Goal: Task Accomplishment & Management: Use online tool/utility

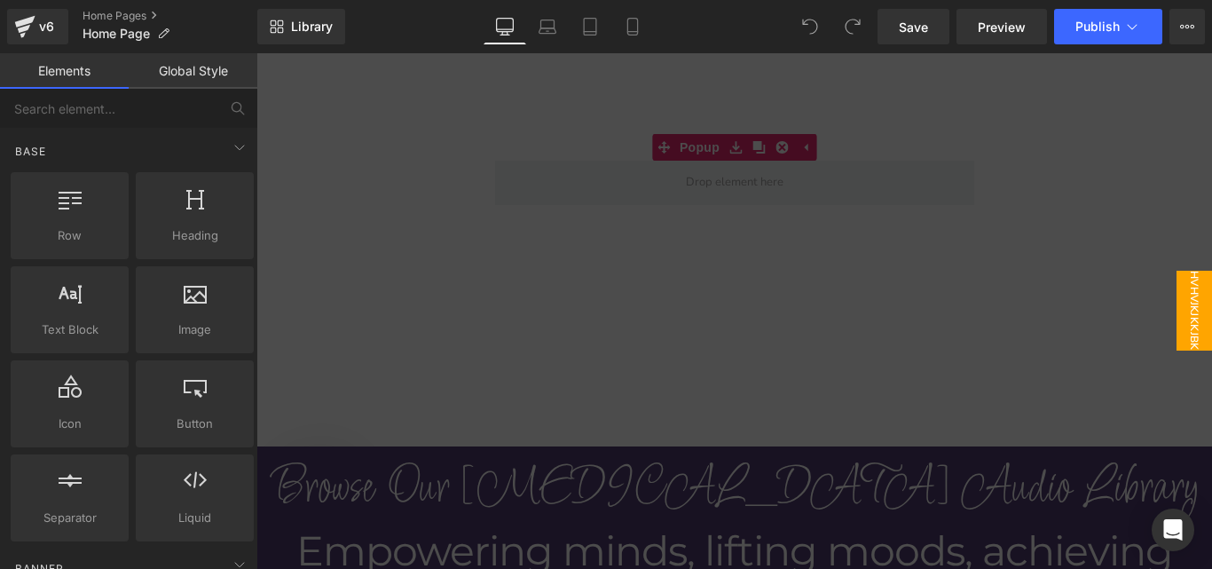
scroll to position [1513, 0]
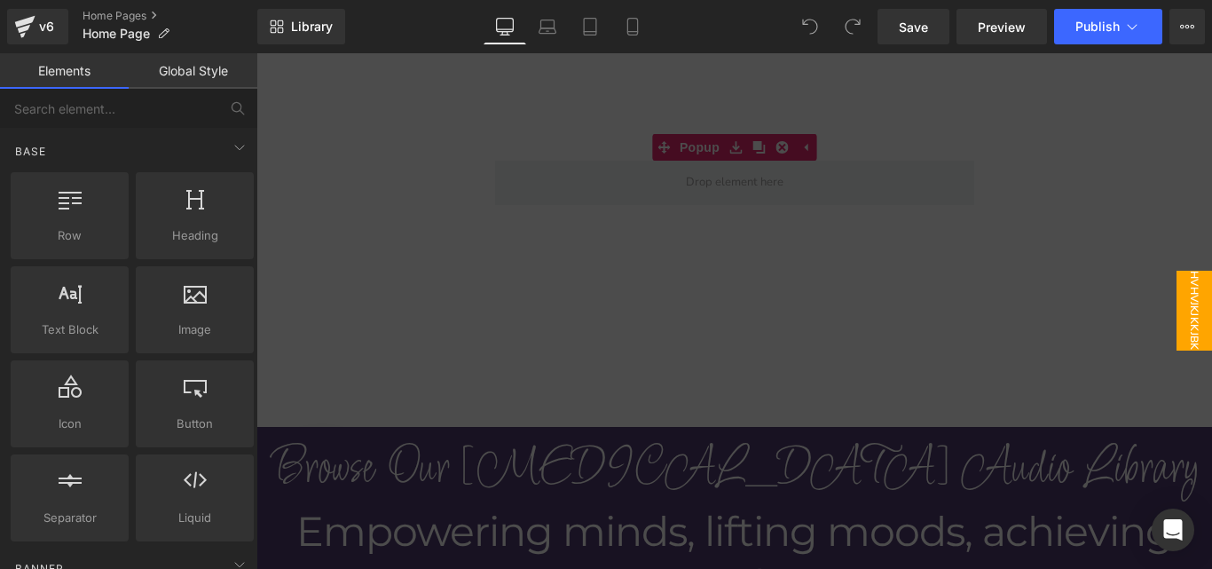
click at [321, 381] on div at bounding box center [734, 311] width 956 height 516
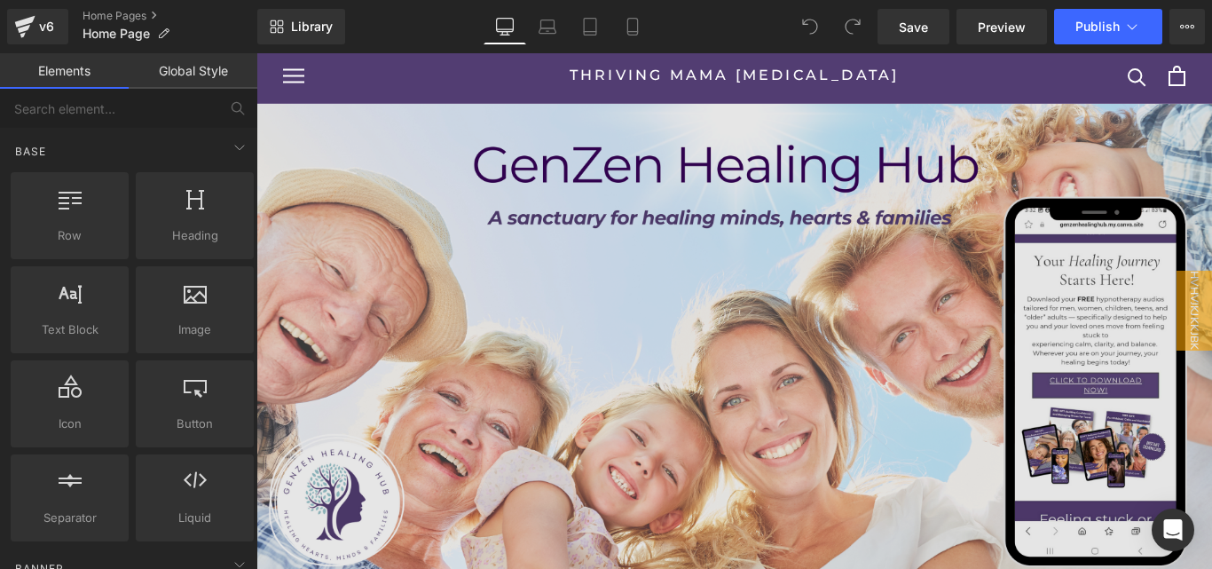
scroll to position [40, 0]
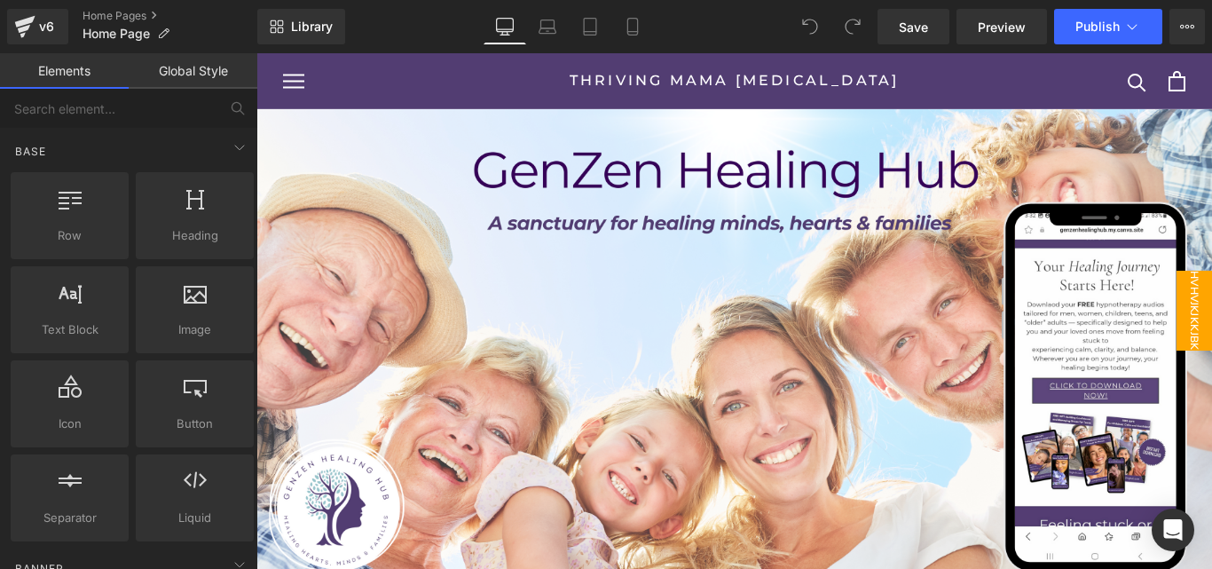
click at [1183, 319] on span "hvhvjkjkkjbkj" at bounding box center [1194, 311] width 35 height 80
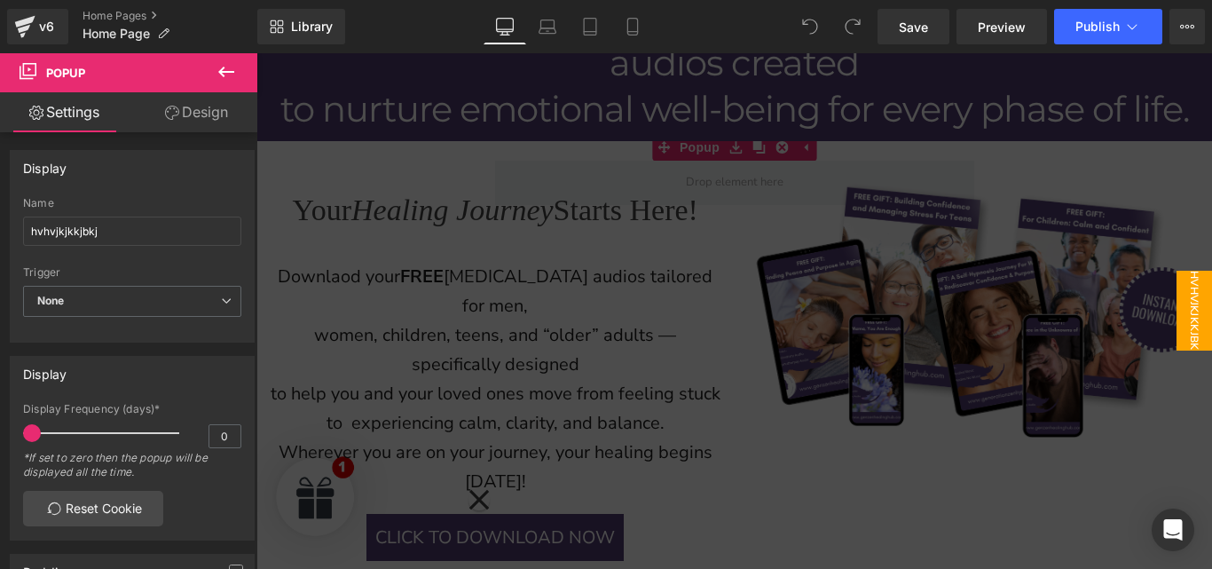
scroll to position [642, 0]
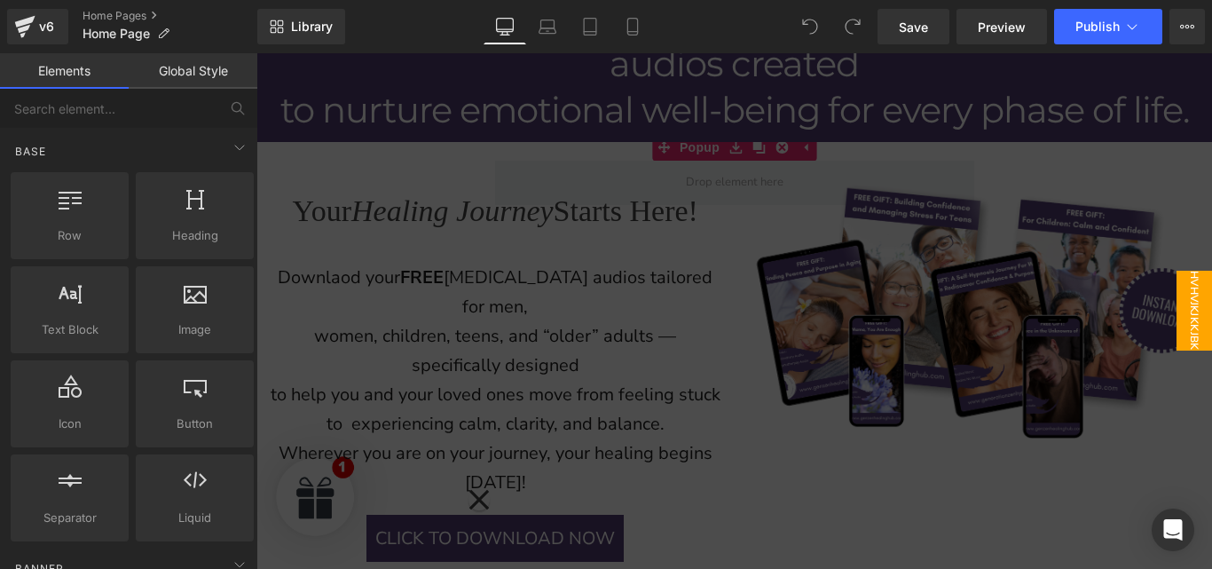
drag, startPoint x: 541, startPoint y: 331, endPoint x: 486, endPoint y: 417, distance: 102.1
click at [486, 417] on div at bounding box center [734, 311] width 956 height 516
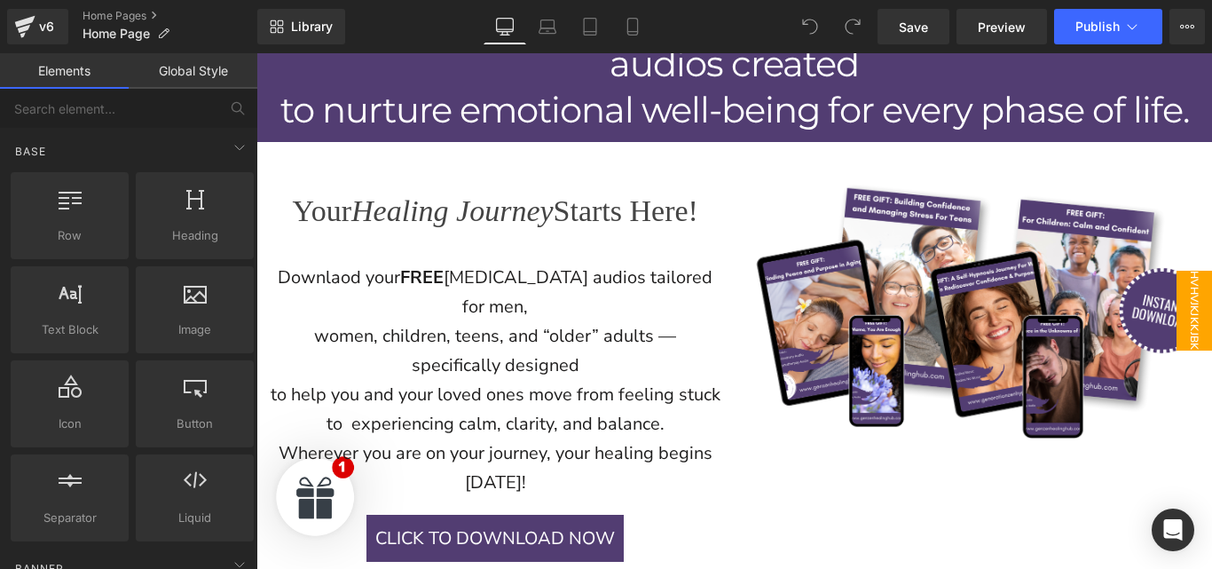
click at [1183, 306] on span "hvhvjkjkkjbkj" at bounding box center [1194, 311] width 35 height 80
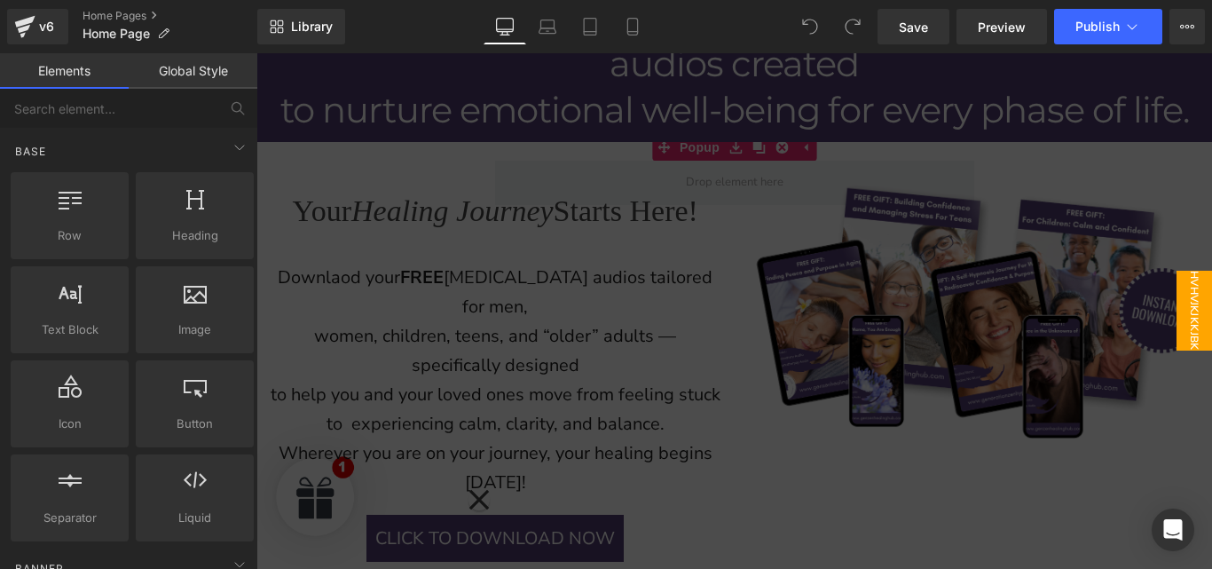
click at [774, 146] on div at bounding box center [734, 311] width 956 height 516
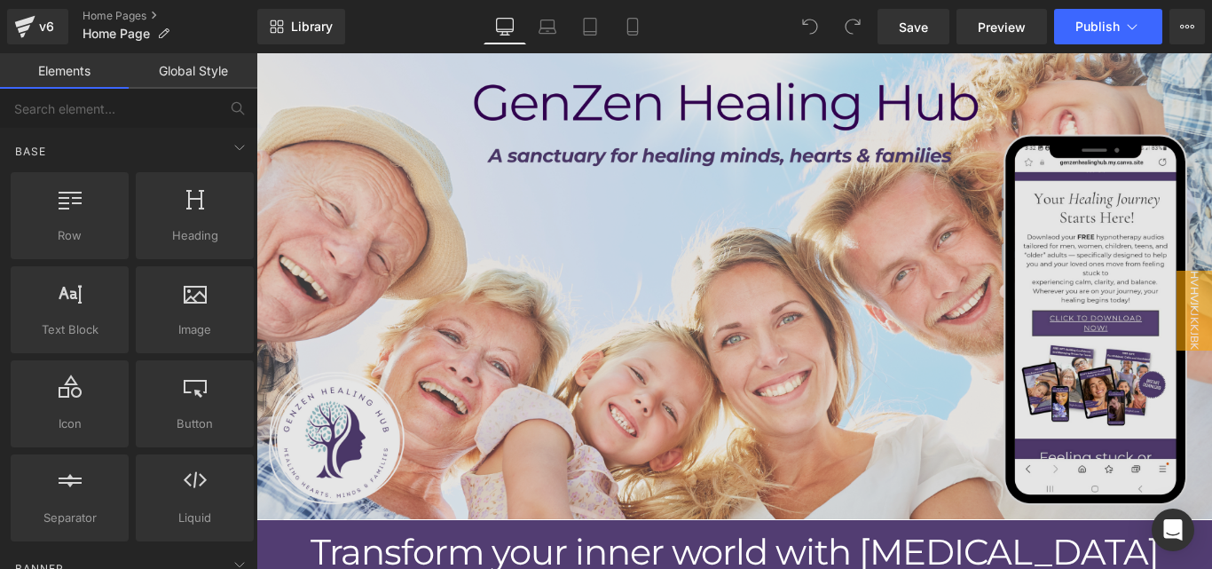
scroll to position [0, 0]
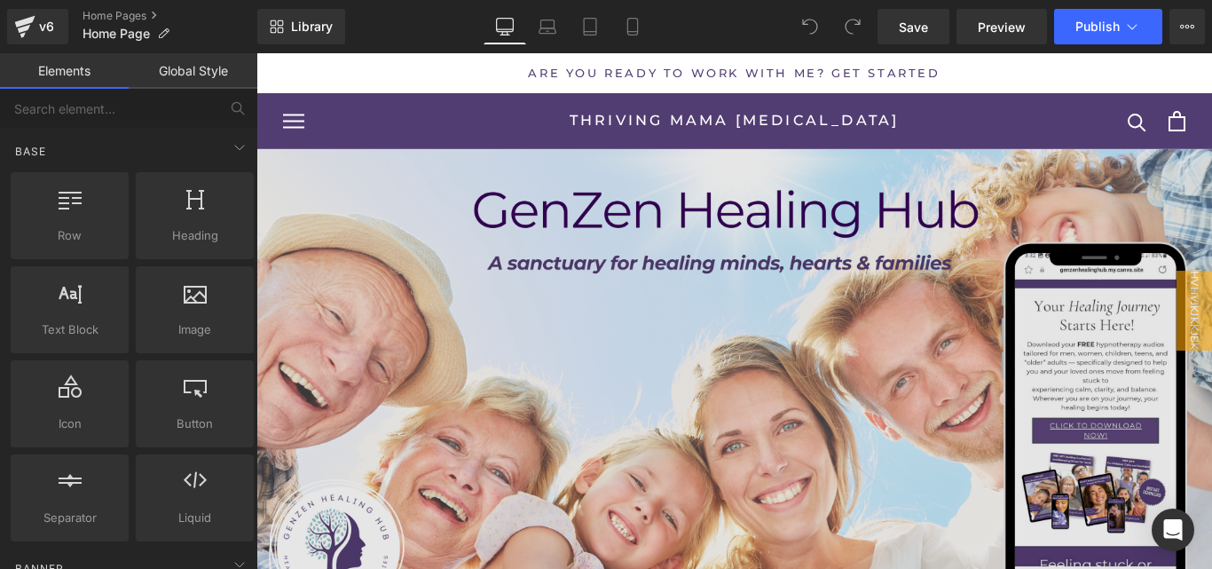
click at [746, 295] on img at bounding box center [734, 388] width 956 height 478
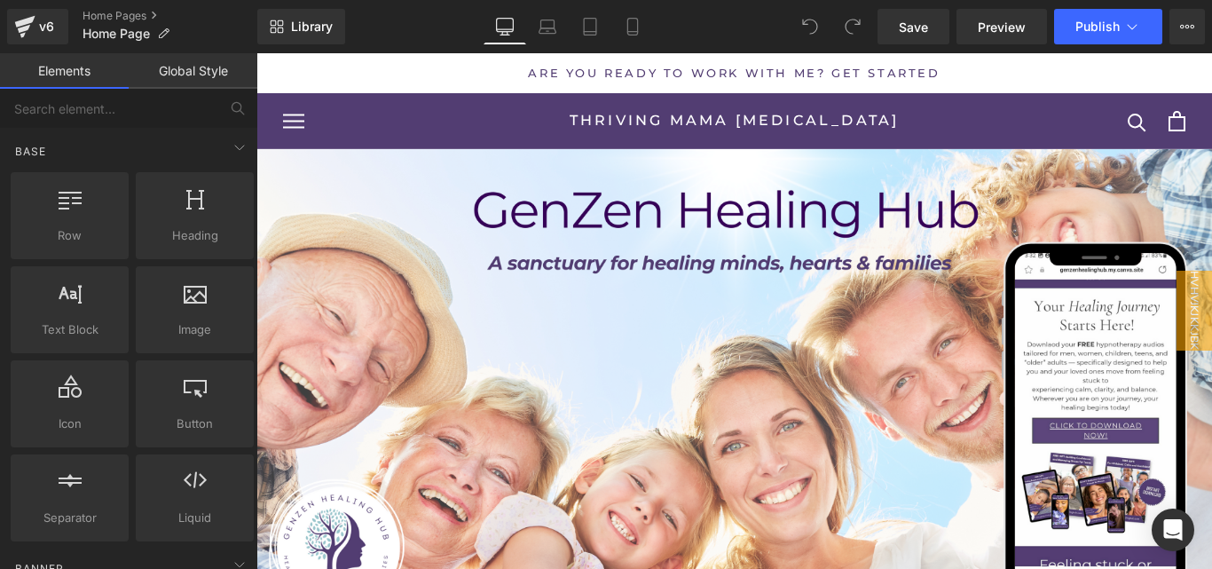
click at [652, 123] on span "Thriving Mama [MEDICAL_DATA]" at bounding box center [735, 120] width 330 height 17
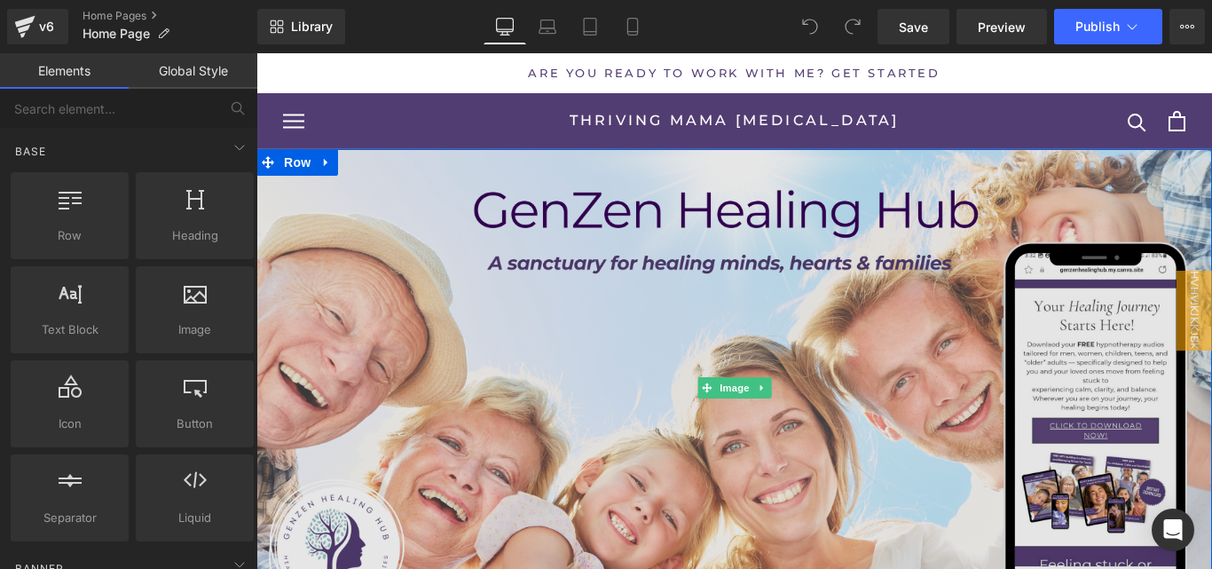
click at [831, 196] on img at bounding box center [734, 388] width 956 height 478
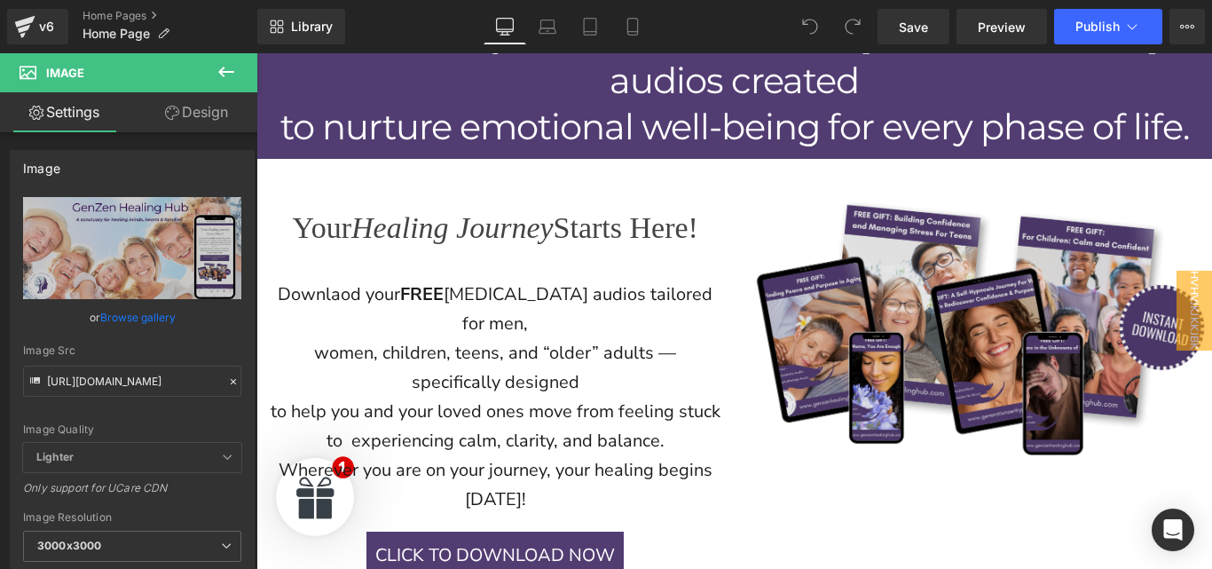
scroll to position [514, 0]
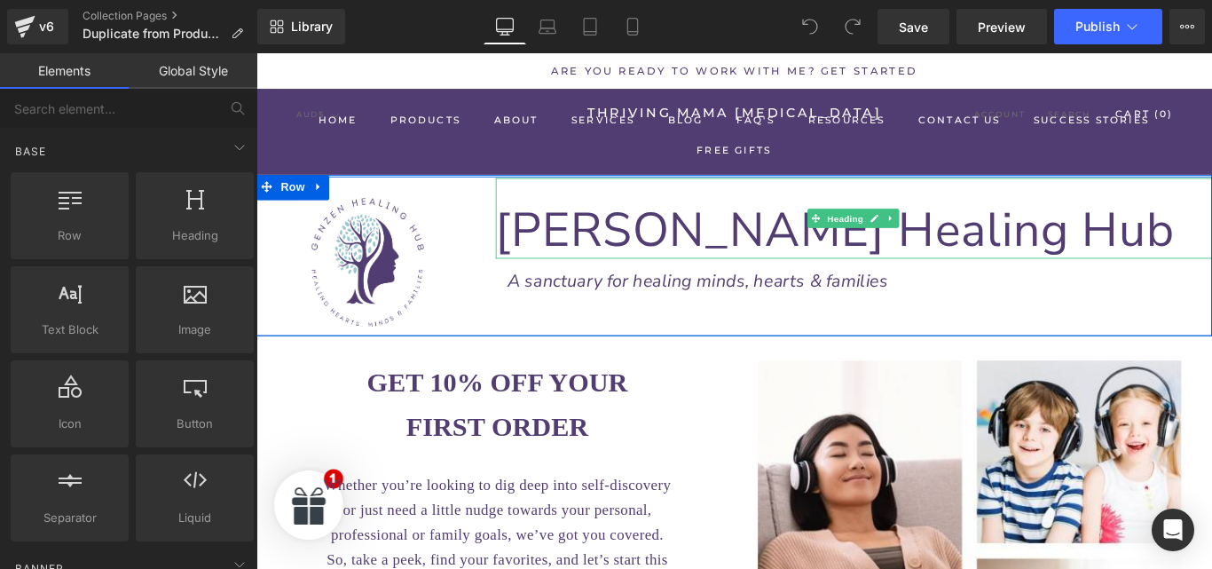
click at [631, 251] on h1 "[PERSON_NAME] Healing Hub" at bounding box center [928, 252] width 806 height 64
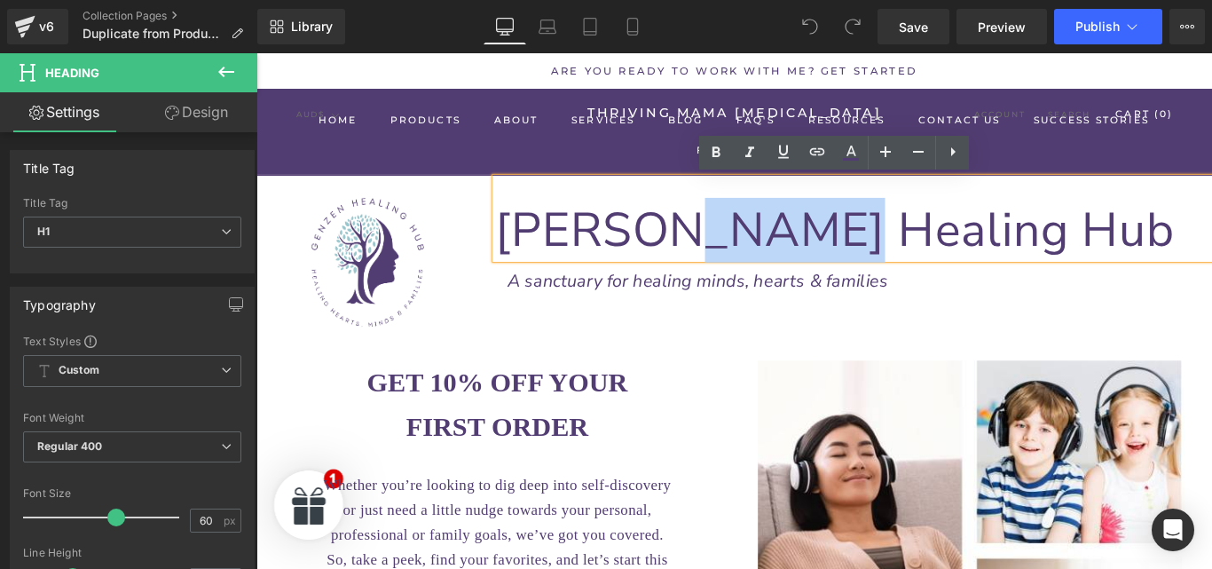
click at [631, 251] on h1 "[PERSON_NAME] Healing Hub" at bounding box center [928, 252] width 806 height 64
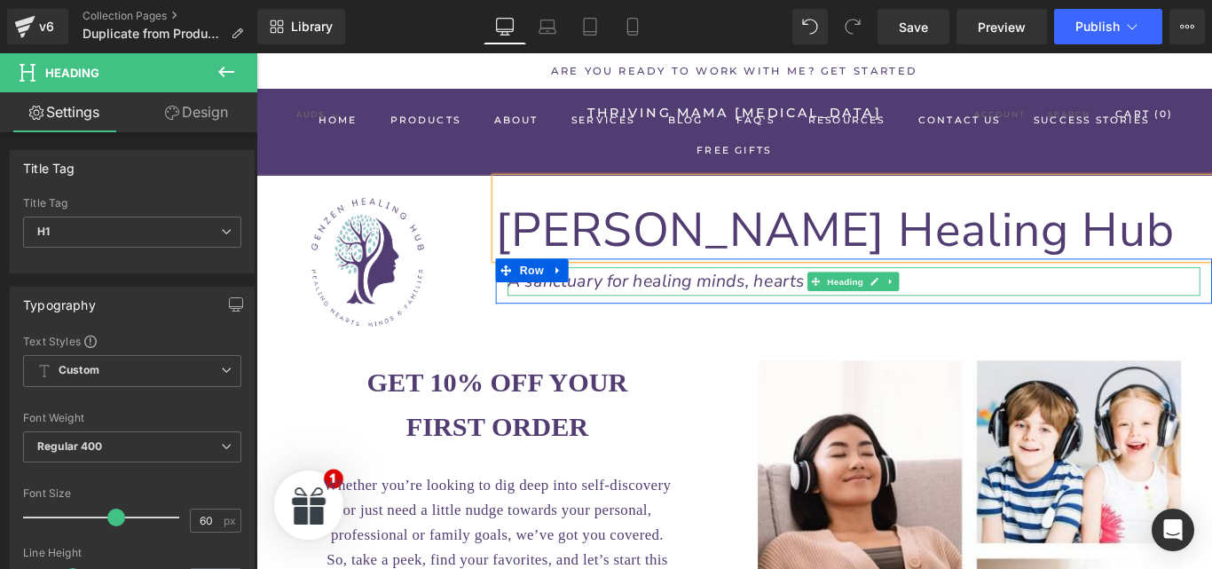
click at [669, 307] on icon "A sanctuary for healing minds, hearts & families" at bounding box center [753, 309] width 428 height 27
click at [664, 309] on icon "A sanctuary for healing minds, hearts & families" at bounding box center [753, 309] width 428 height 27
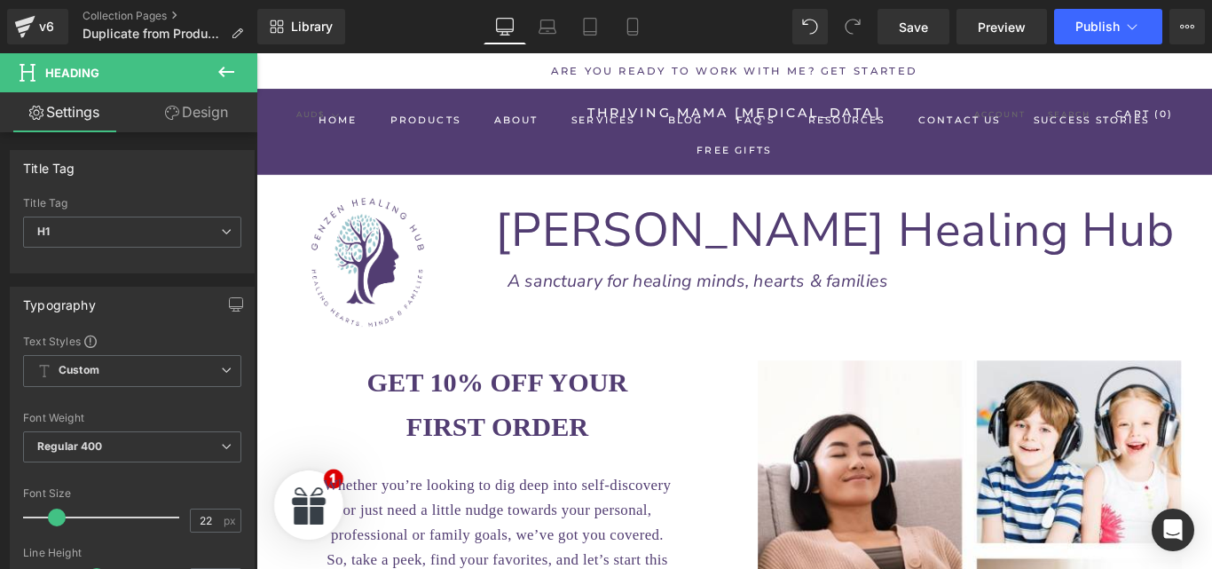
click at [190, 108] on link "Design" at bounding box center [196, 112] width 129 height 40
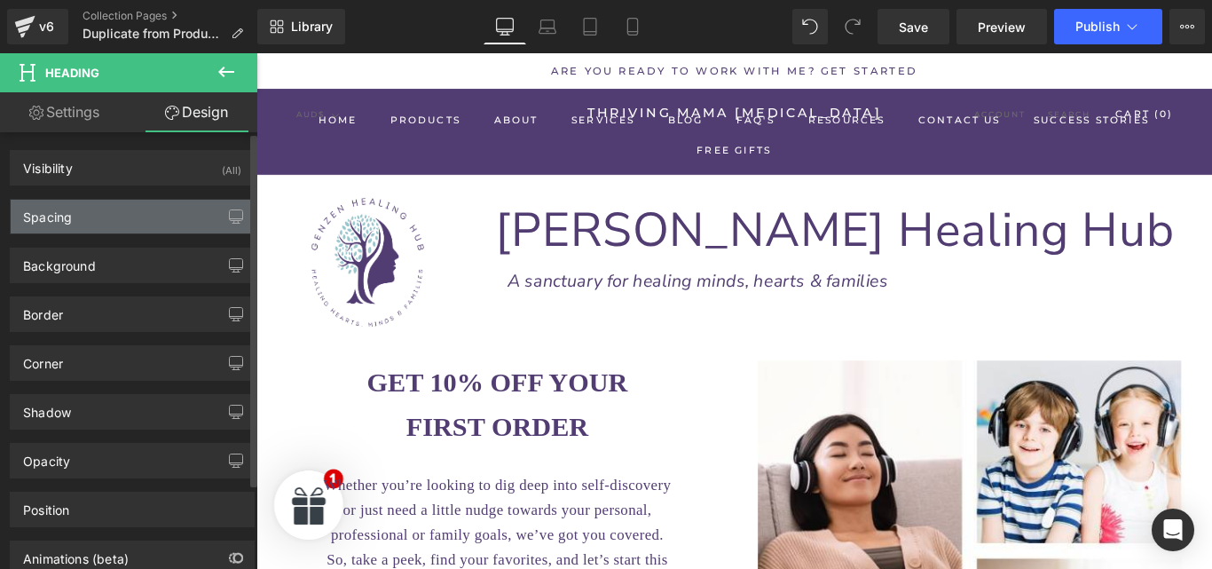
click at [136, 209] on div "Spacing" at bounding box center [132, 217] width 243 height 34
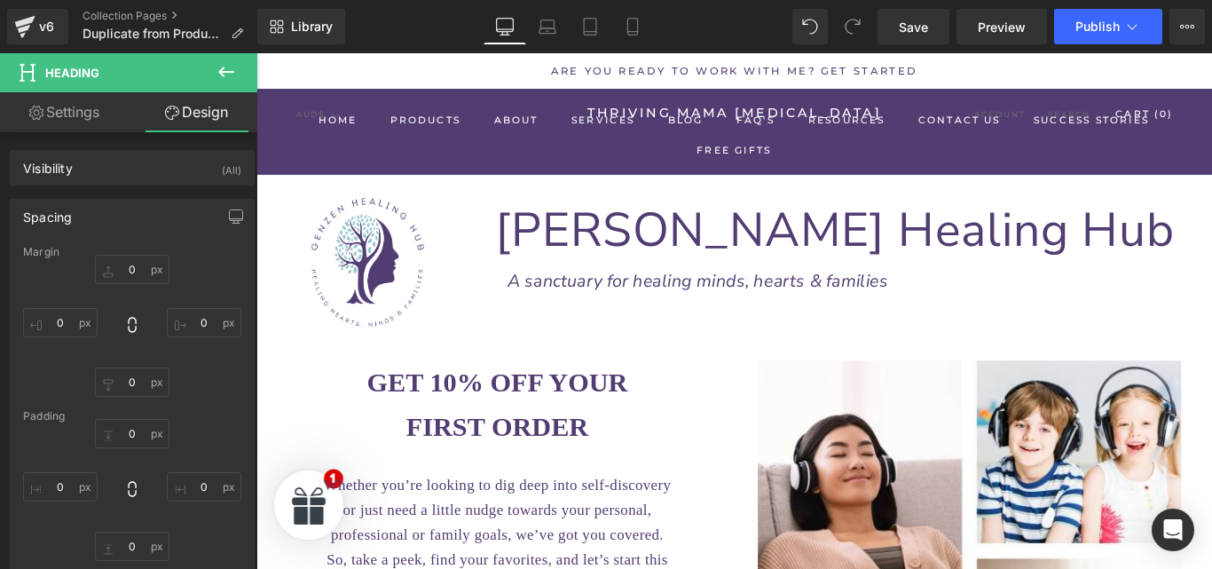
click at [80, 124] on link "Settings" at bounding box center [64, 112] width 129 height 40
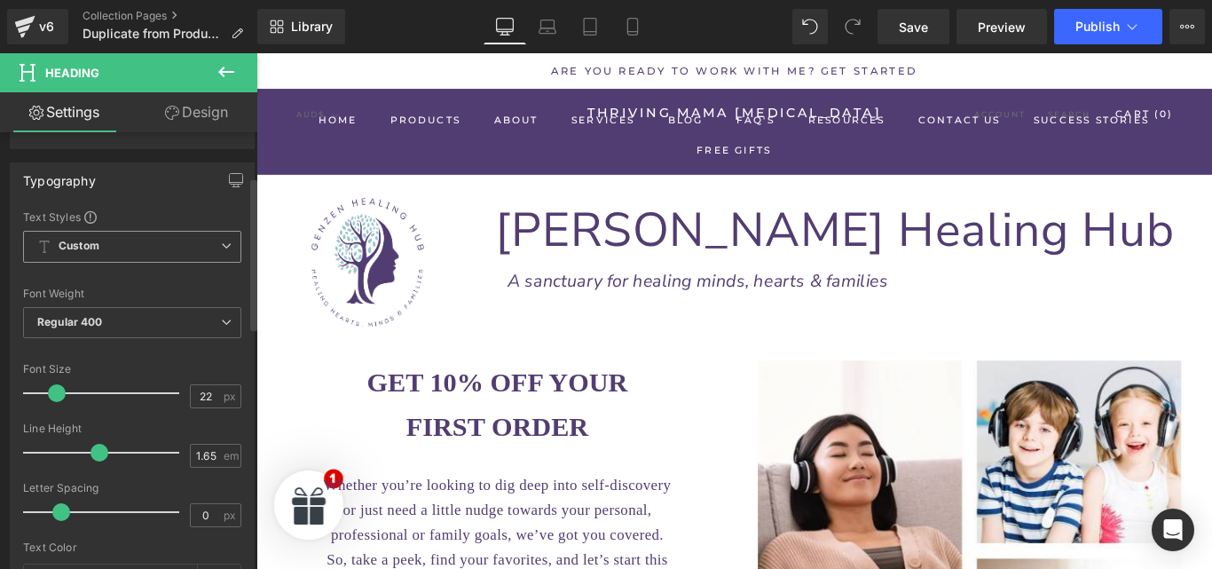
scroll to position [131, 0]
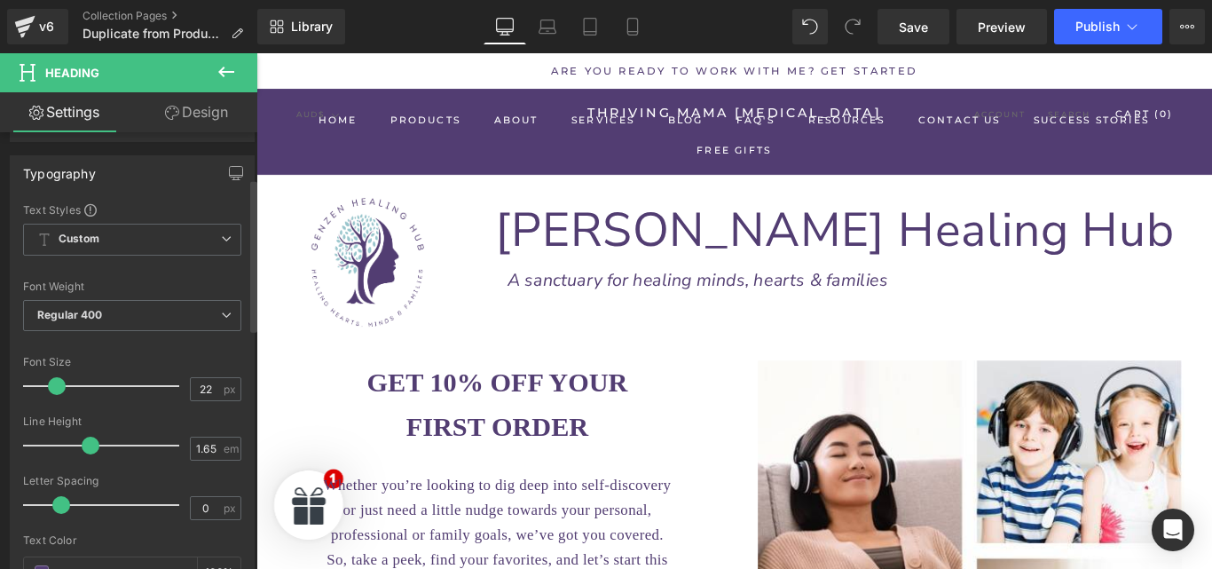
drag, startPoint x: 98, startPoint y: 445, endPoint x: 75, endPoint y: 430, distance: 27.1
click at [75, 430] on div at bounding box center [105, 445] width 147 height 35
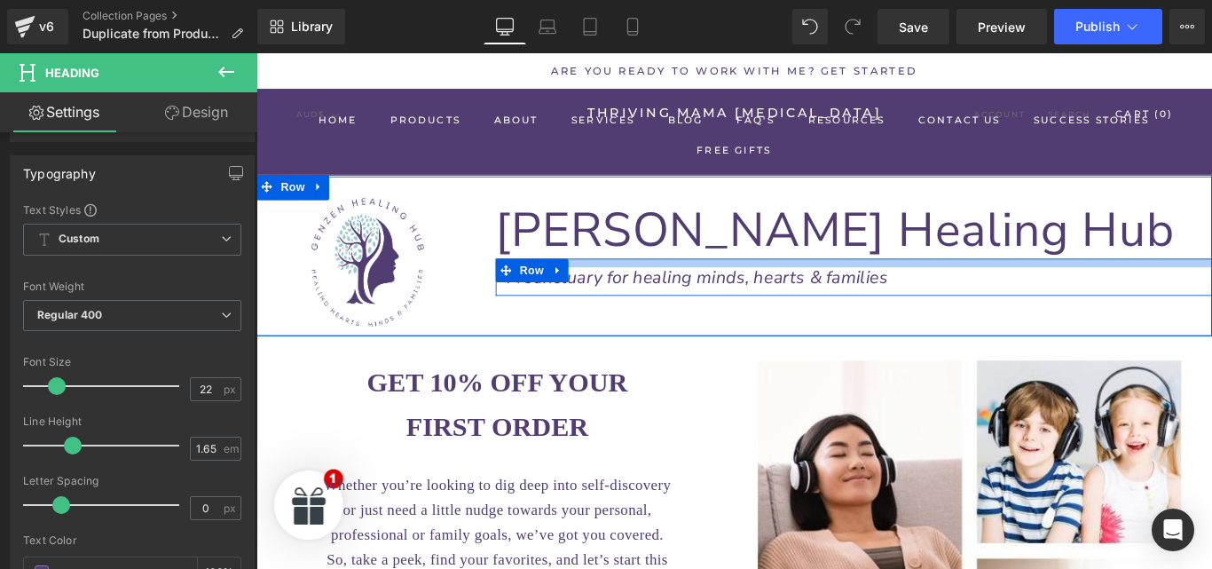
click at [621, 291] on div at bounding box center [928, 289] width 806 height 10
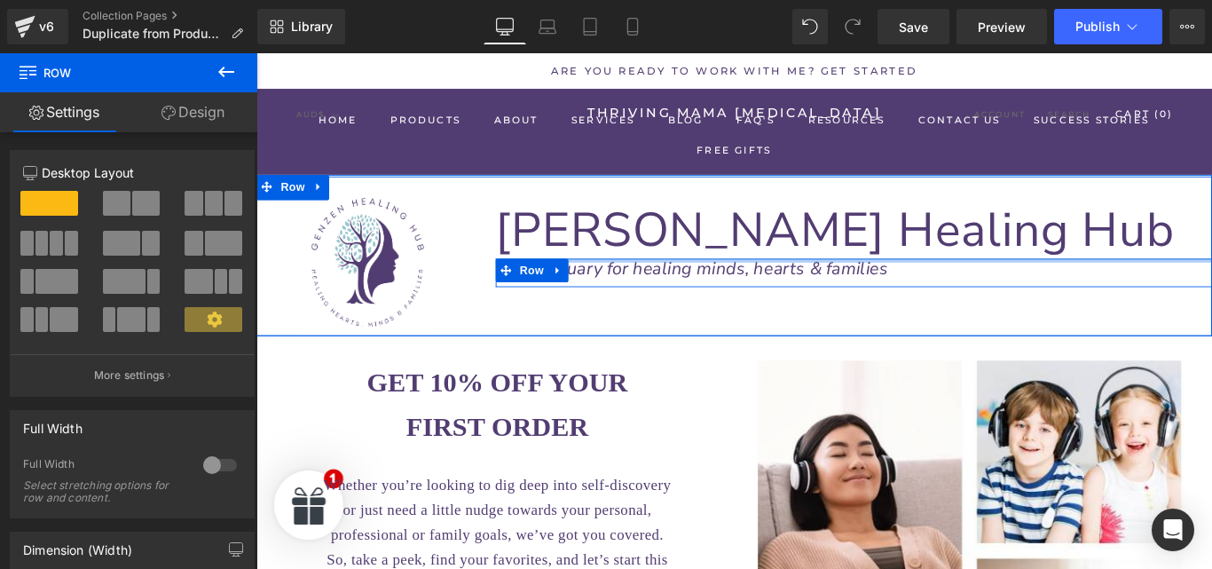
drag, startPoint x: 621, startPoint y: 291, endPoint x: 622, endPoint y: 277, distance: 14.2
click at [622, 277] on div "[PERSON_NAME] Healing Hub Heading A sanctuary for healing minds, hearts & famil…" at bounding box center [928, 254] width 806 height 122
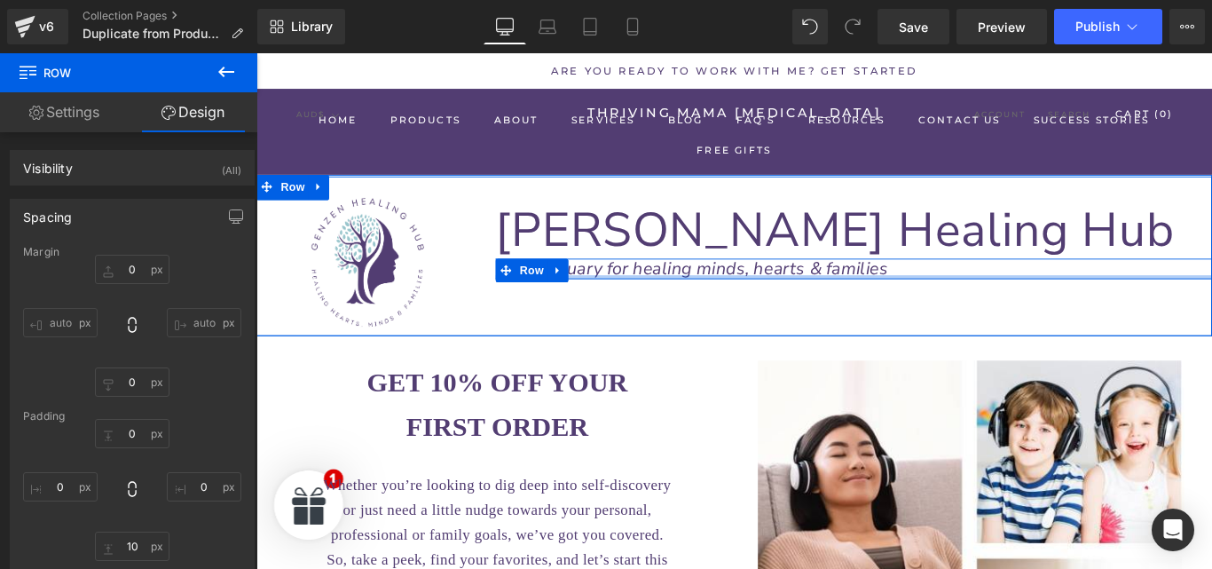
click at [637, 304] on div at bounding box center [928, 305] width 806 height 4
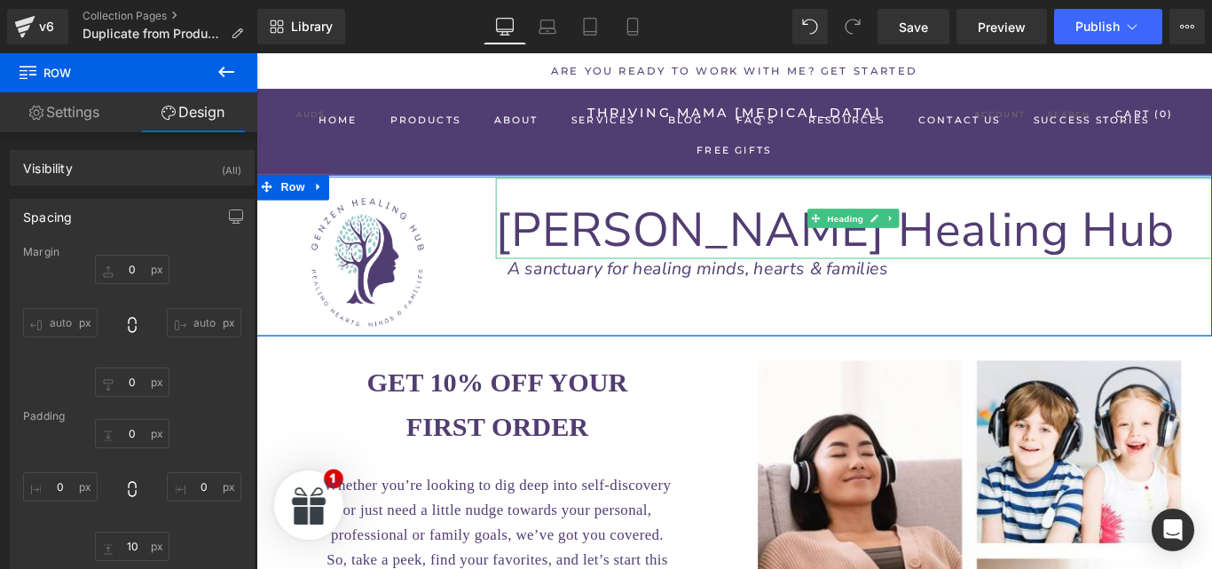
click at [622, 256] on h1 "[PERSON_NAME] Healing Hub" at bounding box center [928, 252] width 806 height 64
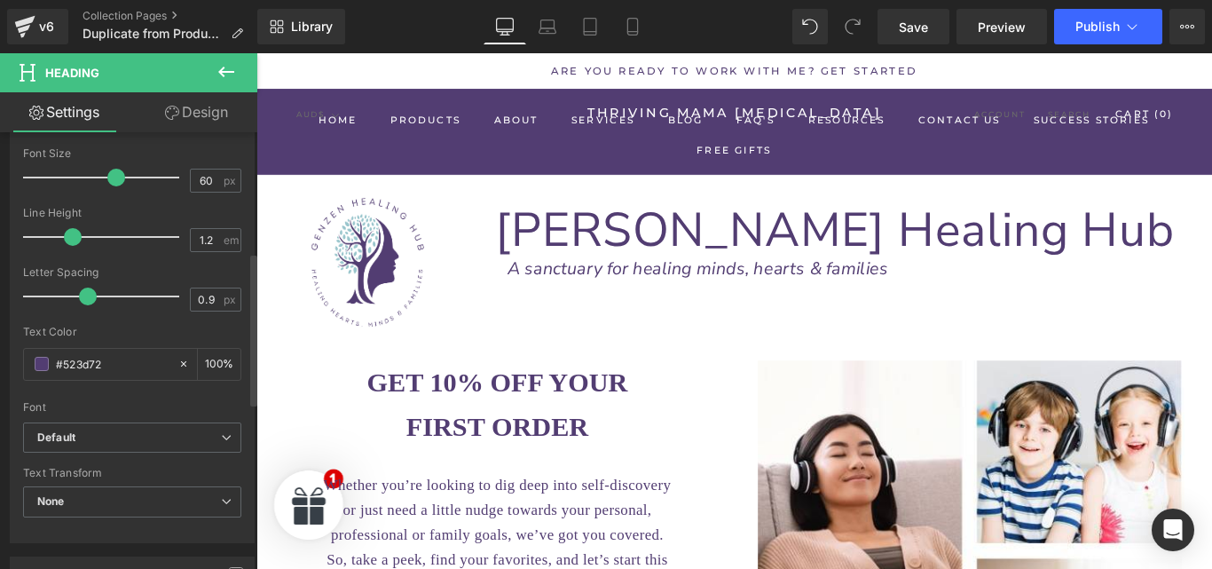
scroll to position [340, 0]
click at [228, 437] on span "Default" at bounding box center [132, 437] width 218 height 31
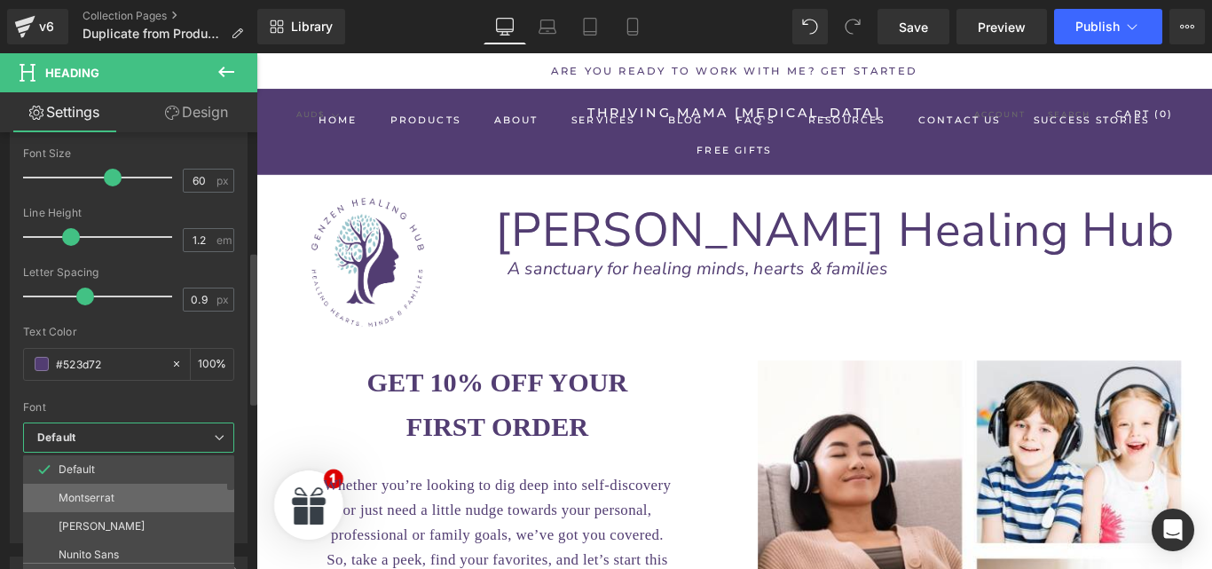
click at [169, 492] on li "Montserrat" at bounding box center [132, 498] width 219 height 28
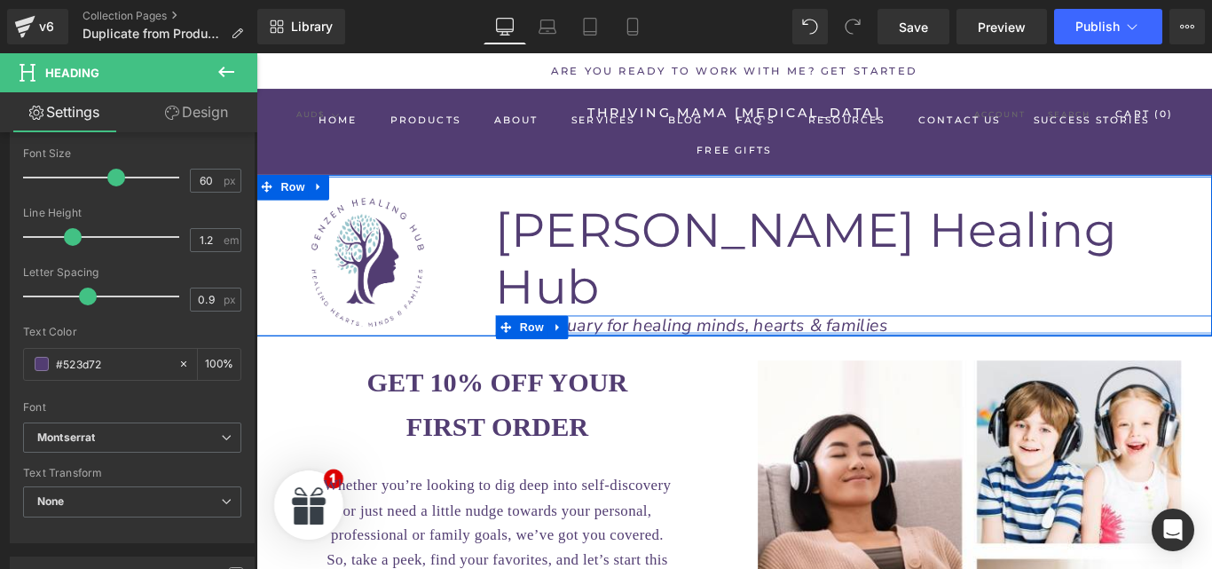
click at [646, 366] on div at bounding box center [928, 368] width 806 height 4
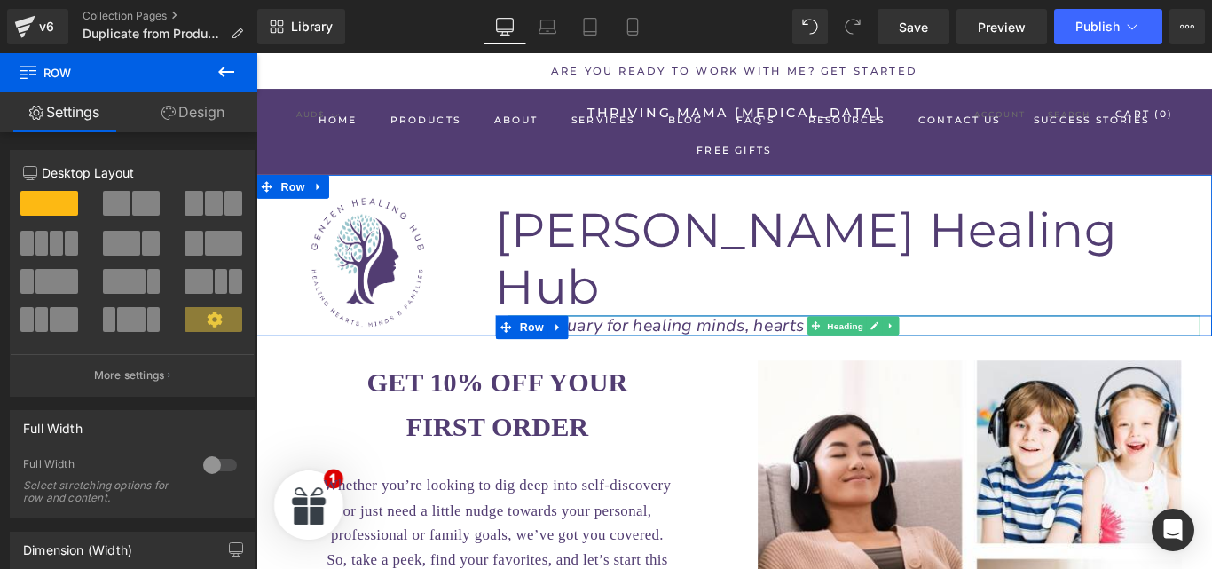
click at [656, 346] on icon "A sanctuary for healing minds, hearts & families" at bounding box center [753, 359] width 428 height 27
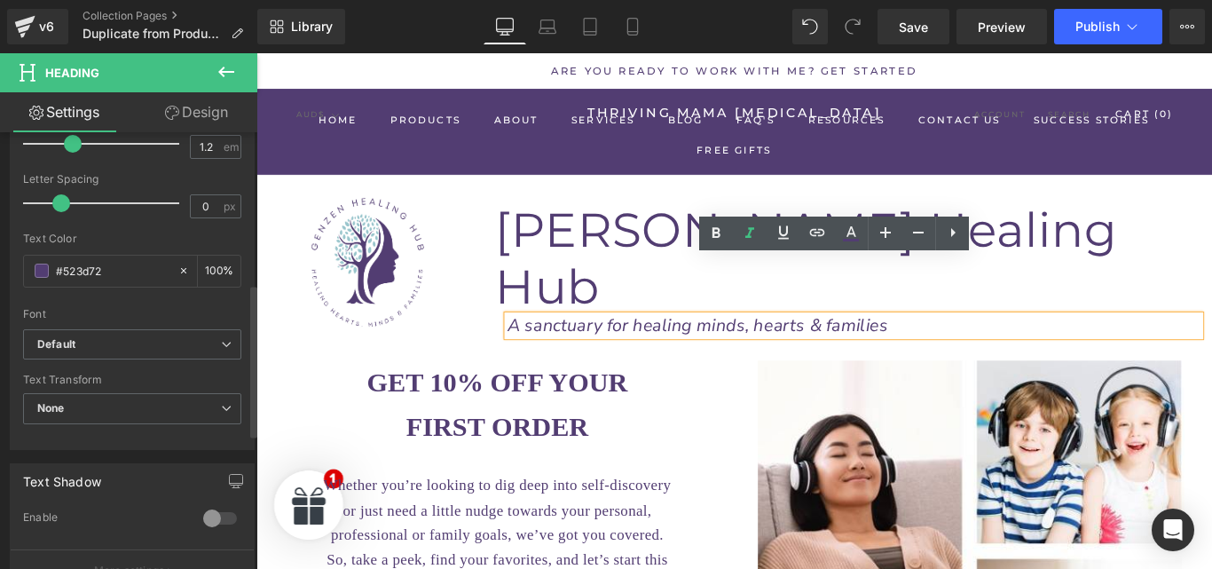
scroll to position [435, 0]
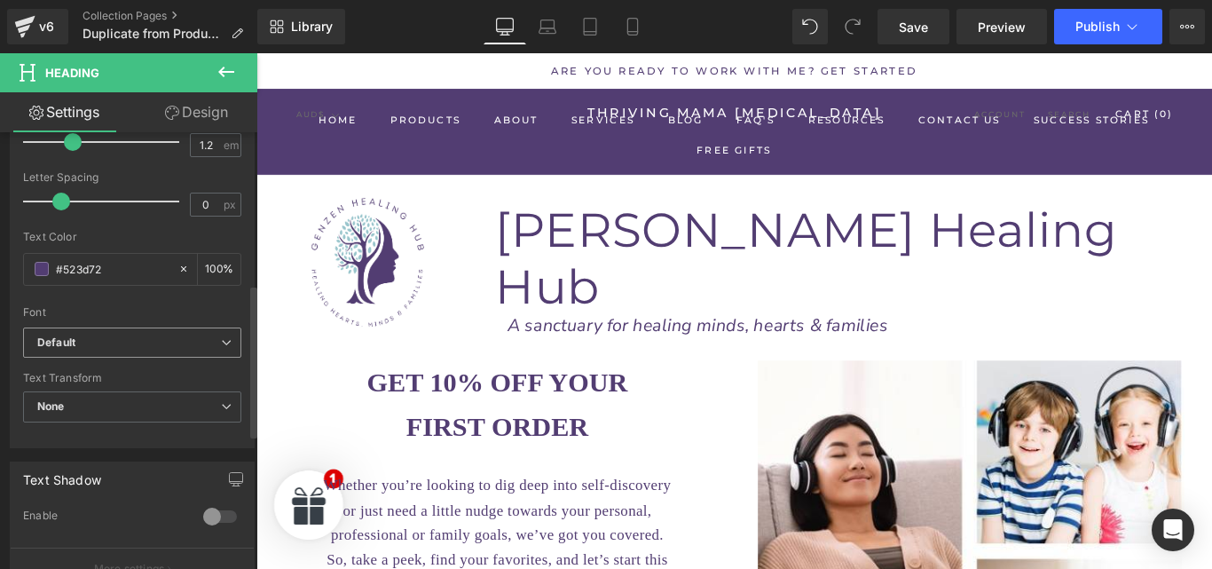
click at [212, 332] on span "Default" at bounding box center [132, 342] width 218 height 31
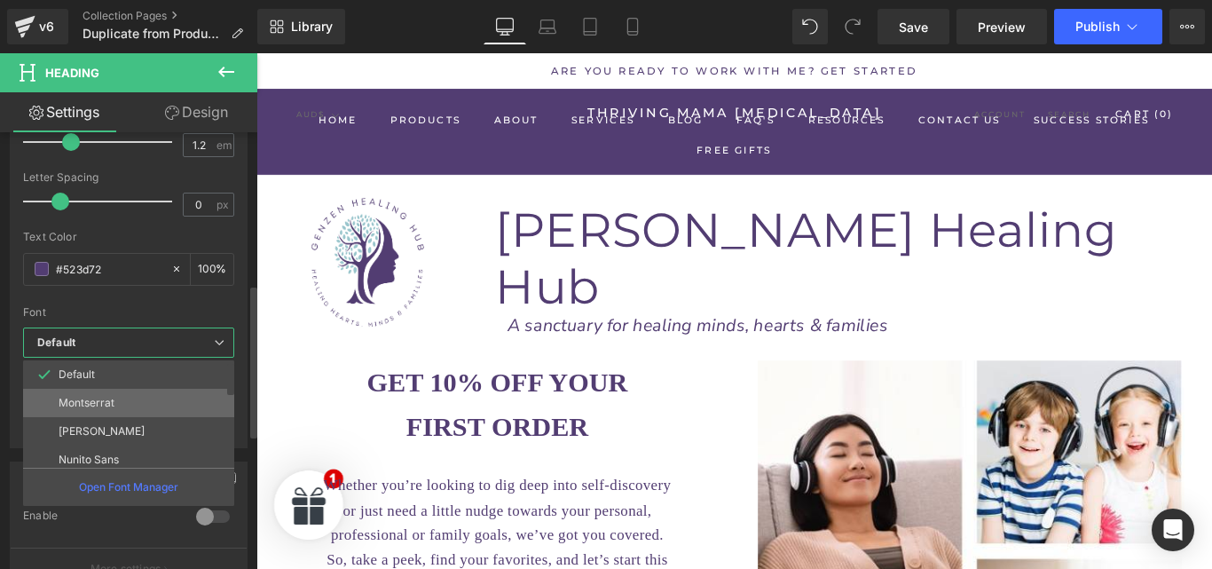
click at [145, 399] on li "Montserrat" at bounding box center [132, 403] width 219 height 28
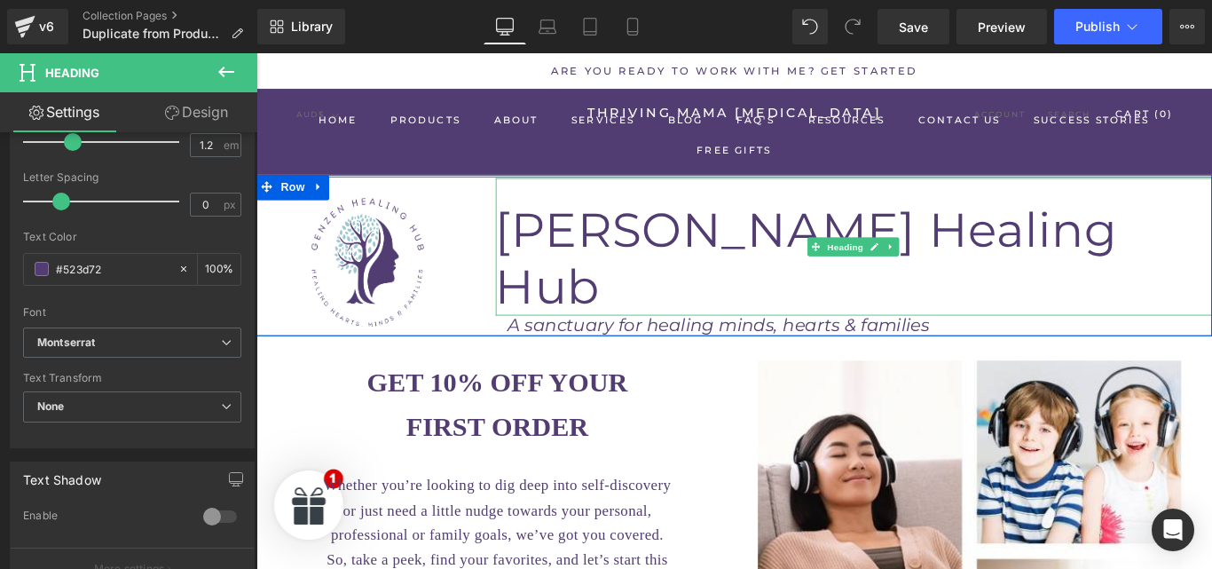
click at [628, 237] on h1 "[PERSON_NAME] Healing Hub" at bounding box center [928, 284] width 806 height 128
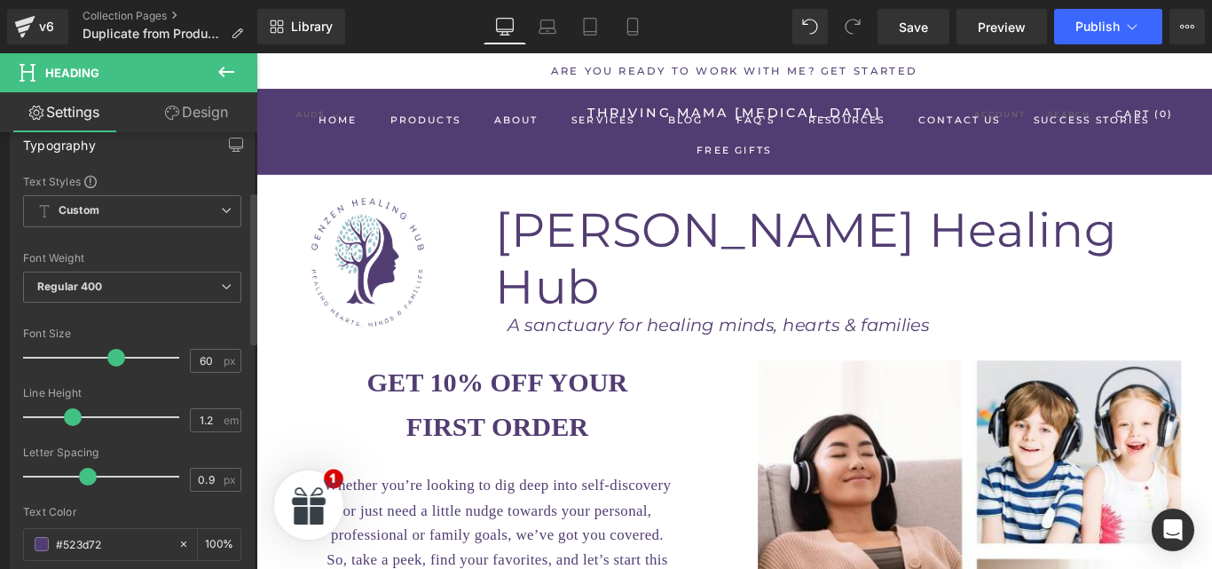
scroll to position [168, 0]
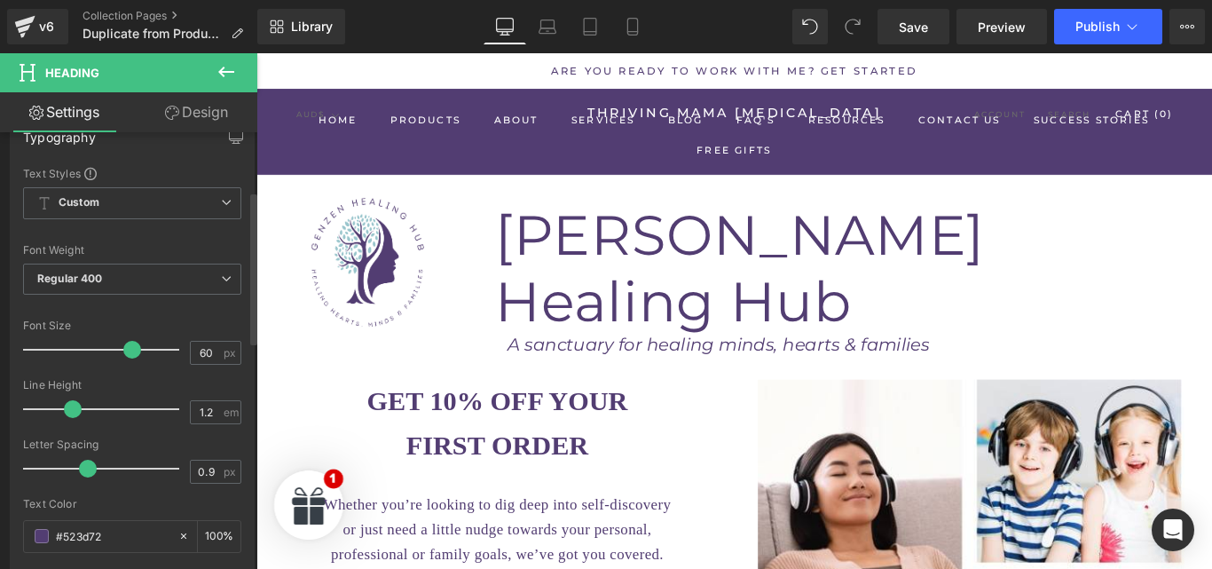
drag, startPoint x: 119, startPoint y: 350, endPoint x: 134, endPoint y: 349, distance: 15.2
click at [134, 349] on span at bounding box center [132, 350] width 18 height 18
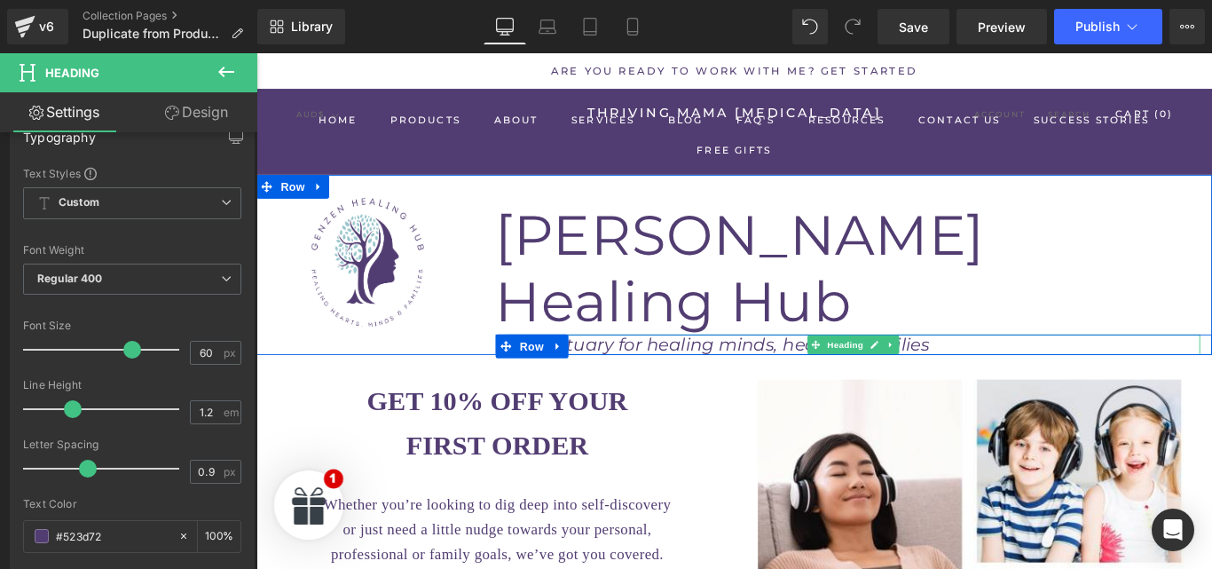
click at [631, 368] on icon "A sanctuary for healing minds, hearts & families" at bounding box center [776, 380] width 475 height 24
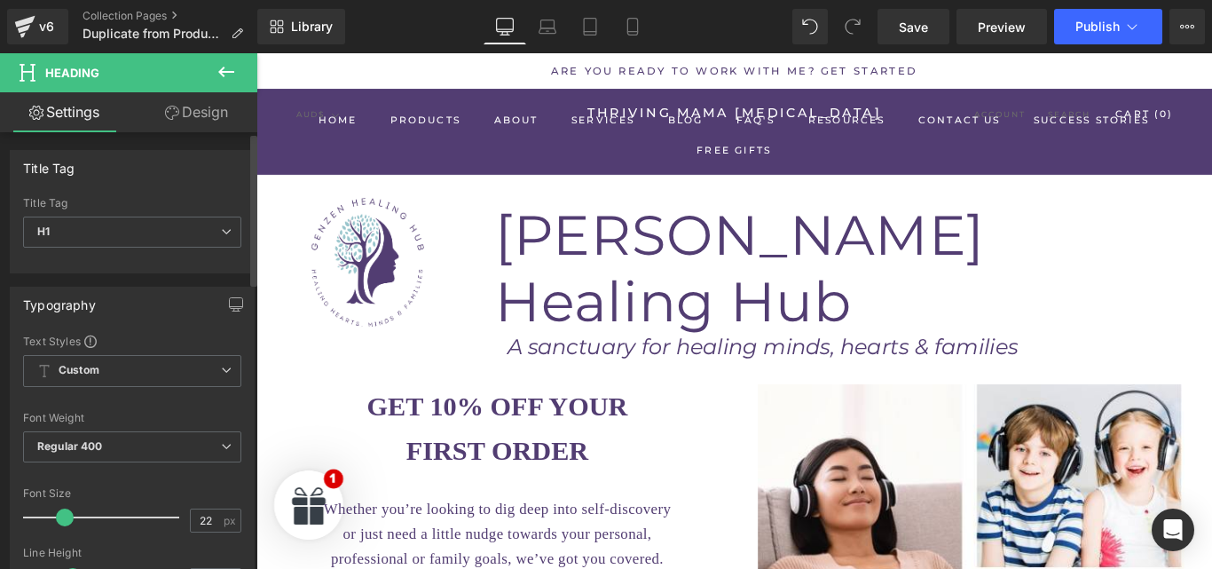
click at [64, 517] on span at bounding box center [65, 517] width 18 height 18
drag, startPoint x: 891, startPoint y: 16, endPoint x: 977, endPoint y: 9, distance: 86.4
click at [891, 16] on link "Save" at bounding box center [914, 26] width 72 height 35
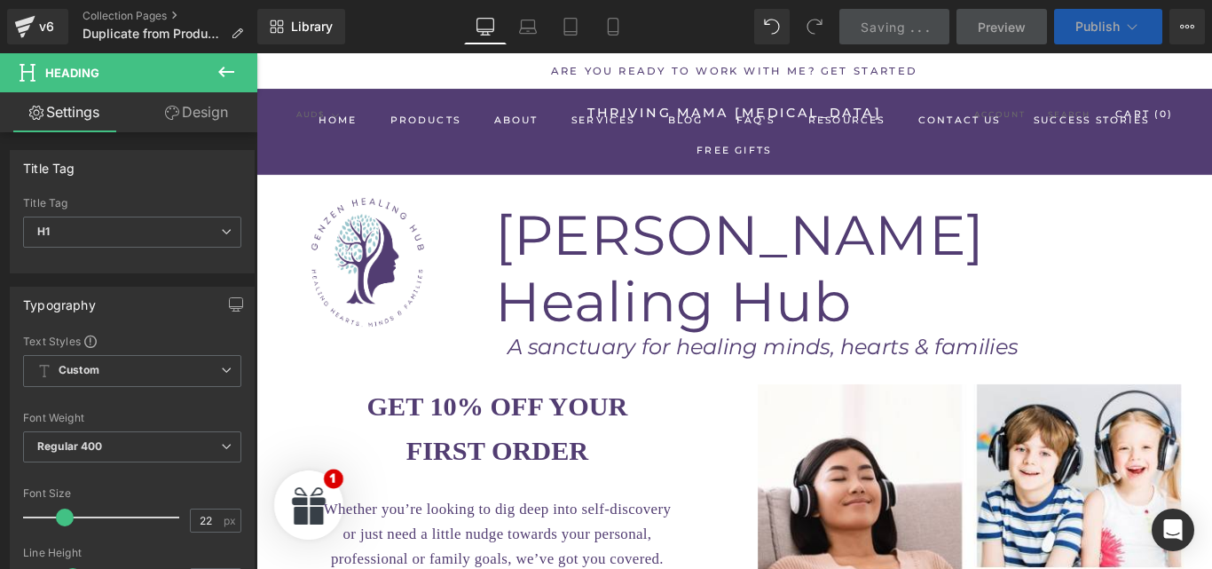
click at [1140, 11] on button "Publish" at bounding box center [1108, 26] width 108 height 35
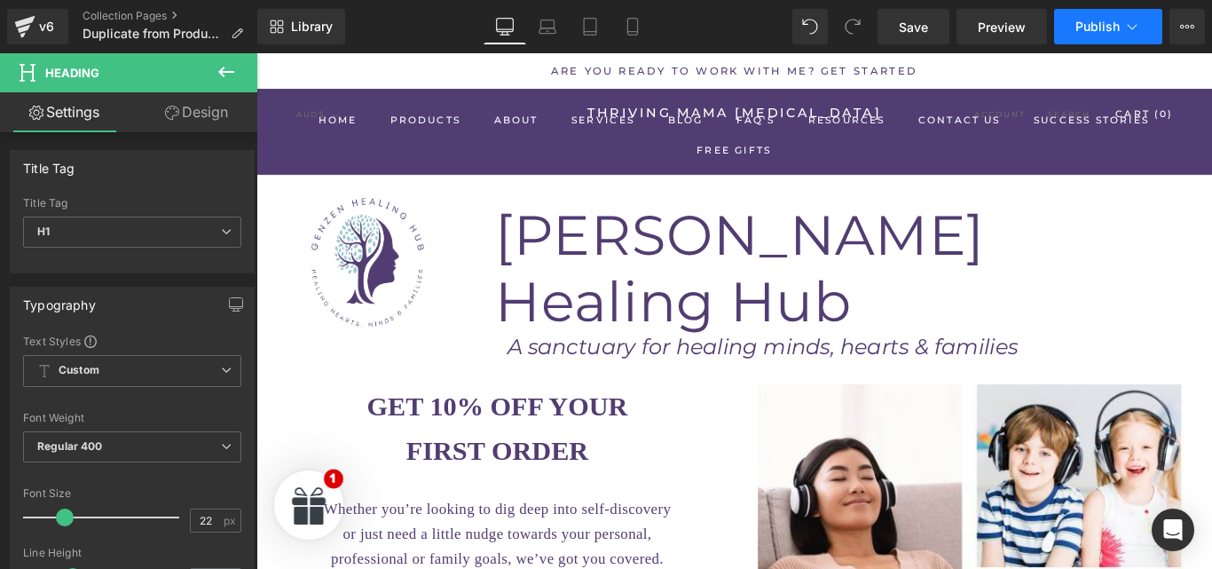
click at [1083, 20] on span "Publish" at bounding box center [1097, 27] width 44 height 14
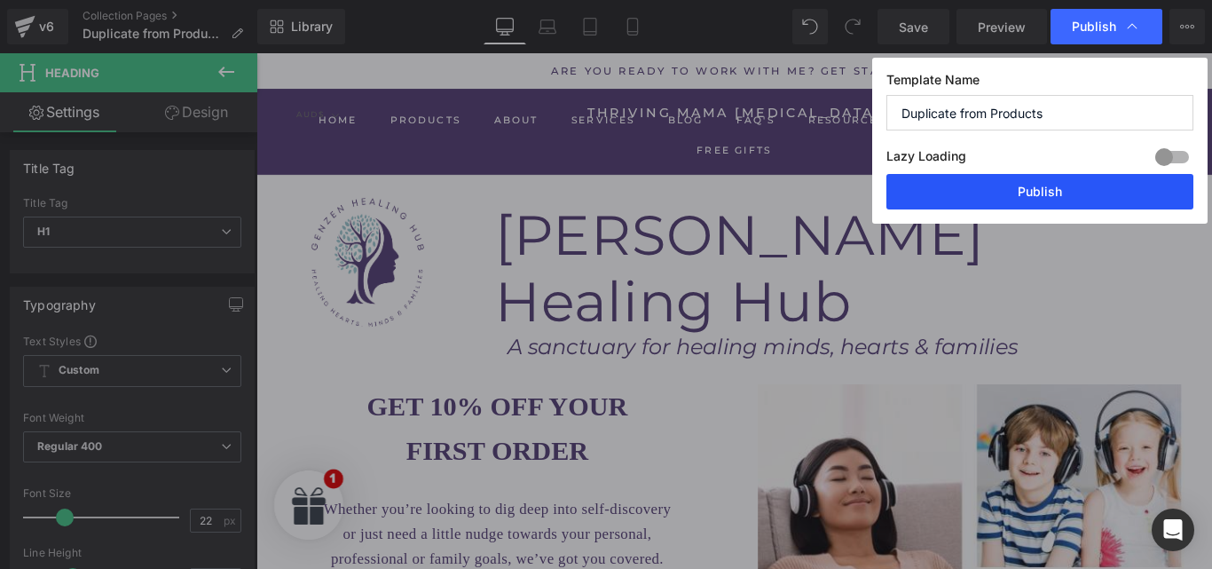
click at [1075, 187] on button "Publish" at bounding box center [1039, 191] width 307 height 35
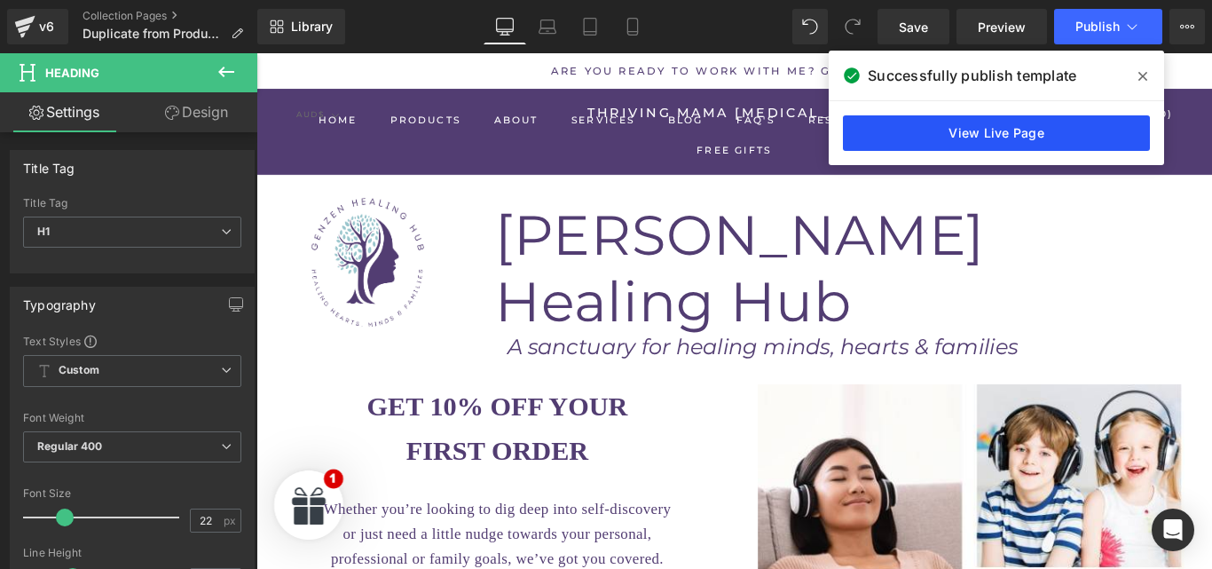
click at [989, 121] on link "View Live Page" at bounding box center [996, 132] width 307 height 35
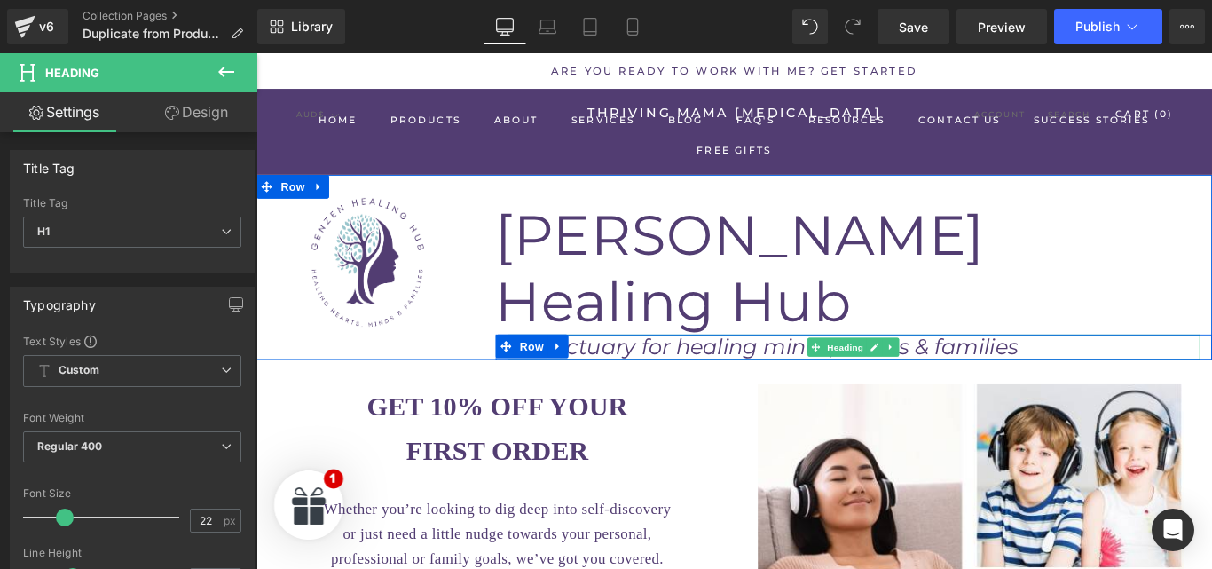
click at [694, 368] on icon "A sanctuary for healing minds, hearts & families" at bounding box center [826, 382] width 574 height 29
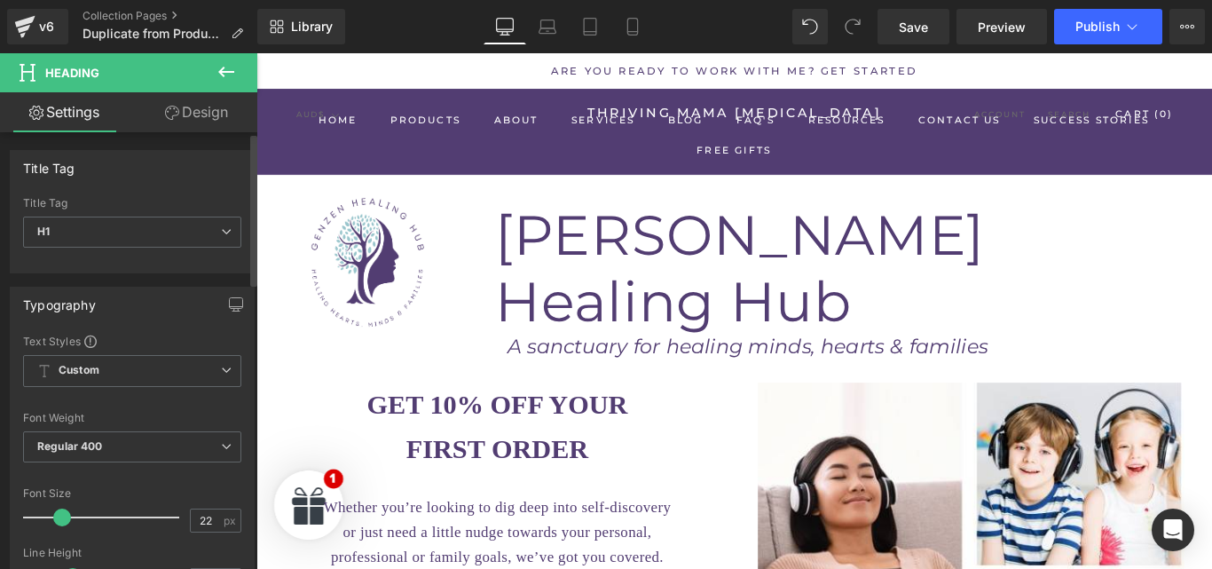
click at [56, 518] on span at bounding box center [62, 517] width 18 height 18
click at [1078, 37] on button "Publish" at bounding box center [1108, 26] width 108 height 35
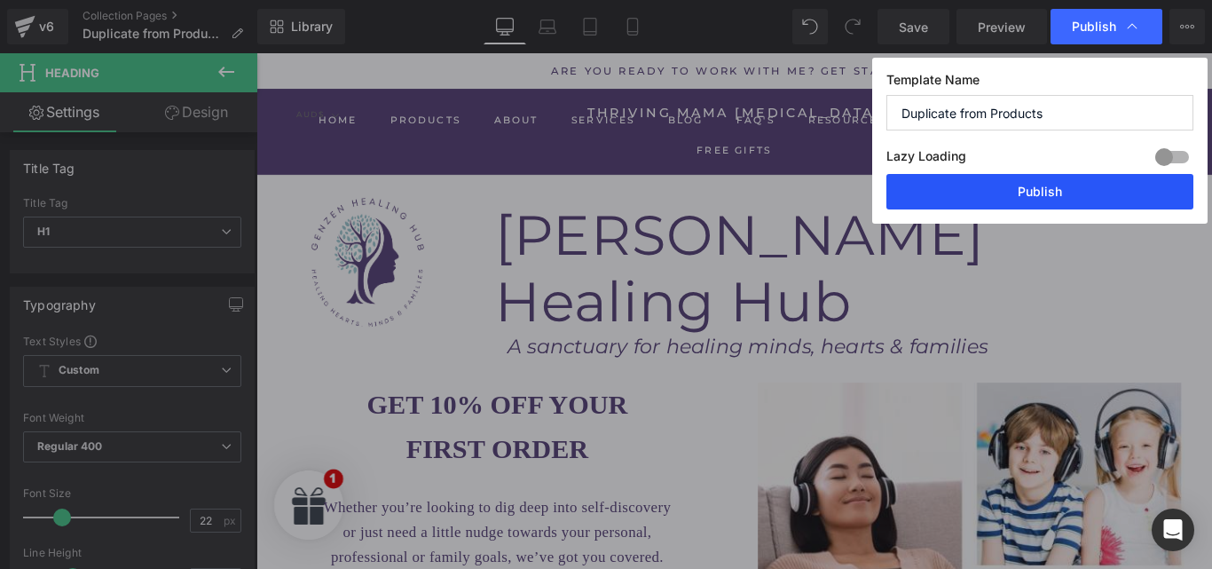
click at [1011, 187] on button "Publish" at bounding box center [1039, 191] width 307 height 35
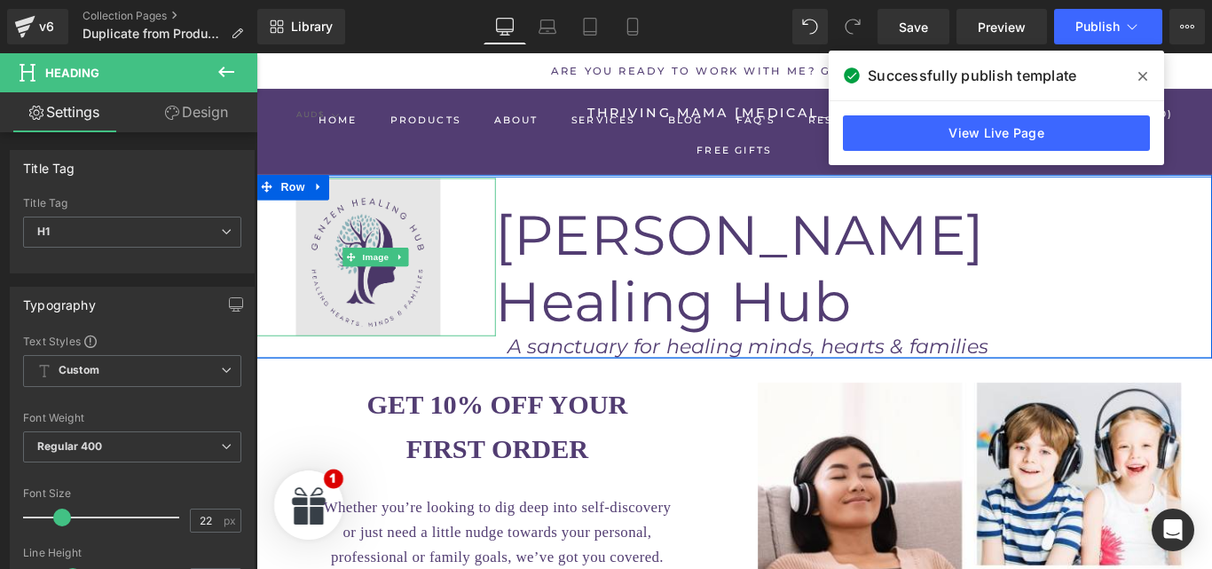
click at [372, 287] on span "Image" at bounding box center [390, 282] width 37 height 21
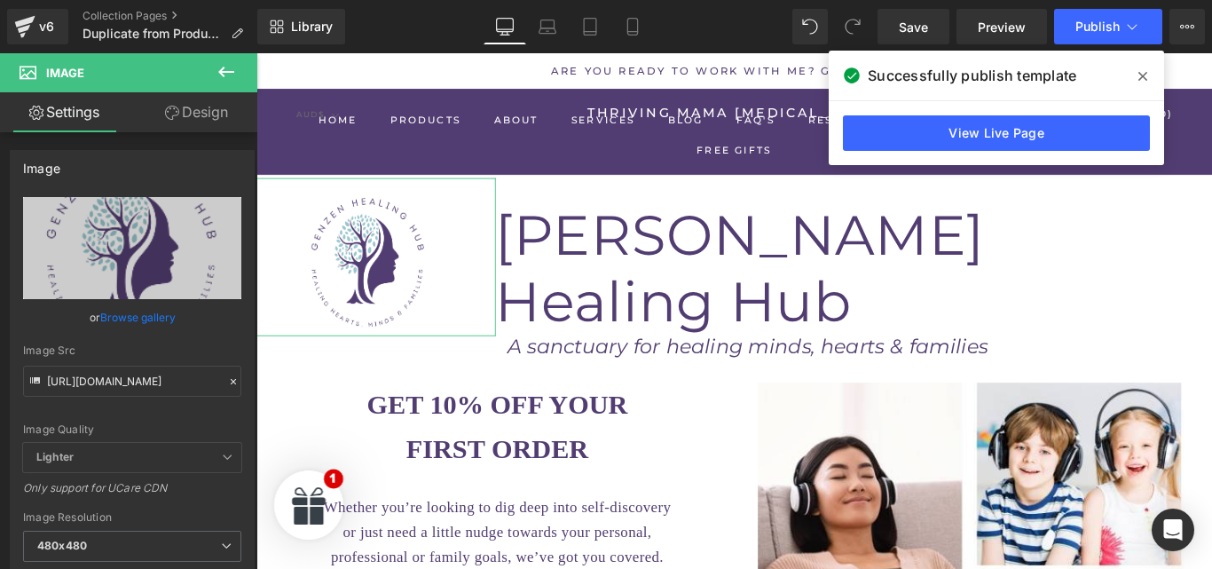
click at [193, 110] on link "Design" at bounding box center [196, 112] width 129 height 40
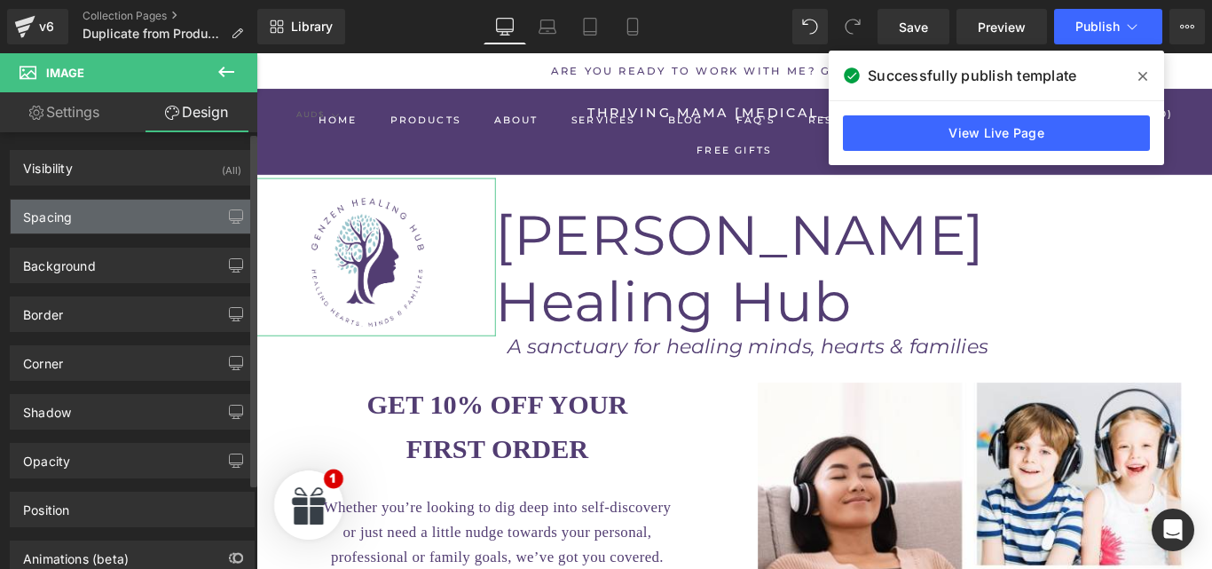
click at [112, 219] on div "Spacing" at bounding box center [132, 217] width 243 height 34
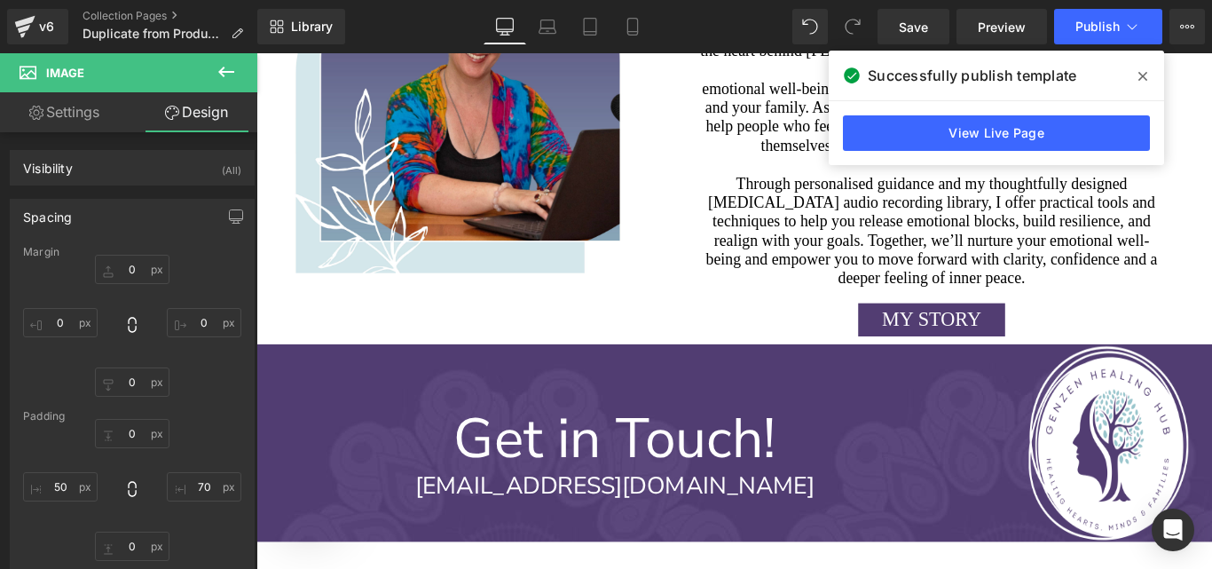
scroll to position [5471, 0]
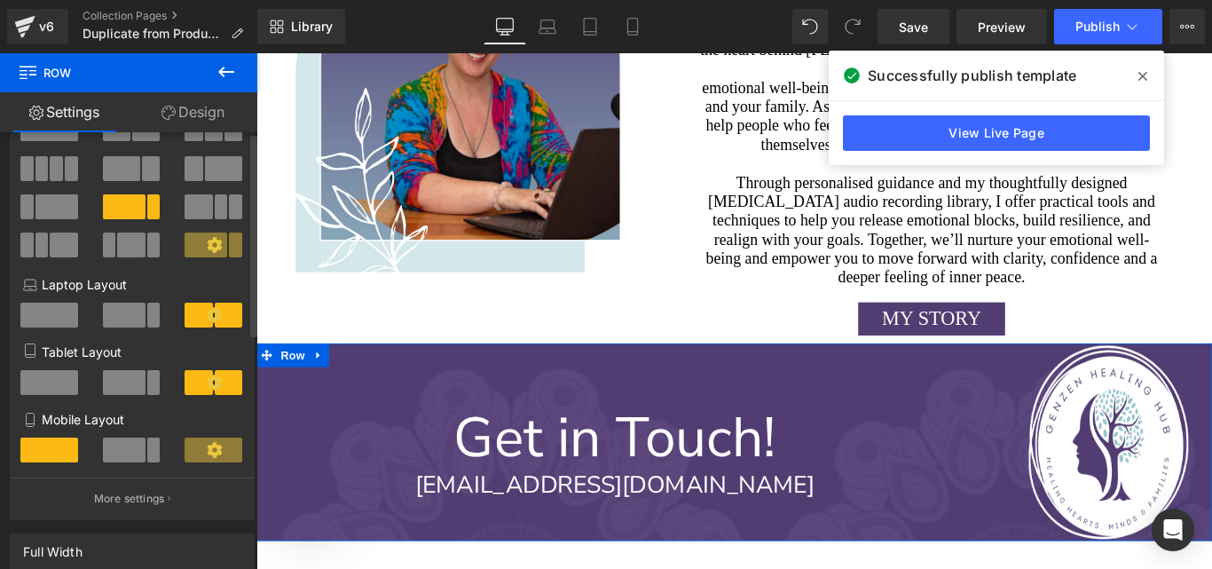
scroll to position [0, 0]
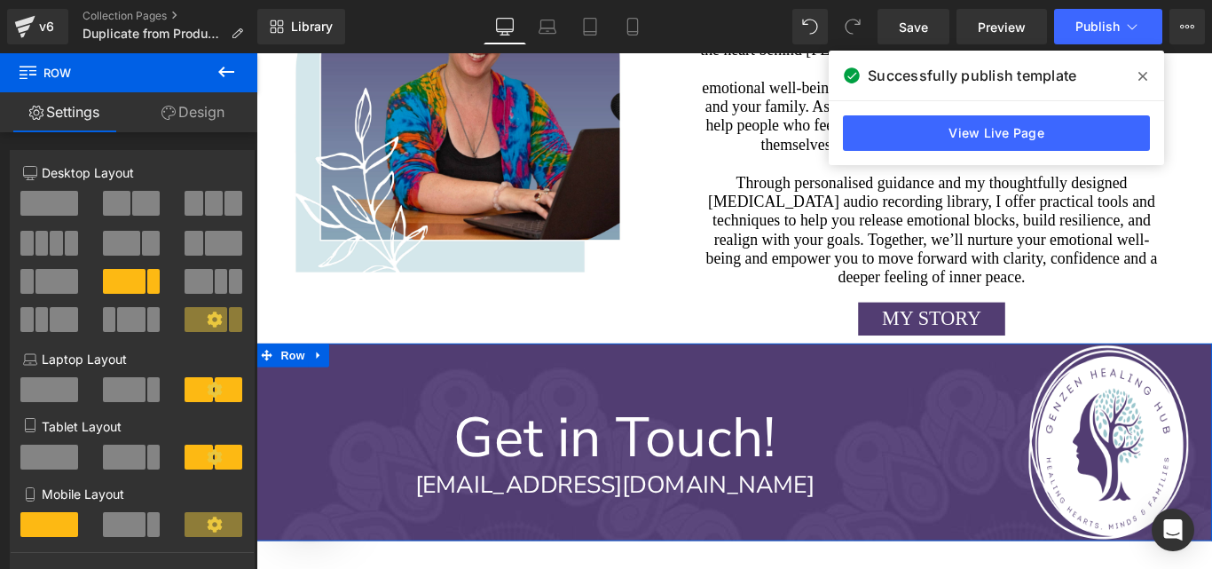
click at [203, 110] on link "Design" at bounding box center [193, 112] width 129 height 40
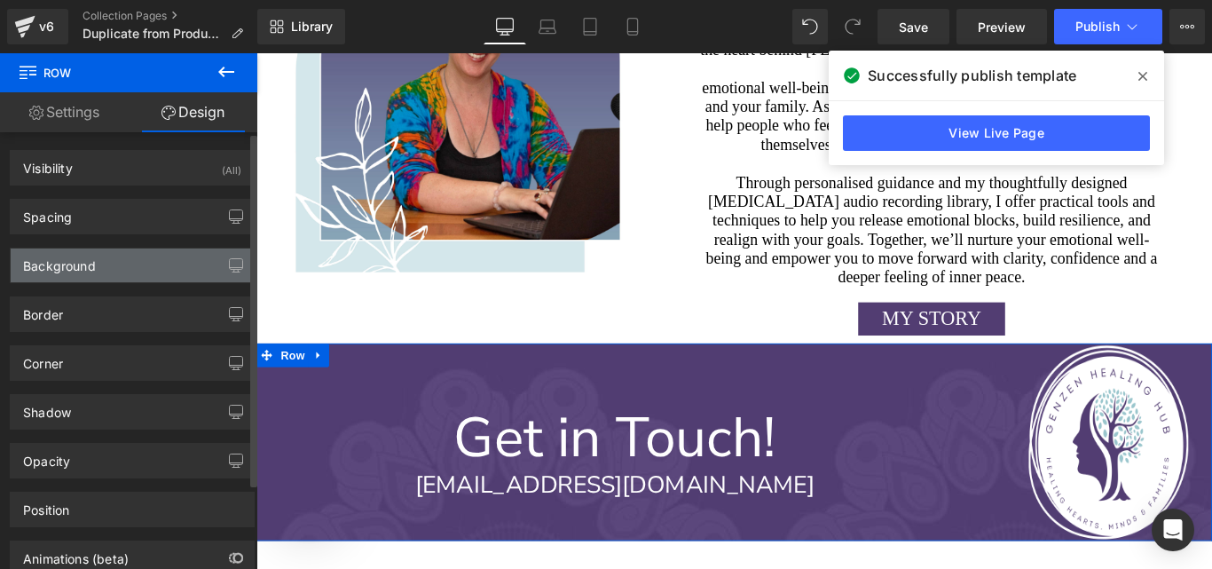
click at [65, 272] on div "Background" at bounding box center [59, 260] width 73 height 25
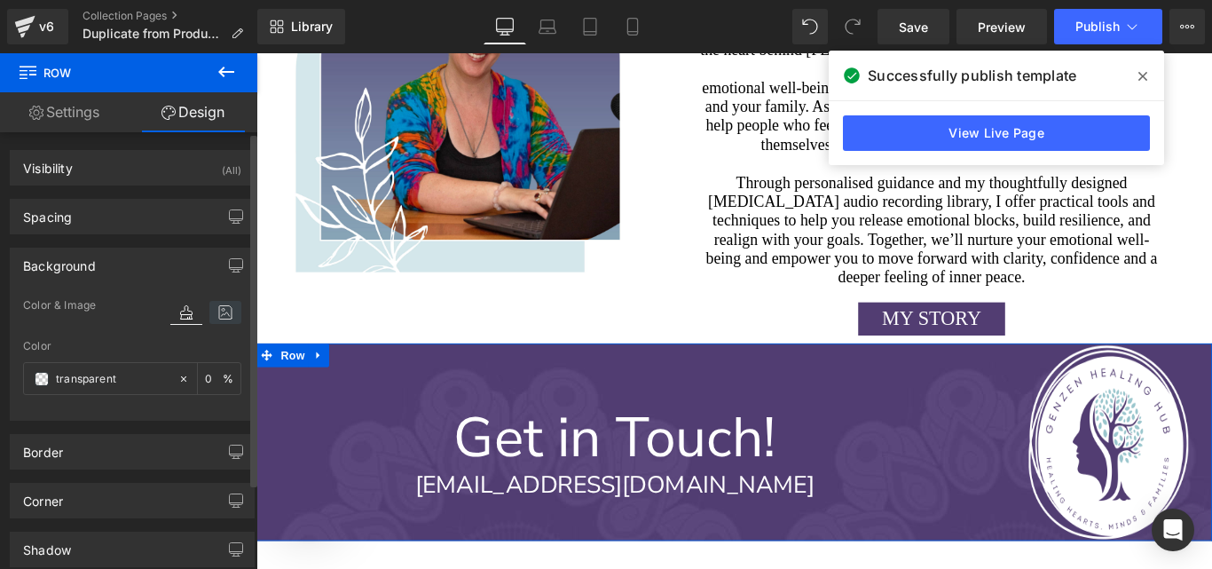
click at [219, 312] on icon at bounding box center [225, 312] width 32 height 23
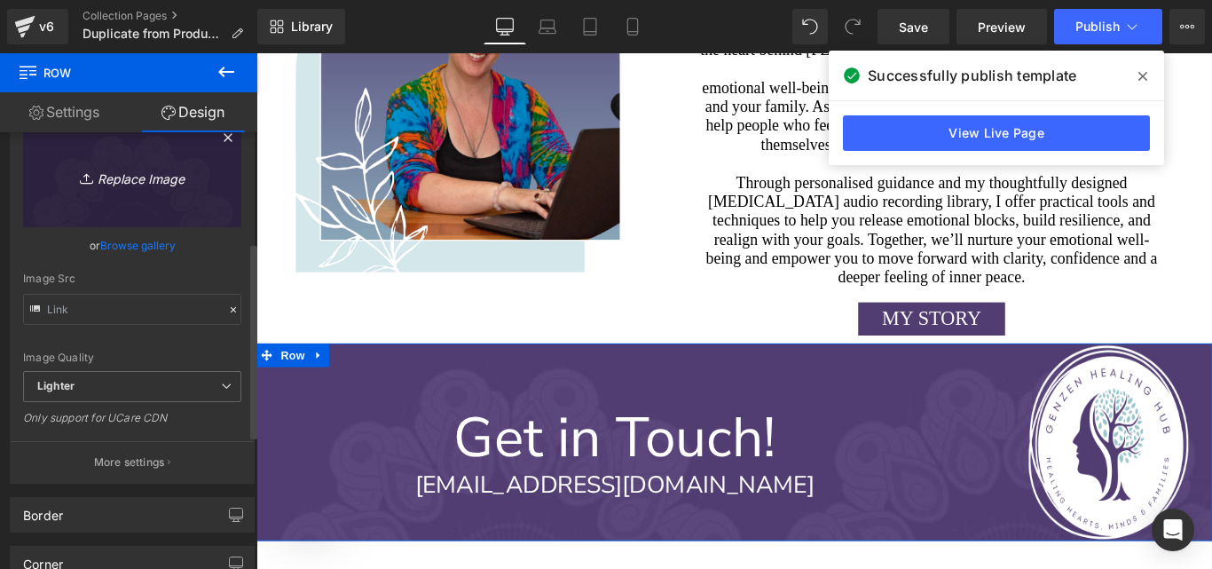
scroll to position [248, 0]
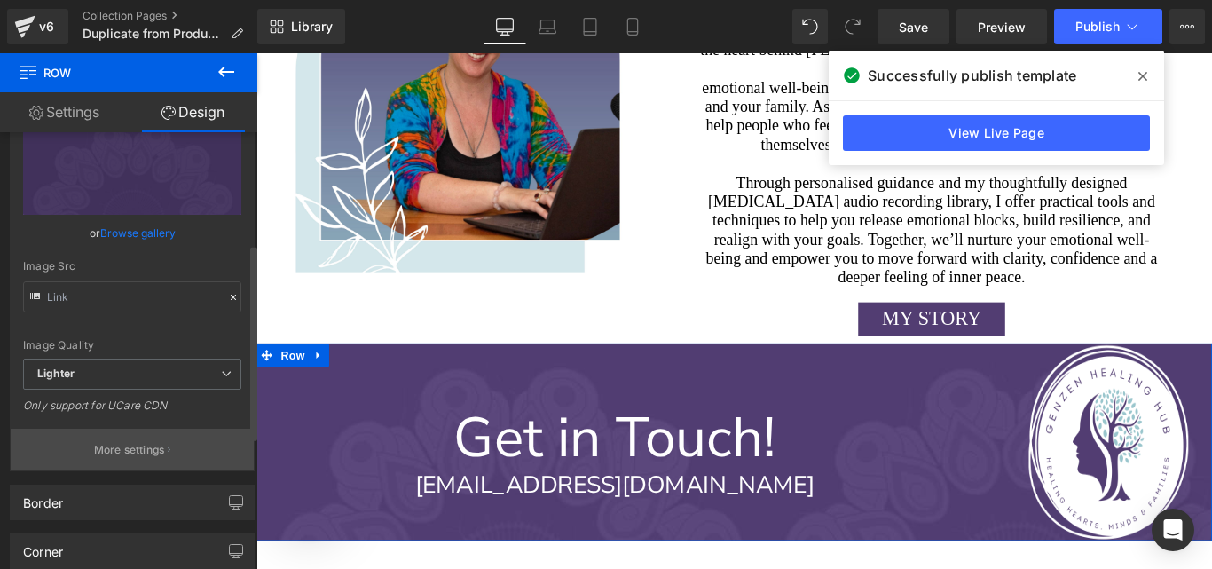
click at [146, 439] on button "More settings" at bounding box center [132, 450] width 243 height 42
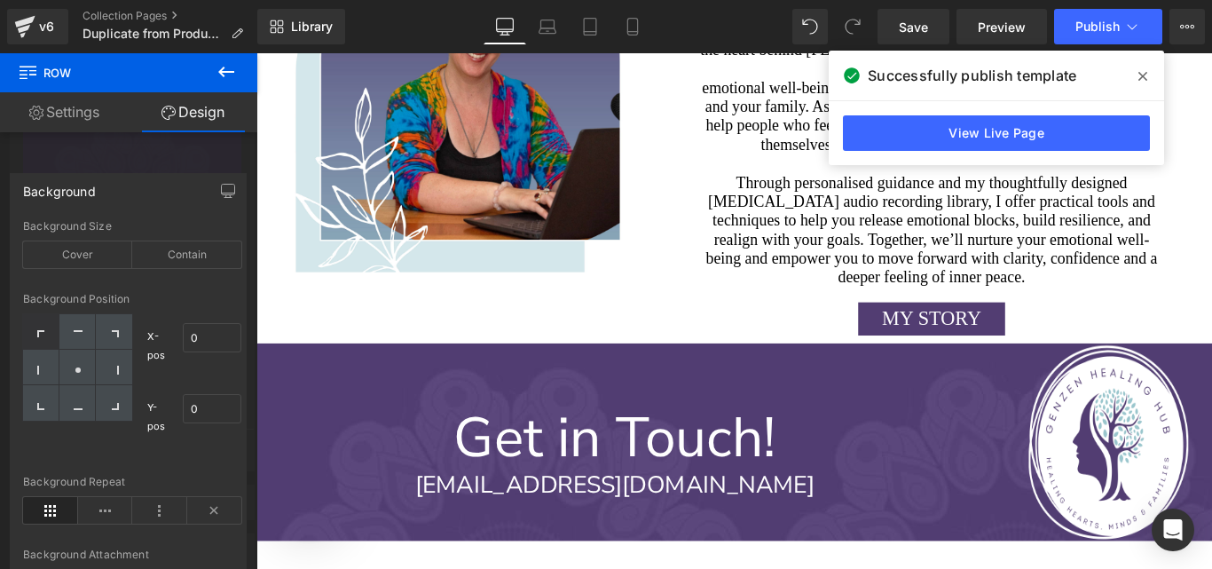
click at [228, 71] on icon at bounding box center [226, 72] width 16 height 11
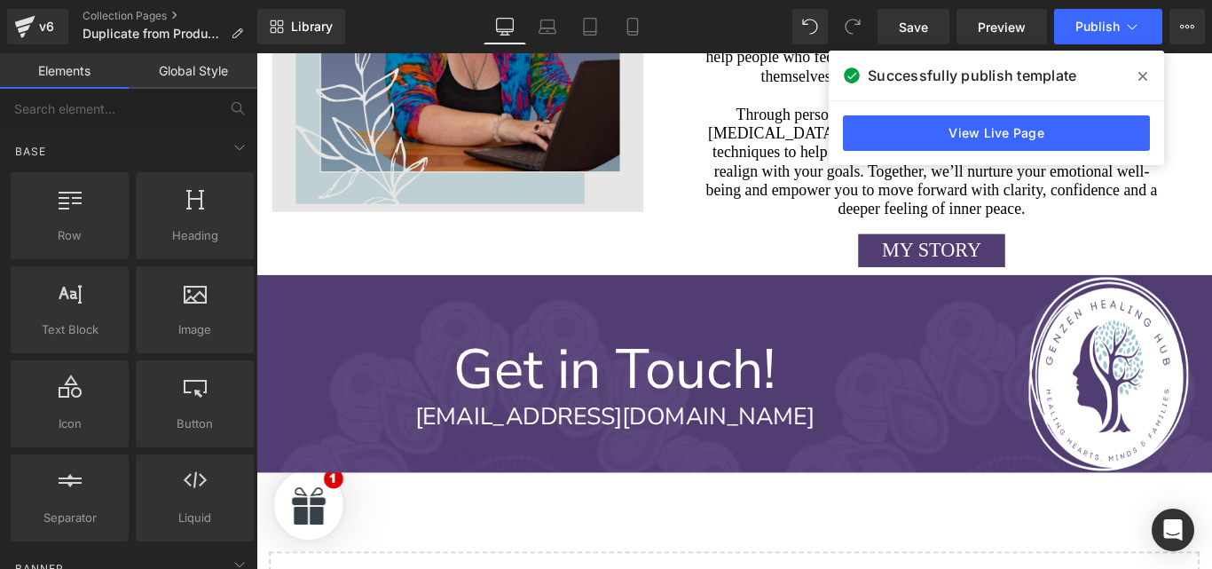
scroll to position [5548, 0]
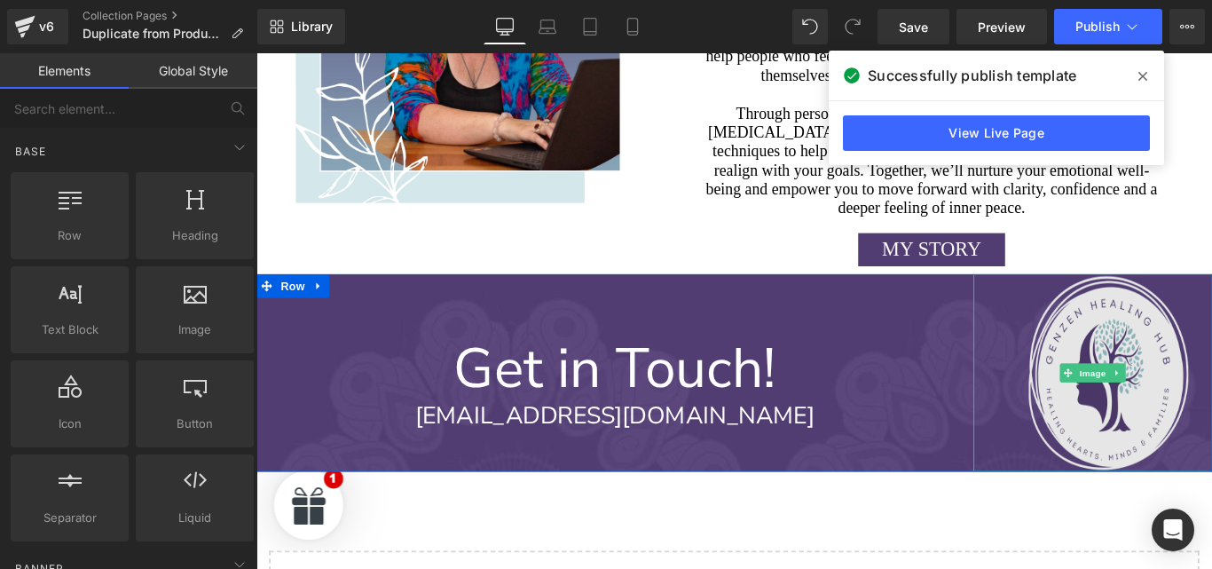
click at [1209, 302] on img at bounding box center [1196, 413] width 269 height 222
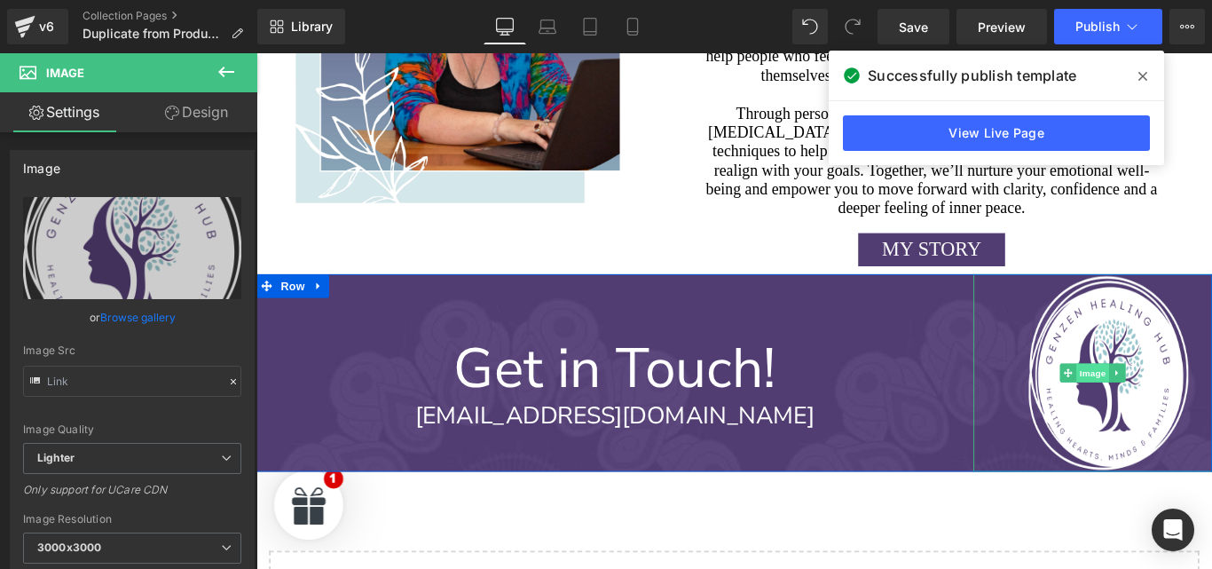
click at [1182, 402] on span "Image" at bounding box center [1195, 412] width 37 height 21
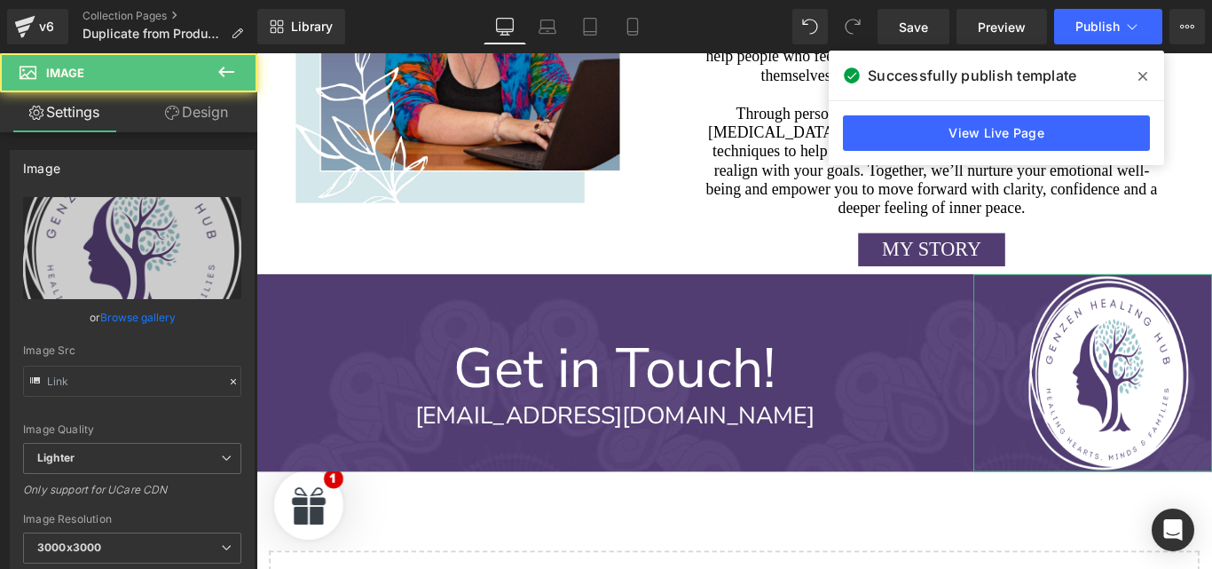
click at [190, 102] on link "Design" at bounding box center [196, 112] width 129 height 40
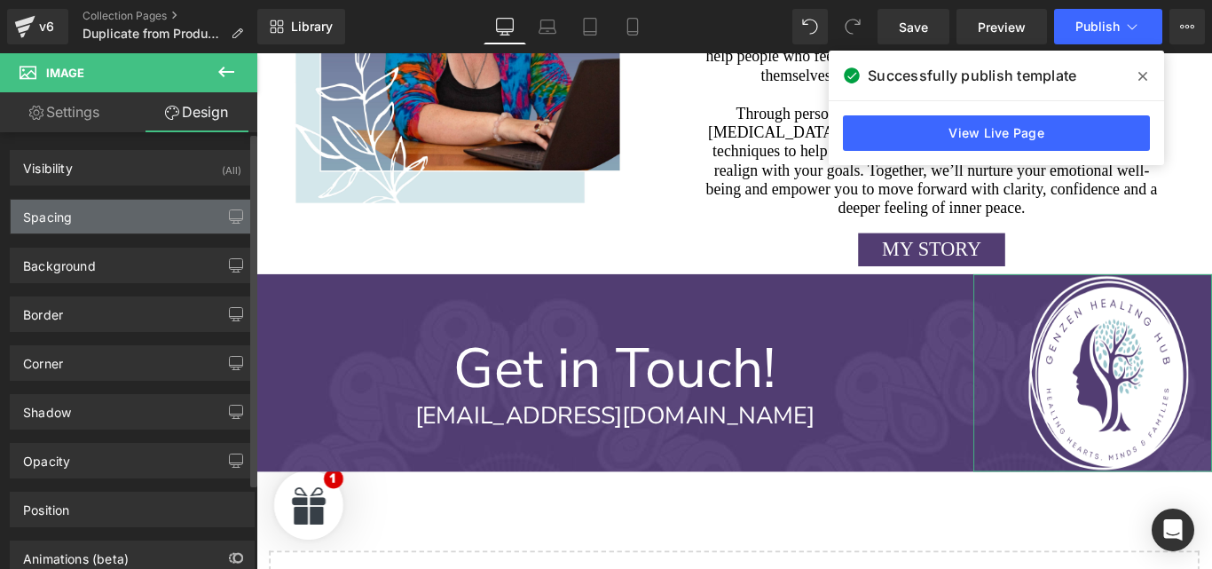
click at [99, 215] on div "Spacing" at bounding box center [132, 217] width 243 height 34
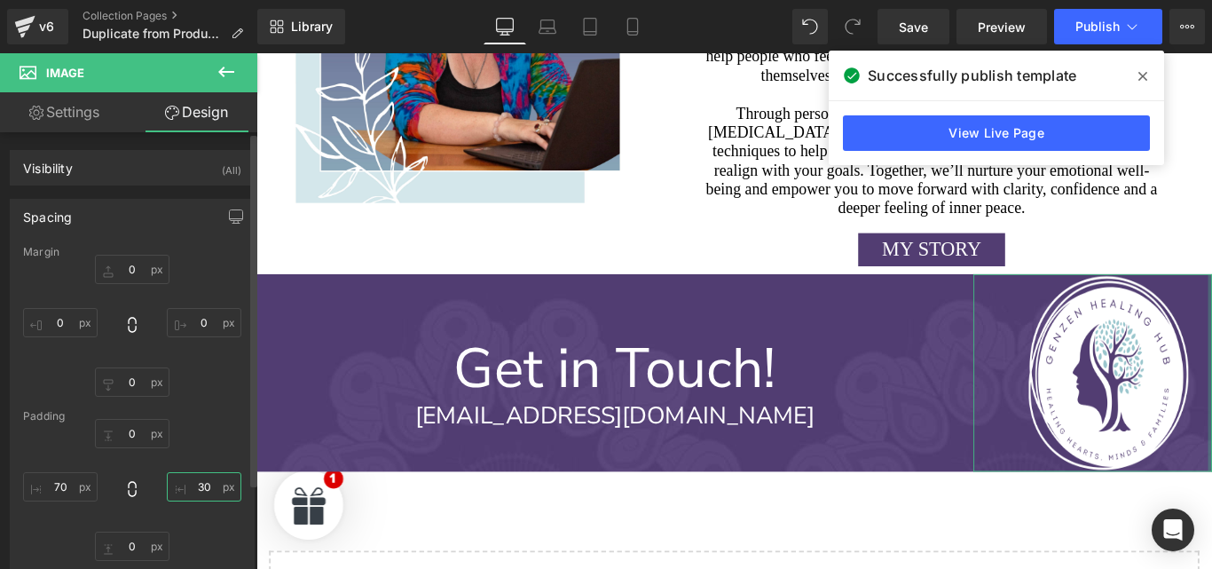
click at [192, 491] on input "text" at bounding box center [204, 486] width 75 height 29
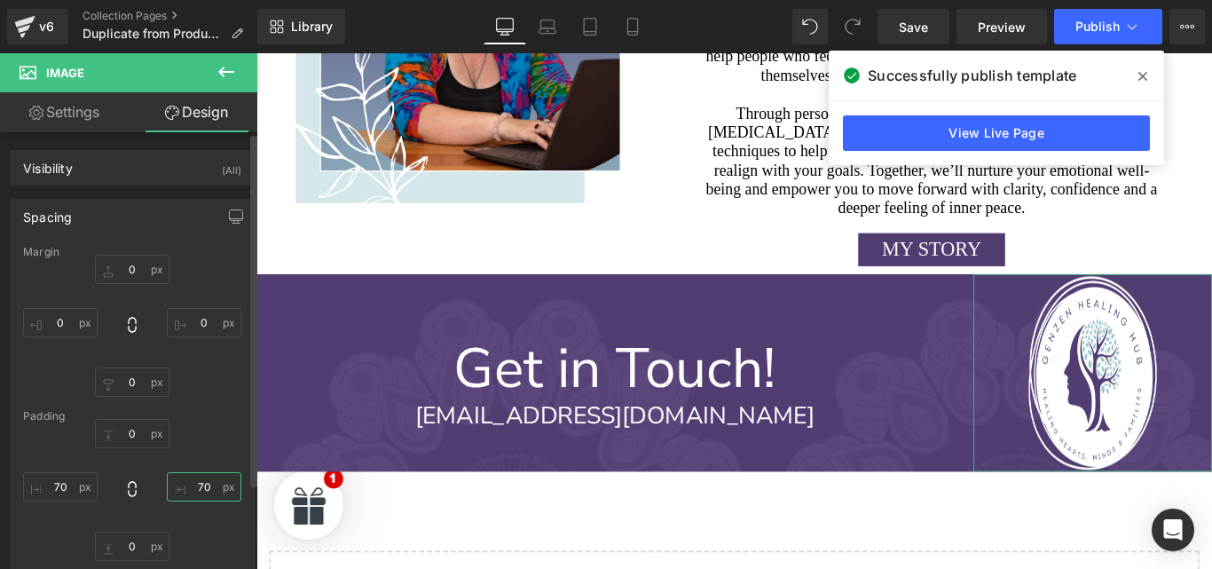
type input "70"
click at [204, 434] on div "70" at bounding box center [132, 490] width 218 height 142
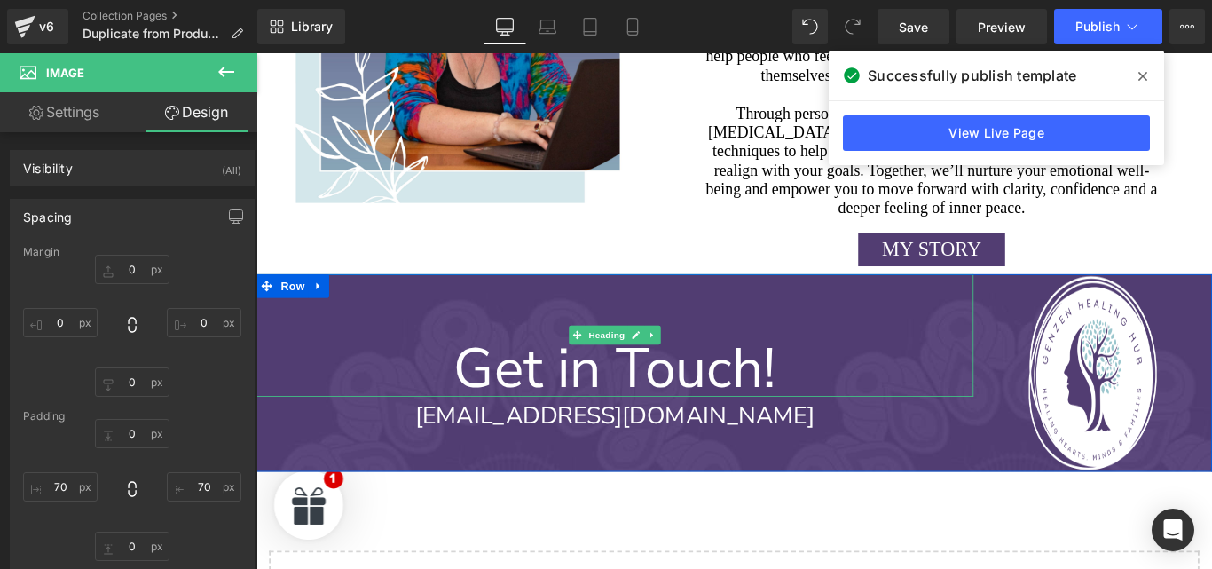
click at [900, 302] on div "Get in Touch!" at bounding box center [659, 371] width 806 height 138
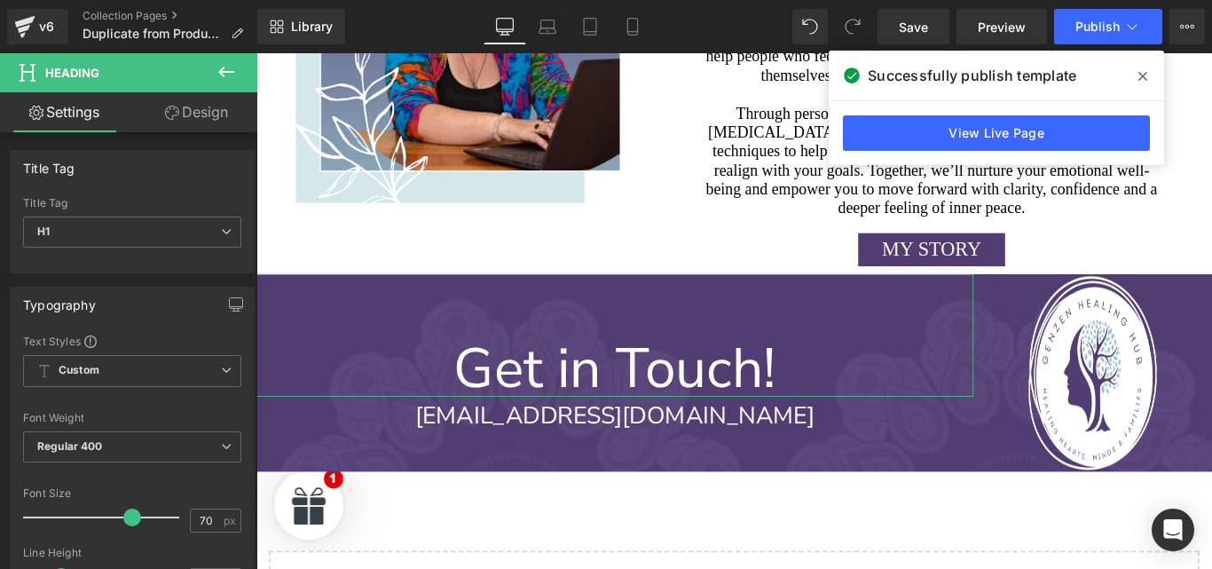
click at [199, 109] on link "Design" at bounding box center [196, 112] width 129 height 40
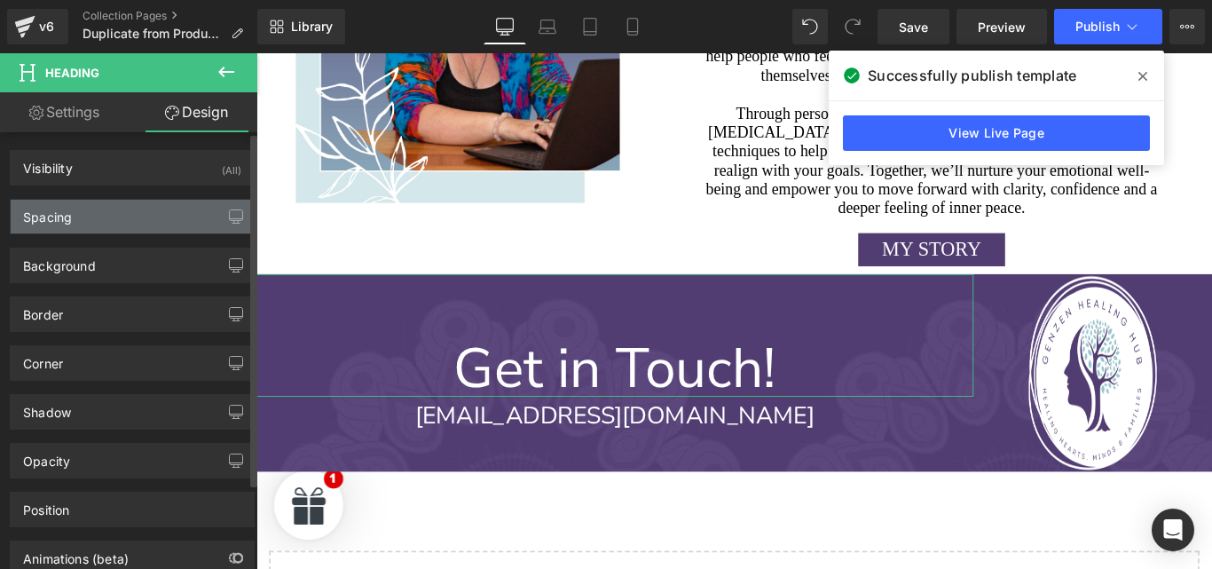
click at [112, 204] on div "Spacing" at bounding box center [132, 217] width 243 height 34
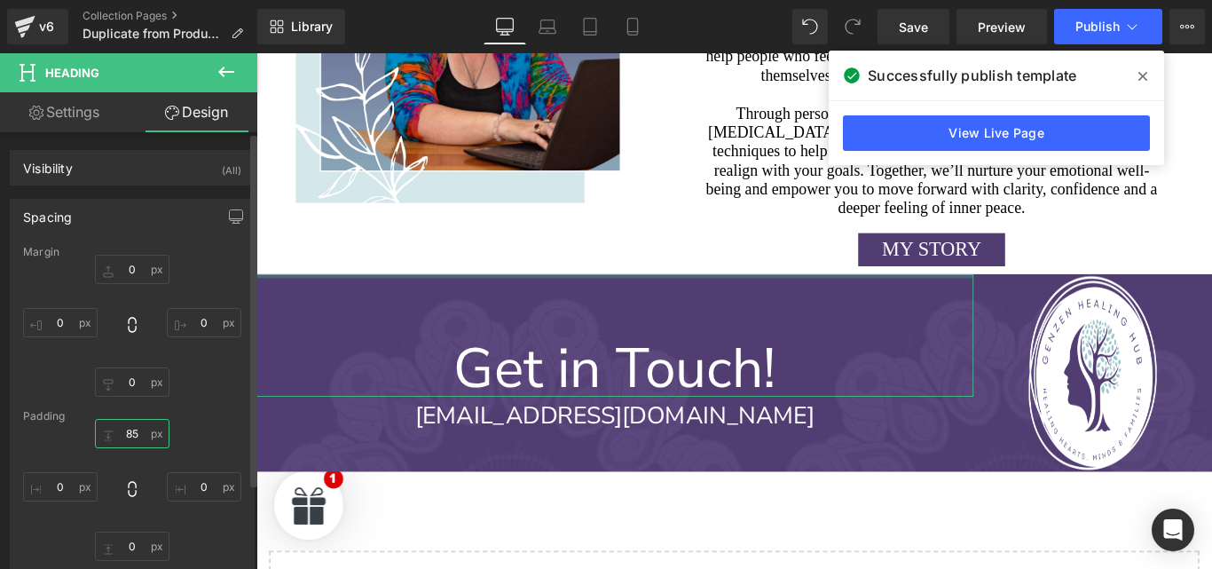
click at [151, 432] on input "85" at bounding box center [132, 433] width 75 height 29
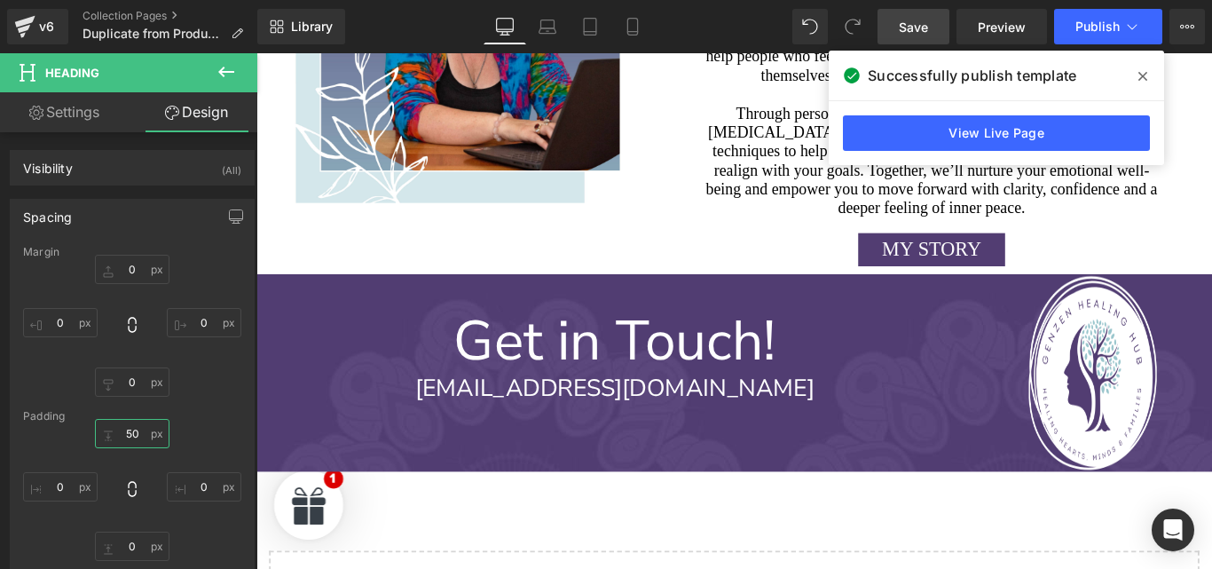
type input "50"
click at [914, 18] on span "Save" at bounding box center [913, 27] width 29 height 19
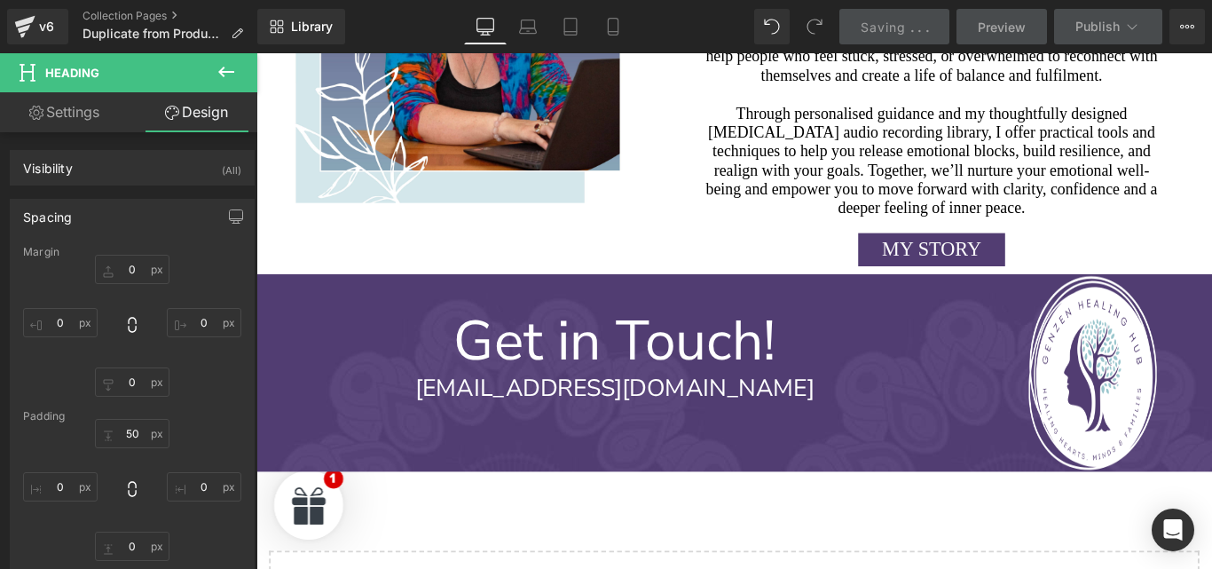
scroll to position [0, 0]
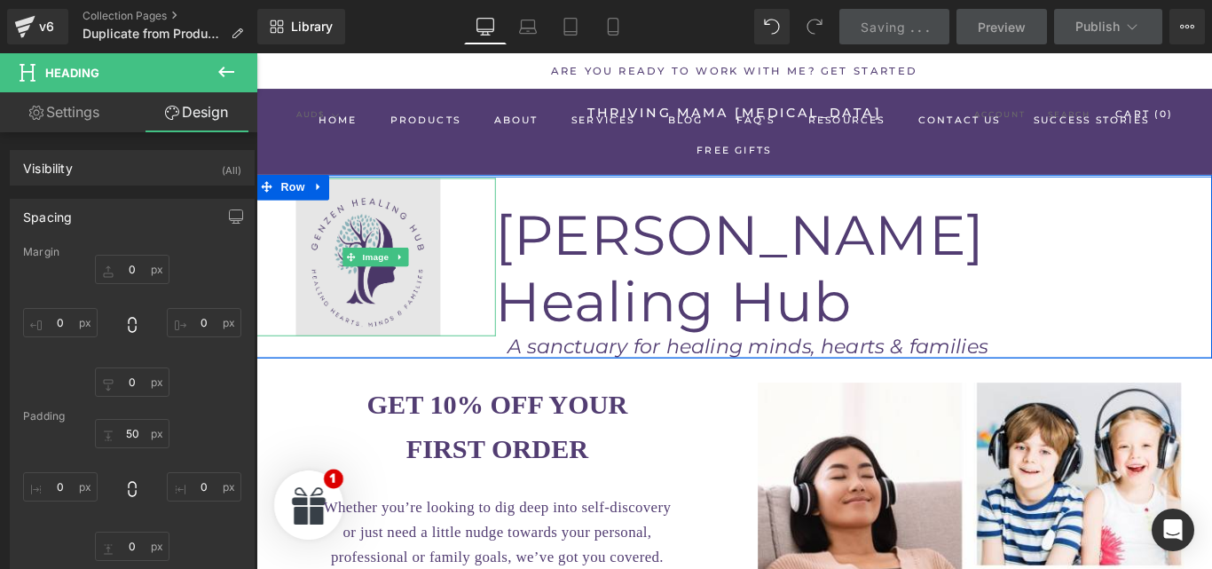
click at [408, 253] on img at bounding box center [390, 281] width 269 height 177
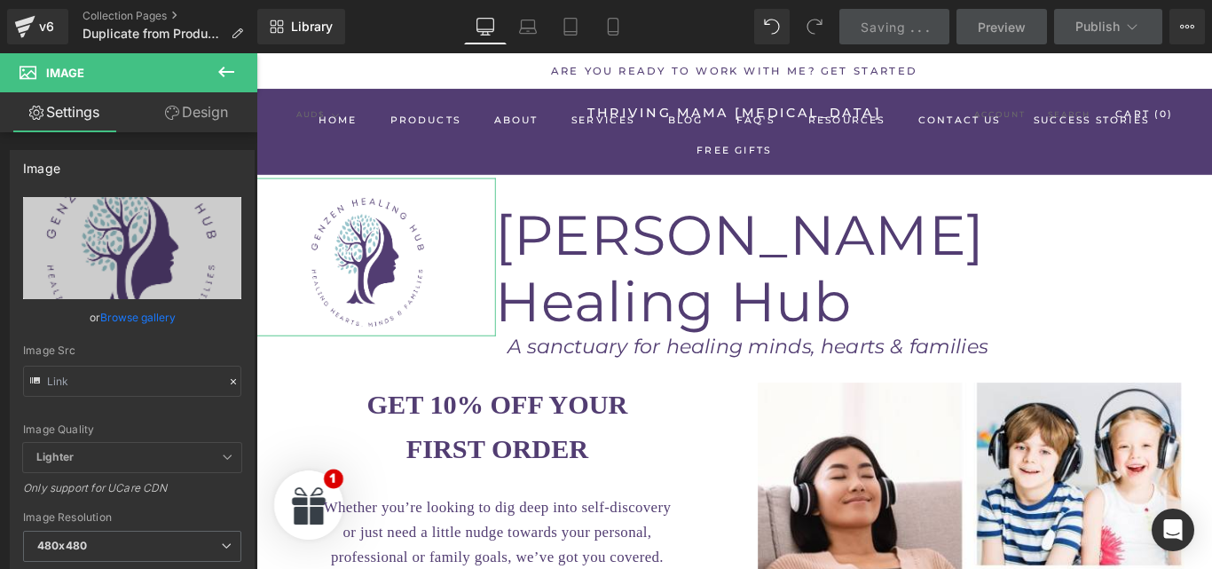
click at [161, 117] on link "Design" at bounding box center [196, 112] width 129 height 40
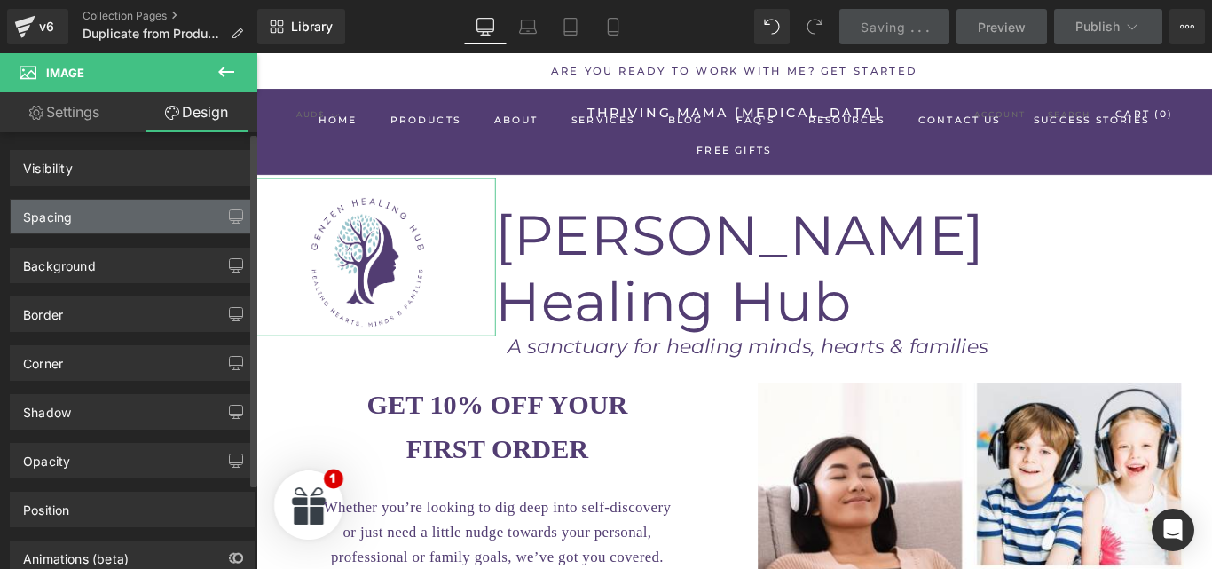
click at [73, 226] on div "Spacing" at bounding box center [132, 217] width 243 height 34
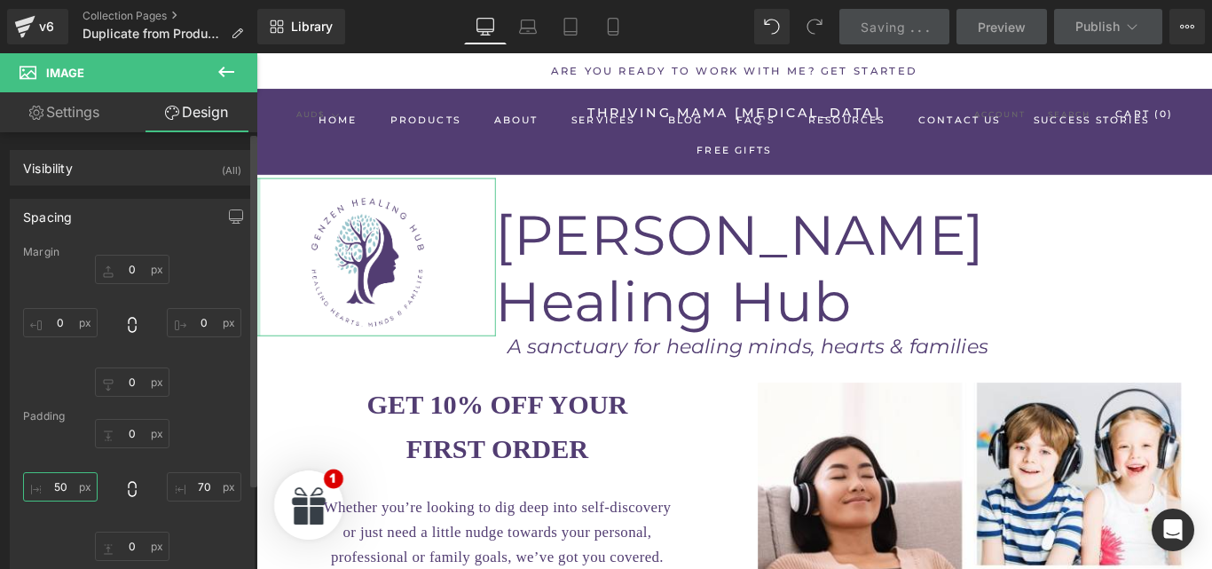
click at [59, 485] on input "50" at bounding box center [60, 486] width 75 height 29
type input "70"
click at [199, 390] on div "0 0 0 0" at bounding box center [132, 326] width 218 height 142
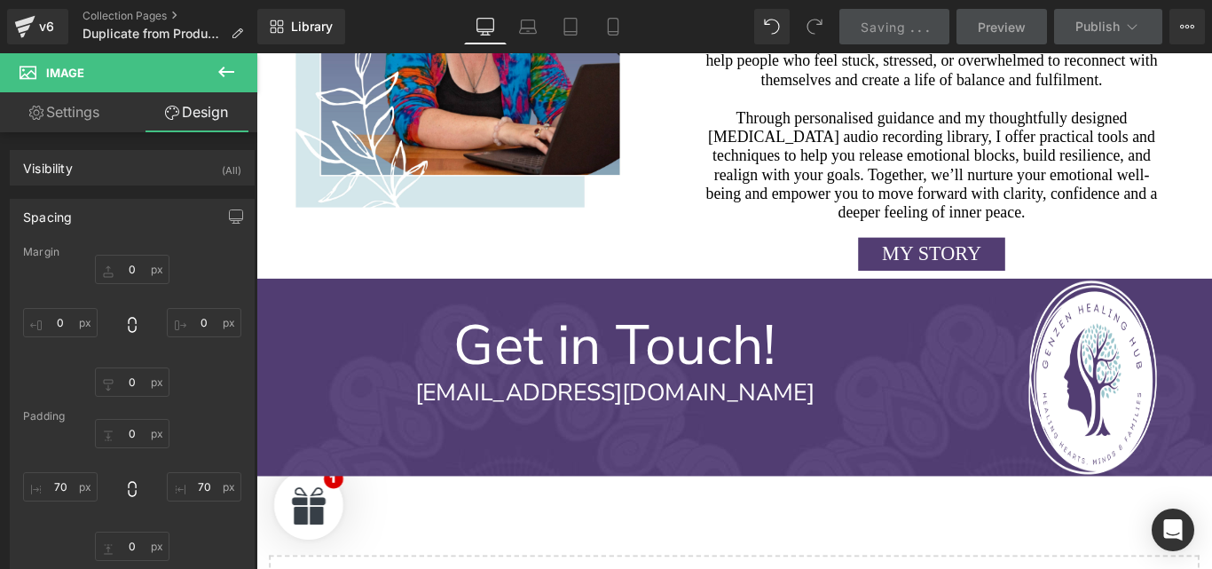
scroll to position [5585, 0]
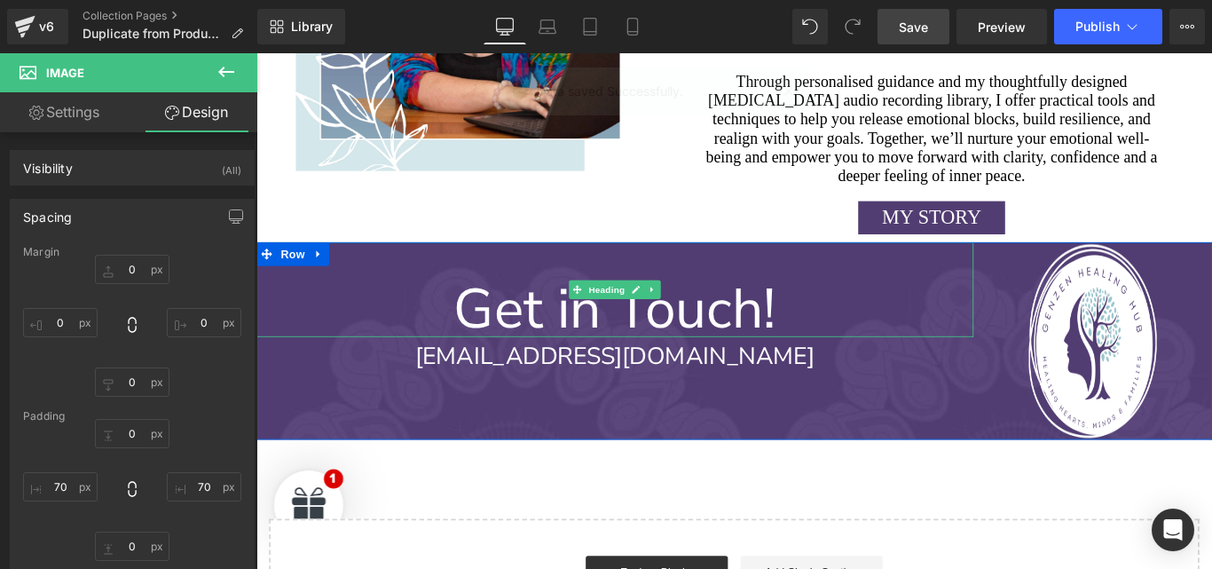
click at [705, 310] on h1 "Get in Touch!" at bounding box center [659, 341] width 806 height 62
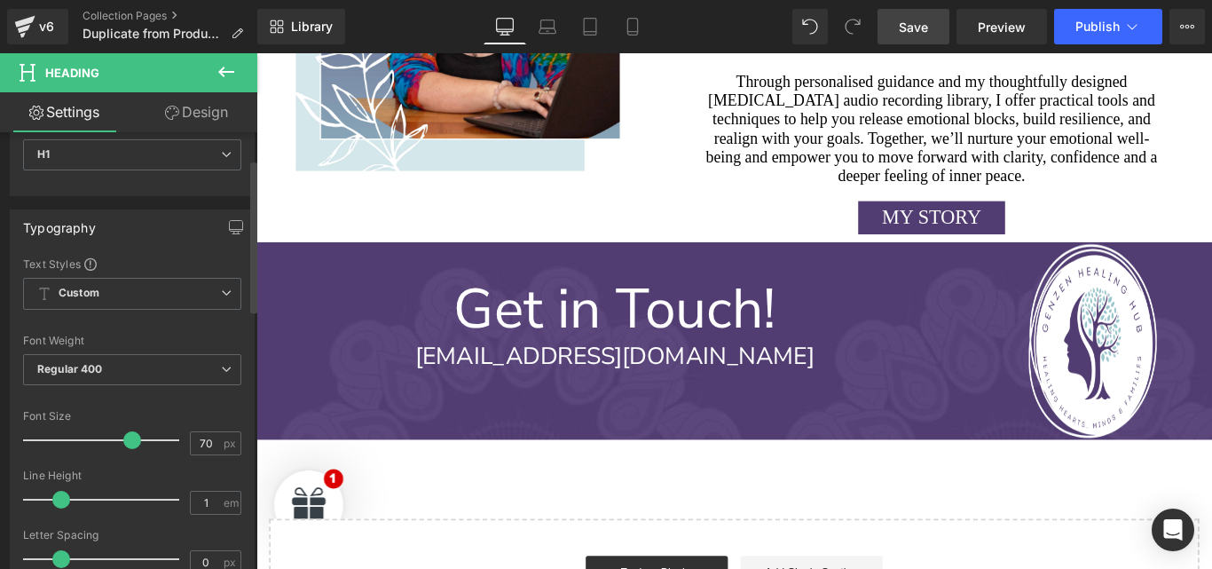
scroll to position [79, 0]
drag, startPoint x: 920, startPoint y: 32, endPoint x: 1105, endPoint y: 25, distance: 184.7
click at [920, 32] on span "Save" at bounding box center [913, 27] width 29 height 19
click at [1105, 25] on span "Publish" at bounding box center [1097, 27] width 44 height 14
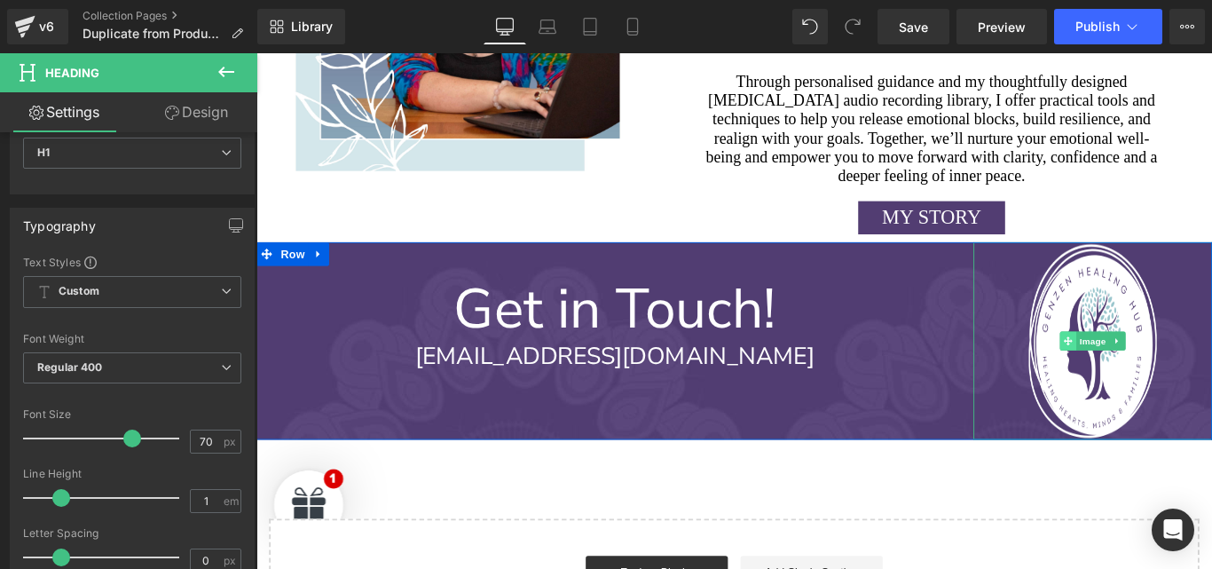
click at [1169, 366] on span at bounding box center [1168, 376] width 19 height 21
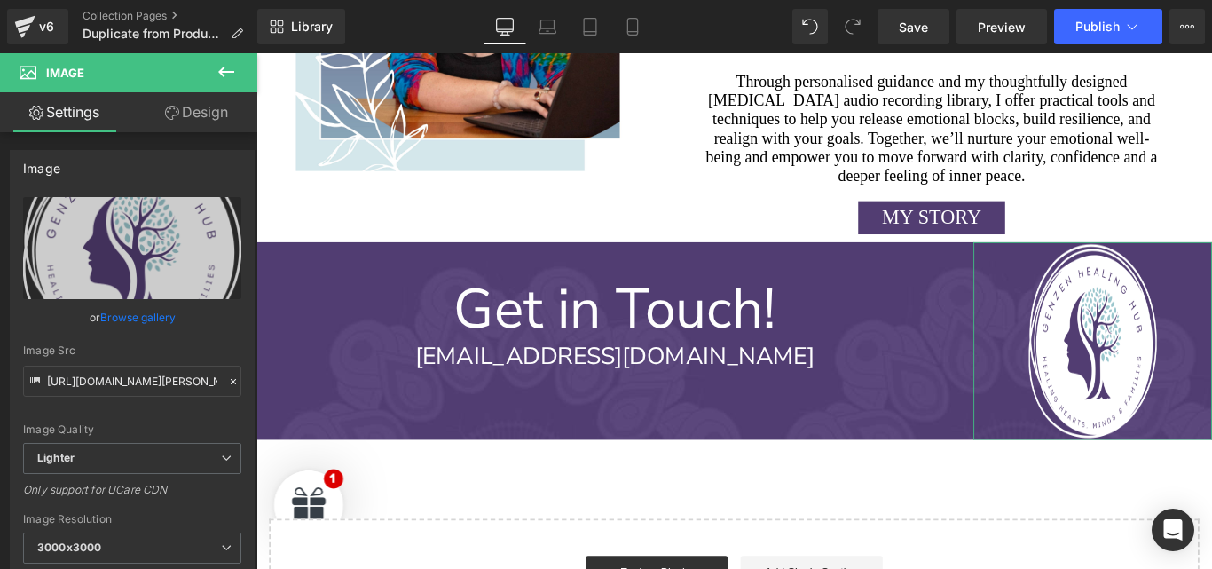
click at [177, 98] on link "Design" at bounding box center [196, 112] width 129 height 40
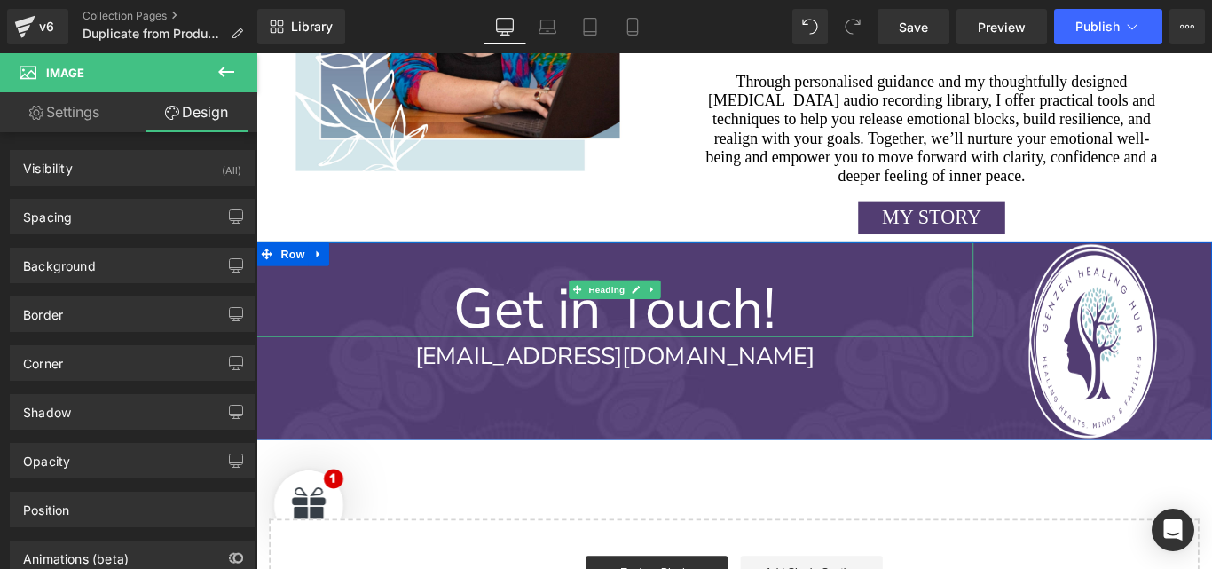
click at [585, 310] on h1 "Get in Touch!" at bounding box center [659, 341] width 806 height 62
drag, startPoint x: 585, startPoint y: 273, endPoint x: 569, endPoint y: 268, distance: 16.8
click at [585, 310] on h1 "Get in Touch!" at bounding box center [659, 341] width 806 height 62
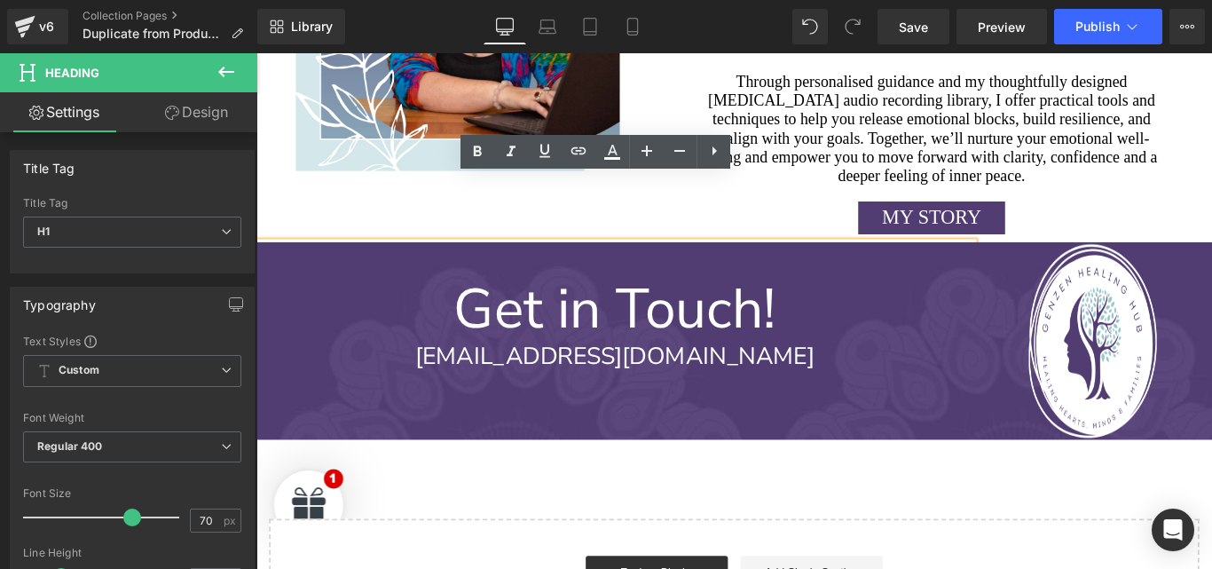
click at [569, 310] on h1 "Get in Touch!" at bounding box center [659, 341] width 806 height 62
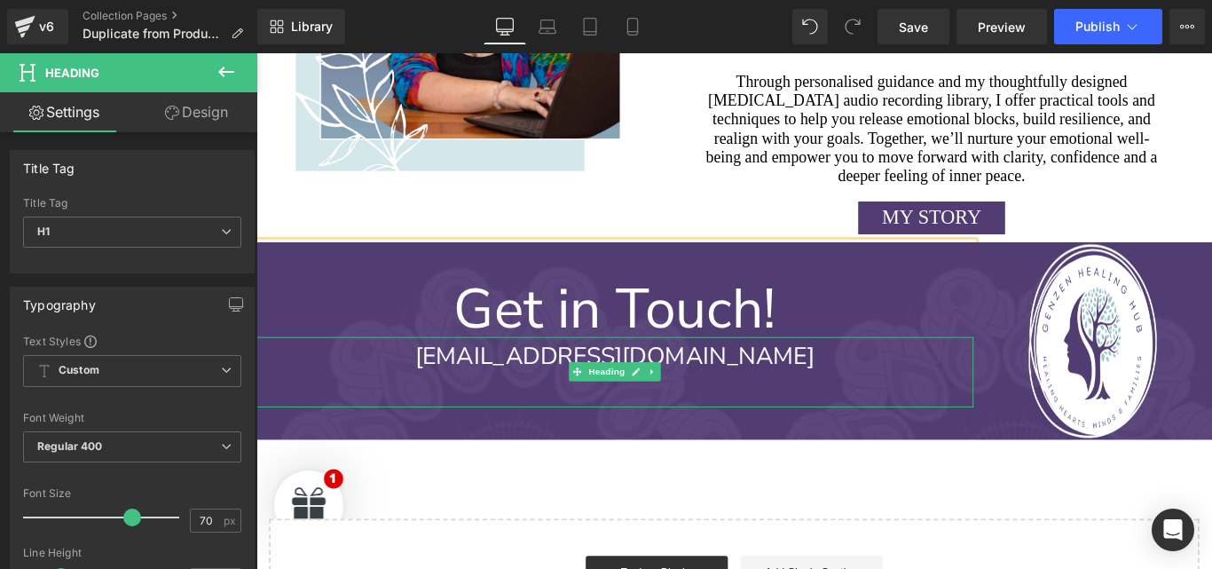
click at [560, 372] on h1 "[EMAIL_ADDRESS][DOMAIN_NAME]" at bounding box center [659, 394] width 806 height 44
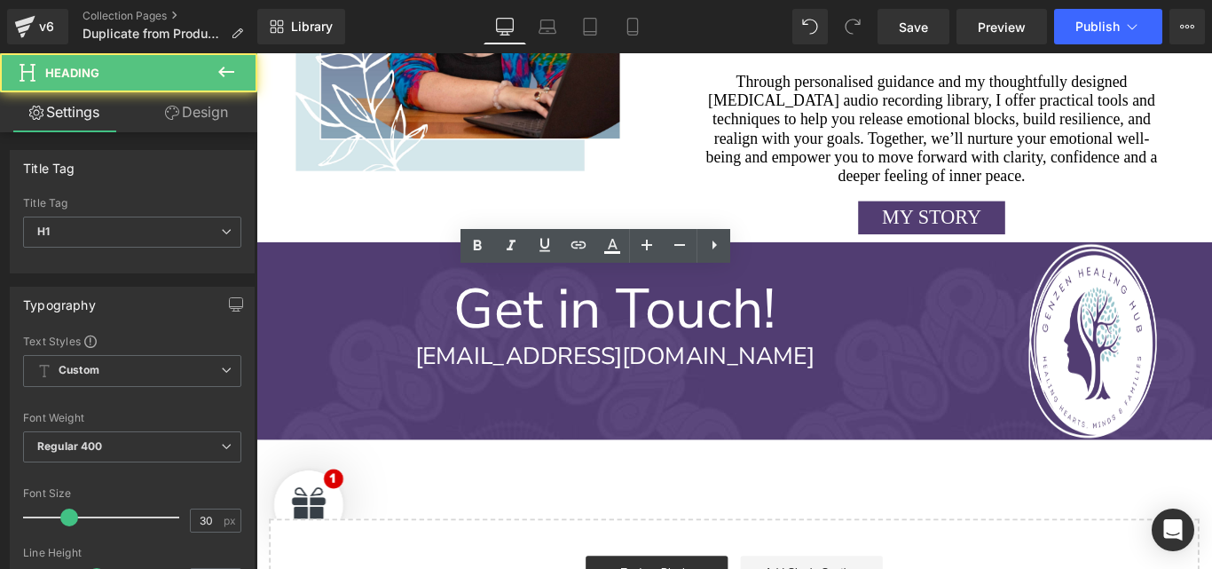
click at [560, 372] on h1 "[EMAIL_ADDRESS][DOMAIN_NAME]" at bounding box center [659, 394] width 806 height 44
drag, startPoint x: 560, startPoint y: 316, endPoint x: 572, endPoint y: 452, distance: 136.3
click at [560, 372] on h1 "[EMAIL_ADDRESS][DOMAIN_NAME]" at bounding box center [659, 394] width 806 height 44
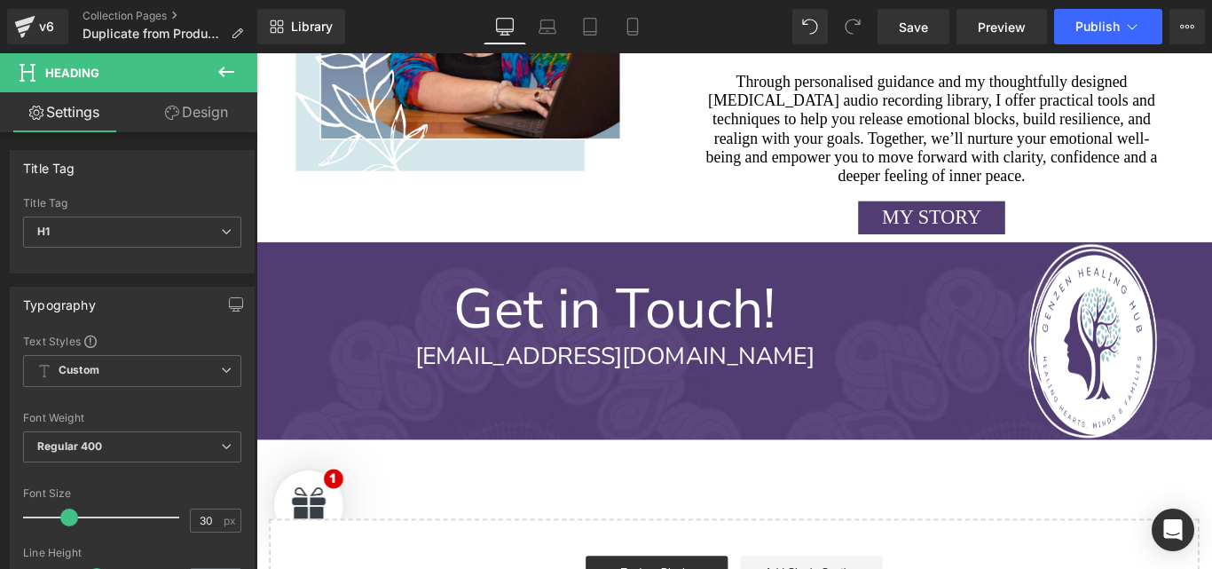
click at [719, 384] on div "Get in Touch! Heading 50px [EMAIL_ADDRESS][DOMAIN_NAME] Heading Image 70px Row" at bounding box center [793, 376] width 1074 height 222
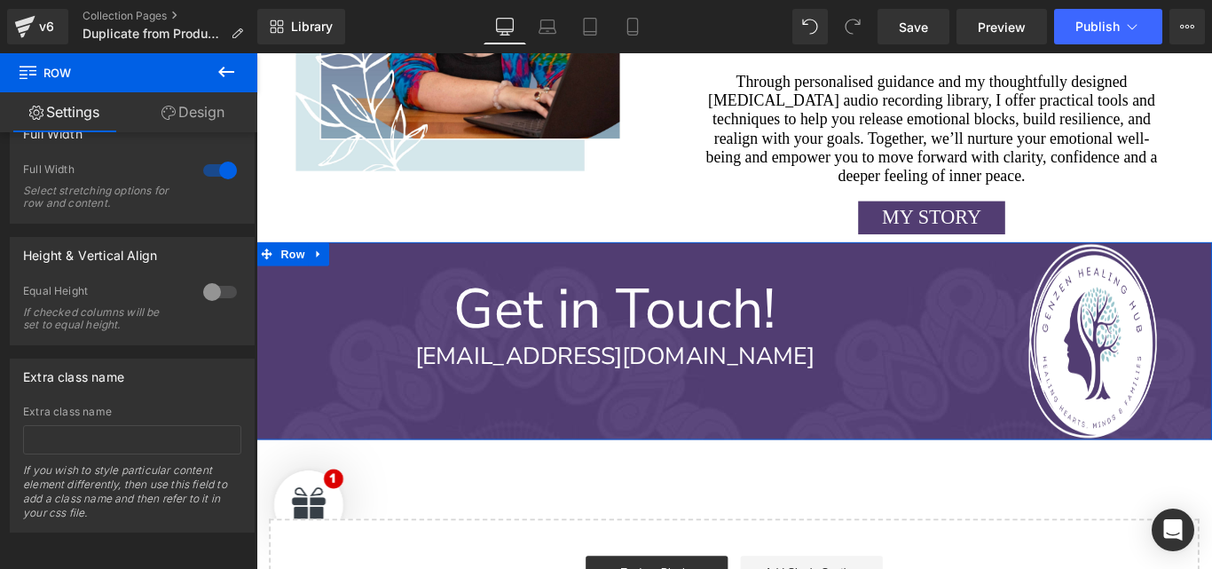
scroll to position [0, 0]
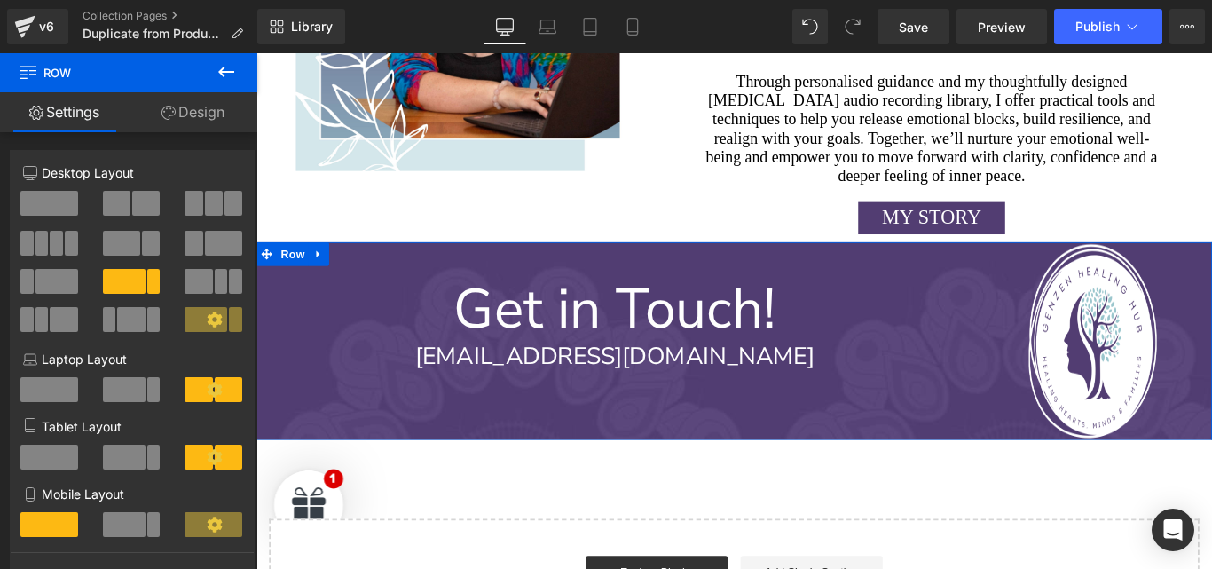
click at [172, 103] on link "Design" at bounding box center [193, 112] width 129 height 40
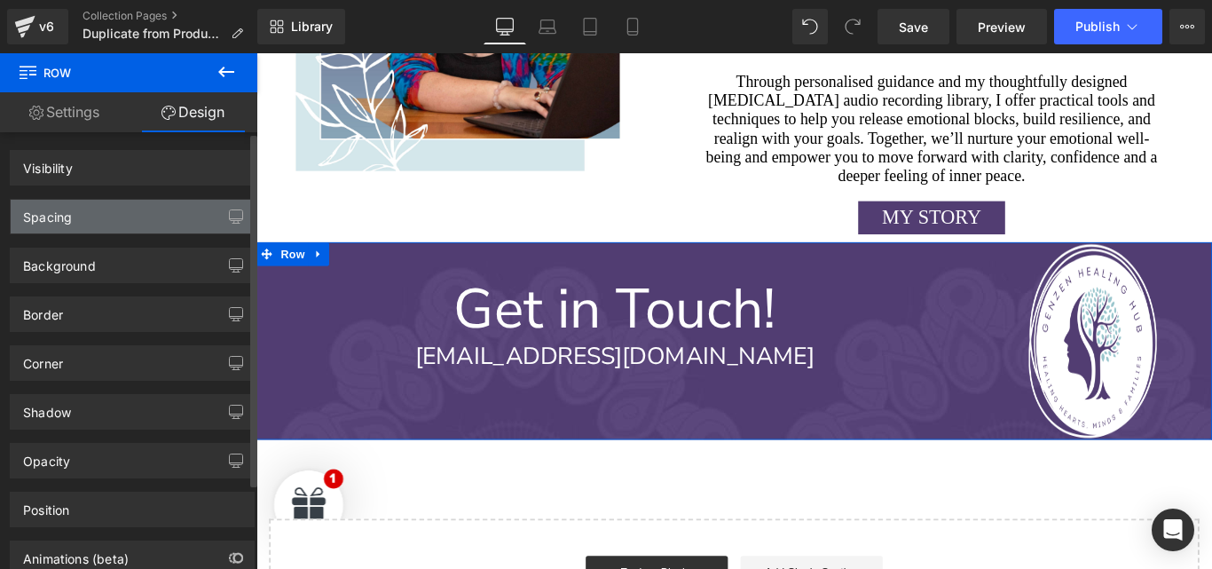
click at [90, 224] on div "Spacing" at bounding box center [132, 217] width 243 height 34
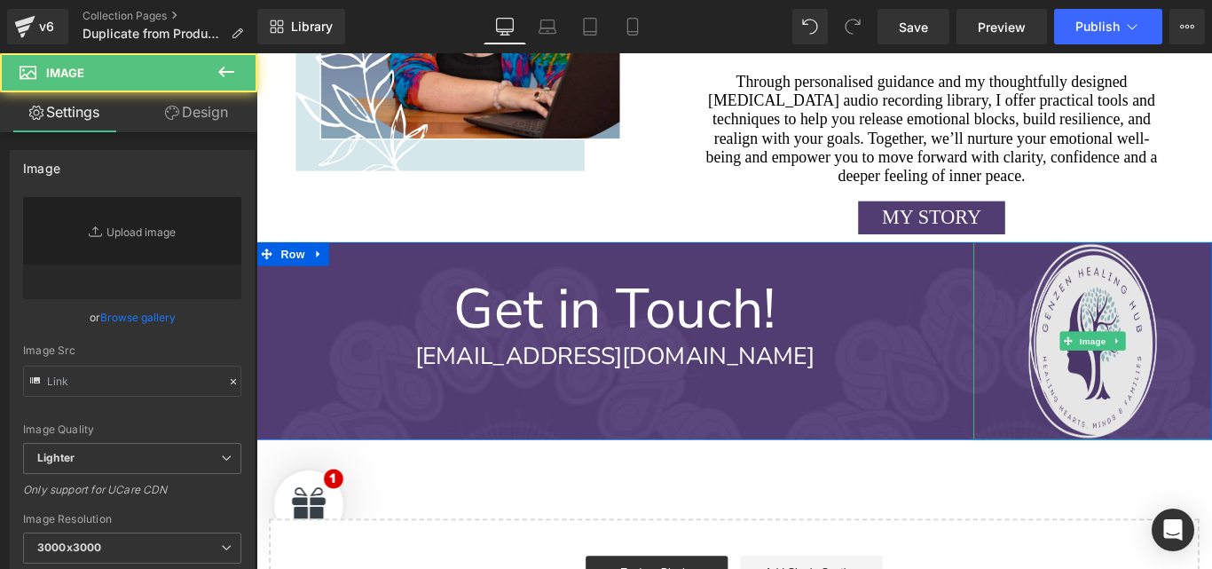
click at [1067, 298] on img at bounding box center [1196, 376] width 269 height 222
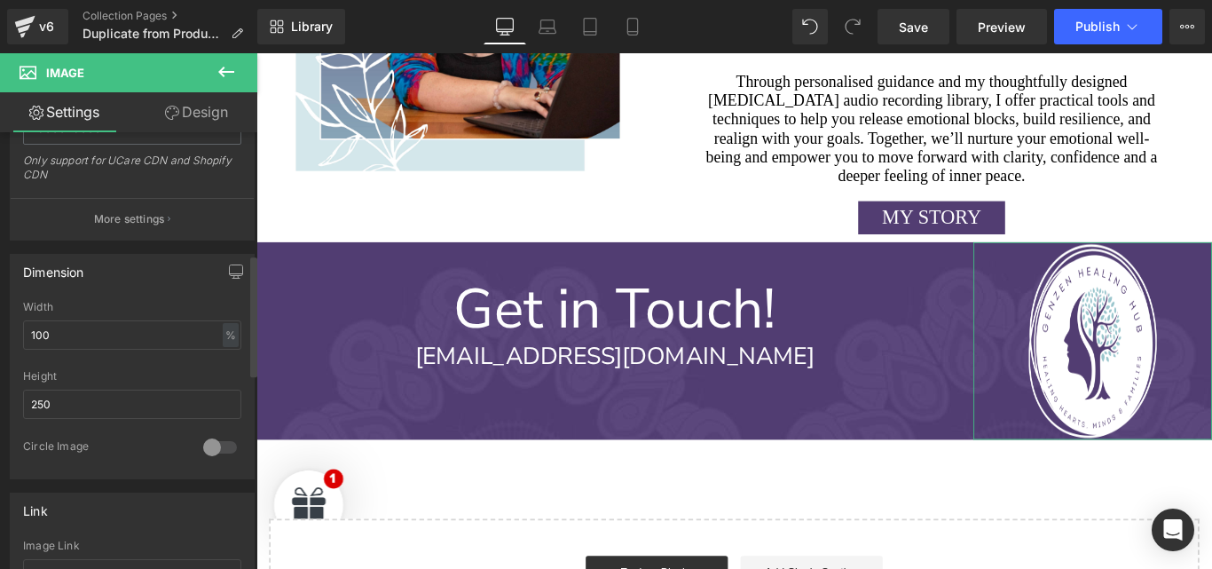
scroll to position [439, 0]
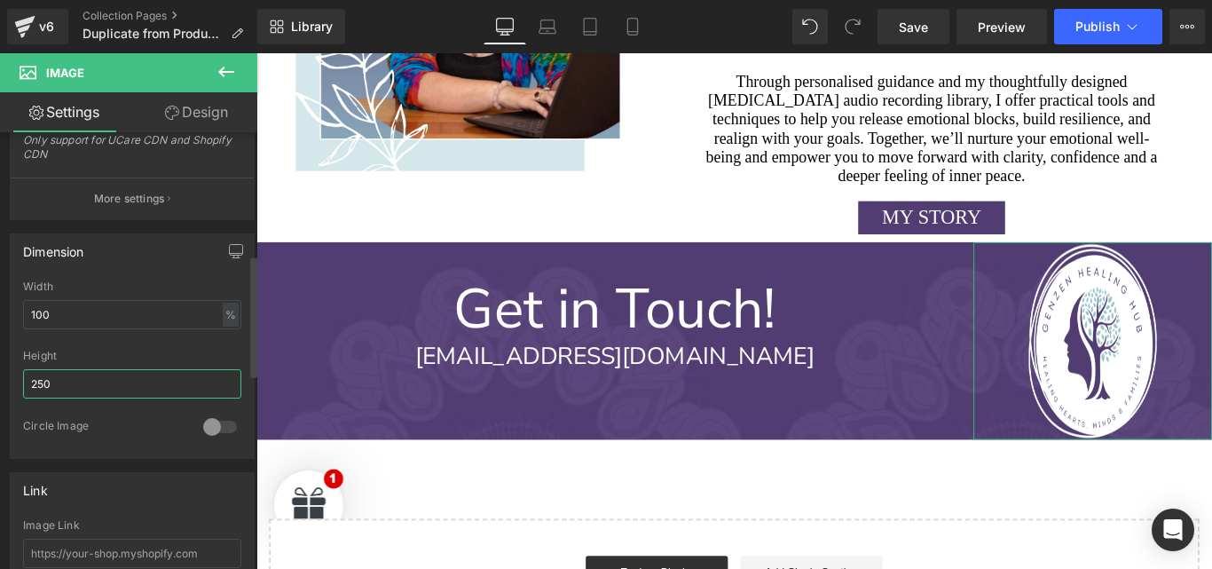
click at [76, 382] on input "250" at bounding box center [132, 383] width 218 height 29
type input "2"
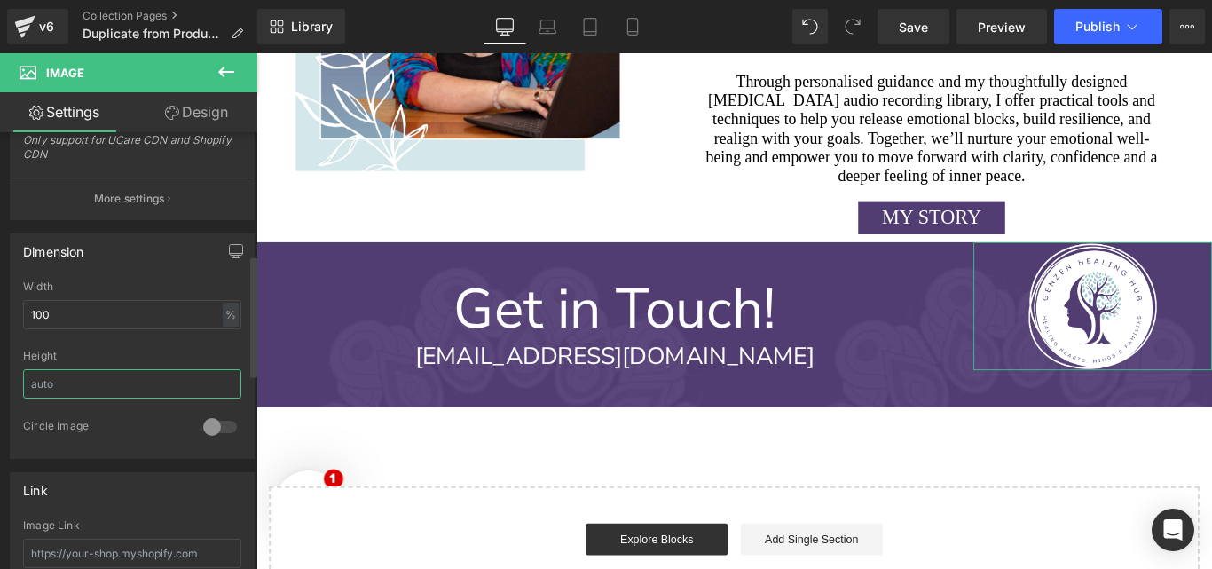
type input "1"
click at [124, 346] on div at bounding box center [132, 344] width 218 height 12
click at [185, 448] on div "Circle Image" at bounding box center [132, 438] width 218 height 39
click at [768, 310] on h1 "Get in Touch!" at bounding box center [659, 341] width 806 height 62
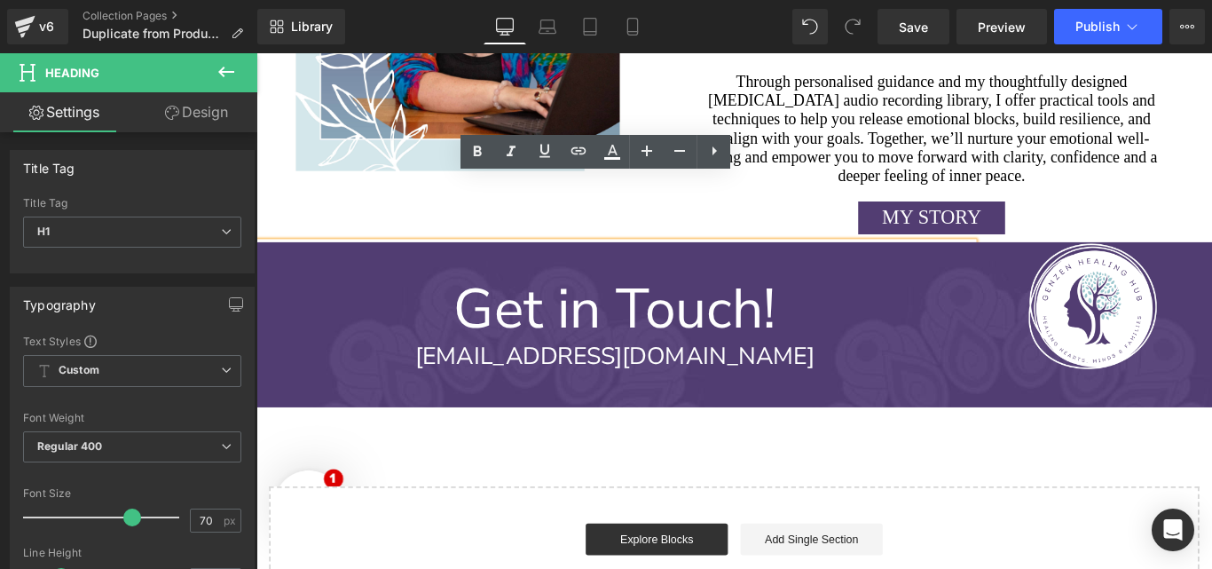
click at [852, 310] on h1 "Get in Touch!" at bounding box center [659, 341] width 806 height 62
click at [616, 310] on h1 "Get in Touch!" at bounding box center [659, 341] width 806 height 62
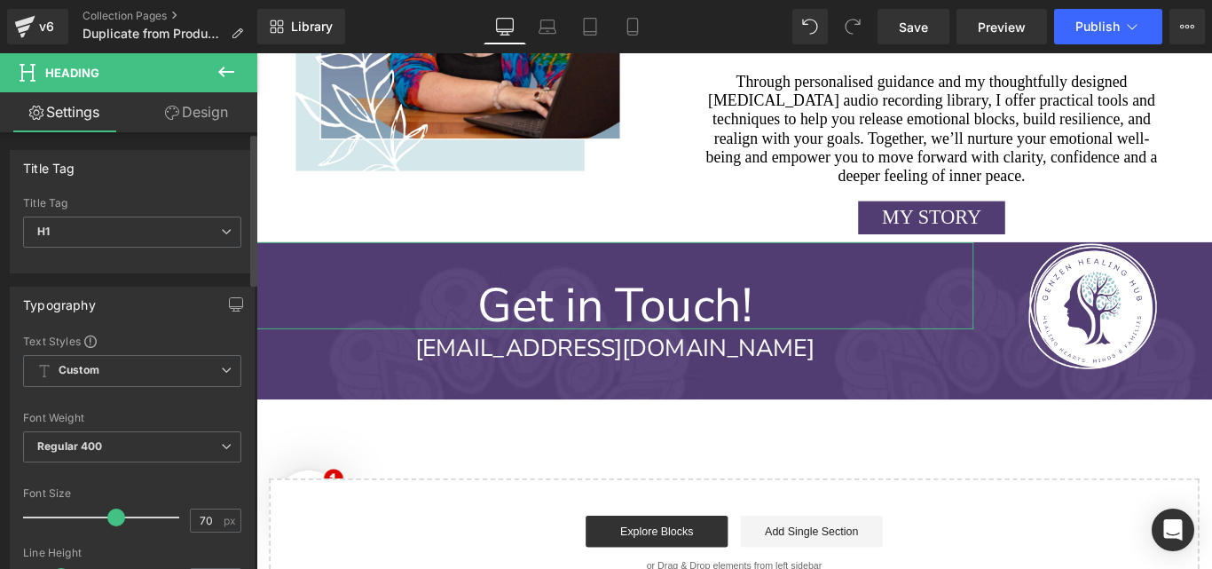
drag, startPoint x: 130, startPoint y: 514, endPoint x: 115, endPoint y: 516, distance: 14.3
click at [115, 516] on span at bounding box center [116, 517] width 18 height 18
click at [987, 363] on h1 "[EMAIL_ADDRESS][DOMAIN_NAME]" at bounding box center [659, 385] width 806 height 44
click at [68, 513] on span at bounding box center [69, 517] width 18 height 18
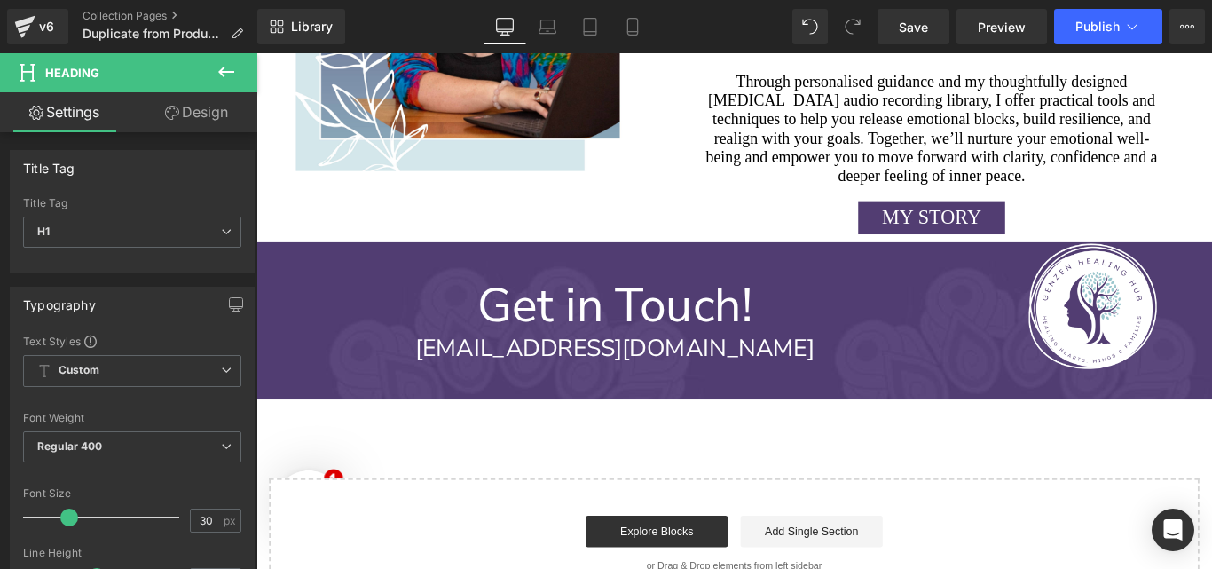
click at [193, 116] on link "Design" at bounding box center [196, 112] width 129 height 40
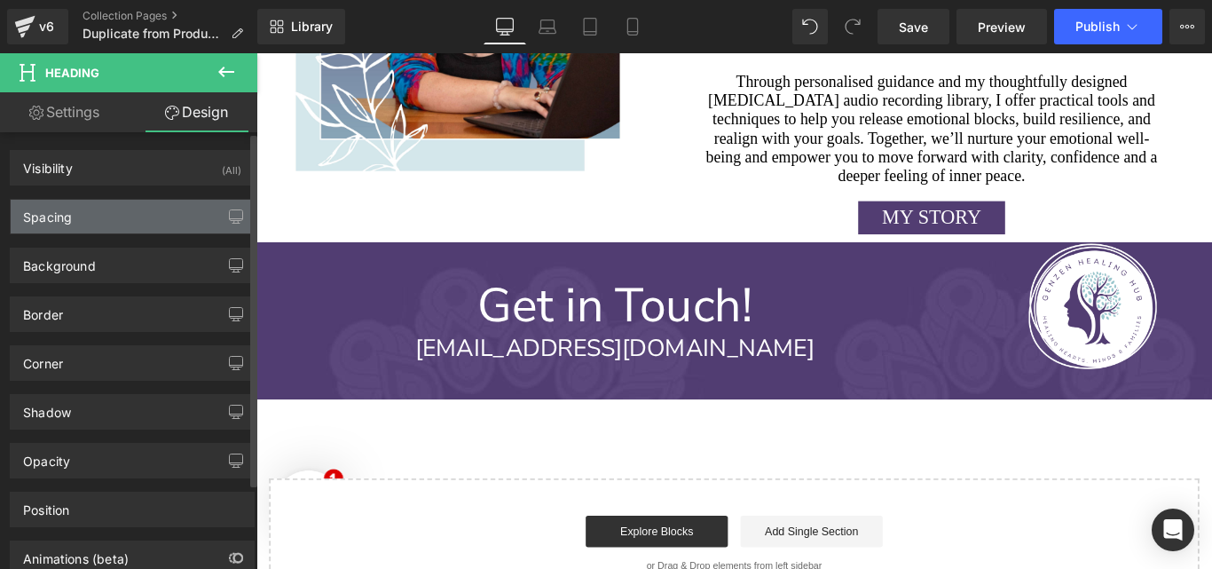
click at [123, 226] on div "Spacing" at bounding box center [132, 217] width 243 height 34
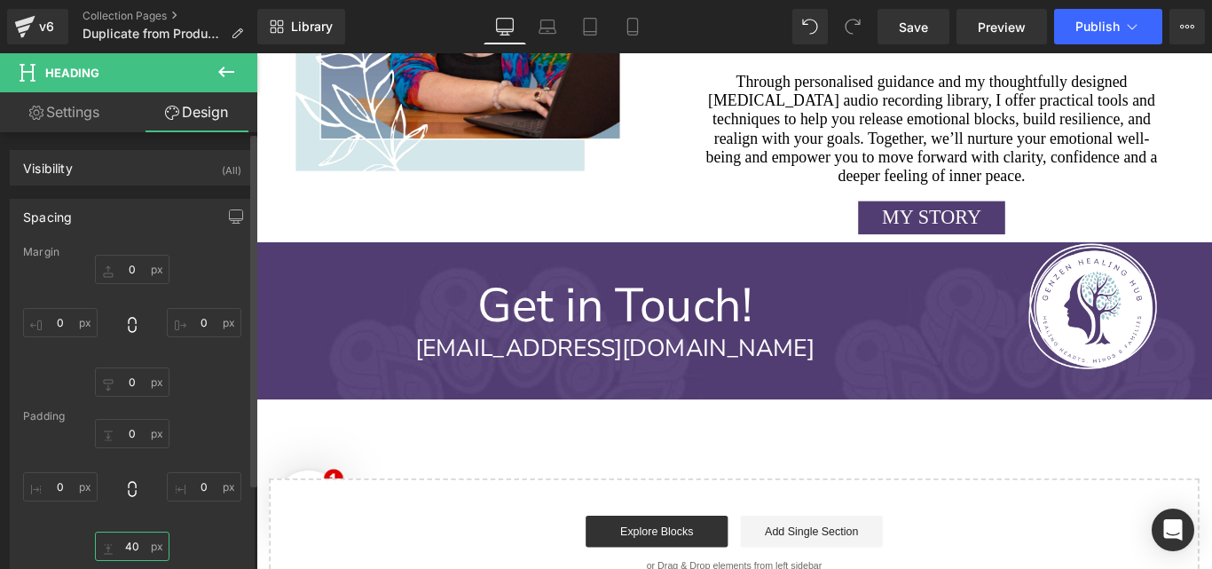
click at [138, 540] on input "text" at bounding box center [132, 546] width 75 height 29
type input "0"
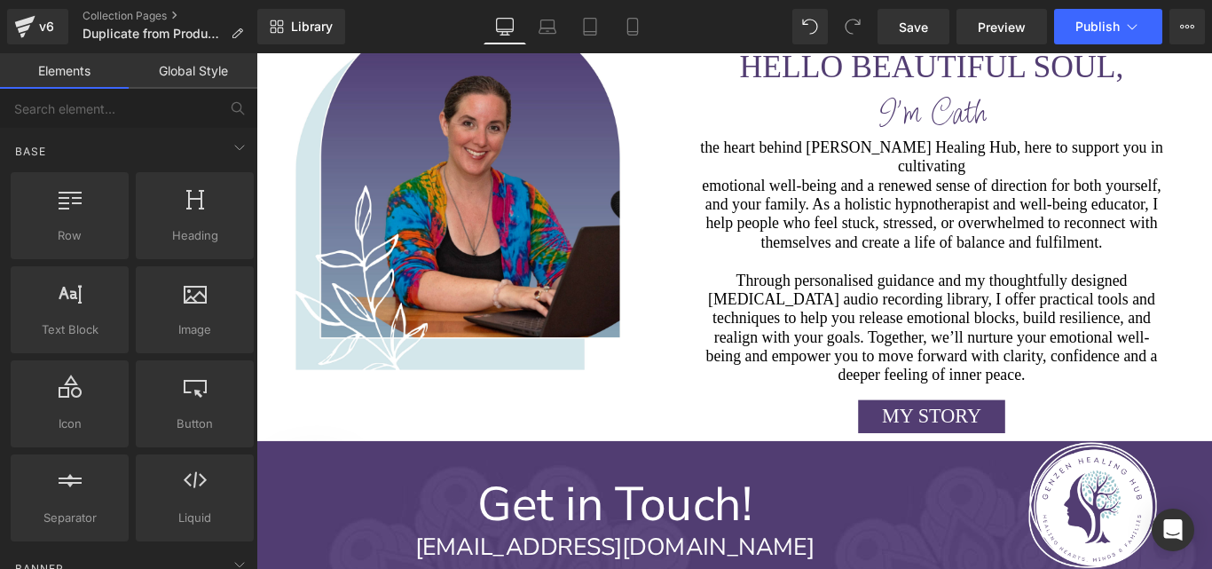
scroll to position [5346, 0]
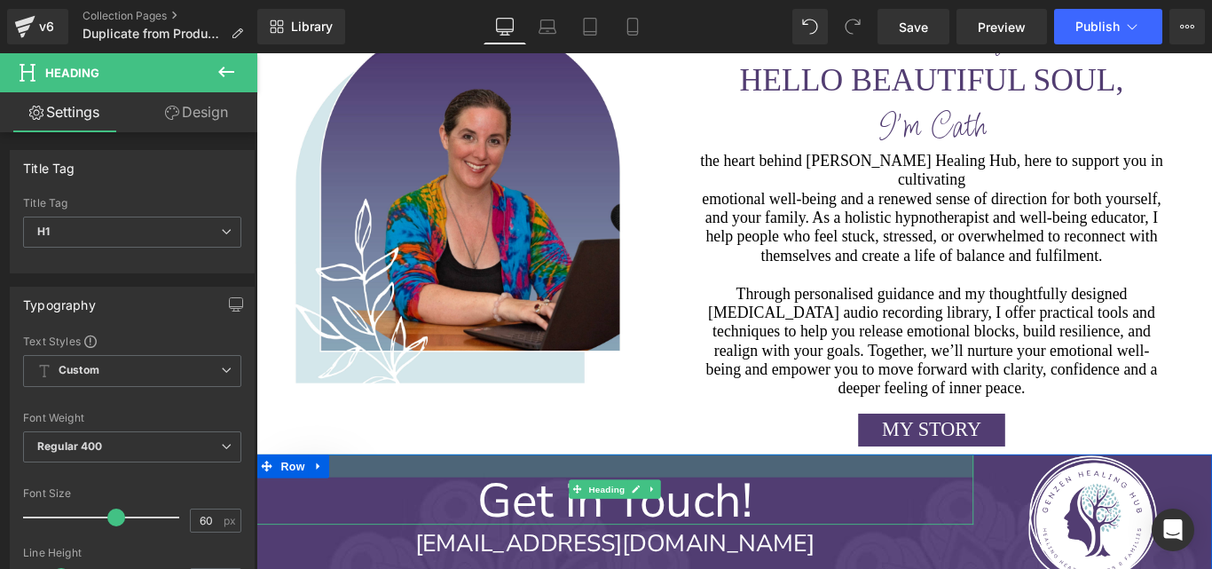
drag, startPoint x: 753, startPoint y: 468, endPoint x: 755, endPoint y: 449, distance: 18.7
click at [755, 504] on div at bounding box center [659, 517] width 806 height 26
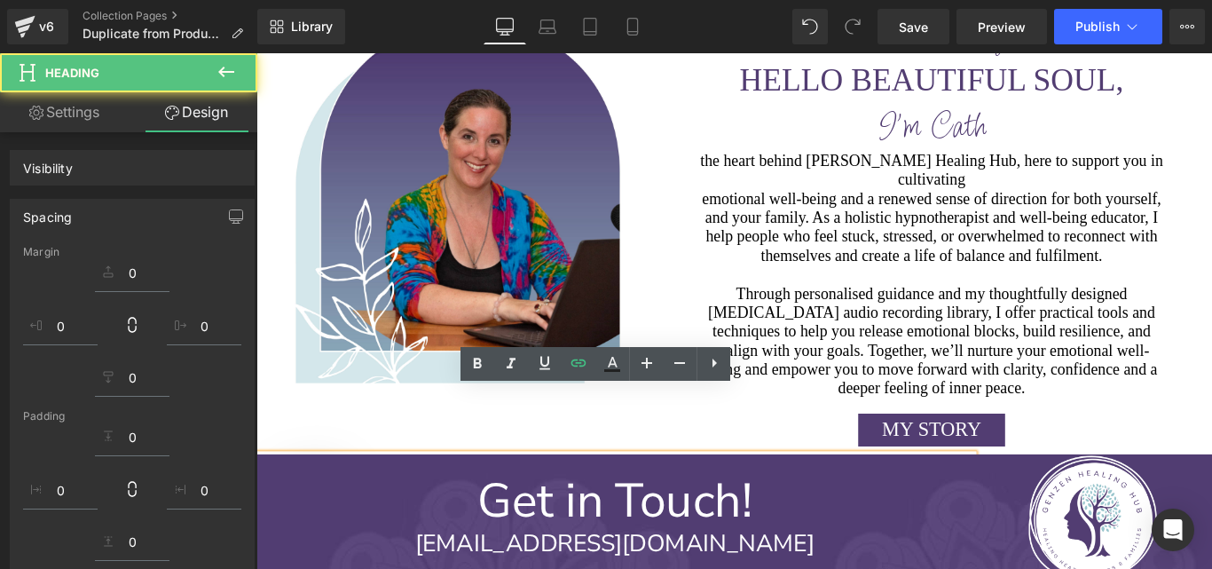
click at [195, 106] on link "Design" at bounding box center [196, 112] width 129 height 40
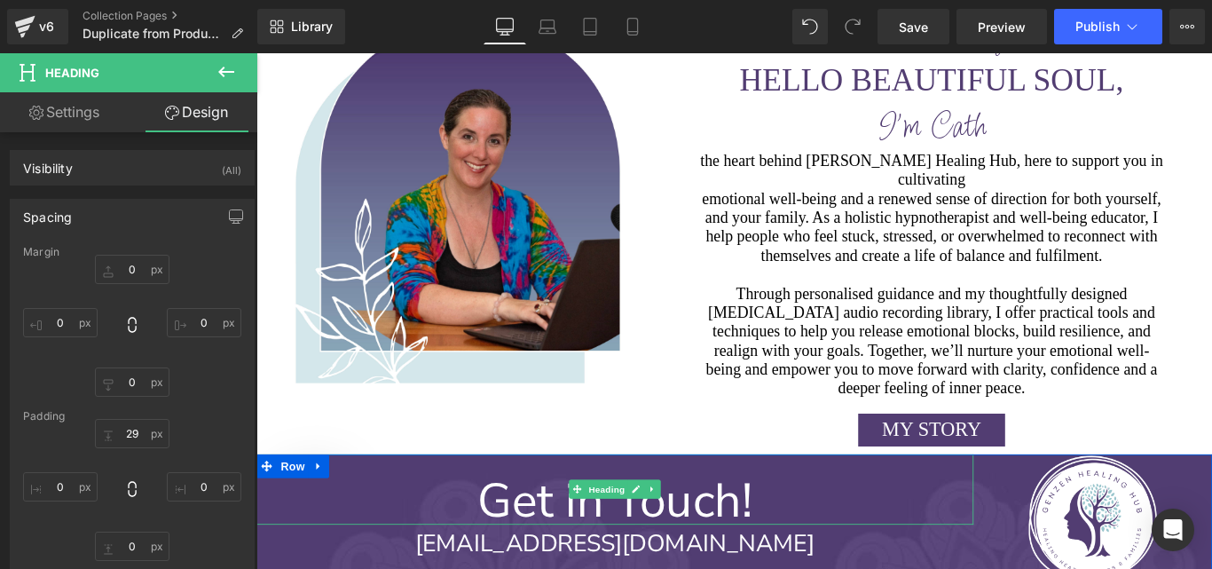
click at [520, 530] on h1 "Get in Touch!" at bounding box center [659, 556] width 806 height 53
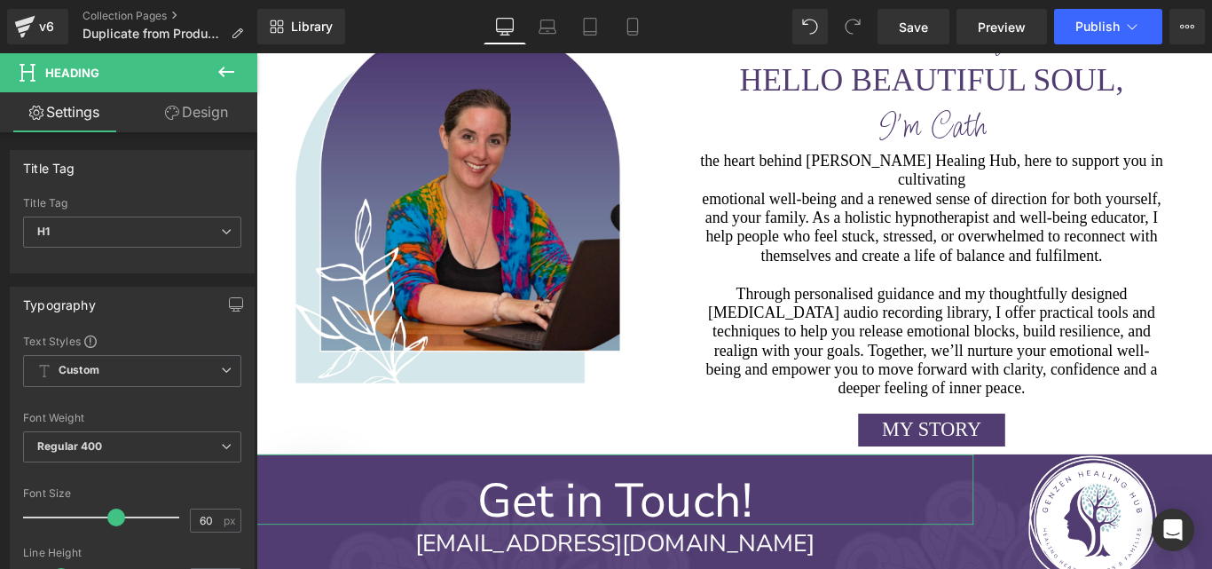
click at [197, 102] on link "Design" at bounding box center [196, 112] width 129 height 40
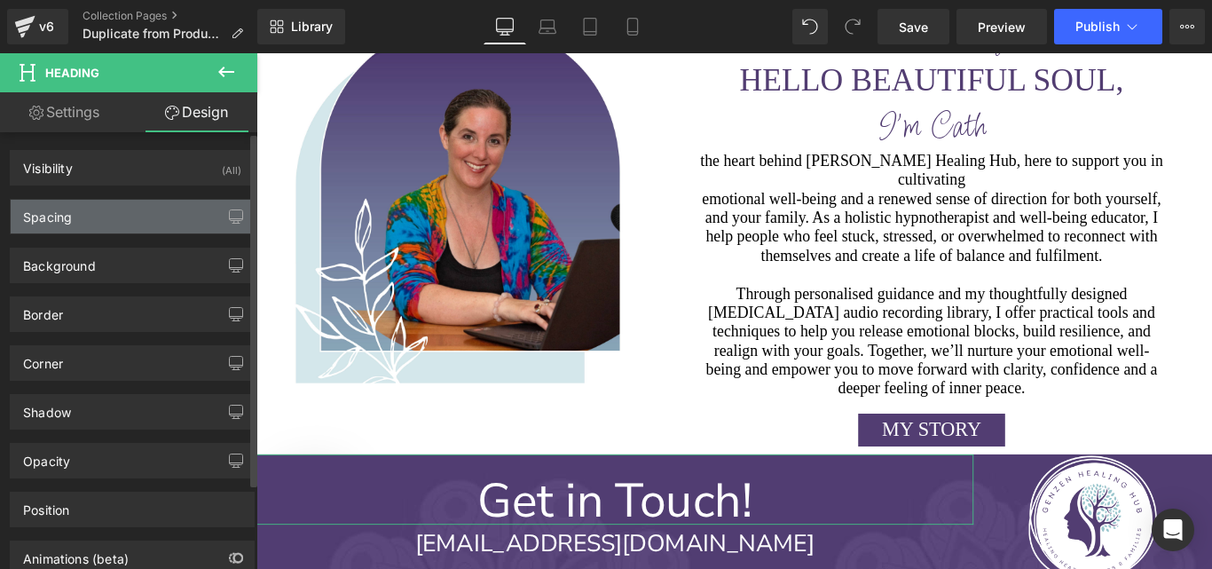
click at [116, 222] on div "Spacing" at bounding box center [132, 217] width 243 height 34
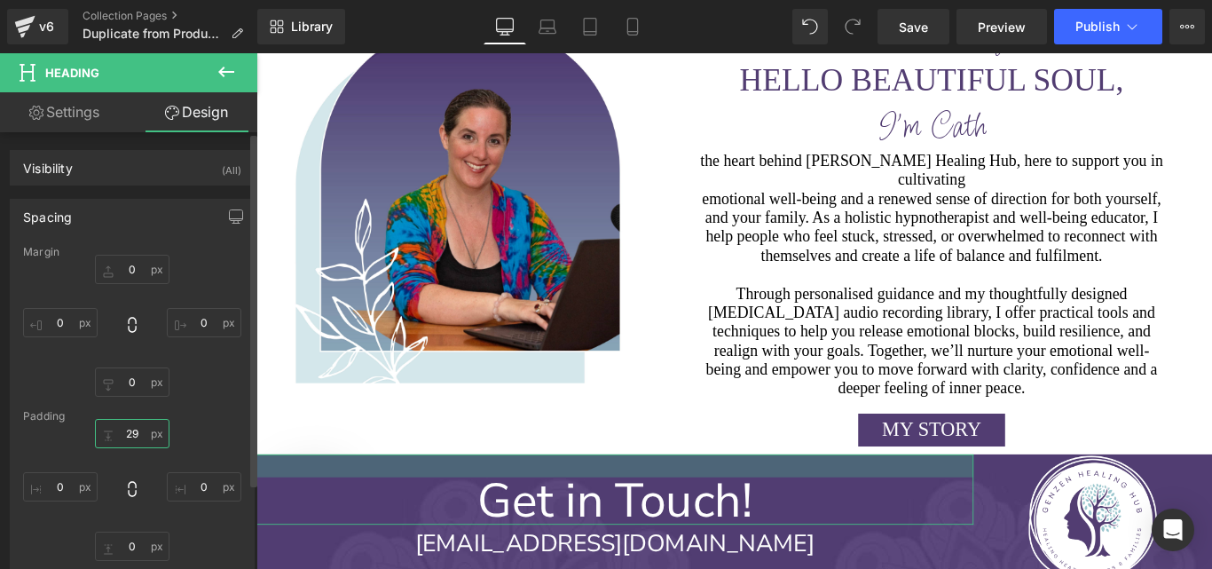
click at [142, 429] on input "text" at bounding box center [132, 433] width 75 height 29
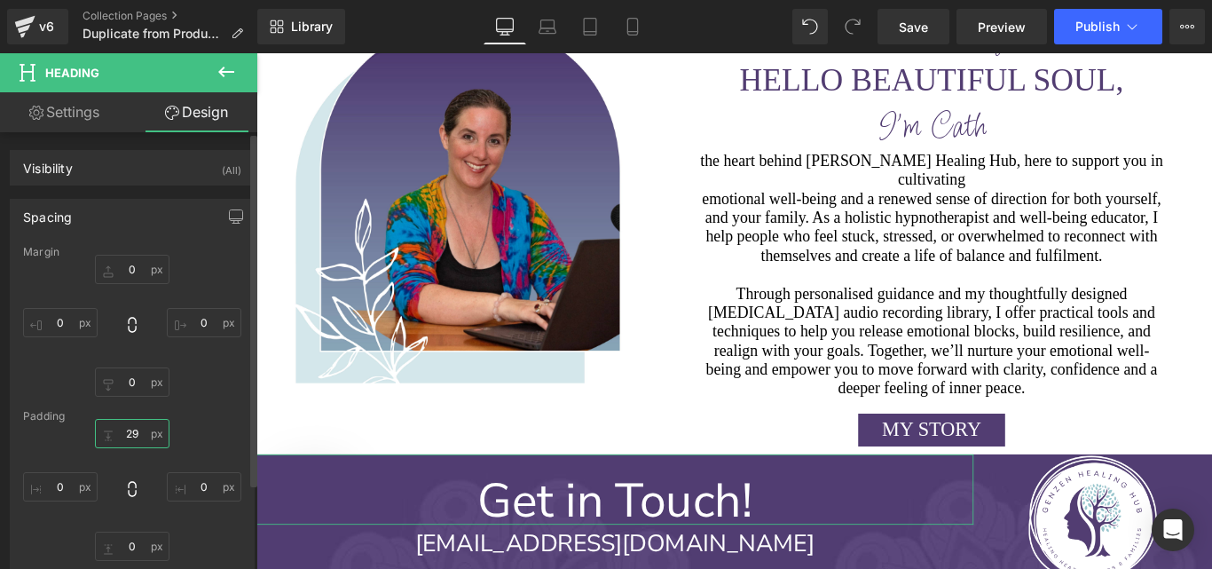
click at [142, 429] on input "text" at bounding box center [132, 433] width 75 height 29
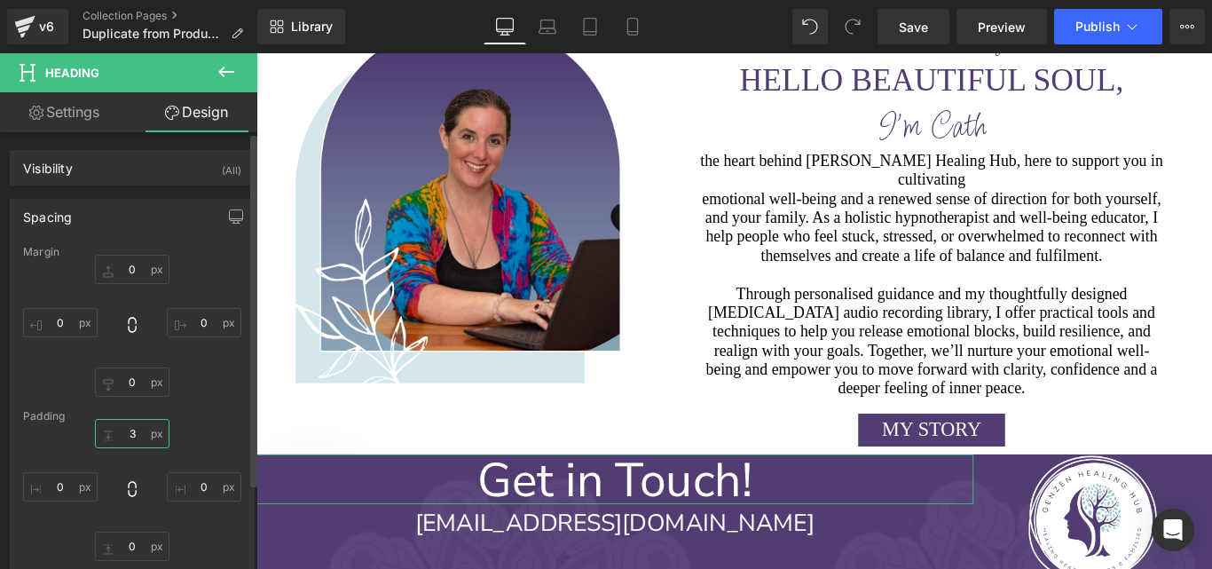
type input "30"
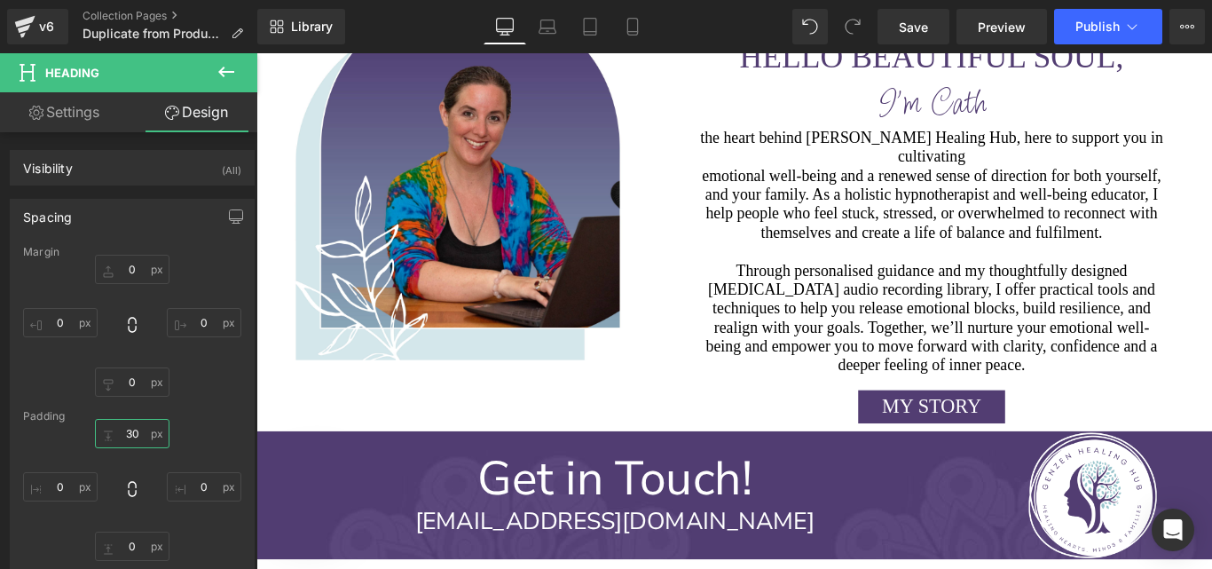
scroll to position [5375, 0]
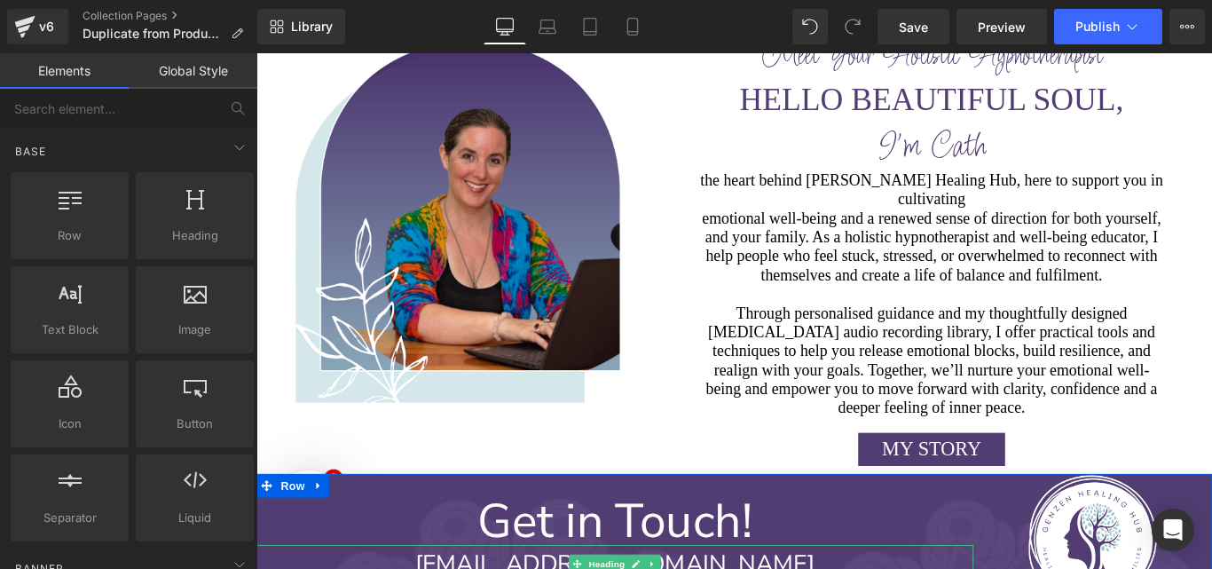
scroll to position [5327, 0]
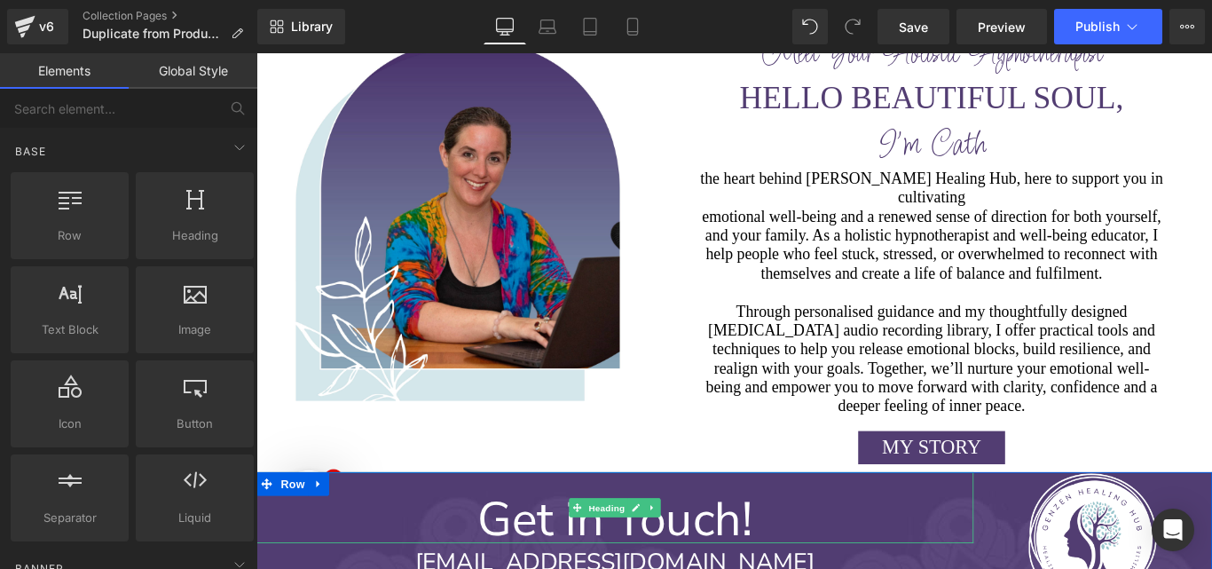
click at [495, 550] on h1 "Get in Touch!" at bounding box center [659, 576] width 806 height 53
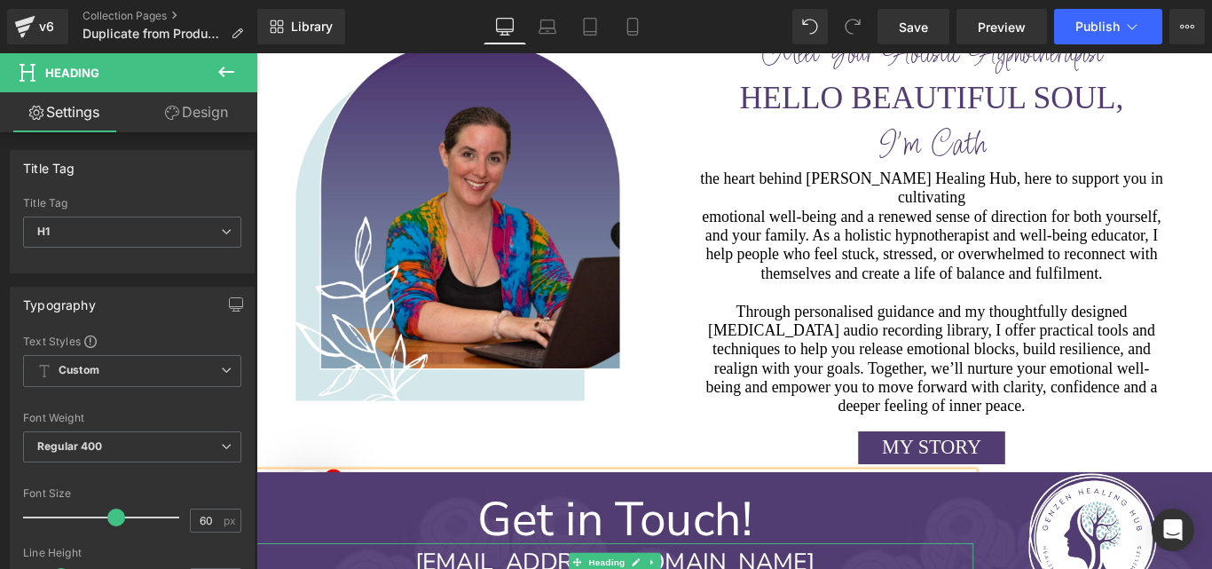
click at [500, 550] on h1 "Get in Touch!" at bounding box center [659, 576] width 806 height 53
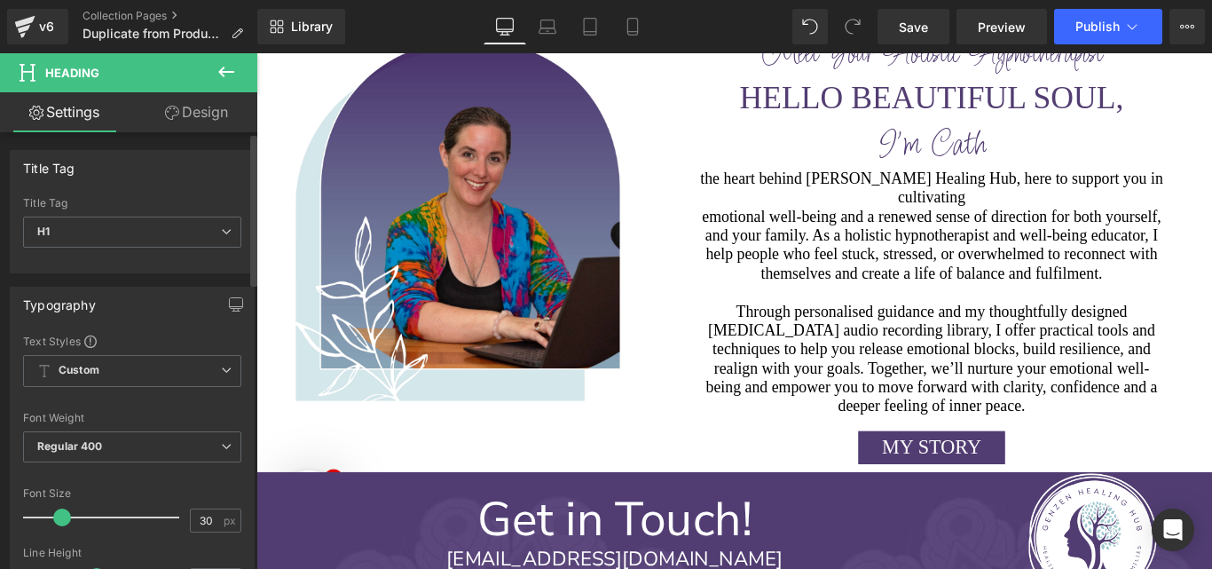
click at [54, 519] on span at bounding box center [62, 517] width 18 height 18
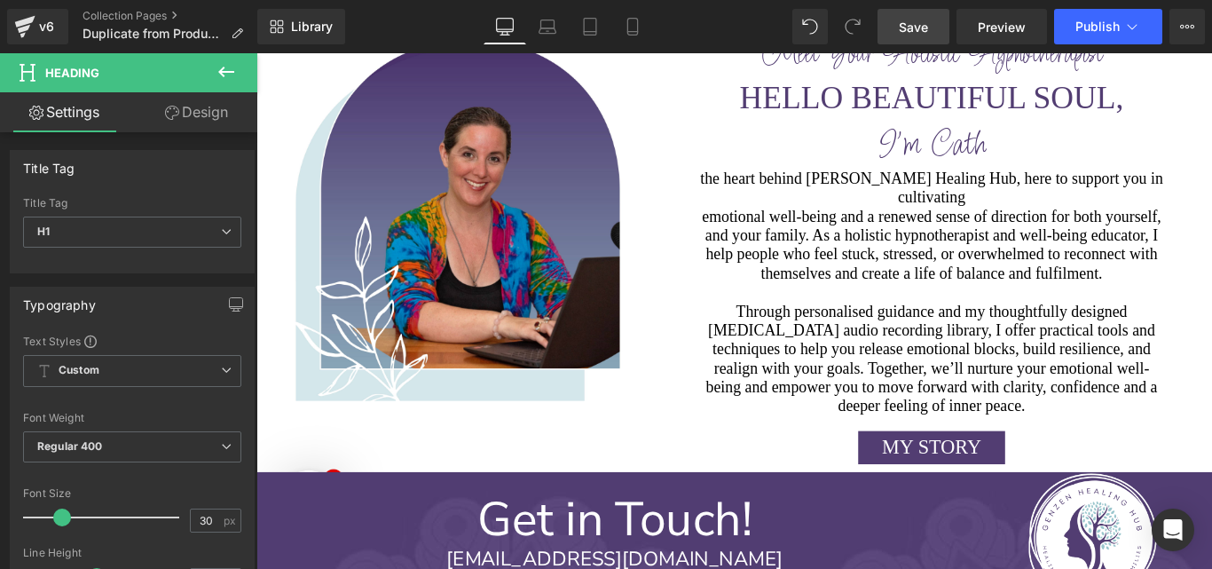
click at [911, 16] on link "Save" at bounding box center [914, 26] width 72 height 35
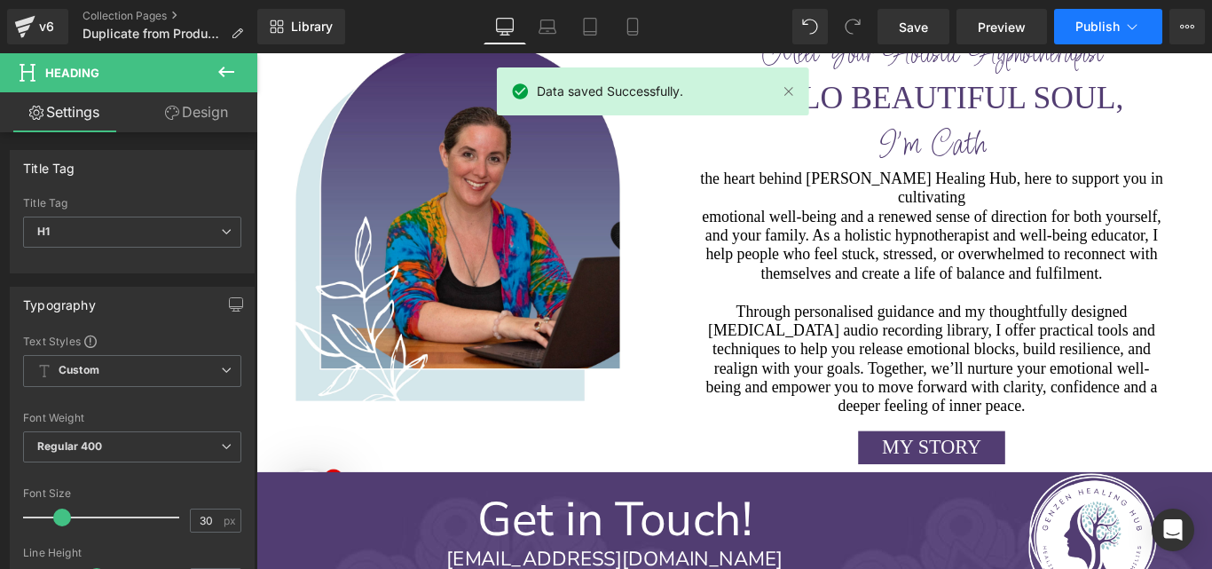
click at [1111, 24] on span "Publish" at bounding box center [1097, 27] width 44 height 14
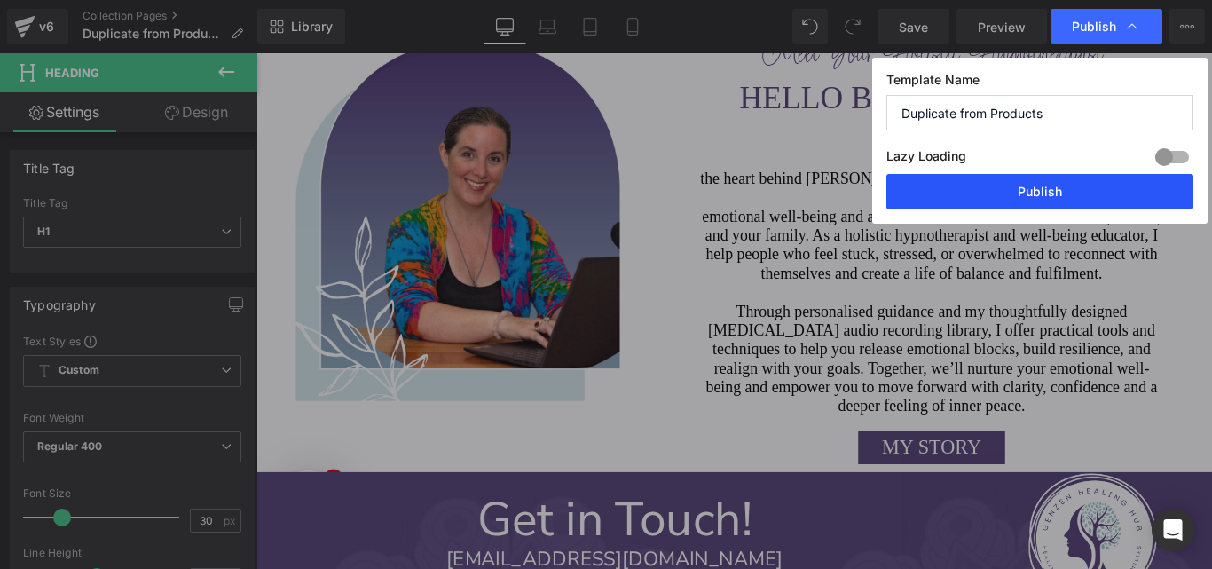
click at [1098, 190] on button "Publish" at bounding box center [1039, 191] width 307 height 35
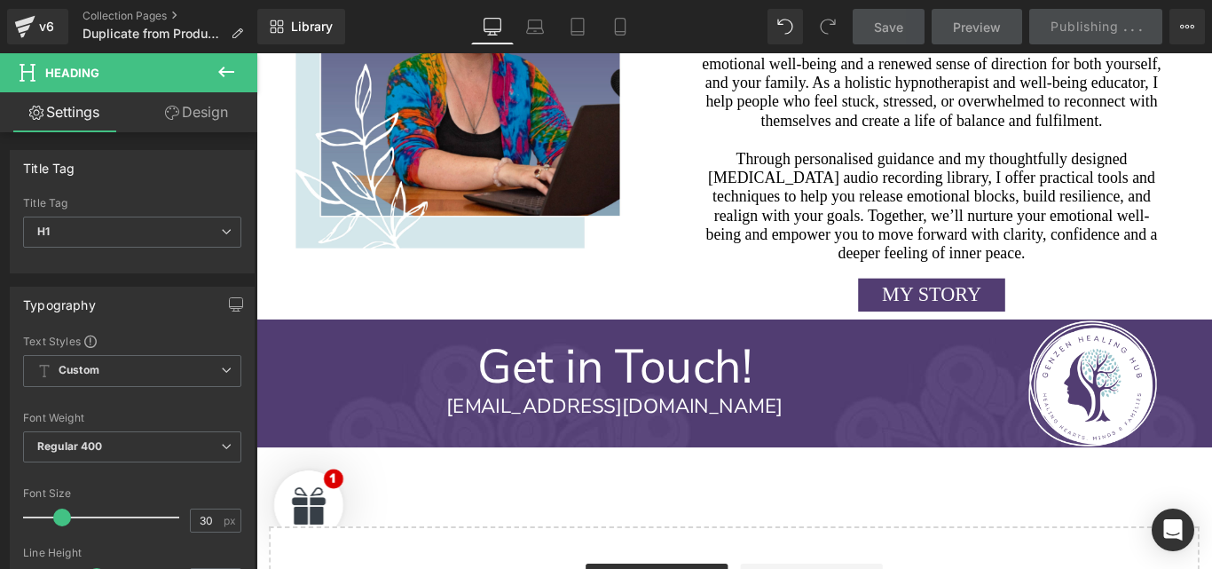
scroll to position [5499, 0]
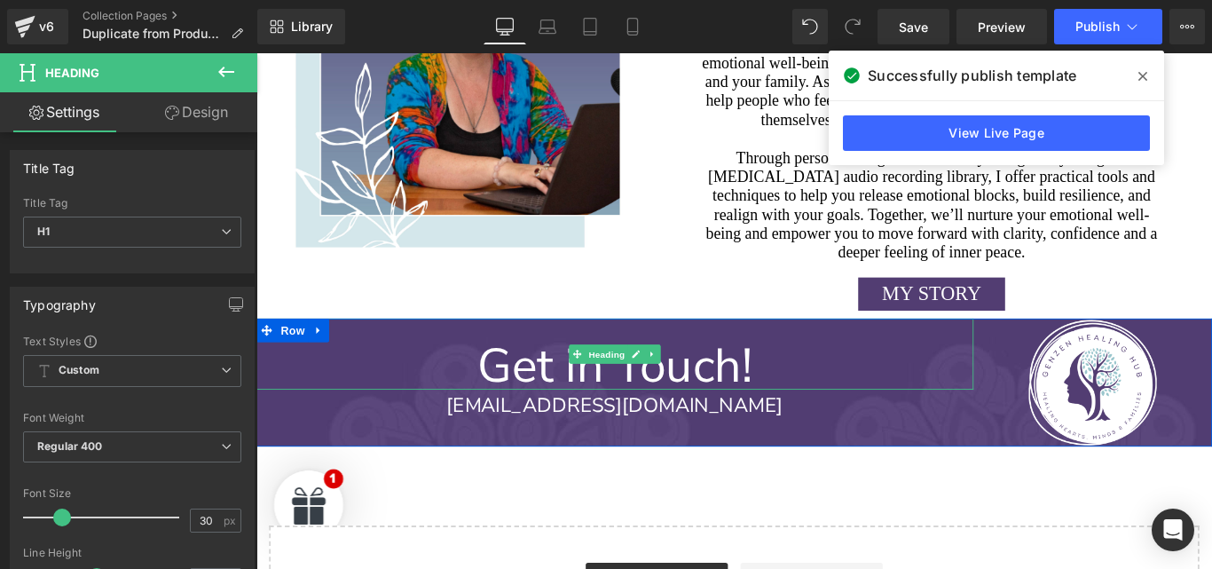
click at [874, 378] on h1 "Get in Touch!" at bounding box center [659, 404] width 806 height 53
click at [160, 98] on link "Design" at bounding box center [196, 112] width 129 height 40
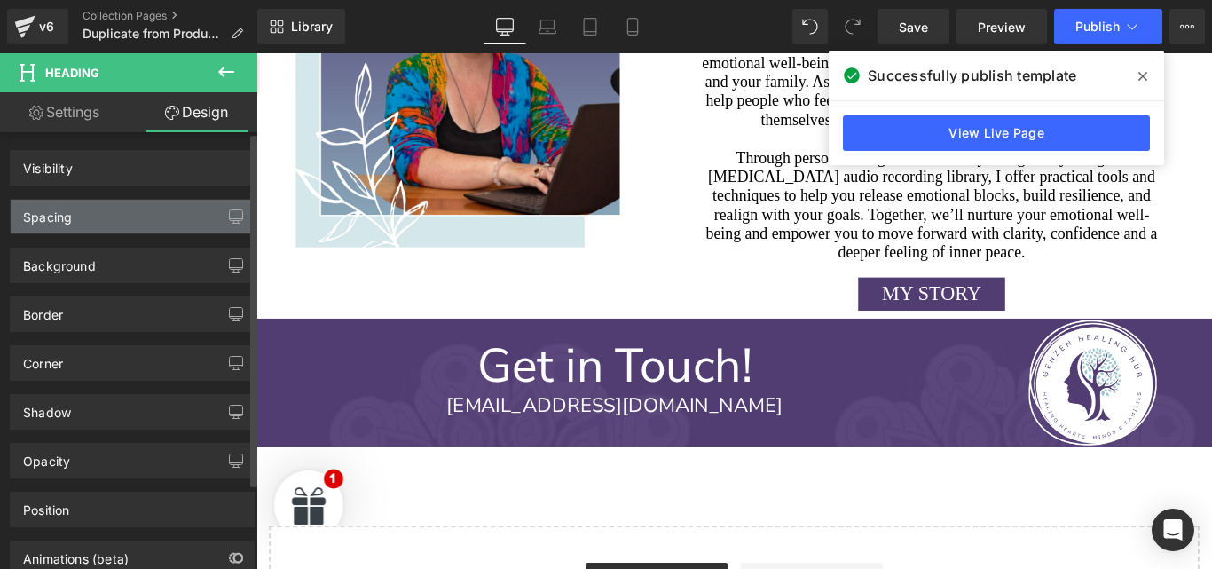
click at [122, 224] on div "Spacing" at bounding box center [132, 217] width 243 height 34
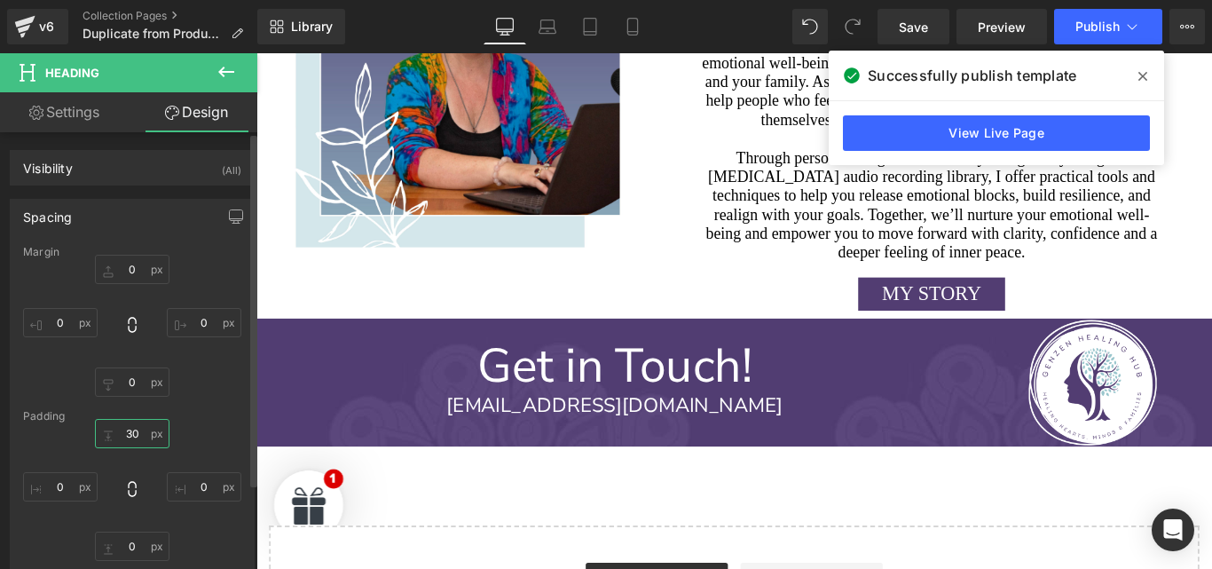
click at [135, 426] on input "30" at bounding box center [132, 433] width 75 height 29
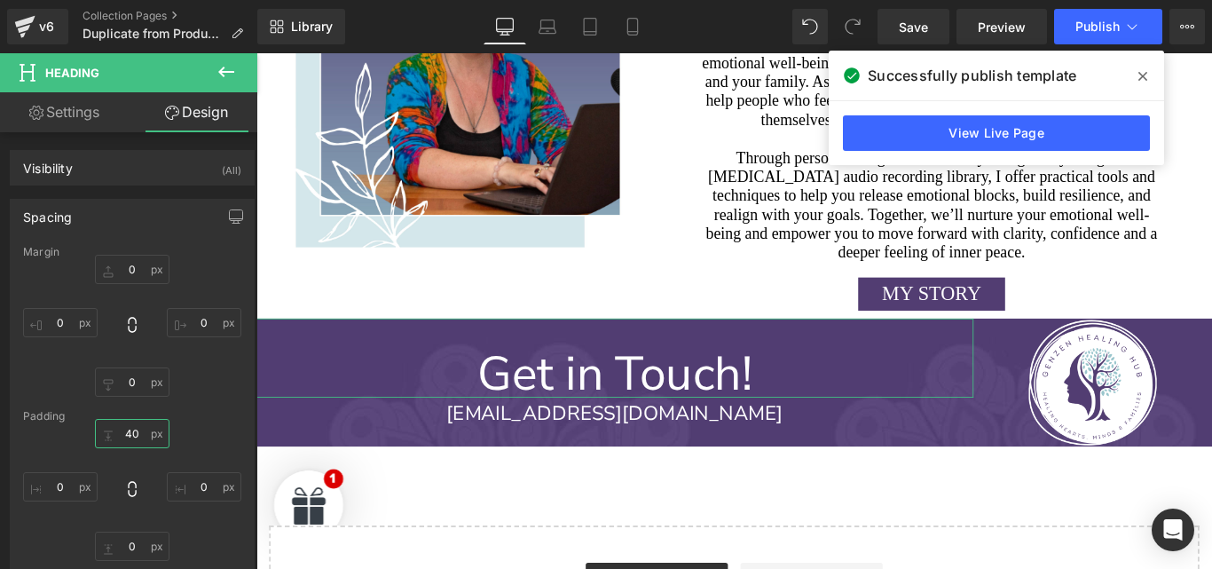
type input "40"
click at [67, 113] on link "Settings" at bounding box center [64, 112] width 129 height 40
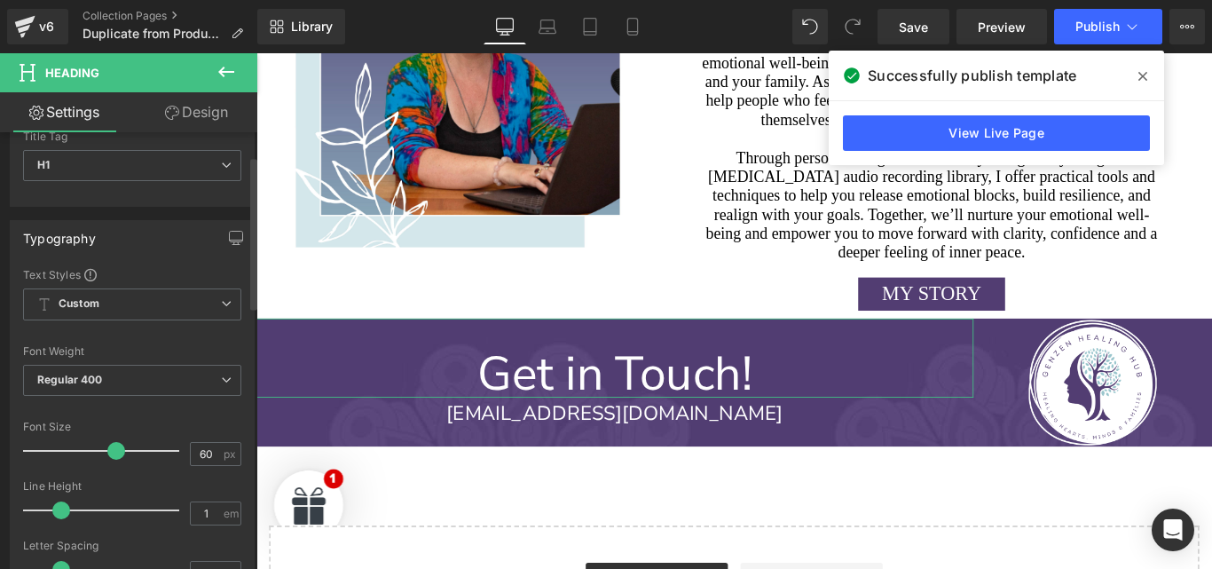
scroll to position [68, 0]
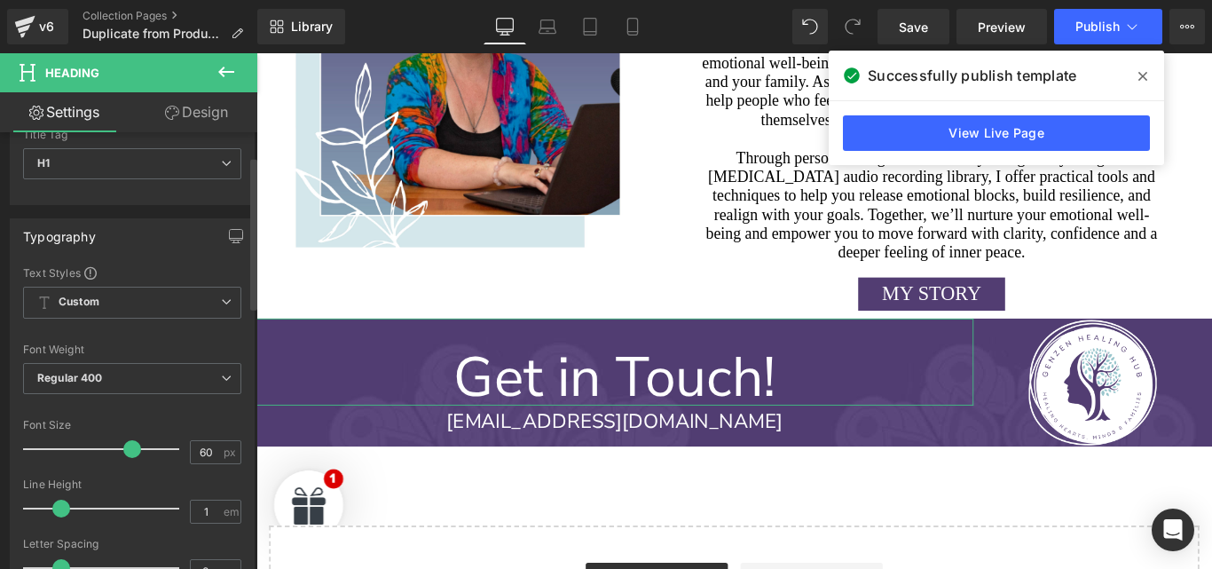
drag, startPoint x: 113, startPoint y: 448, endPoint x: 128, endPoint y: 450, distance: 15.2
click at [128, 450] on span at bounding box center [132, 449] width 18 height 18
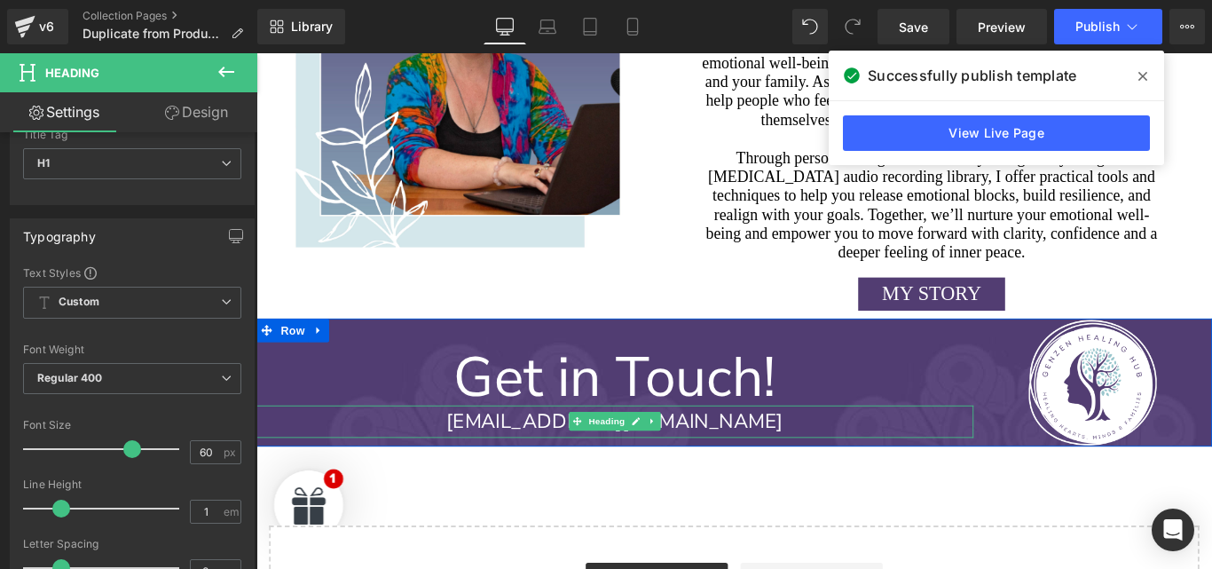
click at [729, 449] on h1 "[EMAIL_ADDRESS][DOMAIN_NAME]" at bounding box center [659, 467] width 806 height 36
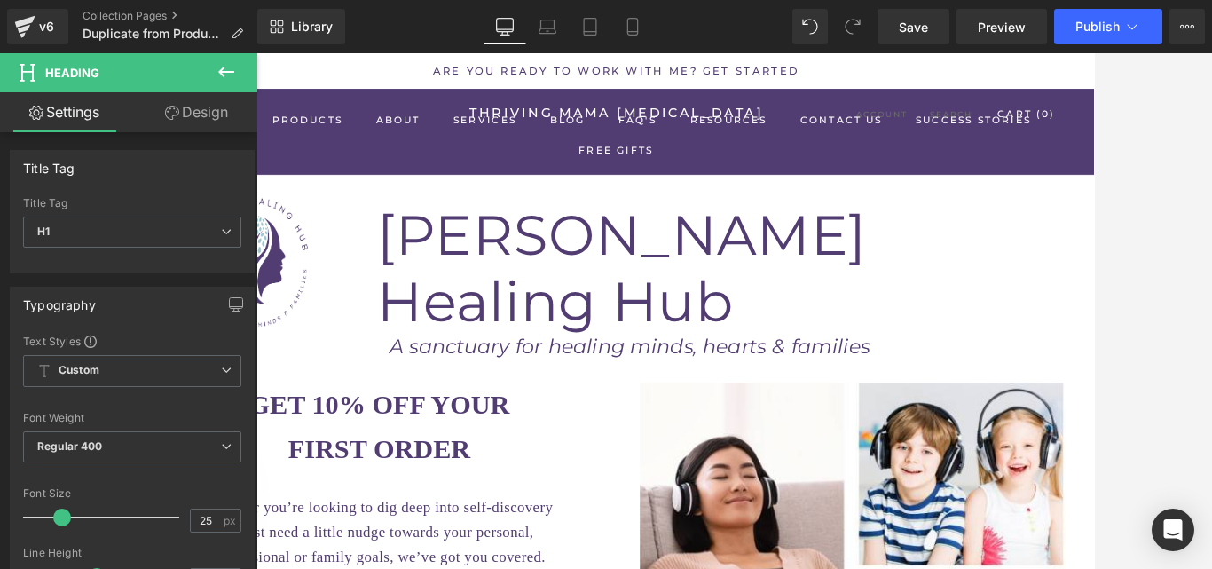
scroll to position [5625, 0]
click at [64, 514] on span at bounding box center [69, 517] width 18 height 18
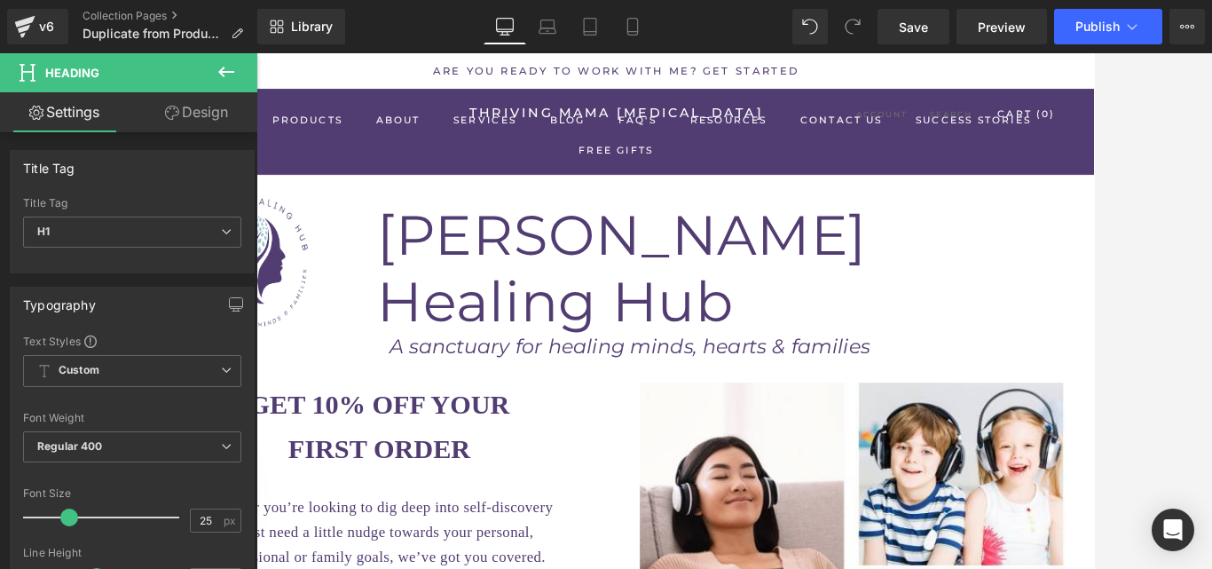
scroll to position [5532, 0]
click at [917, 15] on link "Save" at bounding box center [914, 26] width 72 height 35
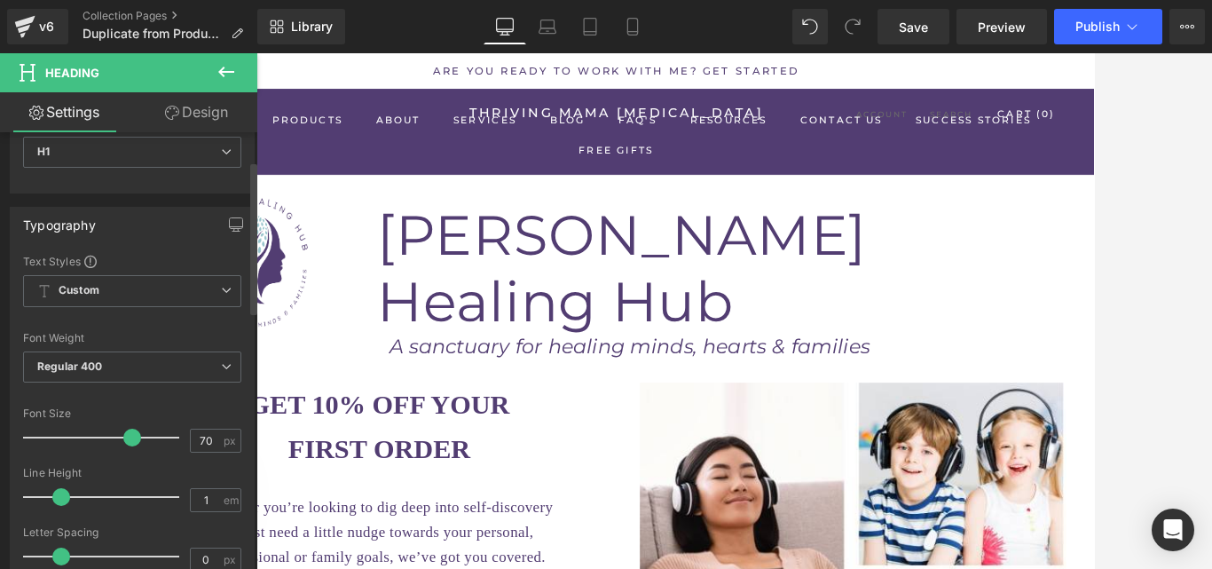
scroll to position [103, 0]
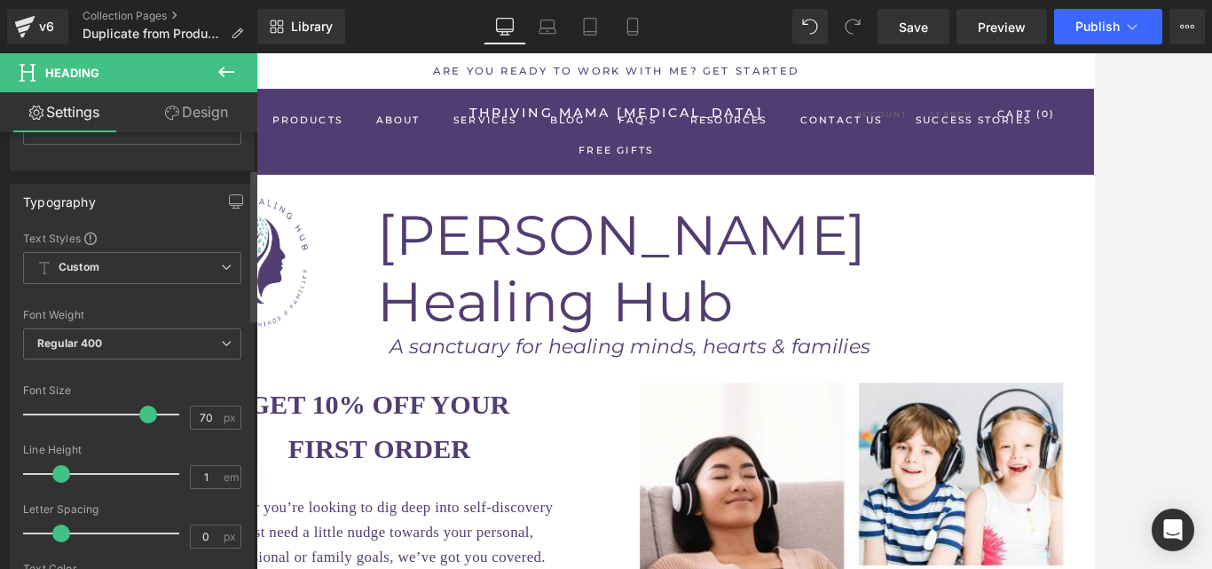
drag, startPoint x: 133, startPoint y: 413, endPoint x: 148, endPoint y: 415, distance: 15.3
click at [148, 415] on span at bounding box center [148, 415] width 18 height 18
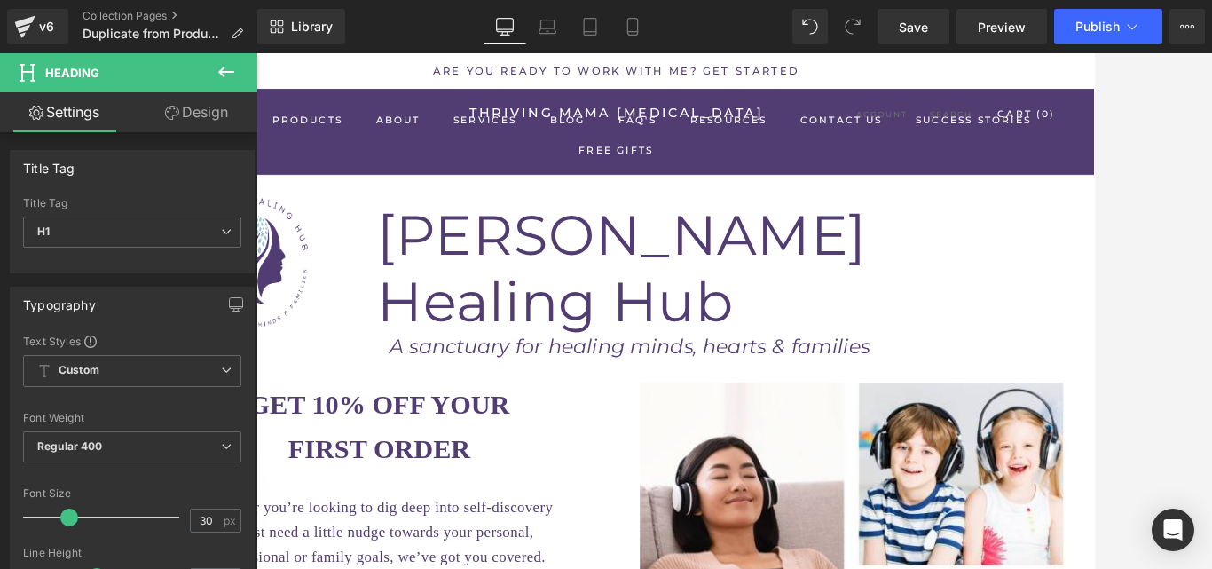
click at [62, 518] on span at bounding box center [63, 517] width 18 height 18
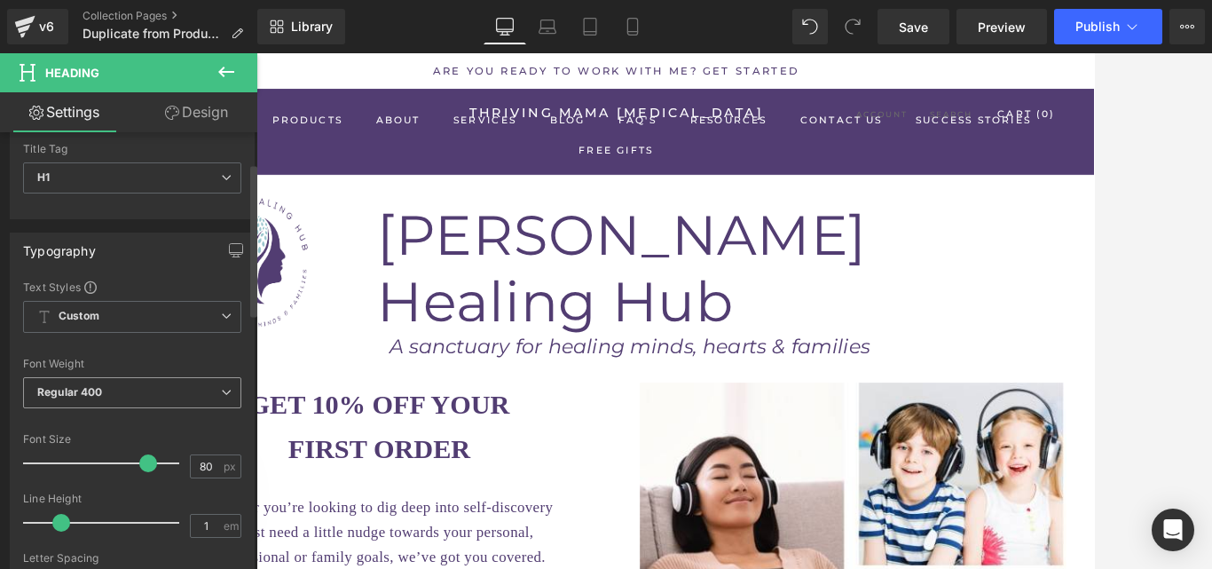
scroll to position [91, 0]
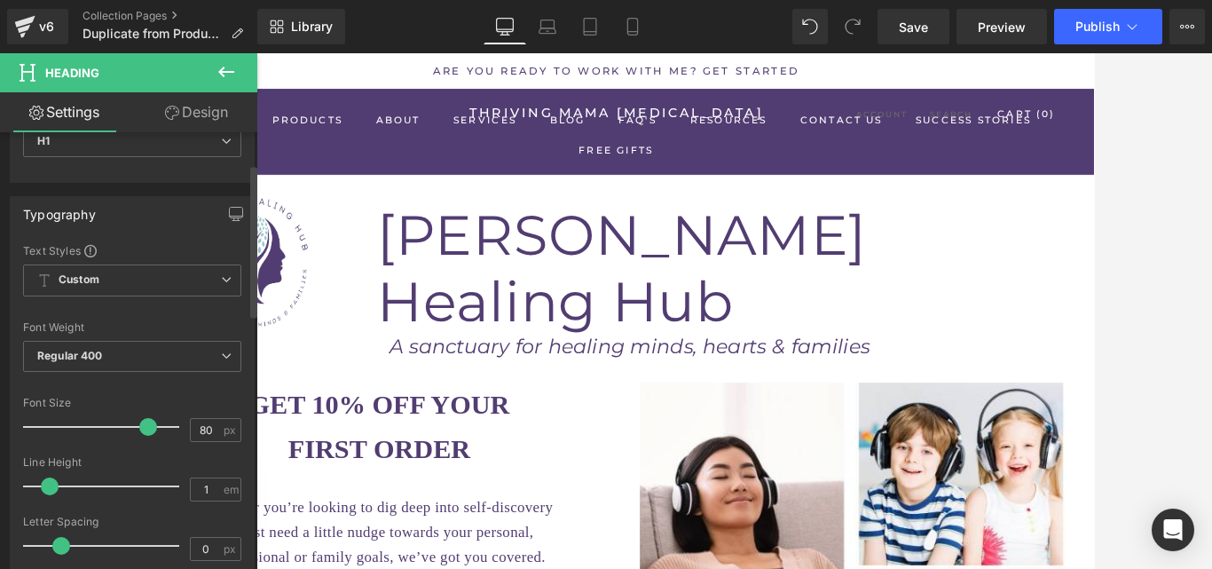
drag, startPoint x: 55, startPoint y: 486, endPoint x: 42, endPoint y: 486, distance: 13.3
click at [42, 486] on span at bounding box center [50, 486] width 18 height 18
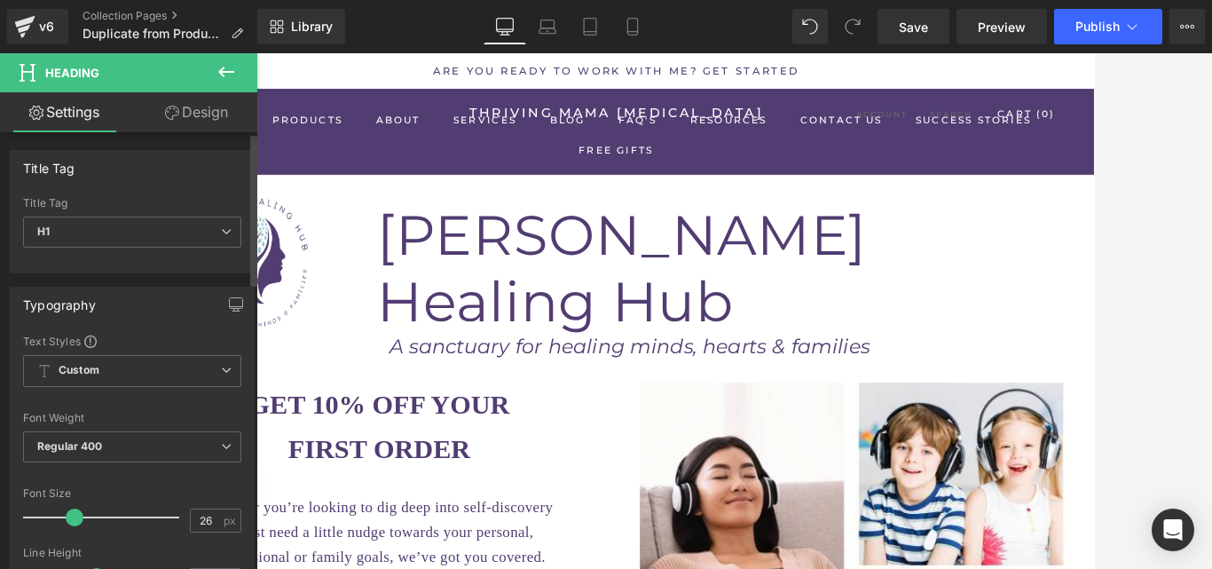
drag, startPoint x: 59, startPoint y: 516, endPoint x: 70, endPoint y: 517, distance: 10.8
click at [70, 517] on span at bounding box center [75, 517] width 18 height 18
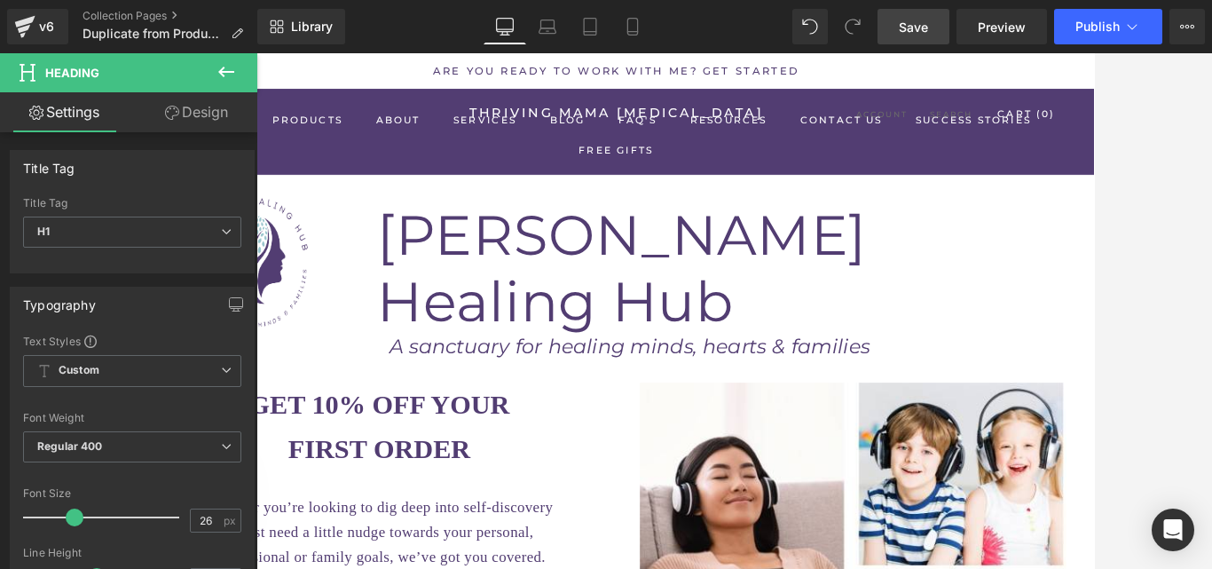
click at [905, 25] on span "Save" at bounding box center [913, 27] width 29 height 19
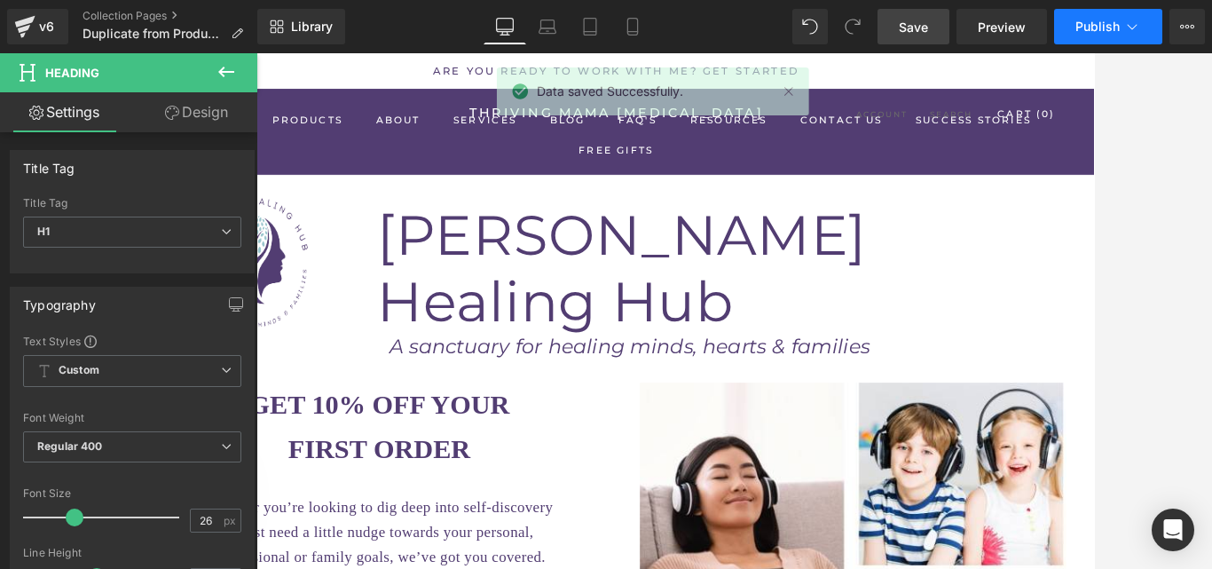
click at [1088, 32] on span "Publish" at bounding box center [1097, 27] width 44 height 14
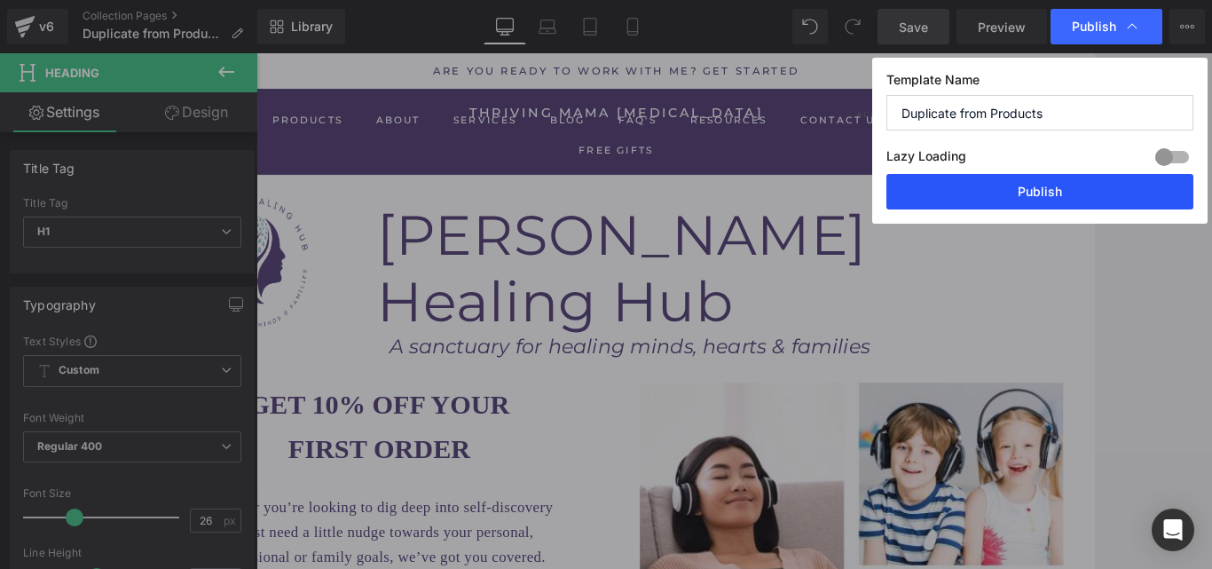
click at [1125, 203] on button "Publish" at bounding box center [1039, 191] width 307 height 35
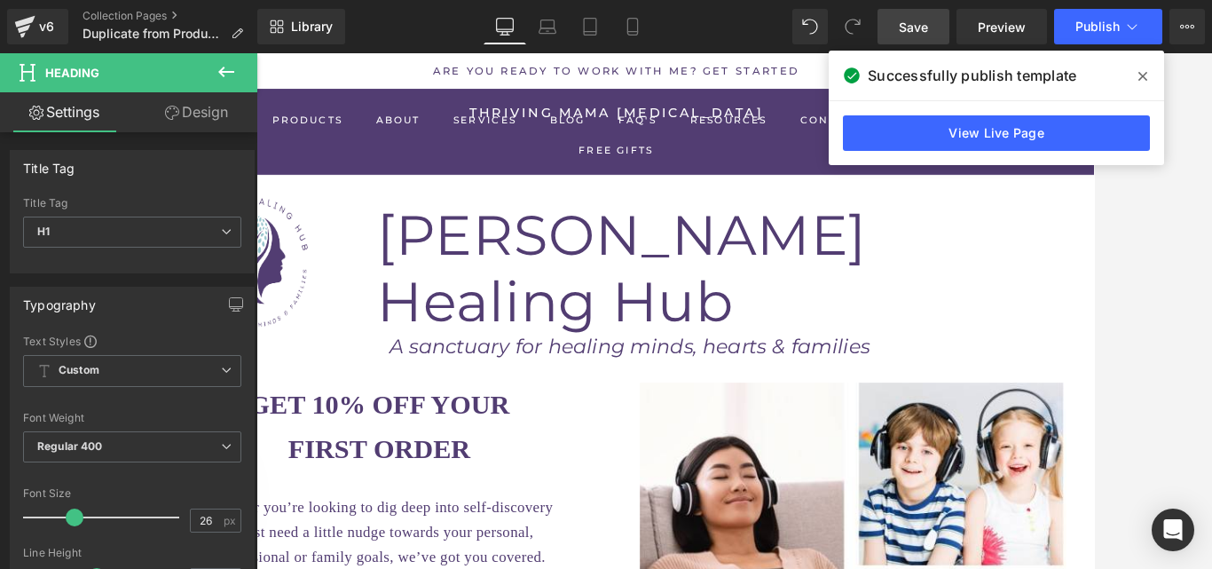
scroll to position [4760, 0]
click at [1144, 74] on icon at bounding box center [1142, 76] width 9 height 14
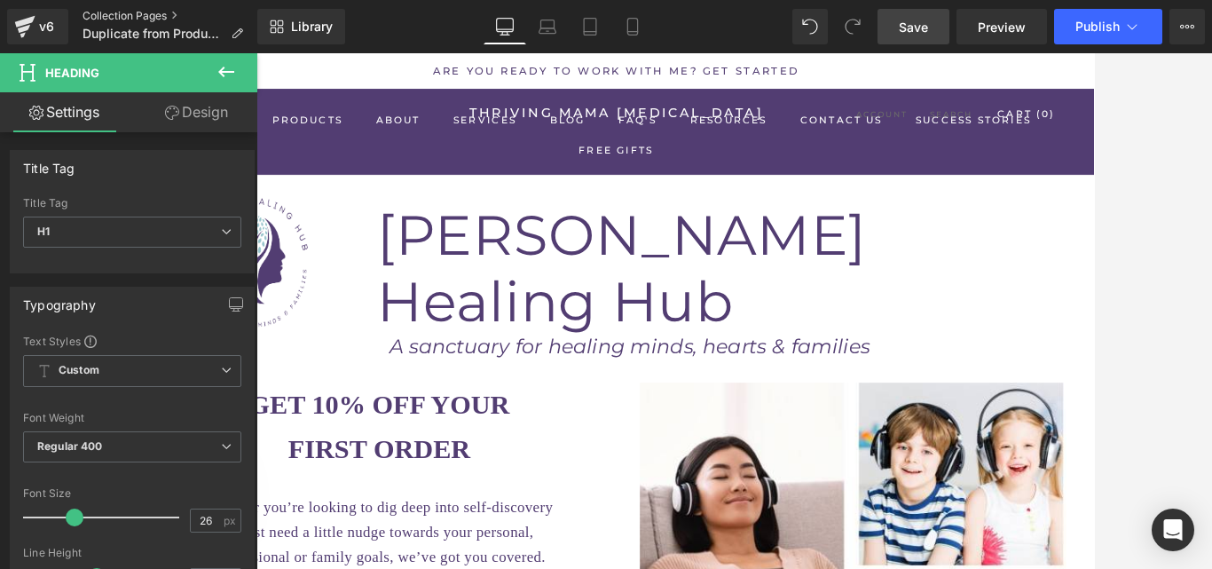
click at [118, 14] on link "Collection Pages" at bounding box center [170, 16] width 175 height 14
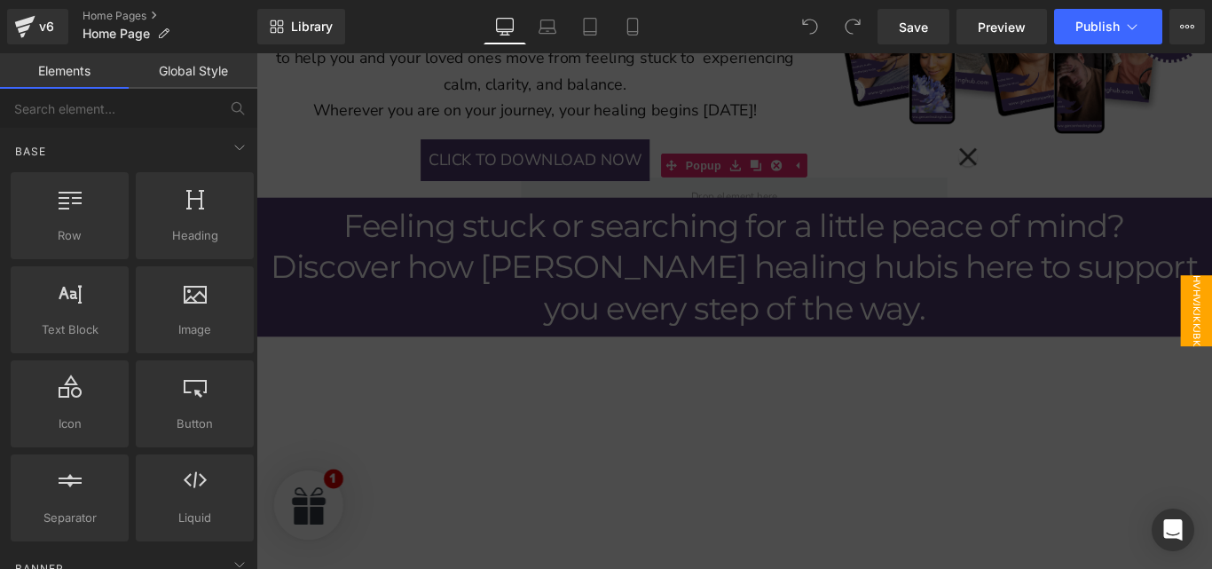
scroll to position [1020, 0]
click at [908, 517] on div at bounding box center [793, 342] width 1074 height 579
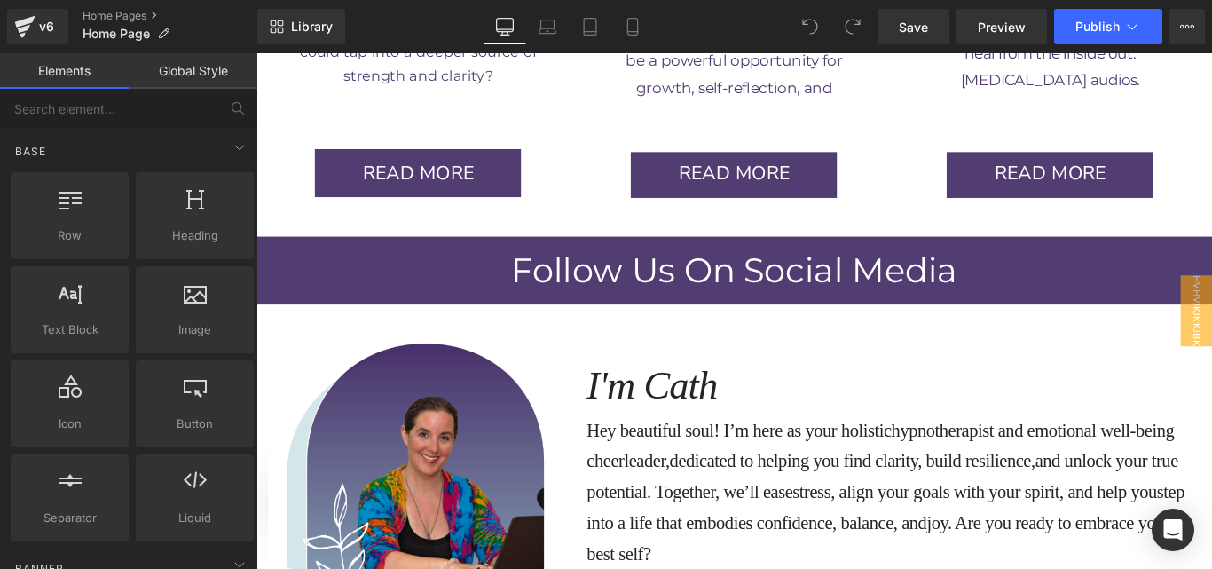
scroll to position [12771, 0]
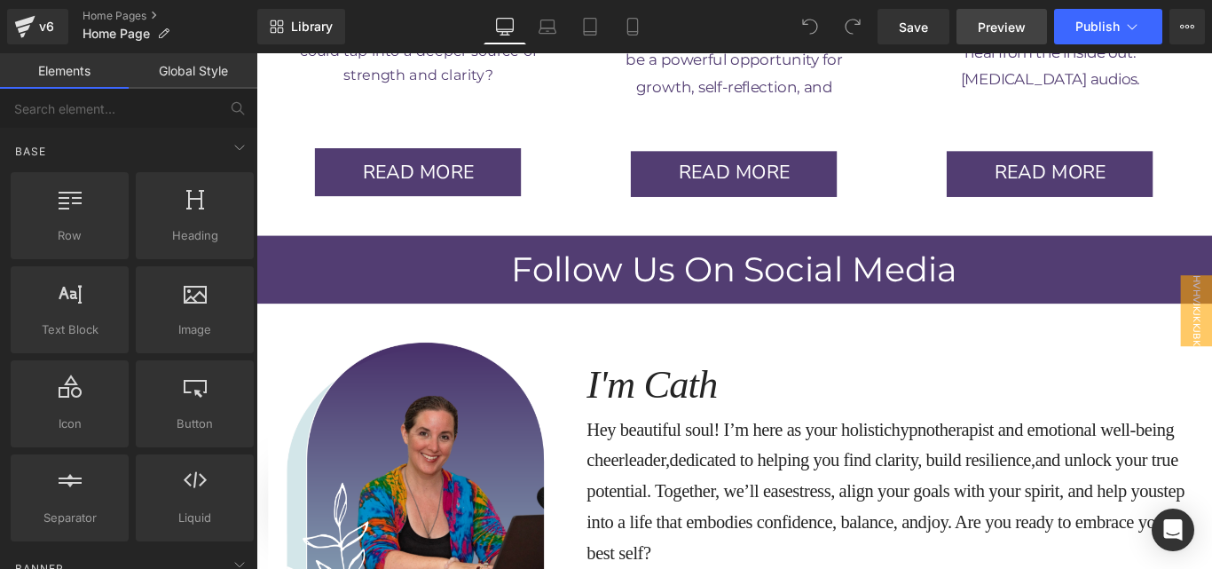
click at [1023, 34] on span "Preview" at bounding box center [1002, 27] width 48 height 19
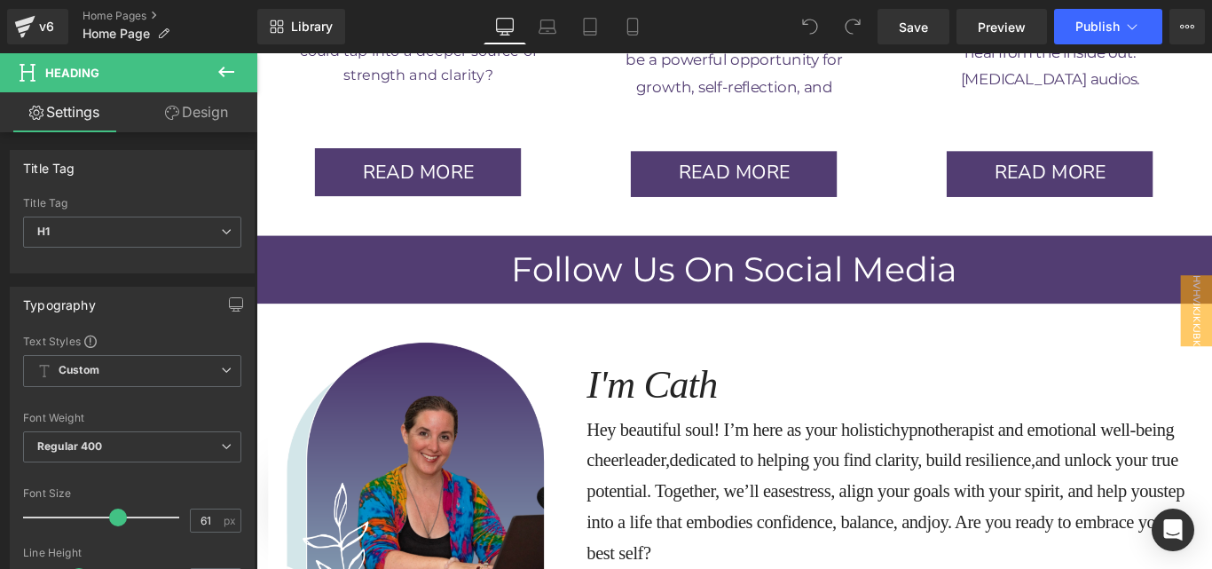
drag, startPoint x: 823, startPoint y: 522, endPoint x: 809, endPoint y: 485, distance: 39.1
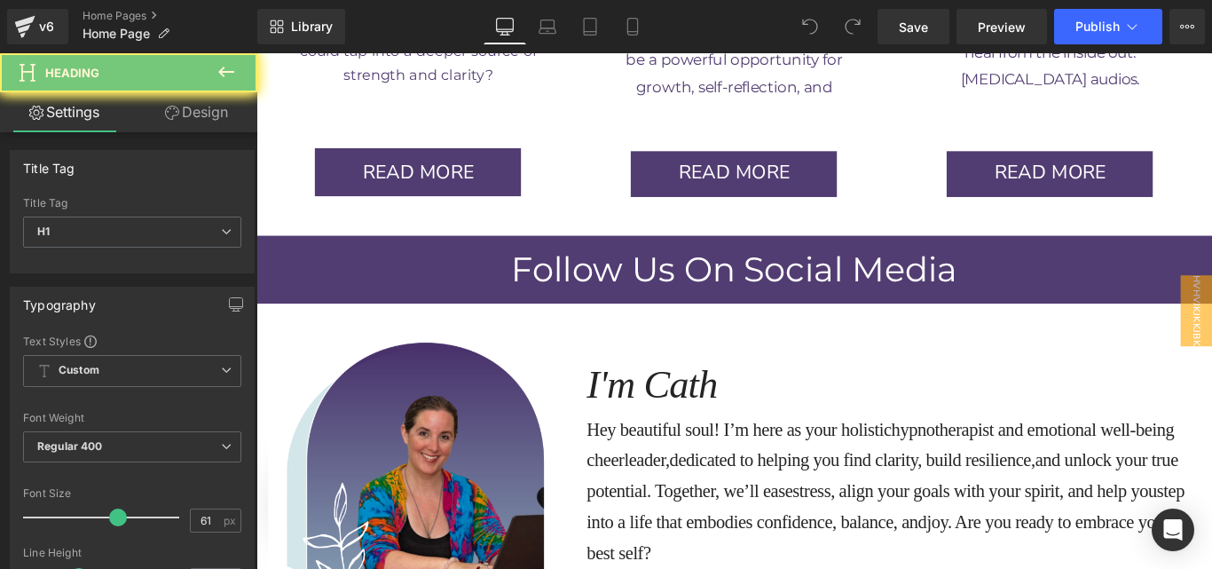
scroll to position [12895, 0]
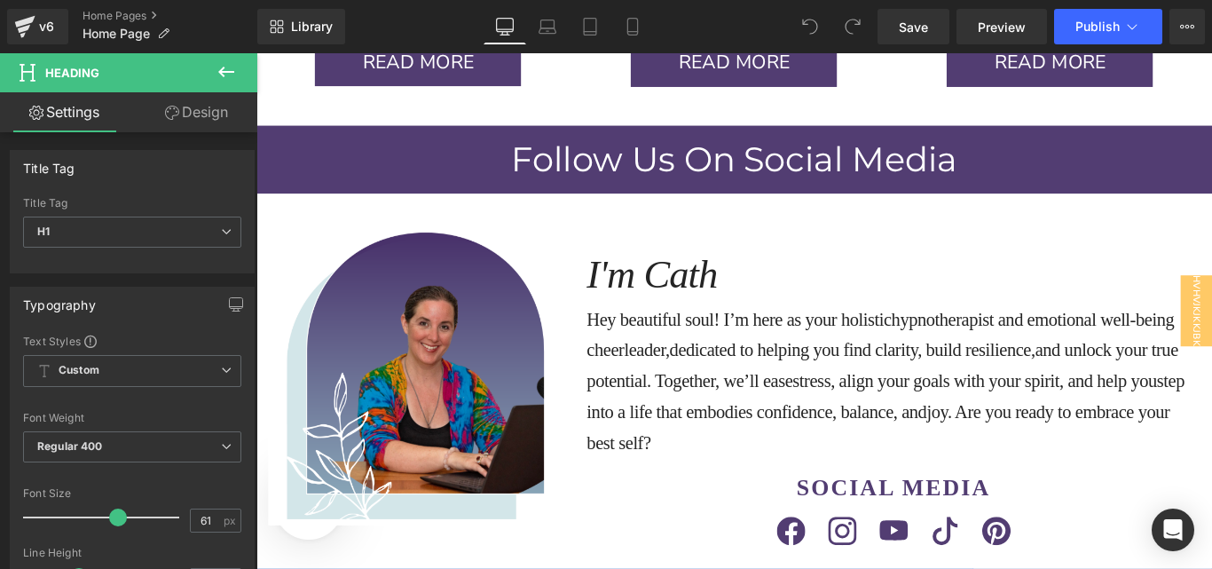
drag, startPoint x: 367, startPoint y: 571, endPoint x: 640, endPoint y: 376, distance: 334.6
drag, startPoint x: 383, startPoint y: 323, endPoint x: 139, endPoint y: 522, distance: 314.7
click at [139, 522] on span at bounding box center [148, 517] width 18 height 18
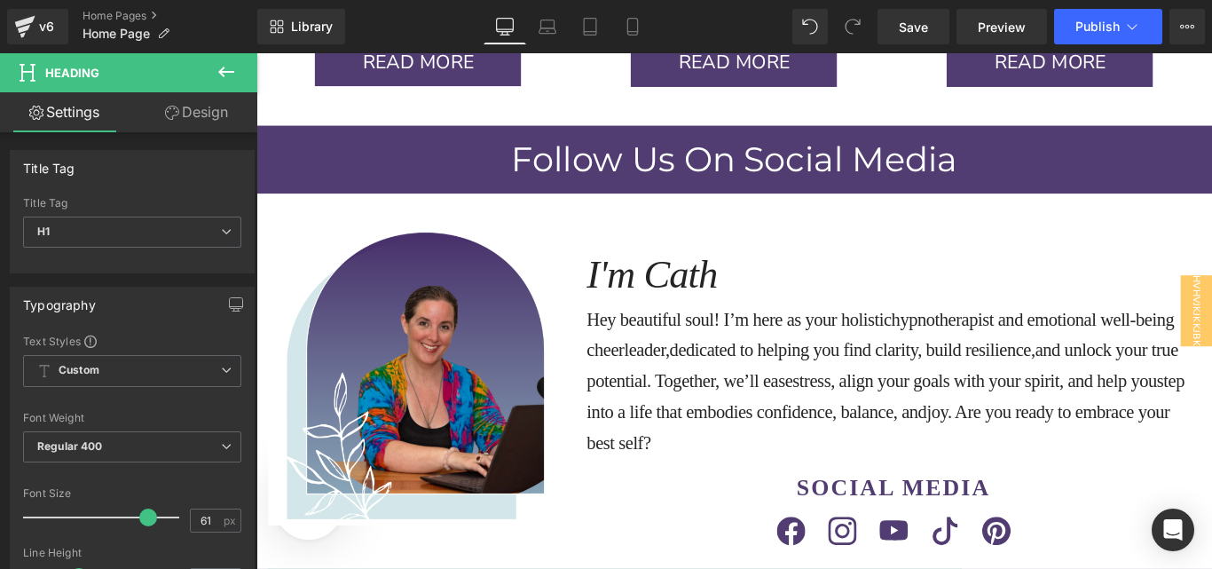
click at [198, 113] on link "Design" at bounding box center [196, 112] width 129 height 40
click at [0, 0] on div "Spacing" at bounding box center [0, 0] width 0 height 0
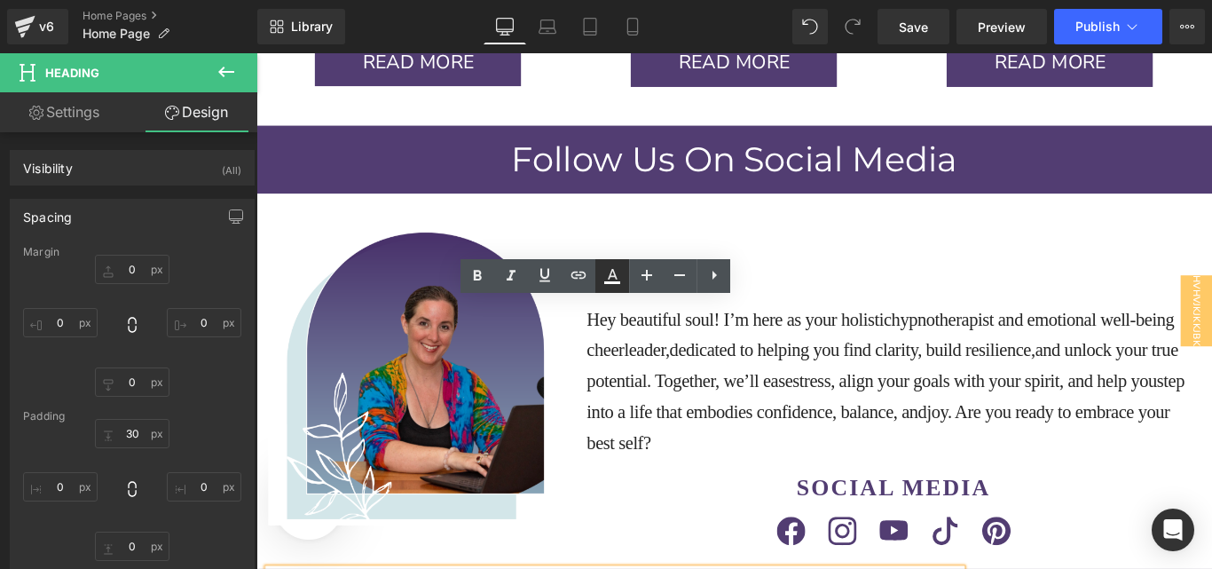
click at [606, 280] on icon at bounding box center [612, 275] width 21 height 21
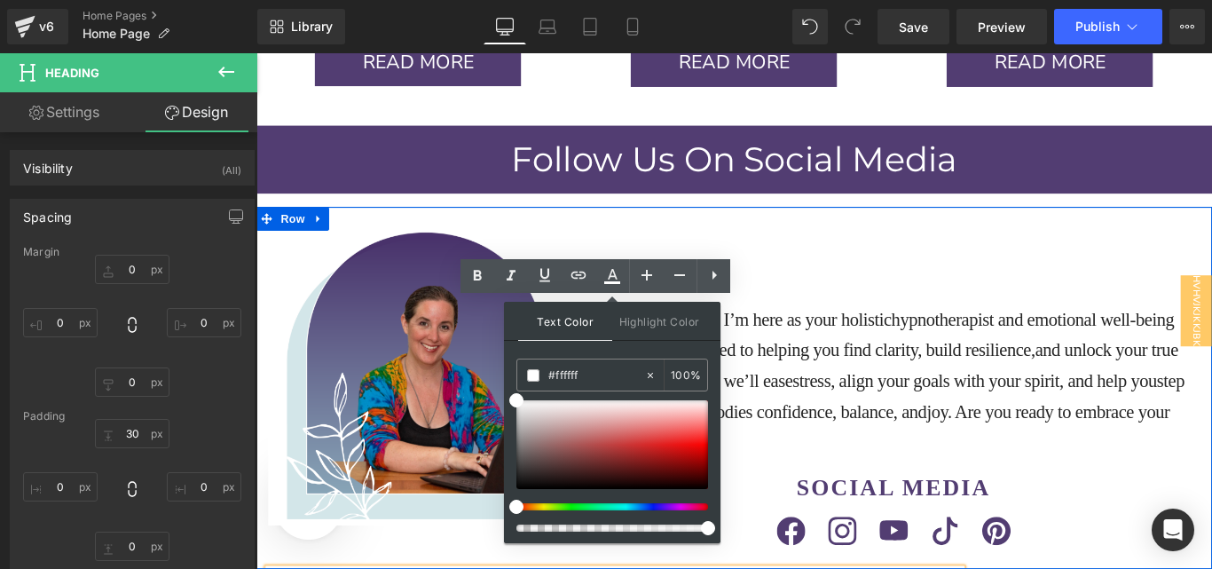
click at [464, 321] on div "Image Row I'm Cath Heading Hey beautiful soul! I’m here as your holistic hypnot…" at bounding box center [793, 429] width 1074 height 406
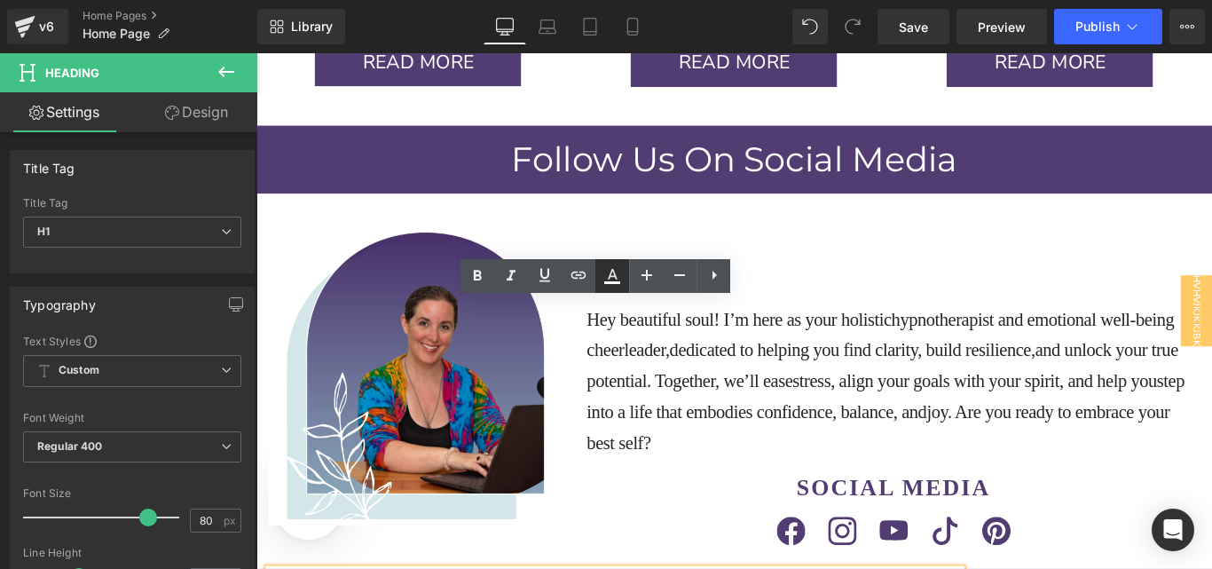
click at [546, 280] on icon at bounding box center [544, 274] width 21 height 21
click at [604, 275] on icon at bounding box center [612, 275] width 21 height 21
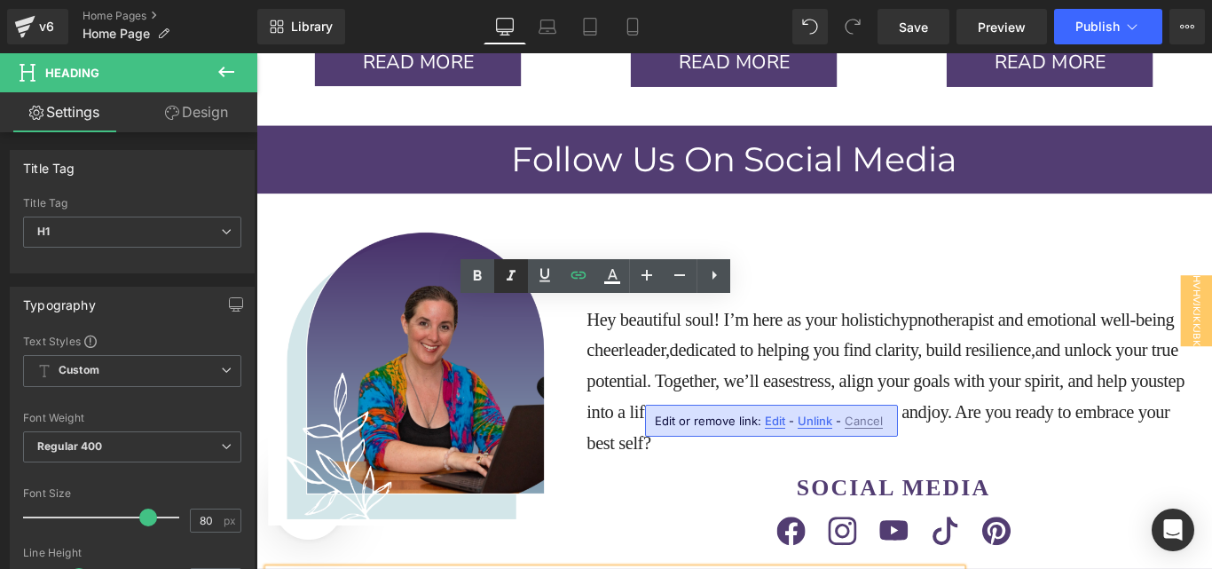
click at [581, 279] on icon at bounding box center [578, 275] width 15 height 7
click at [605, 273] on icon at bounding box center [612, 275] width 21 height 21
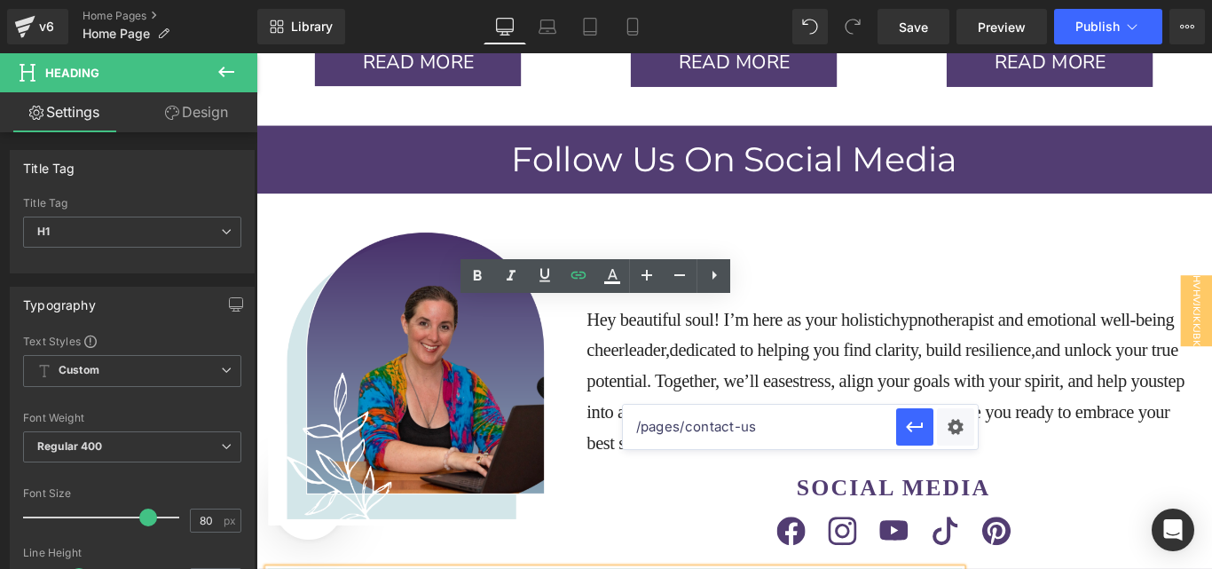
drag, startPoint x: 564, startPoint y: 398, endPoint x: 991, endPoint y: 409, distance: 427.0
click at [611, 278] on icon at bounding box center [612, 275] width 21 height 21
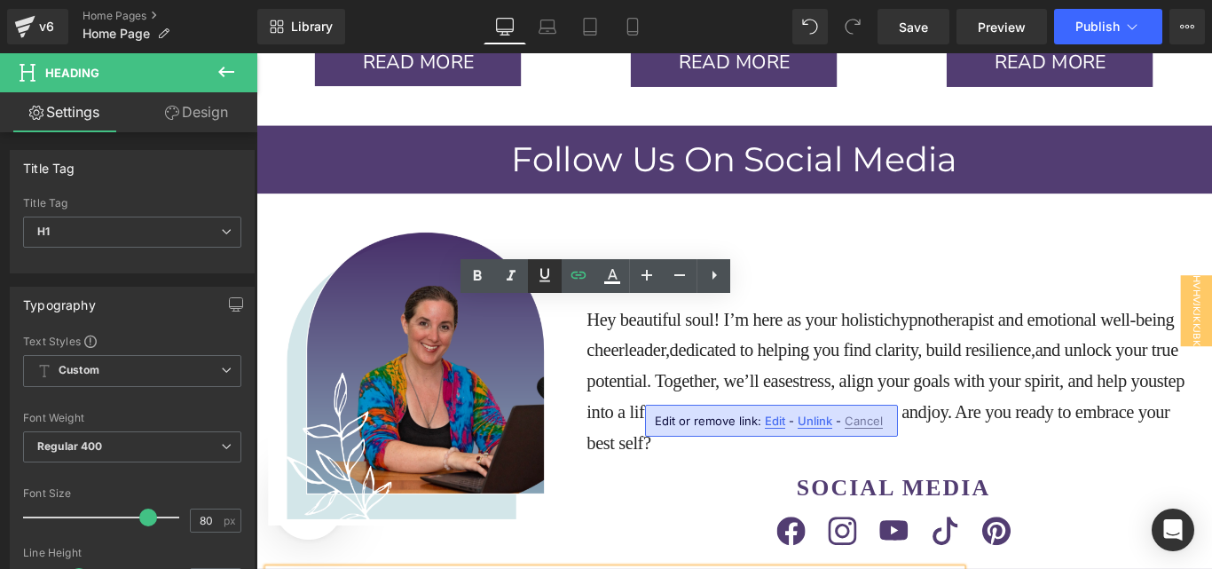
click at [512, 275] on icon at bounding box center [511, 276] width 9 height 11
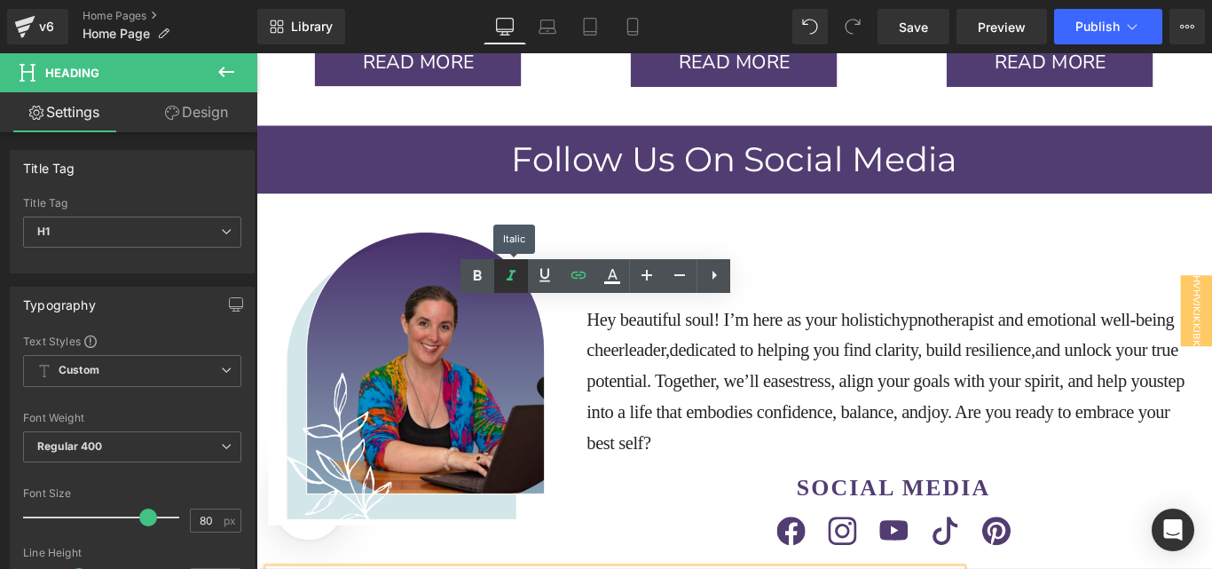
click at [514, 269] on icon at bounding box center [510, 275] width 21 height 21
click at [551, 265] on icon at bounding box center [544, 274] width 21 height 21
drag, startPoint x: 560, startPoint y: 415, endPoint x: 283, endPoint y: 406, distance: 277.0
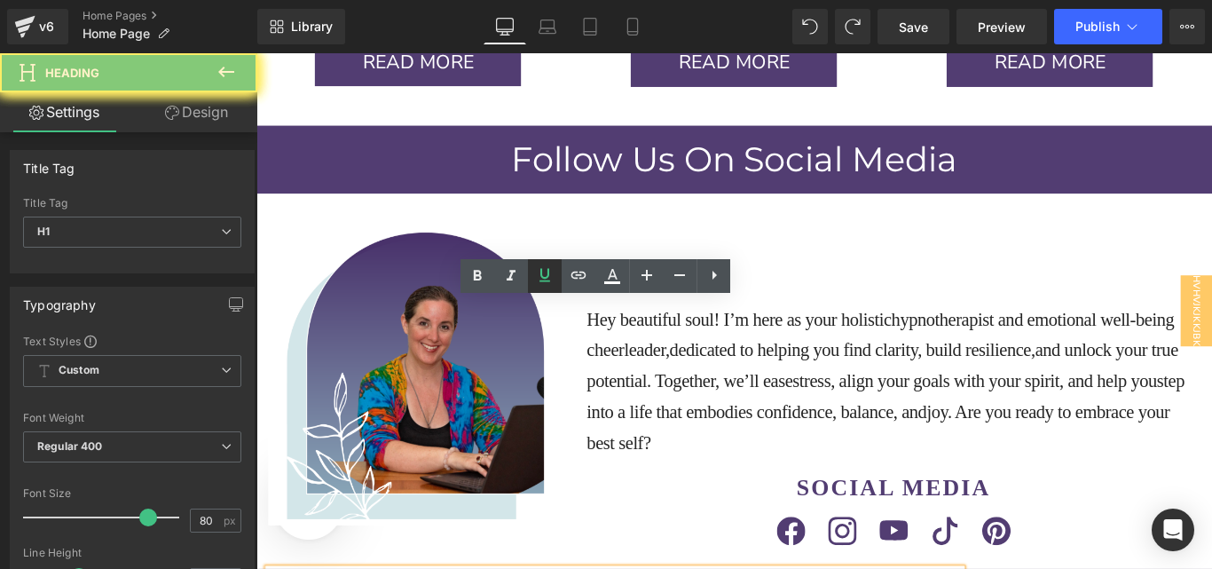
click at [539, 271] on icon at bounding box center [544, 274] width 21 height 21
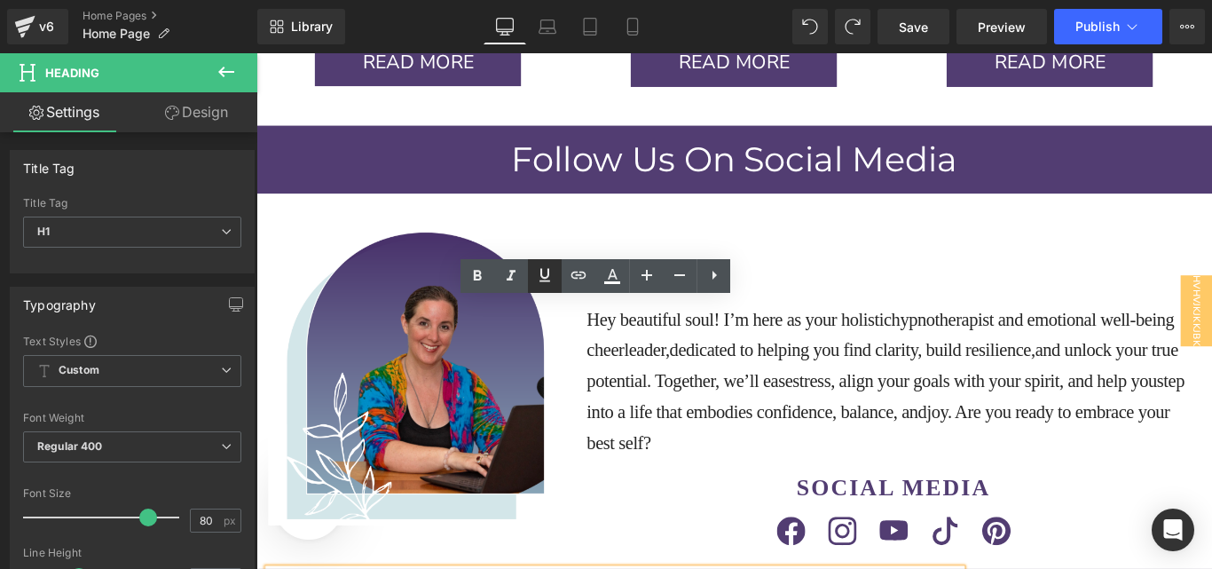
click at [539, 273] on icon at bounding box center [544, 274] width 21 height 21
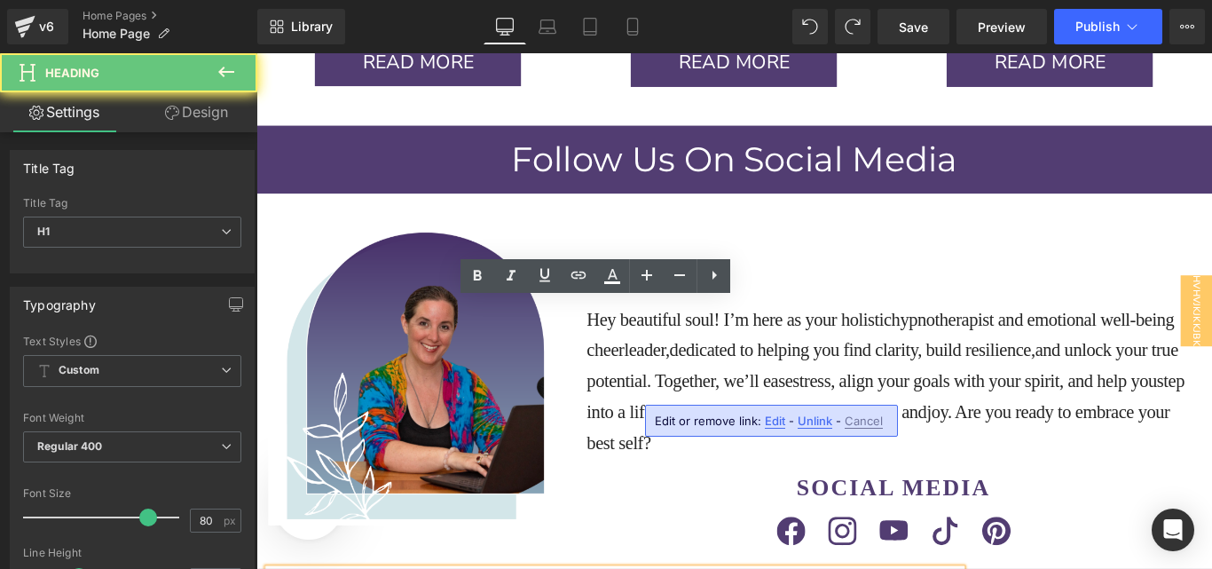
drag, startPoint x: 390, startPoint y: 571, endPoint x: 1083, endPoint y: 414, distance: 711.4
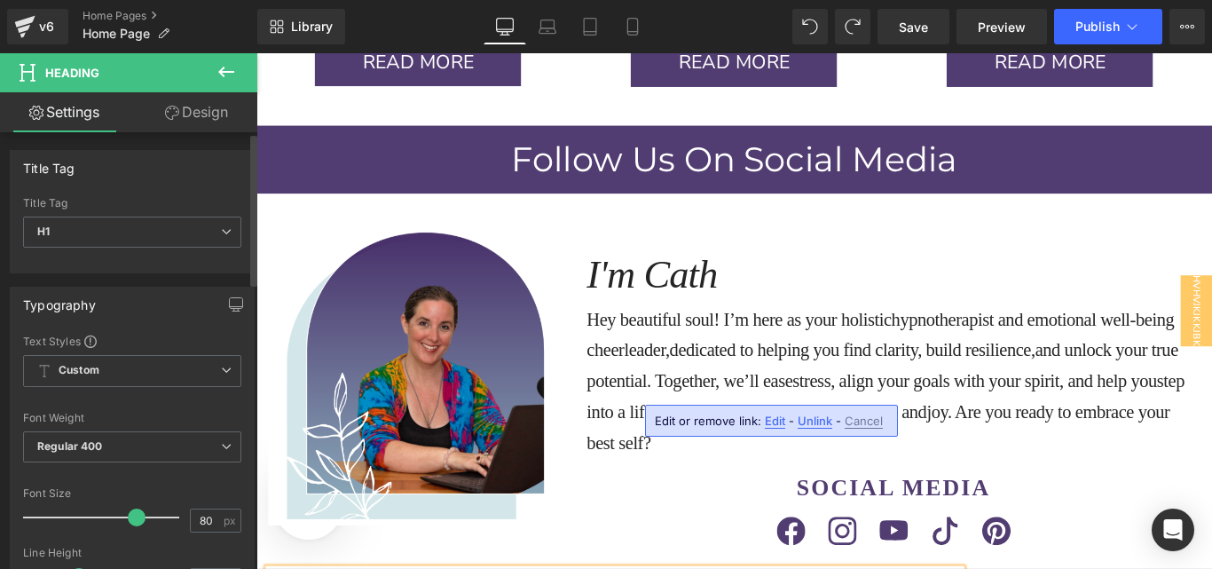
click at [133, 518] on span at bounding box center [137, 517] width 18 height 18
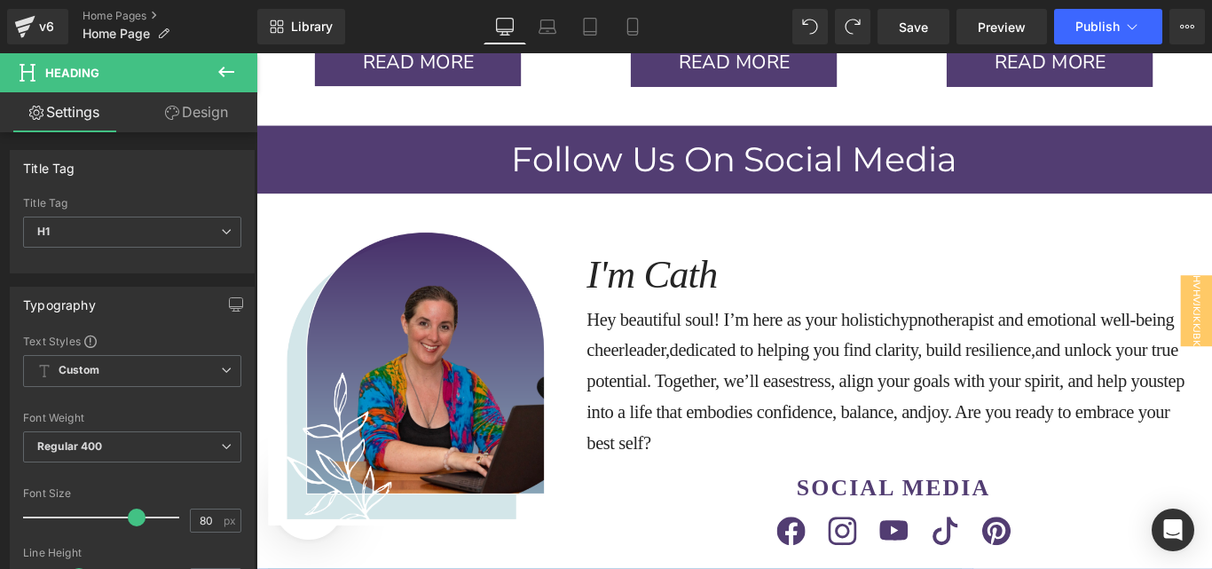
drag, startPoint x: 562, startPoint y: 406, endPoint x: 999, endPoint y: 415, distance: 437.6
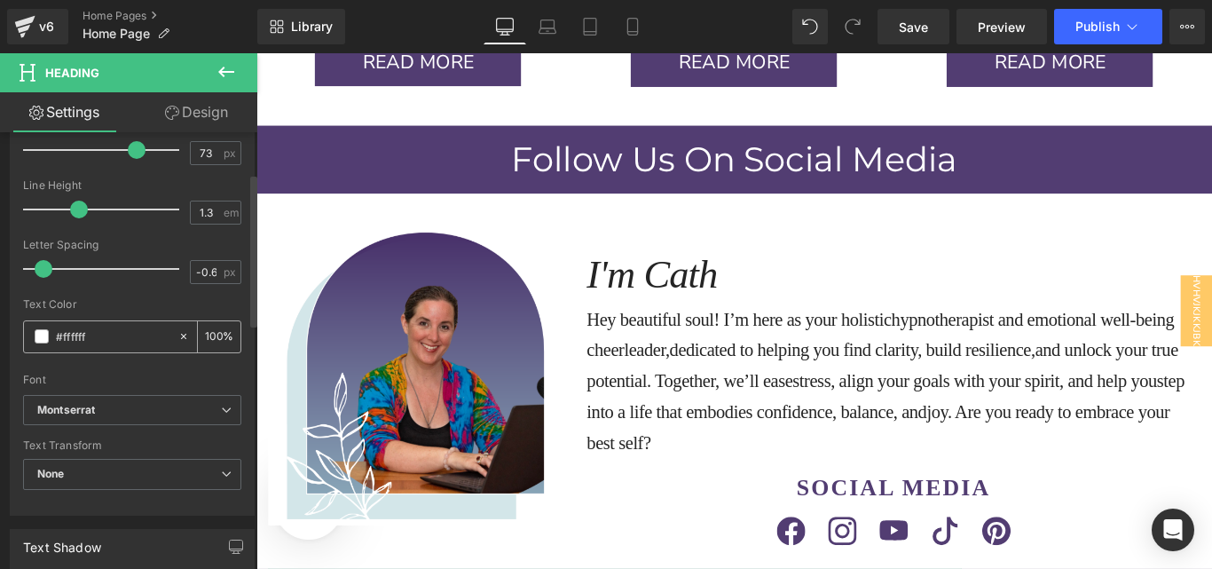
scroll to position [0, 0]
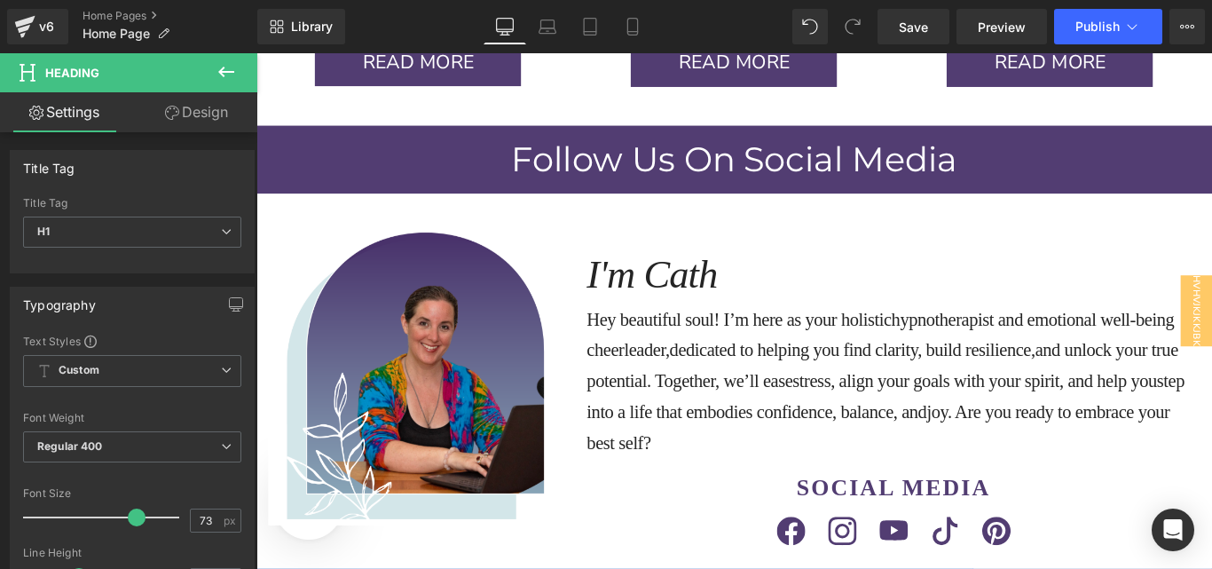
click at [63, 517] on span at bounding box center [68, 517] width 18 height 18
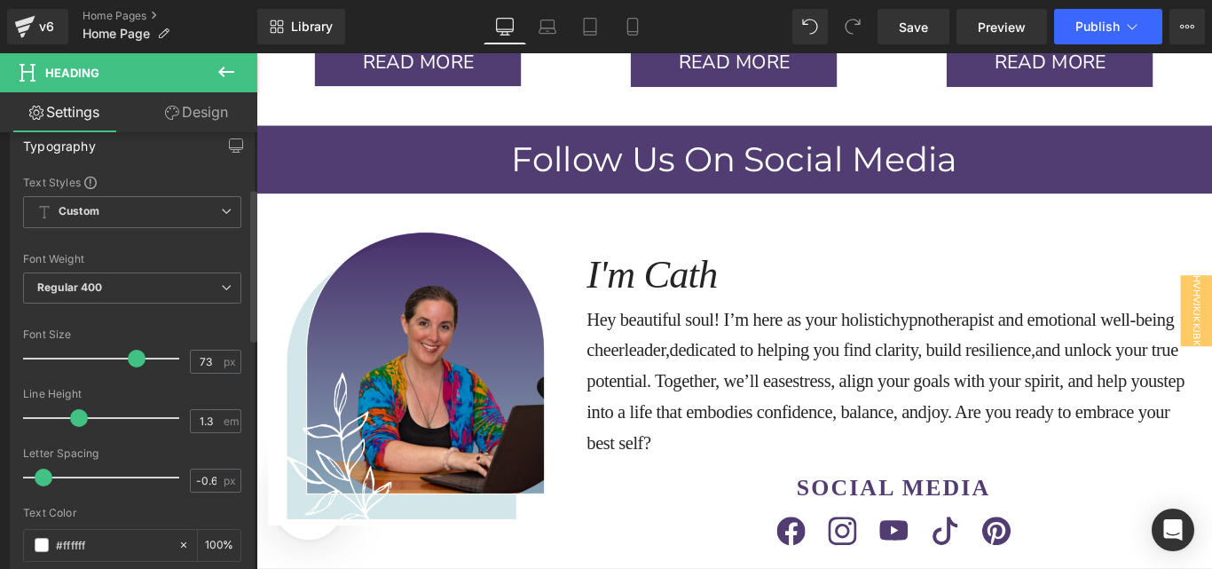
drag, startPoint x: 80, startPoint y: 413, endPoint x: 69, endPoint y: 414, distance: 10.8
click at [70, 414] on span at bounding box center [79, 418] width 18 height 18
click at [68, 415] on span at bounding box center [68, 418] width 18 height 18
click at [922, 26] on span "Save" at bounding box center [913, 27] width 29 height 19
click at [1138, 24] on icon at bounding box center [1132, 27] width 18 height 18
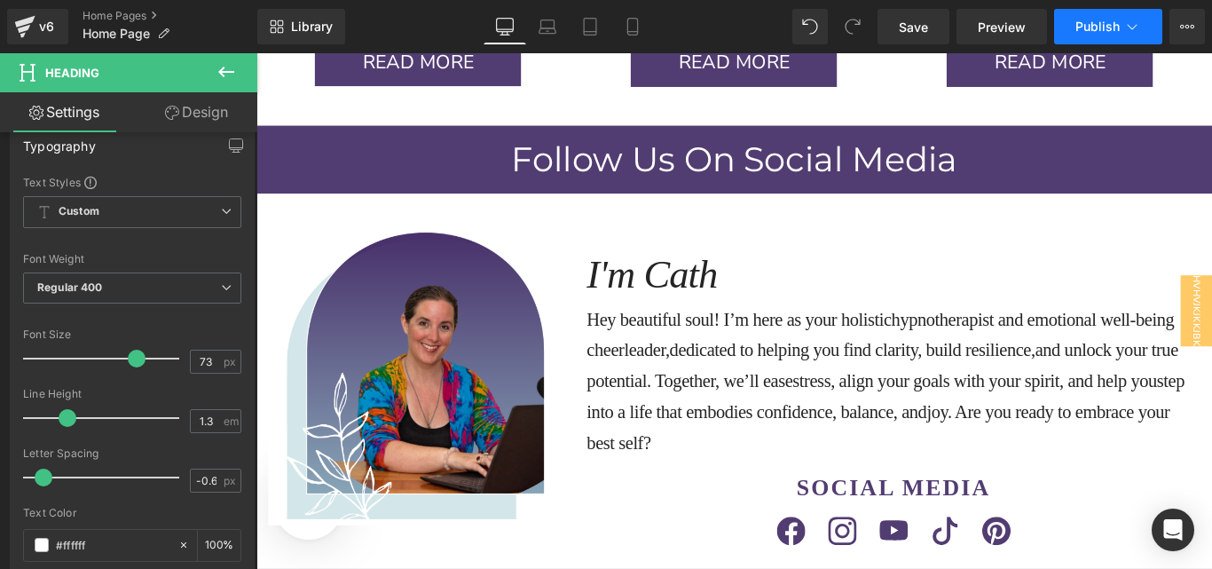
click at [1129, 26] on icon at bounding box center [1133, 26] width 10 height 5
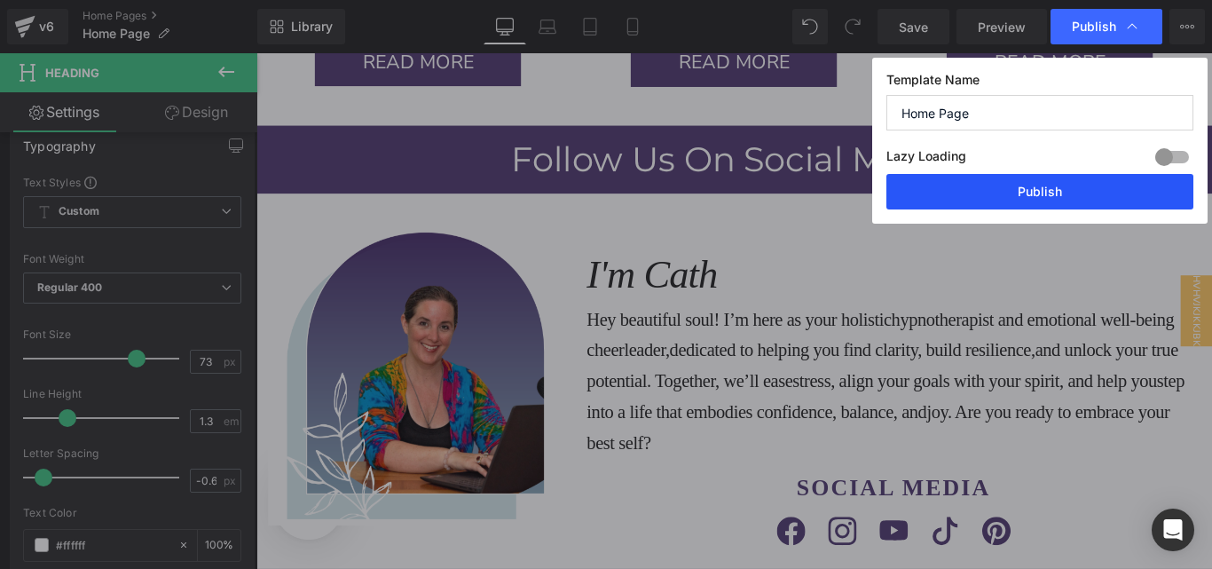
click at [1050, 187] on button "Publish" at bounding box center [1039, 191] width 307 height 35
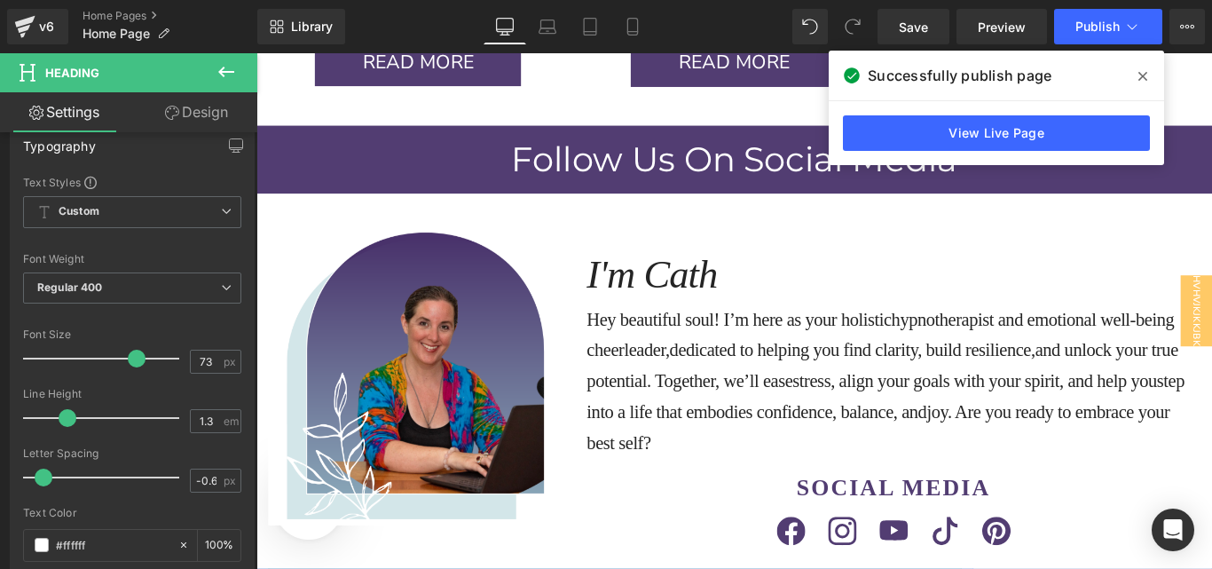
drag, startPoint x: 133, startPoint y: 361, endPoint x: 144, endPoint y: 359, distance: 10.8
click at [144, 359] on span at bounding box center [148, 359] width 18 height 18
click at [66, 420] on span at bounding box center [73, 418] width 18 height 18
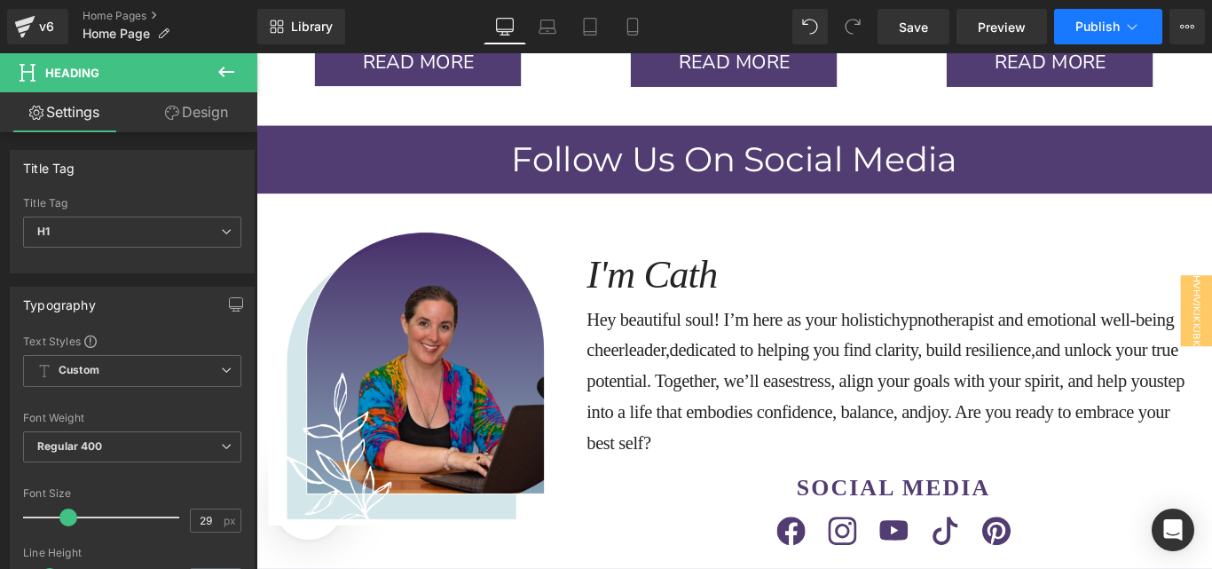
click at [1122, 26] on button "Publish" at bounding box center [1108, 26] width 108 height 35
click at [1134, 29] on icon at bounding box center [1132, 27] width 18 height 18
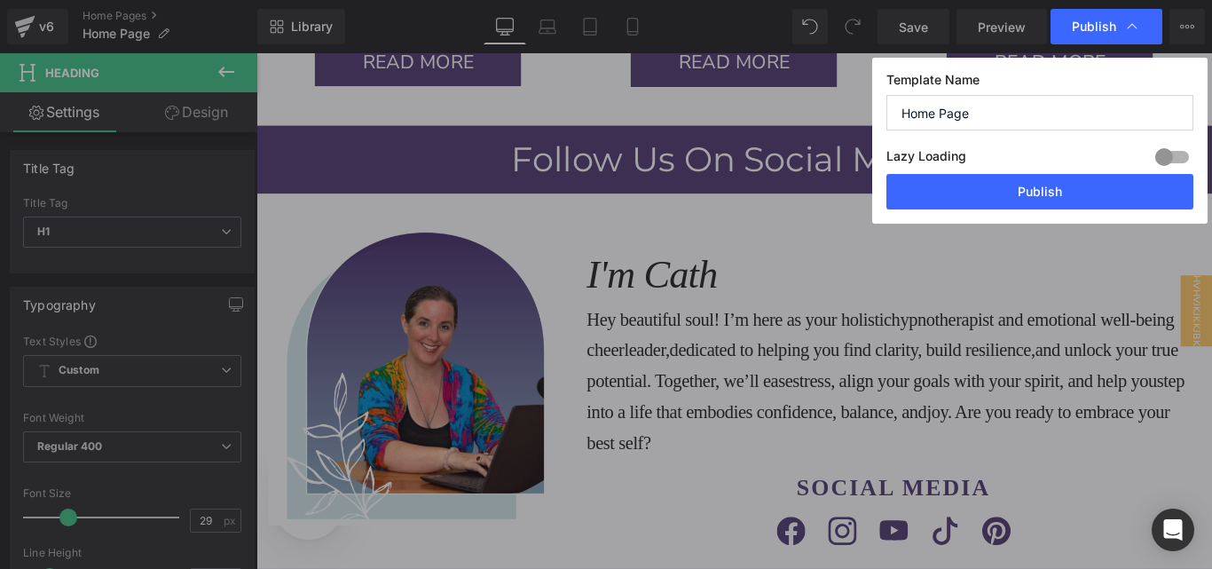
click at [1134, 29] on icon at bounding box center [1132, 27] width 18 height 18
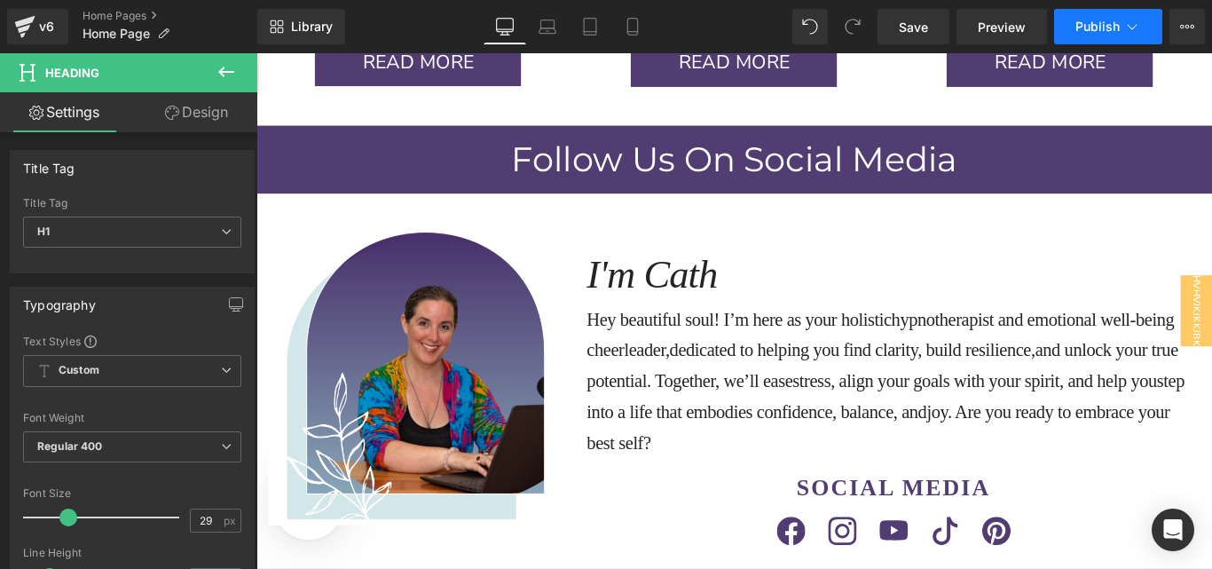
click at [1134, 29] on icon at bounding box center [1132, 27] width 18 height 18
click at [1131, 28] on icon at bounding box center [1133, 26] width 10 height 5
click at [936, 26] on link "Save" at bounding box center [914, 26] width 72 height 35
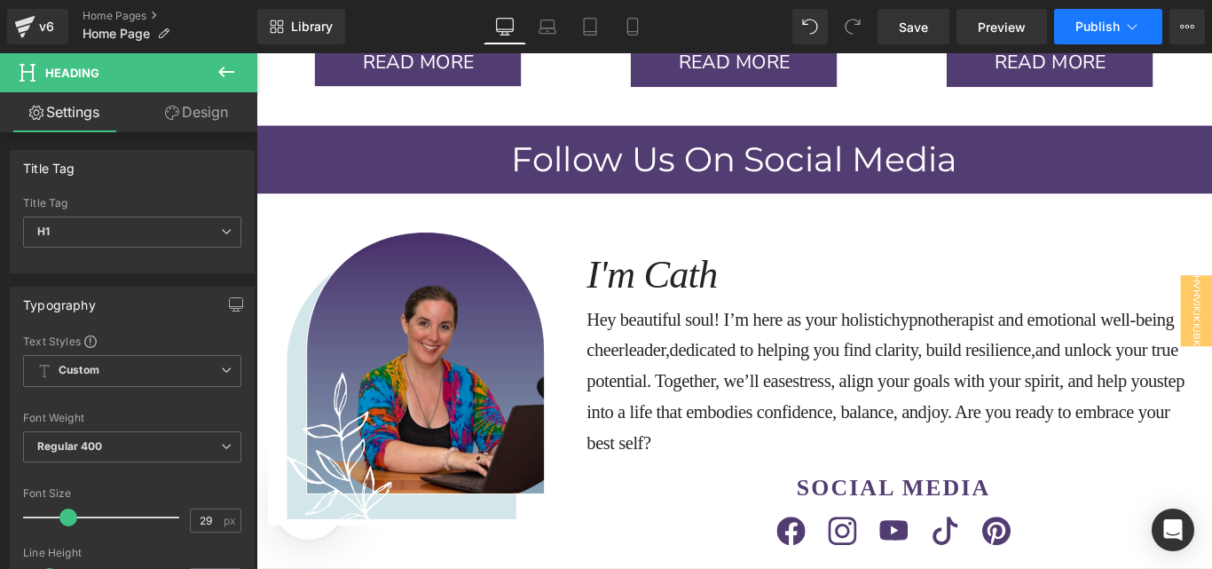
click at [1136, 19] on icon at bounding box center [1132, 27] width 18 height 18
click at [1120, 29] on button "Publish" at bounding box center [1108, 26] width 108 height 35
click at [917, 22] on span "Save" at bounding box center [913, 27] width 29 height 19
click at [1120, 31] on button "Publish" at bounding box center [1108, 26] width 108 height 35
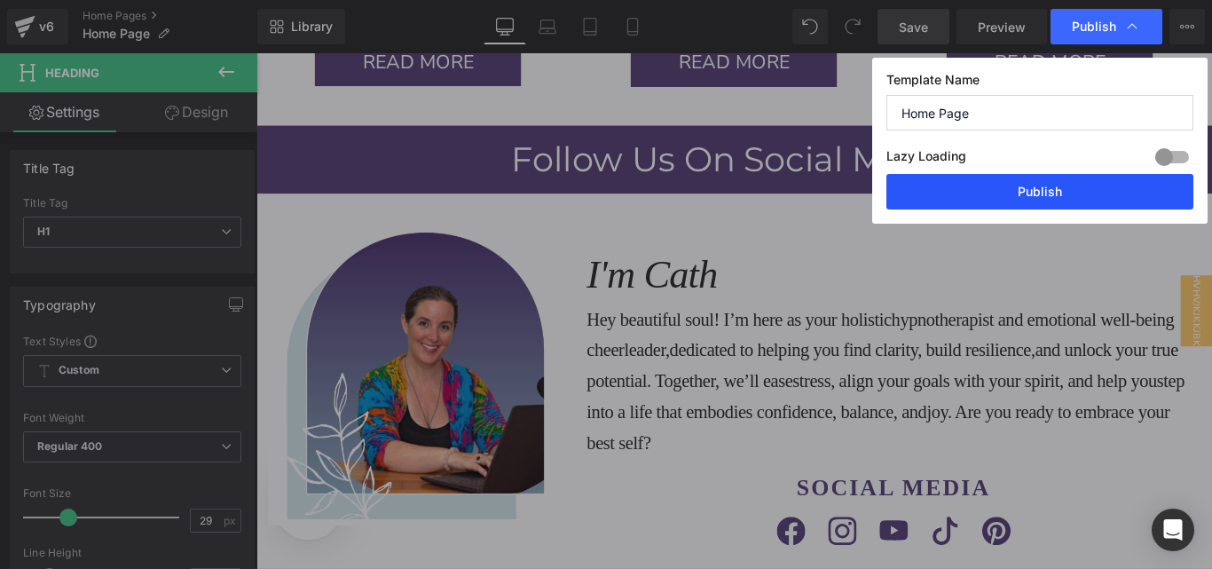
drag, startPoint x: 991, startPoint y: 190, endPoint x: 821, endPoint y: 150, distance: 175.0
click at [991, 190] on button "Publish" at bounding box center [1039, 191] width 307 height 35
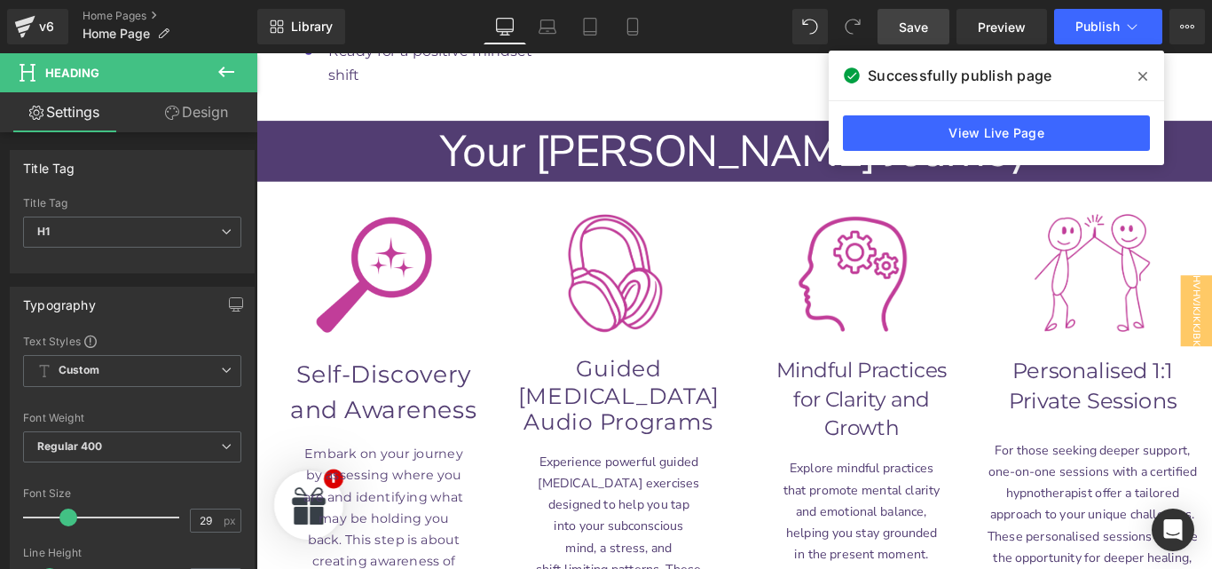
scroll to position [9204, 0]
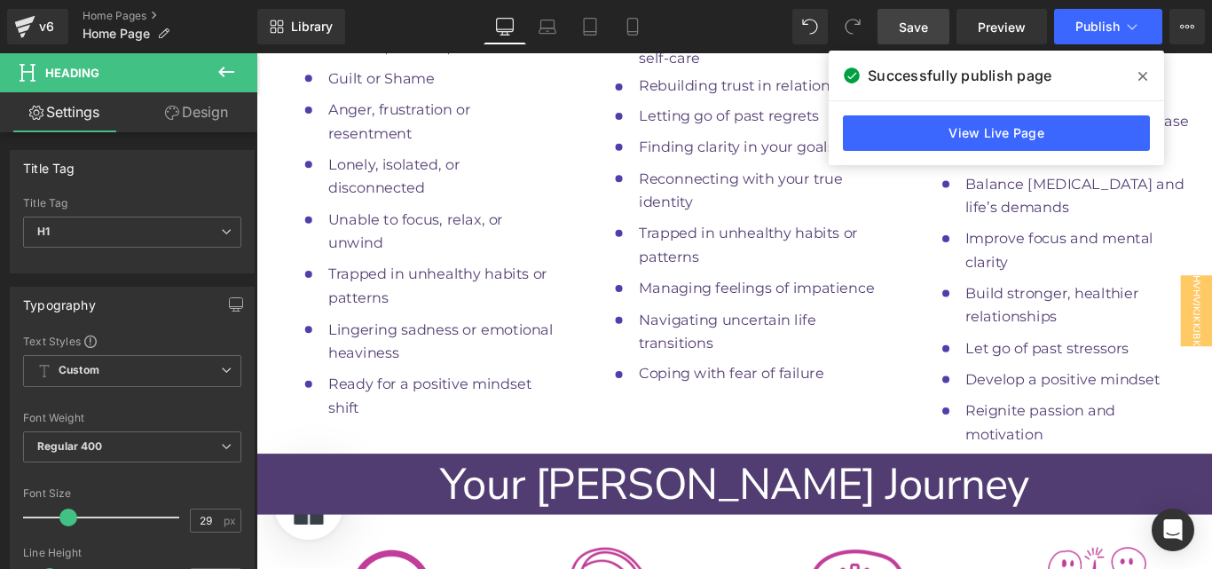
click at [256, 53] on div at bounding box center [256, 53] width 0 height 0
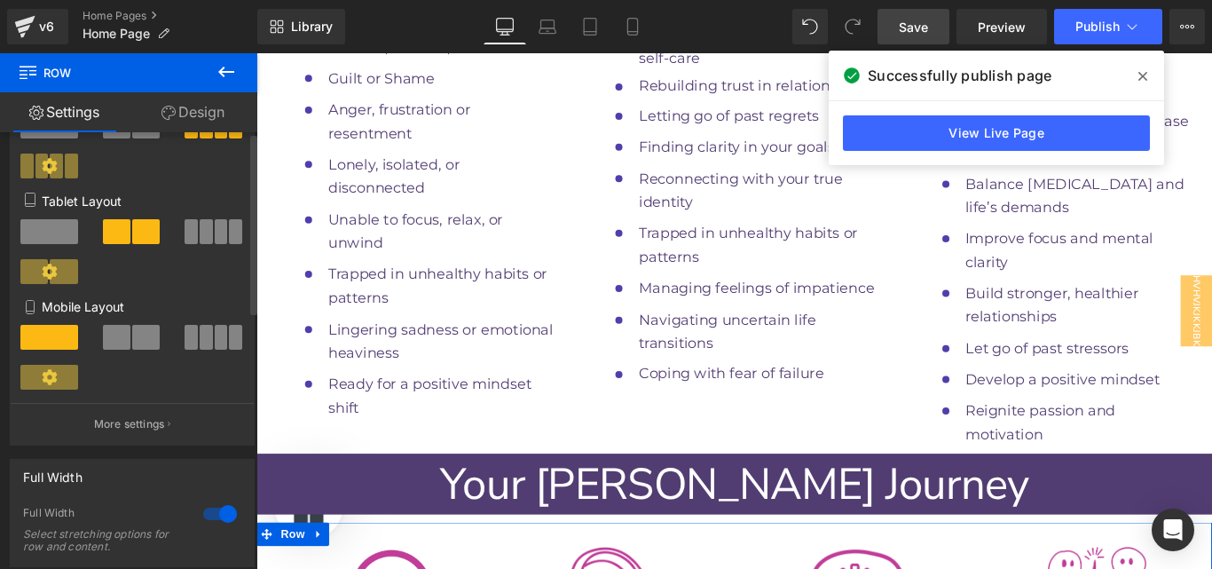
scroll to position [0, 0]
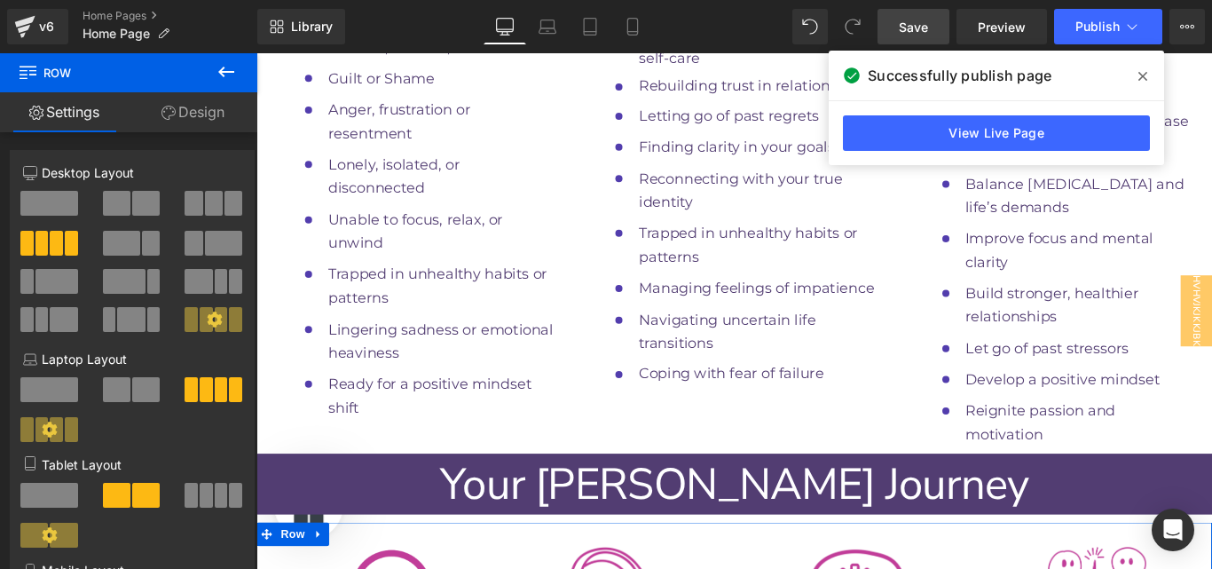
click at [181, 105] on link "Design" at bounding box center [193, 112] width 129 height 40
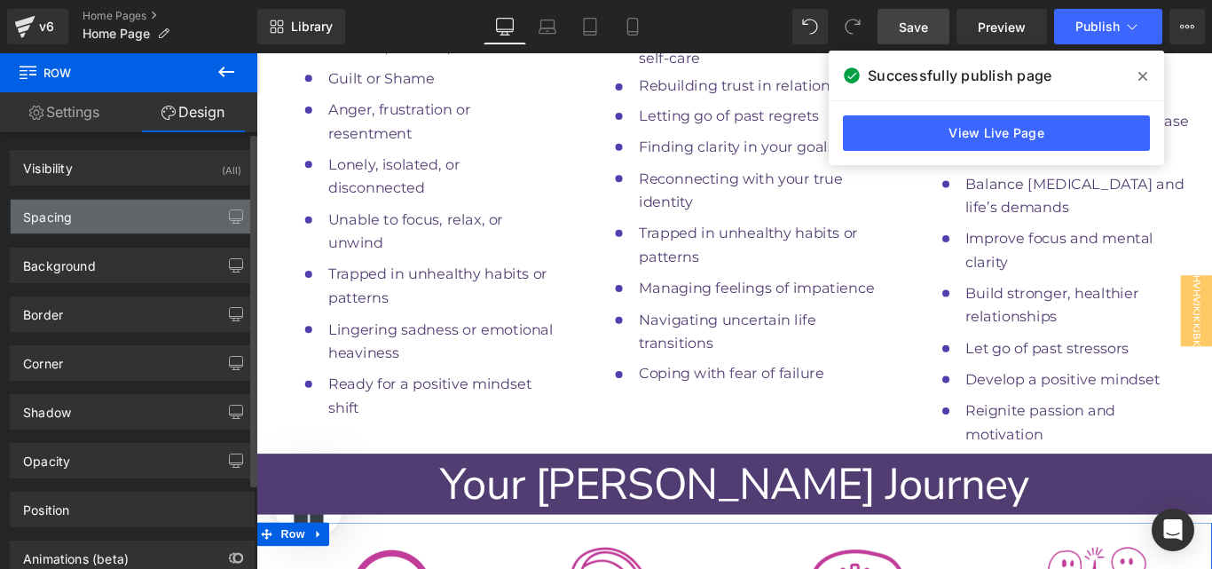
click at [142, 219] on div "Spacing" at bounding box center [132, 217] width 243 height 34
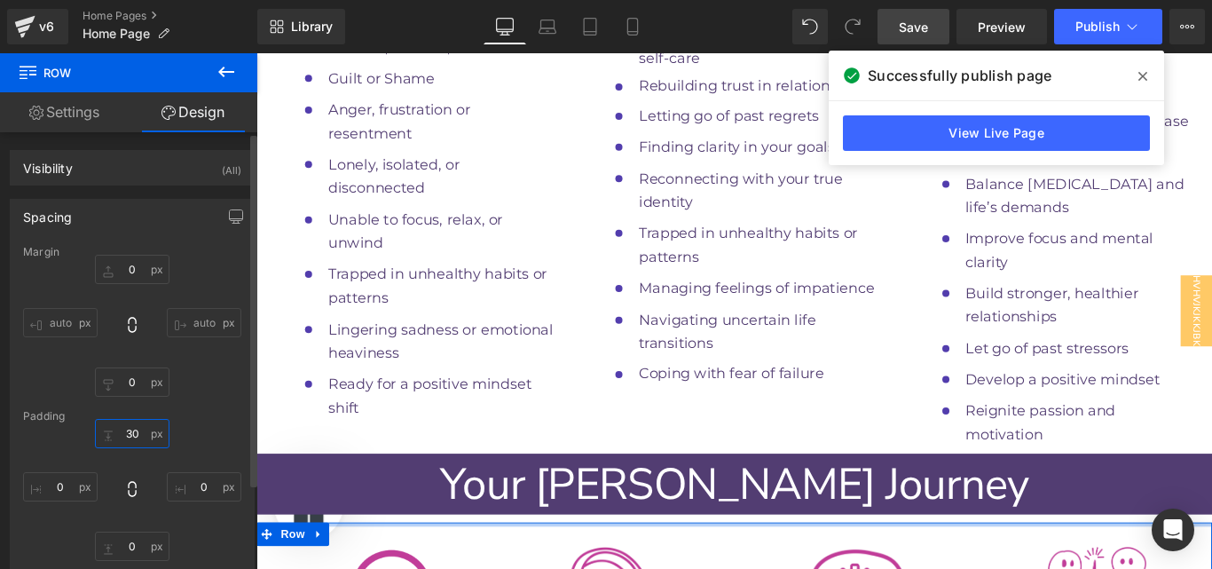
click at [125, 434] on input "text" at bounding box center [132, 433] width 75 height 29
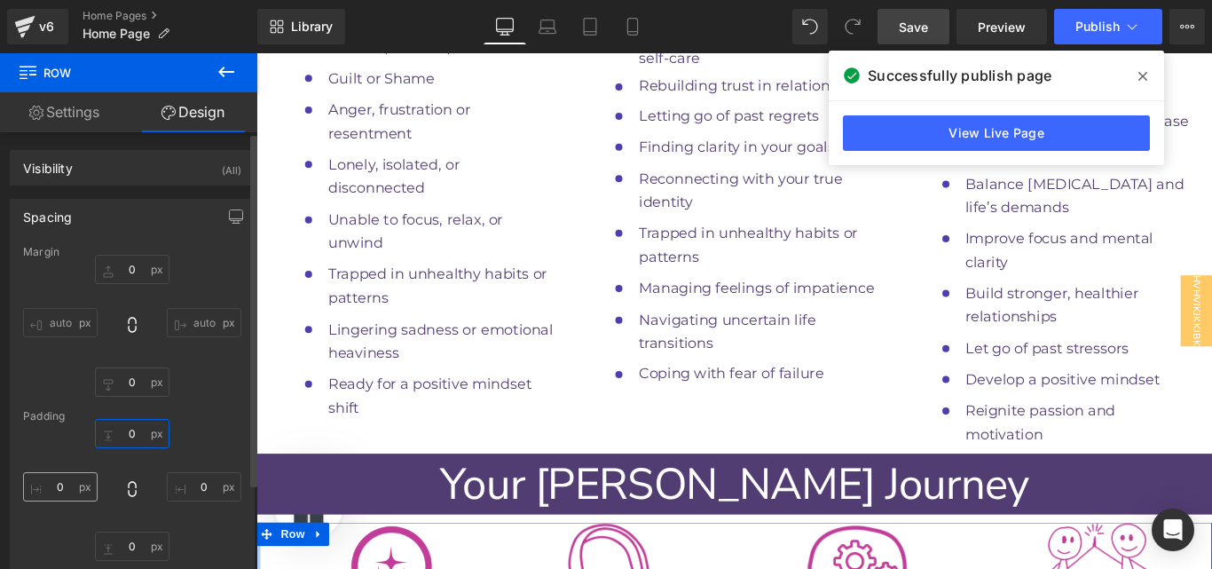
type input "0"
click at [59, 487] on input "text" at bounding box center [60, 486] width 75 height 29
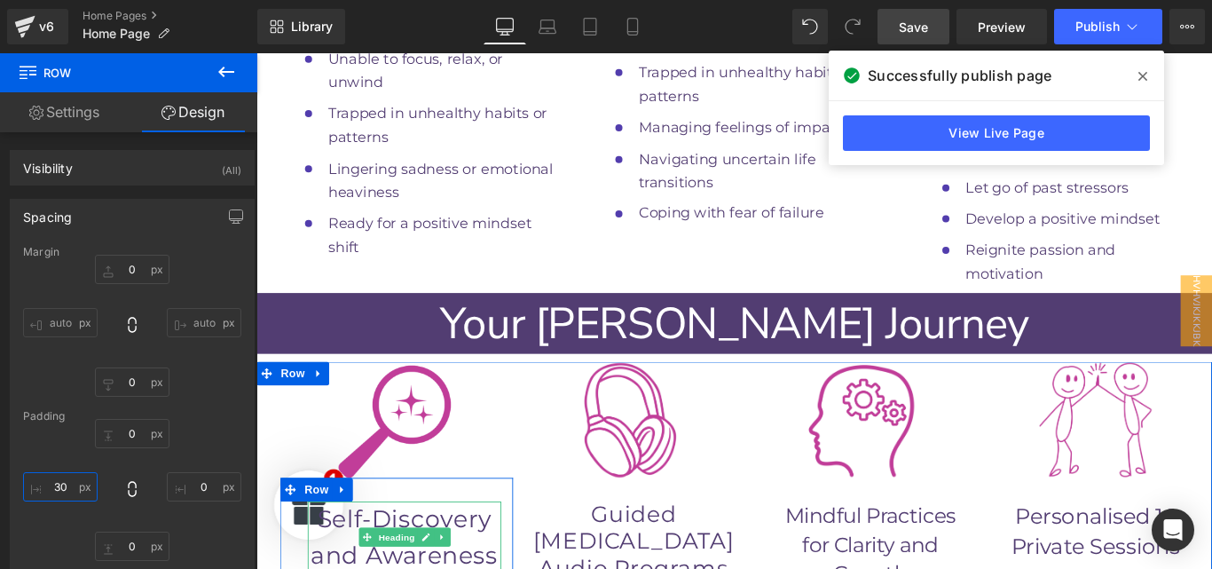
scroll to position [9386, 0]
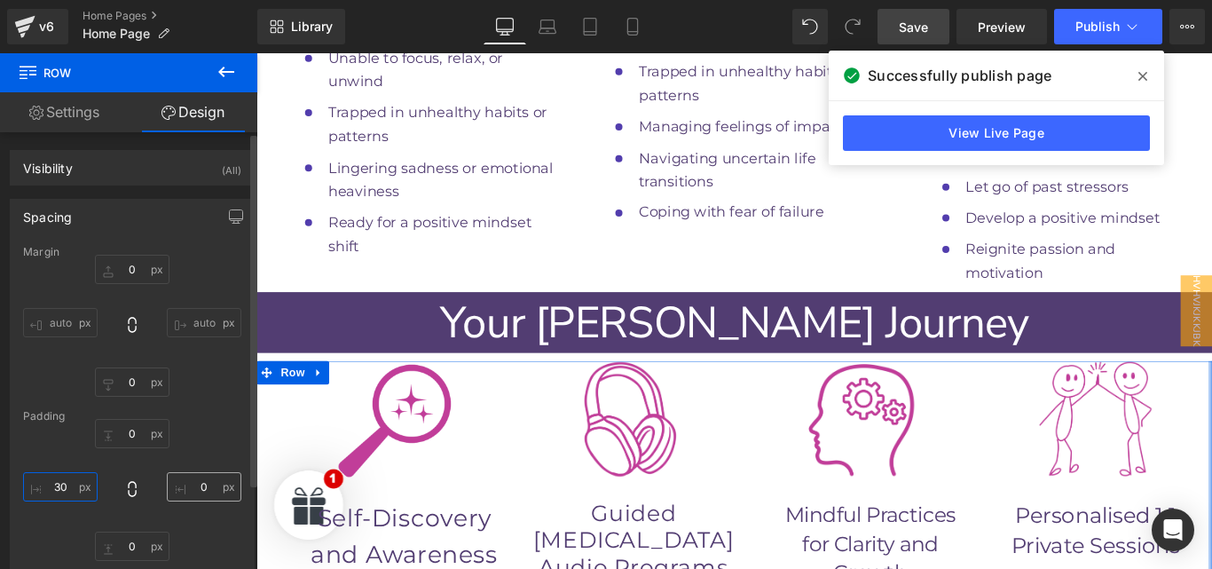
type input "30"
click at [197, 486] on input "text" at bounding box center [204, 486] width 75 height 29
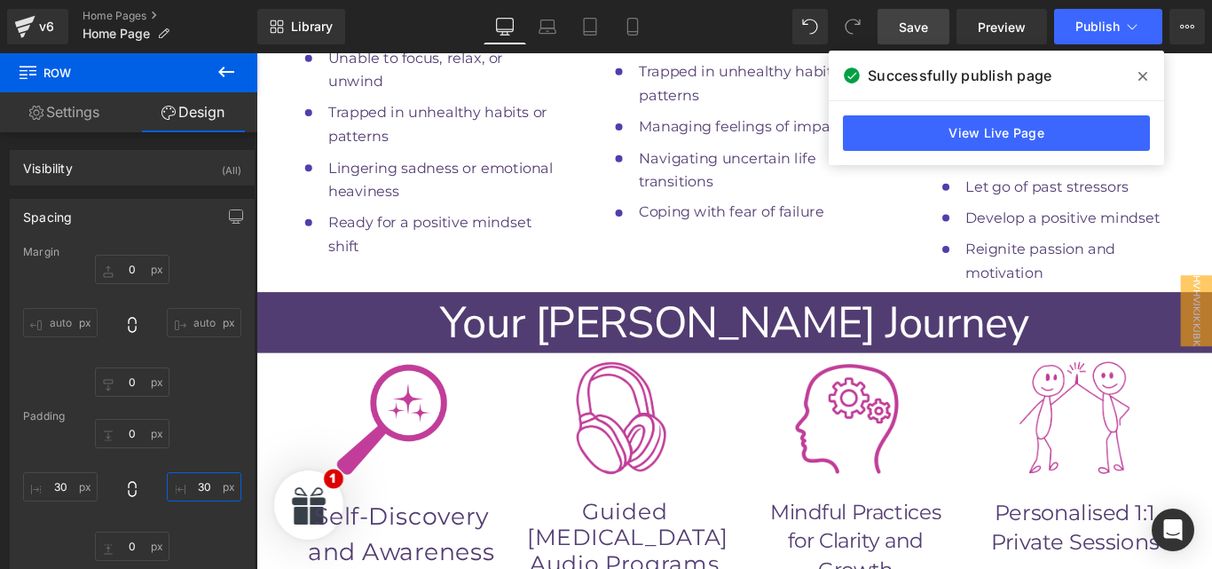
type input "30"
click at [920, 31] on span "Save" at bounding box center [913, 27] width 29 height 19
click at [1125, 29] on icon at bounding box center [1132, 27] width 18 height 18
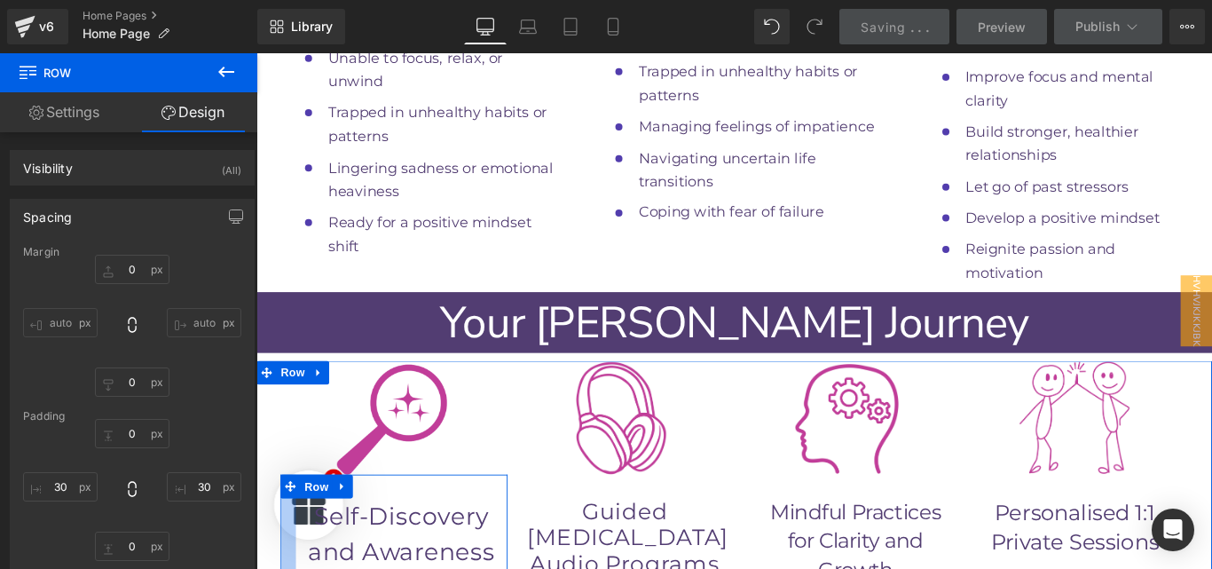
drag, startPoint x: 287, startPoint y: 331, endPoint x: 256, endPoint y: 338, distance: 31.0
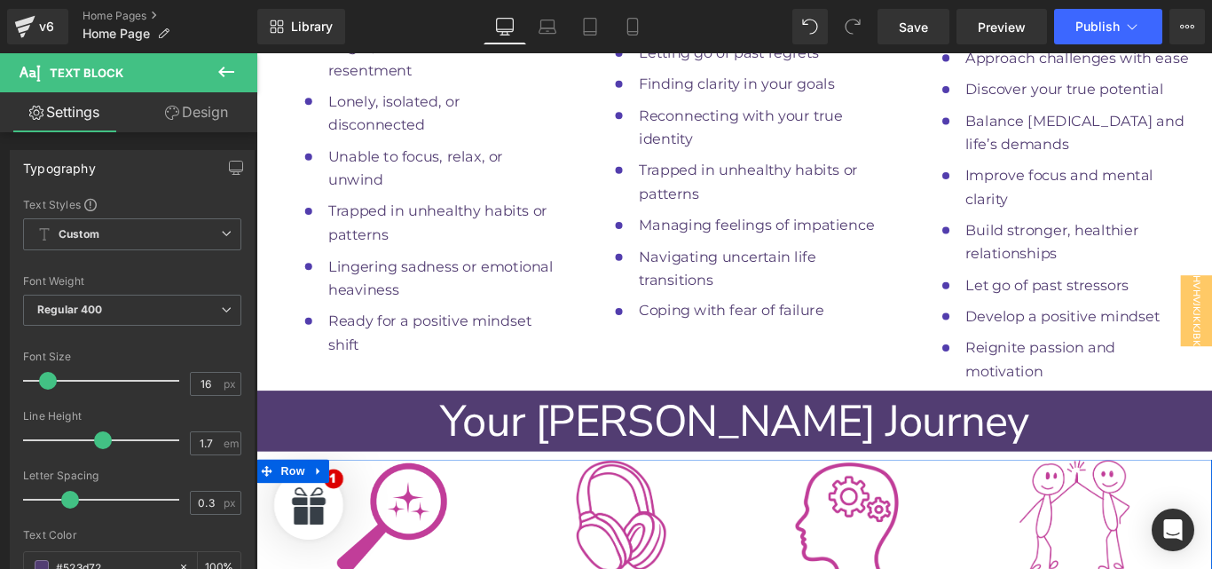
scroll to position [9272, 0]
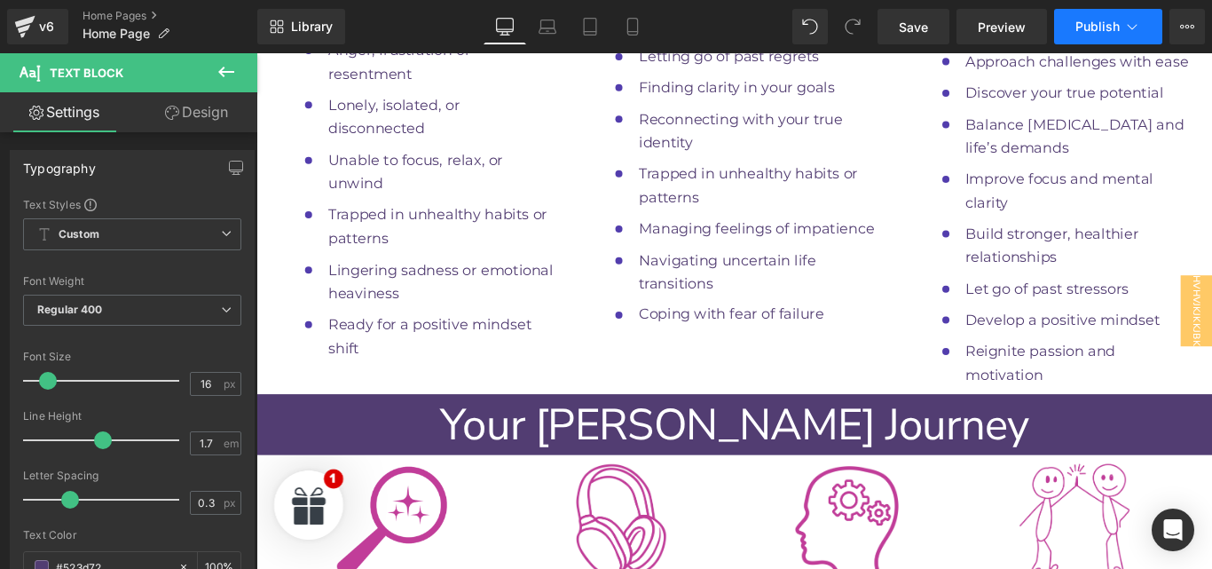
click at [1126, 22] on icon at bounding box center [1132, 27] width 18 height 18
click at [1127, 26] on icon at bounding box center [1132, 27] width 18 height 18
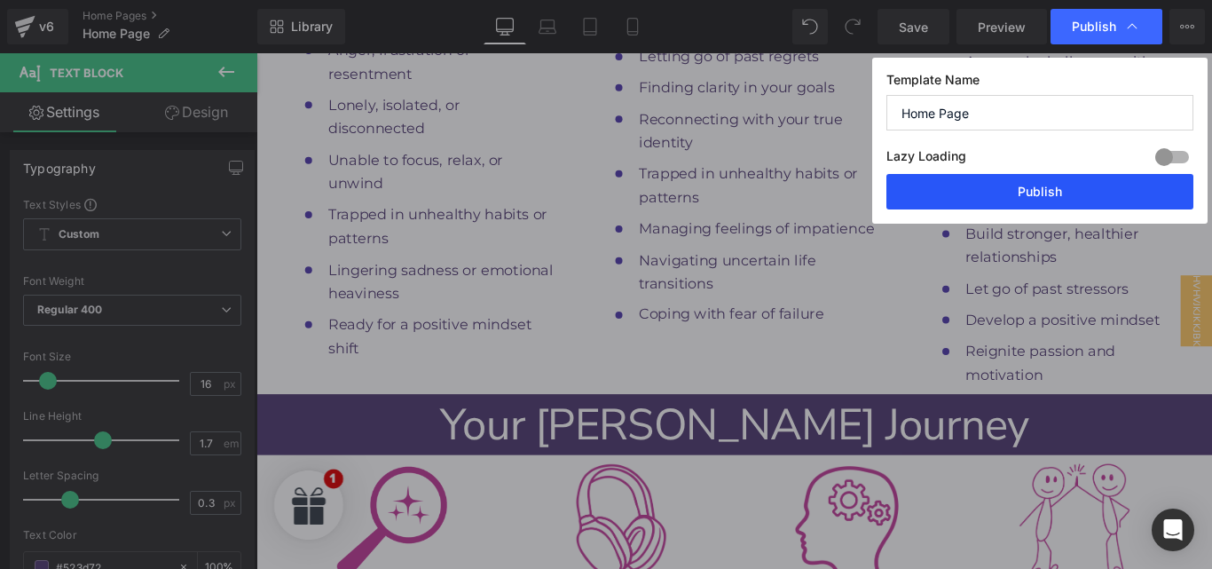
click at [1083, 192] on button "Publish" at bounding box center [1039, 191] width 307 height 35
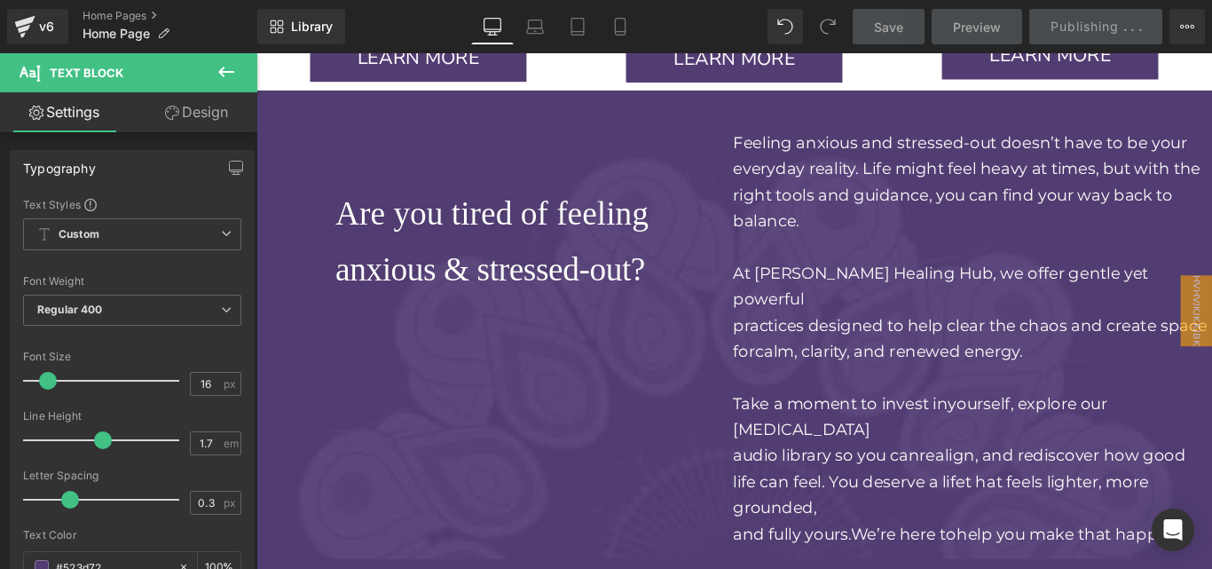
scroll to position [3980, 0]
click at [1082, 256] on p at bounding box center [1060, 270] width 536 height 29
click at [752, 201] on p "Are you tired of feeling" at bounding box center [568, 232] width 447 height 63
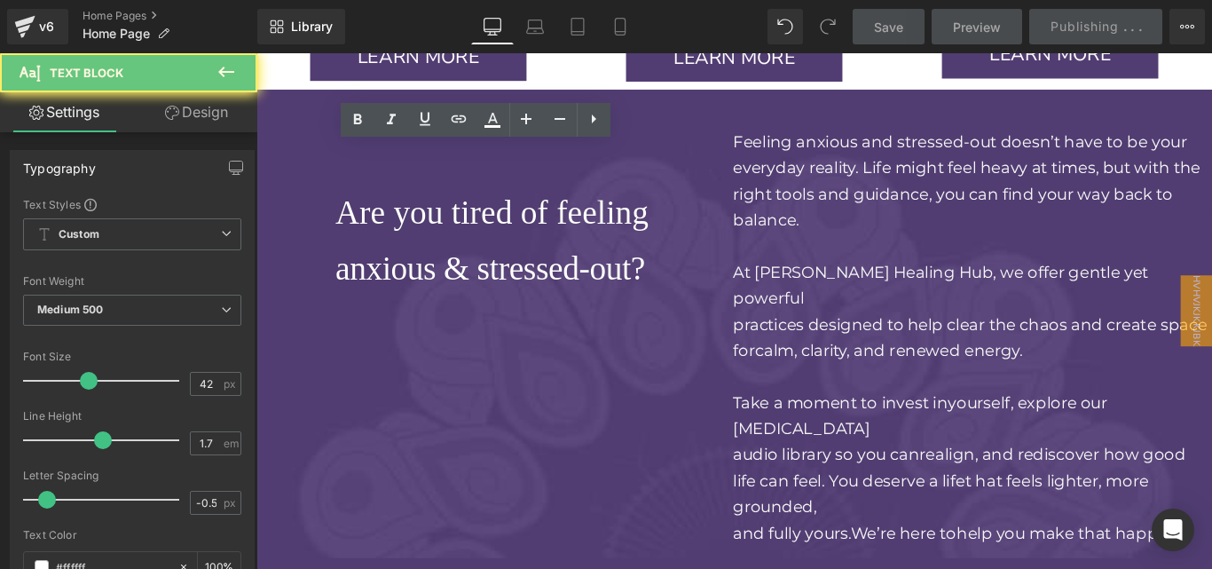
scroll to position [3870, 0]
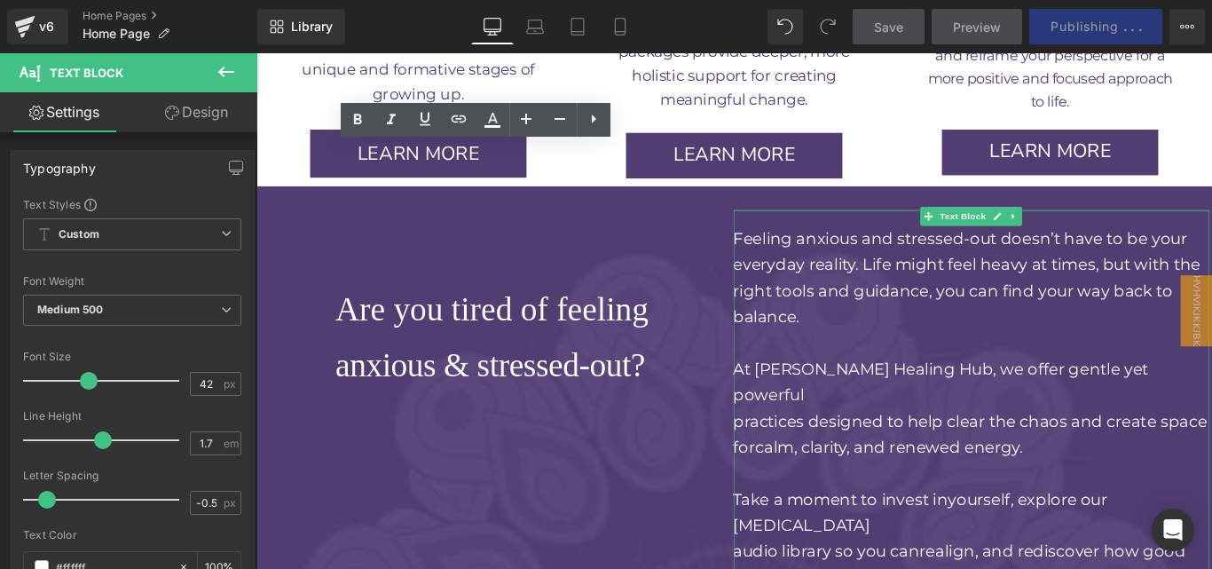
click at [689, 203] on div "Are you tired of feeling anxious & stressed-out? Text Block Feeling anxious and…" at bounding box center [793, 477] width 1074 height 549
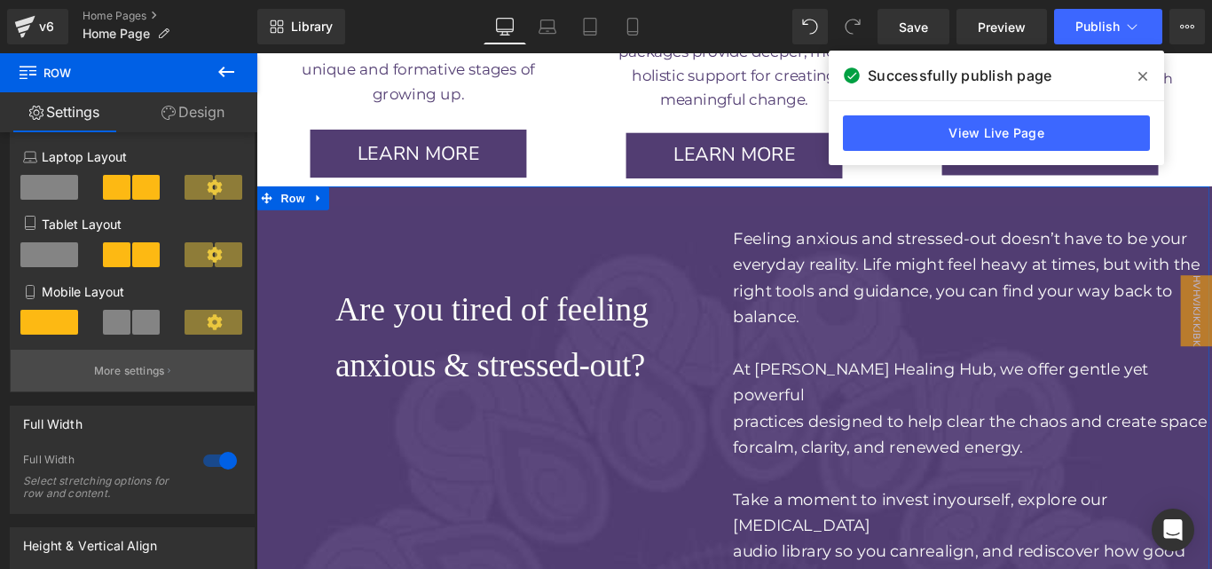
scroll to position [259, 0]
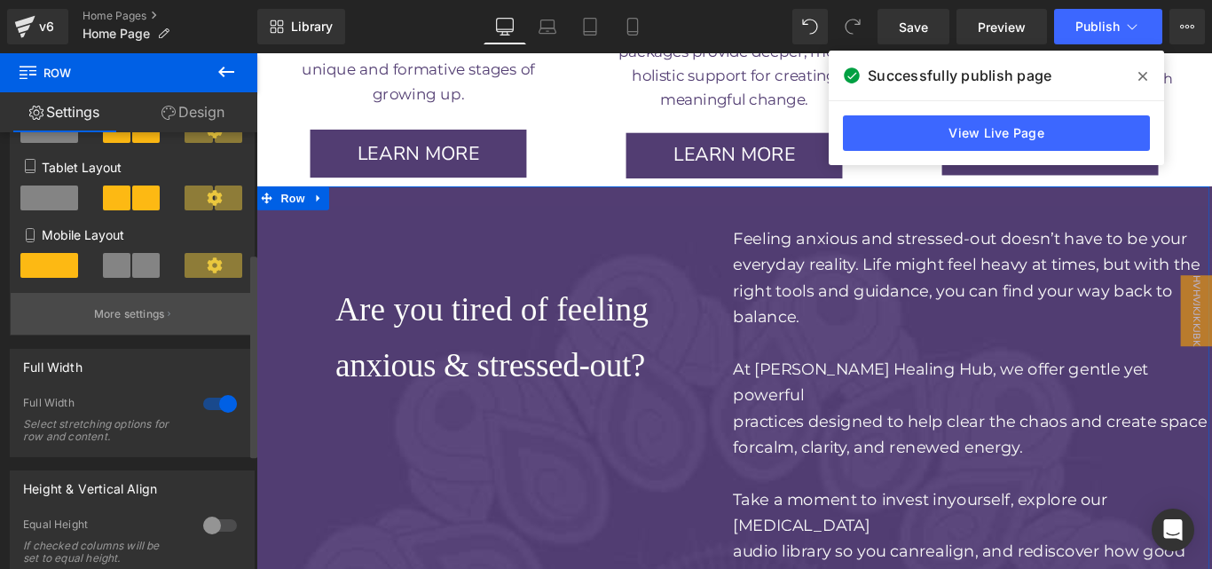
click at [157, 316] on p "More settings" at bounding box center [129, 314] width 71 height 16
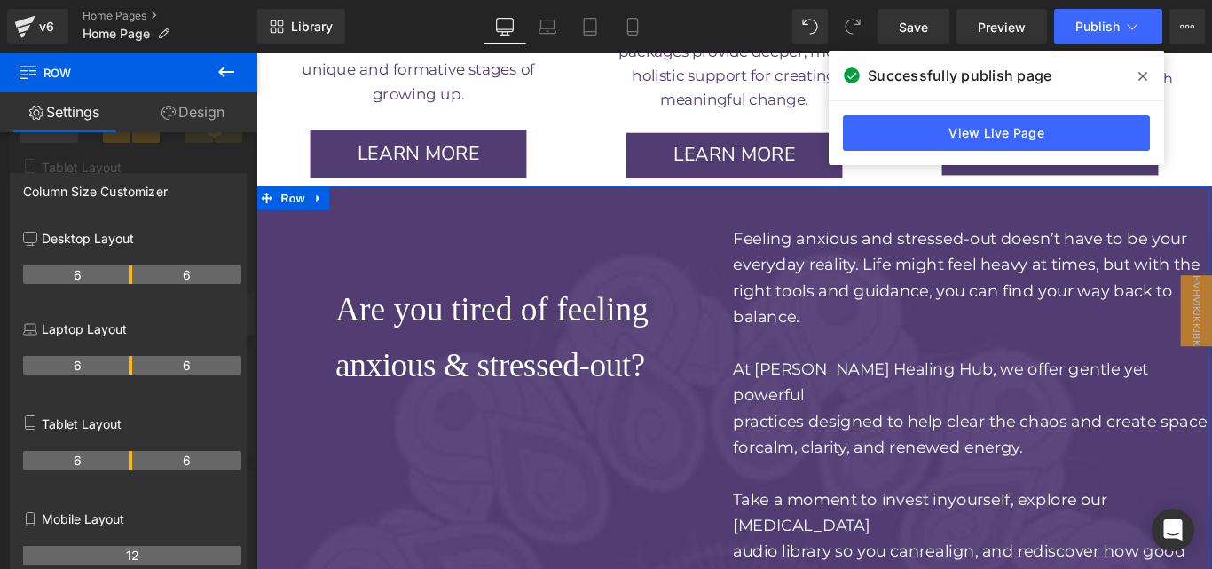
click at [157, 316] on div "Laptop Layout 6 6" at bounding box center [132, 360] width 218 height 91
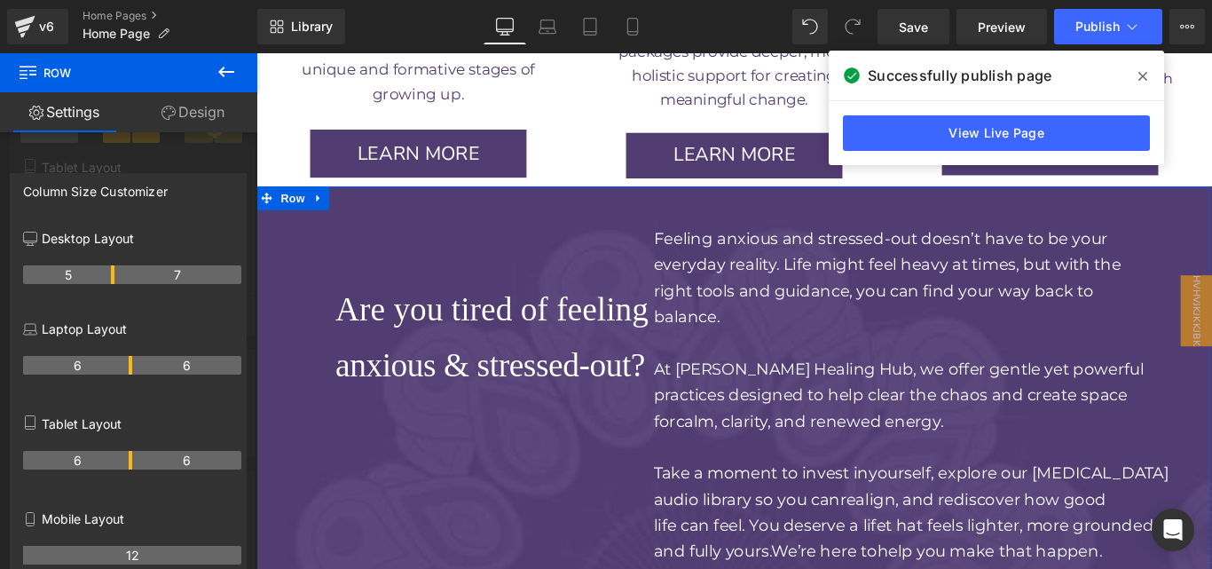
drag, startPoint x: 130, startPoint y: 278, endPoint x: 115, endPoint y: 278, distance: 15.1
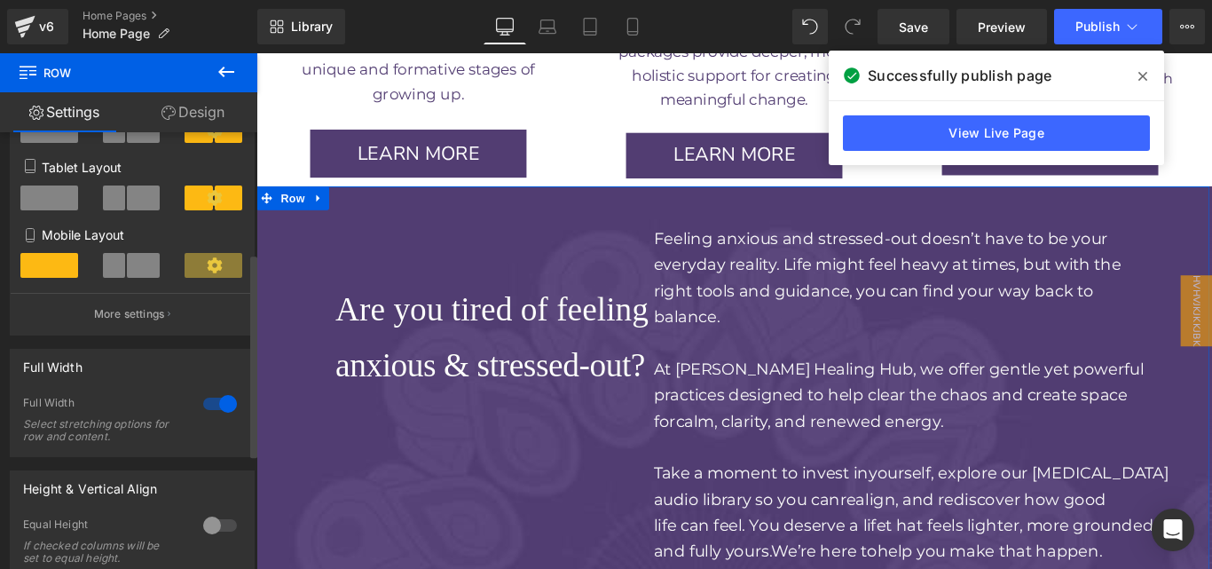
click at [333, 278] on div "Are you tired of feeling anxious & stressed-out?" at bounding box center [479, 334] width 446 height 208
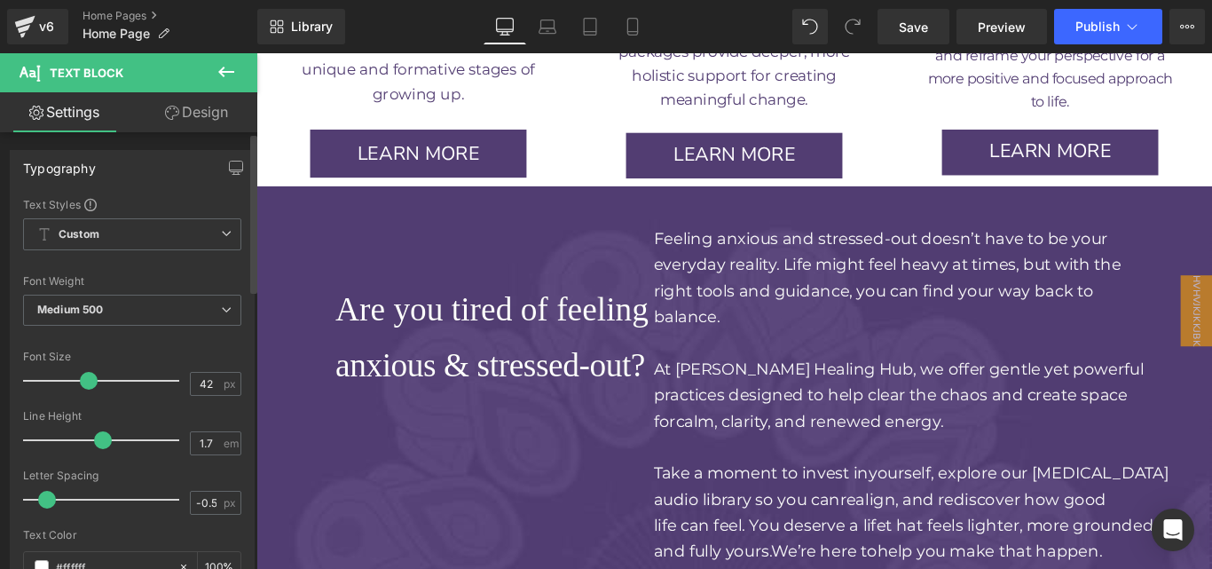
scroll to position [3933, 0]
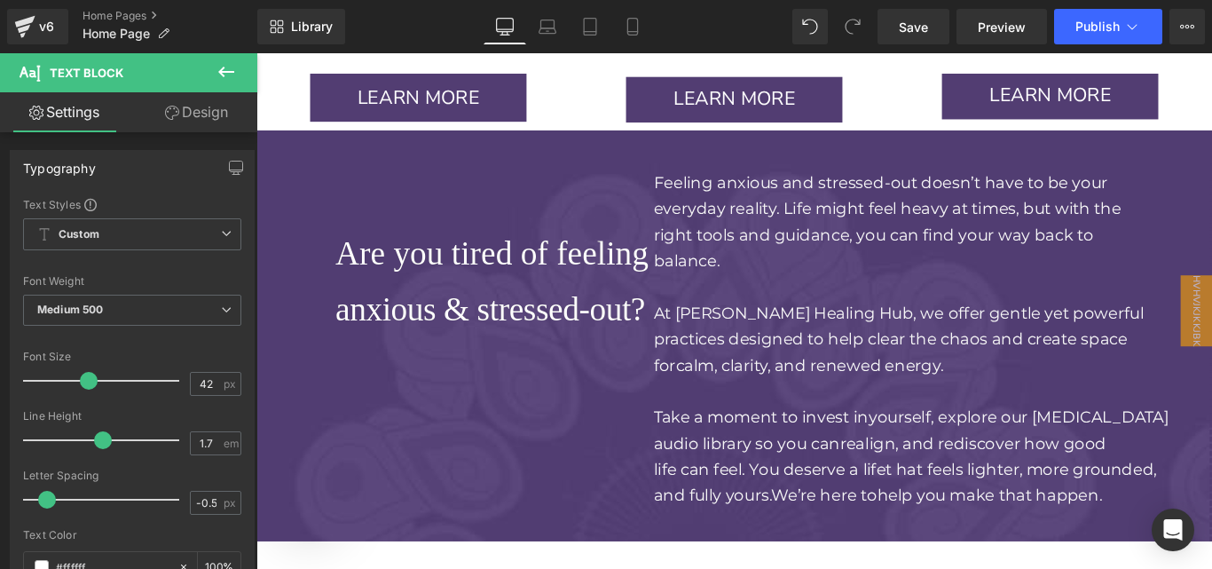
click at [190, 107] on link "Design" at bounding box center [196, 112] width 129 height 40
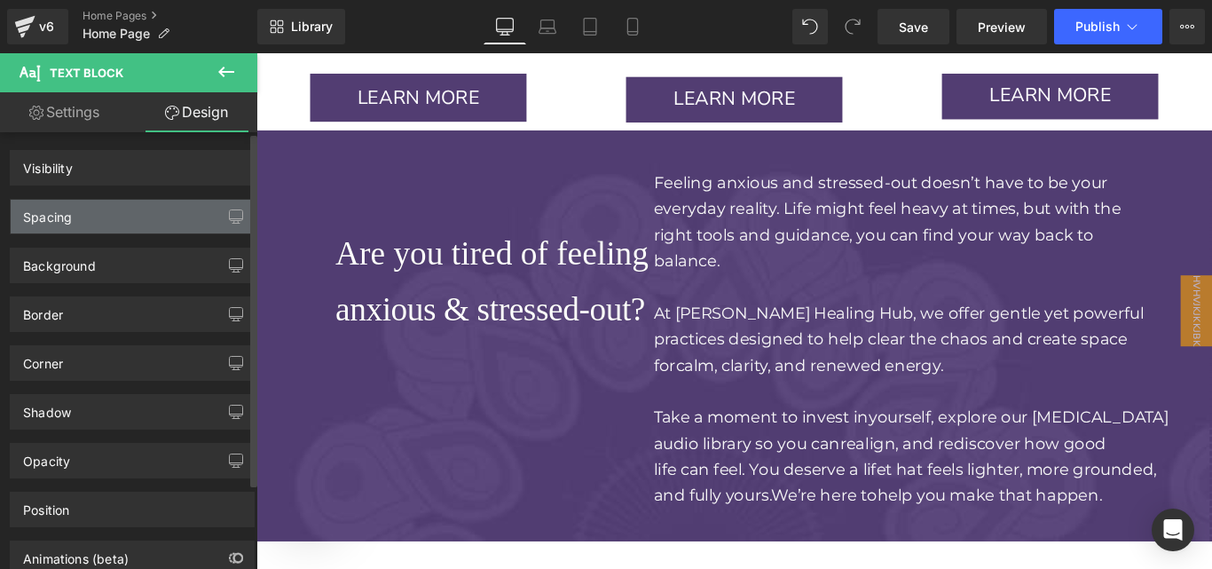
click at [131, 225] on div "Spacing" at bounding box center [132, 217] width 243 height 34
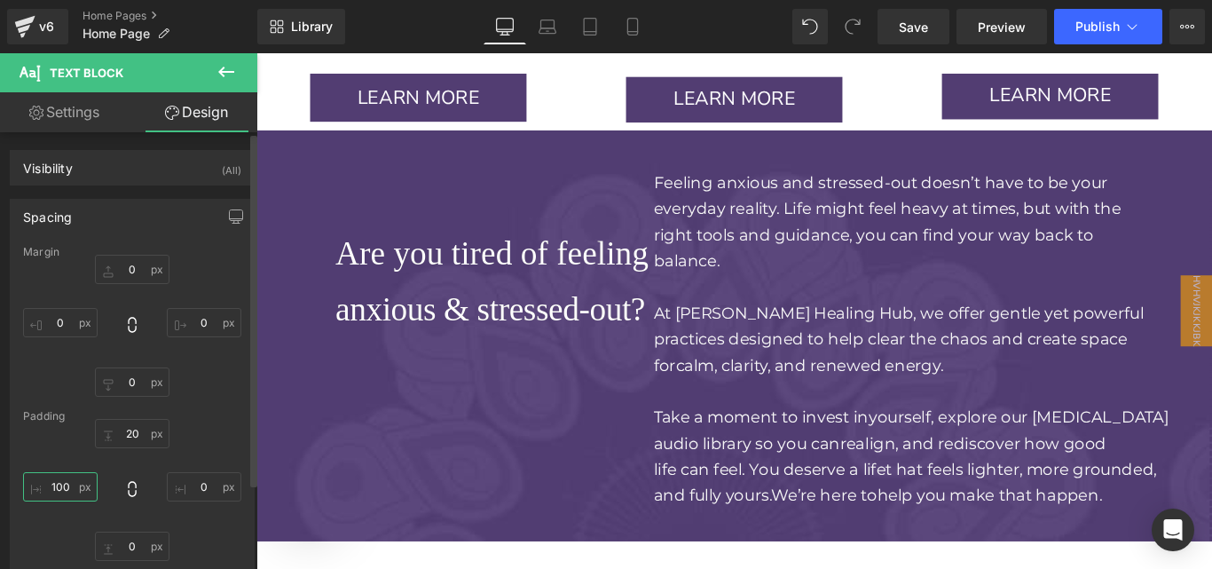
click at [51, 484] on input "text" at bounding box center [60, 486] width 75 height 29
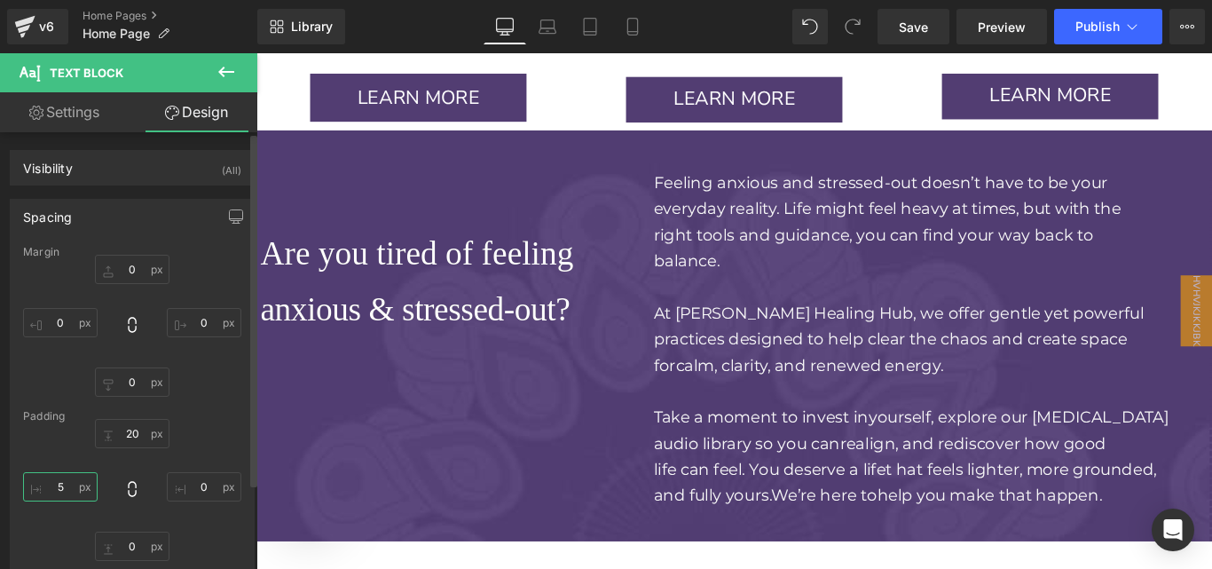
type input "50"
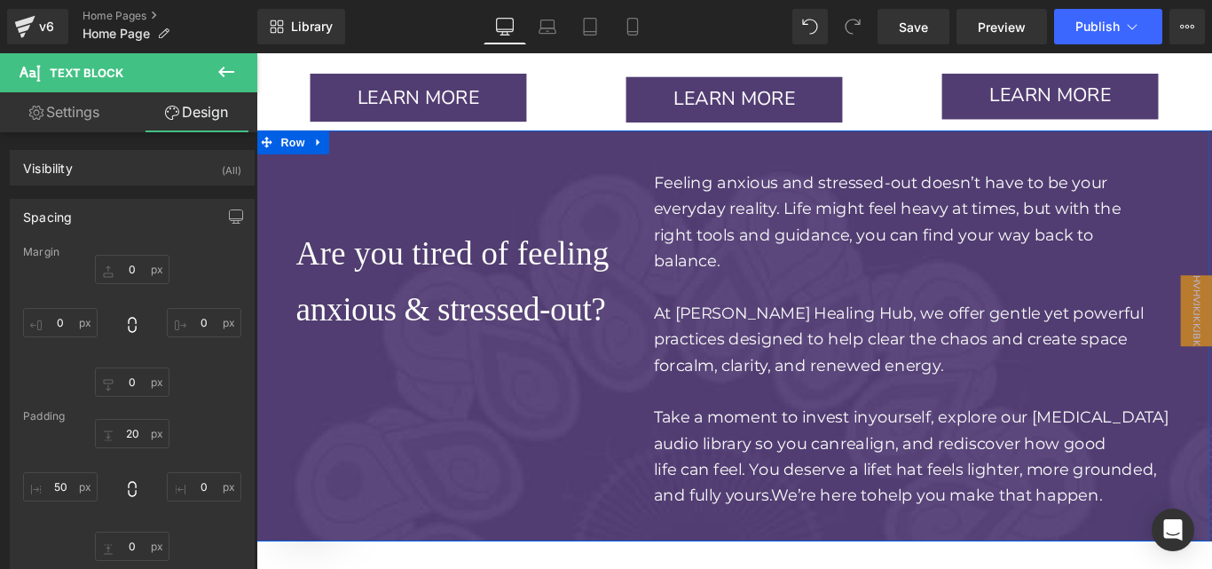
click at [451, 374] on div "Are you tired of feeling anxious & stressed-out? Text Block 50px Feeling anxiou…" at bounding box center [793, 370] width 1074 height 461
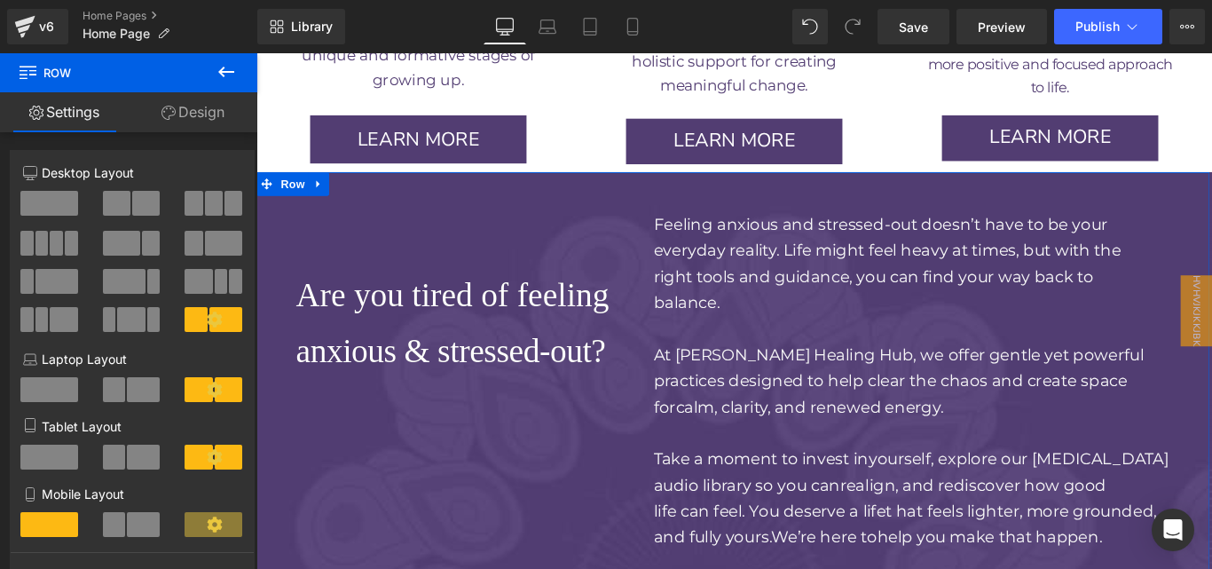
scroll to position [3854, 0]
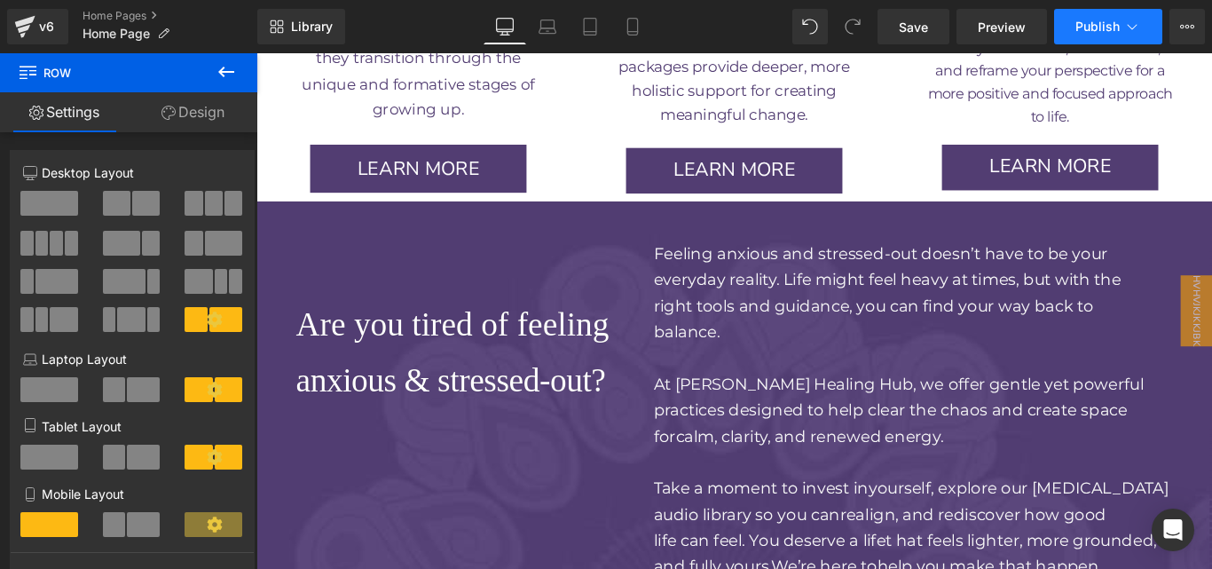
click at [1139, 28] on icon at bounding box center [1132, 27] width 18 height 18
click at [1114, 28] on span "Publish" at bounding box center [1097, 27] width 44 height 14
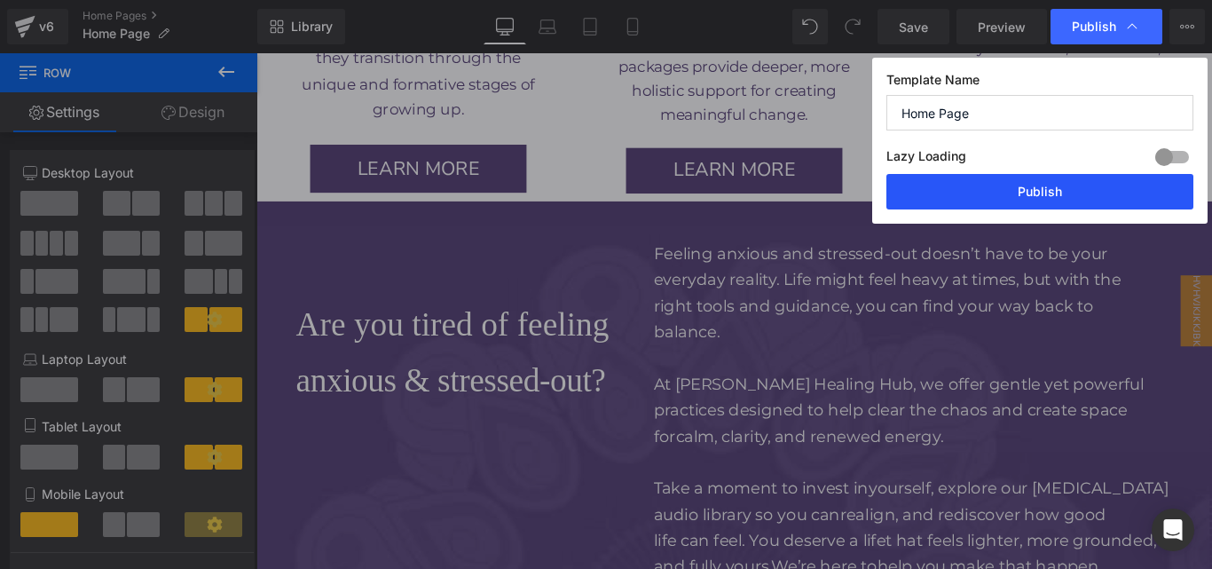
click at [1039, 183] on button "Publish" at bounding box center [1039, 191] width 307 height 35
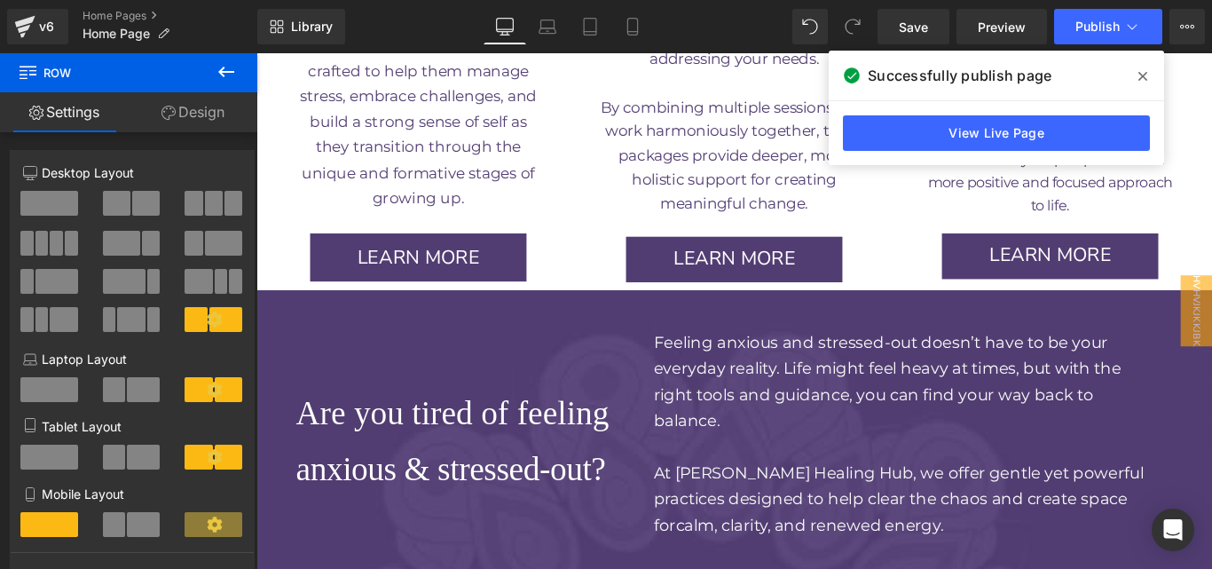
scroll to position [3685, 0]
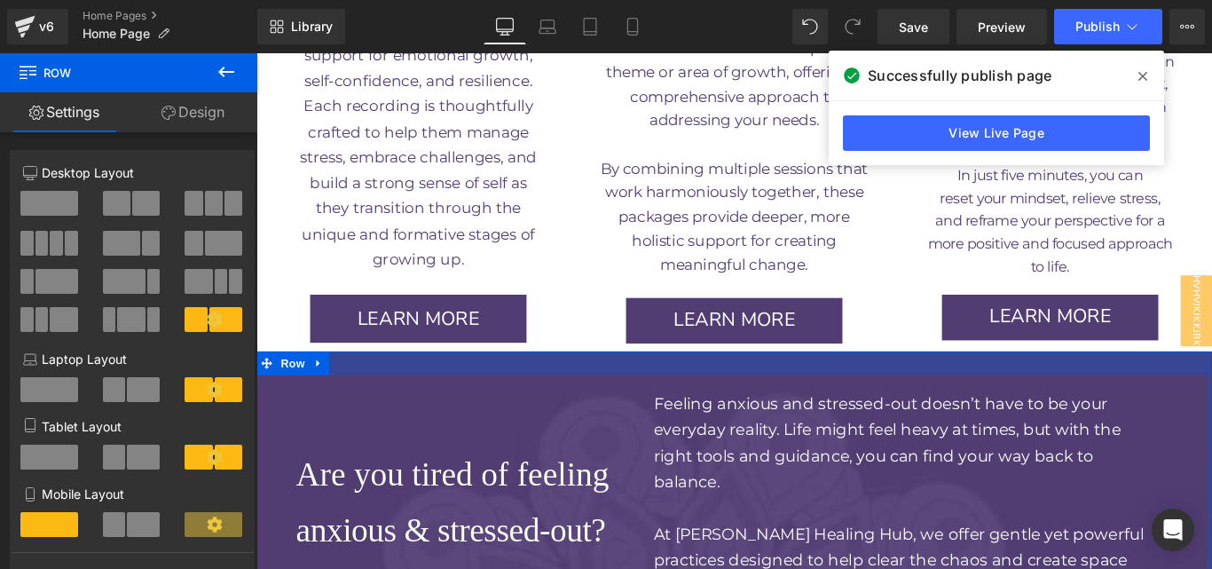
click at [673, 389] on div at bounding box center [791, 402] width 1071 height 27
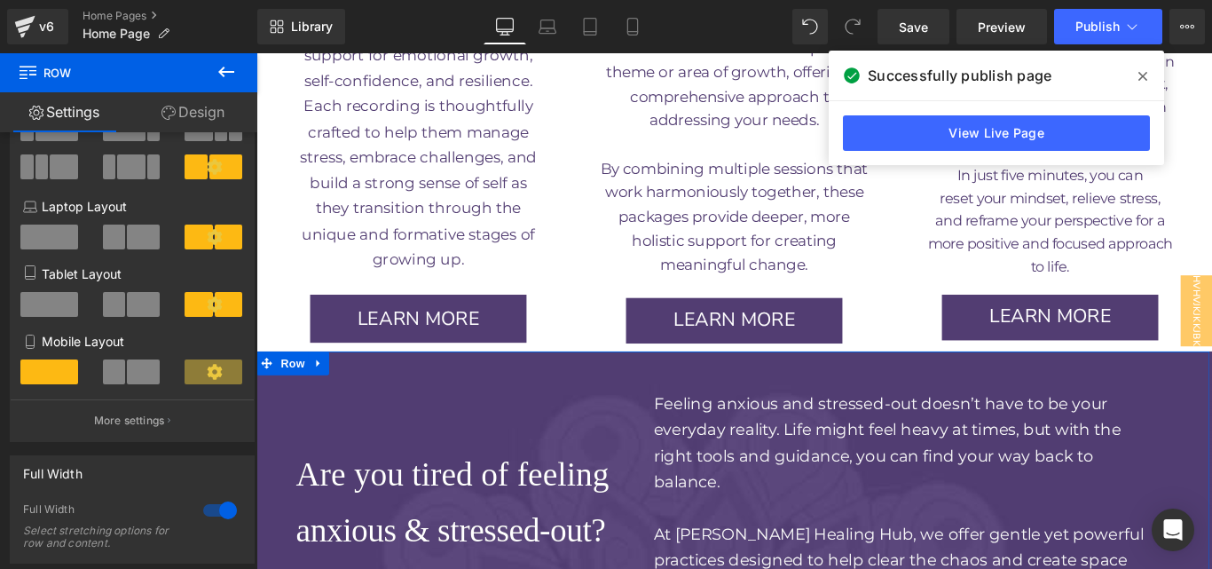
scroll to position [152, 0]
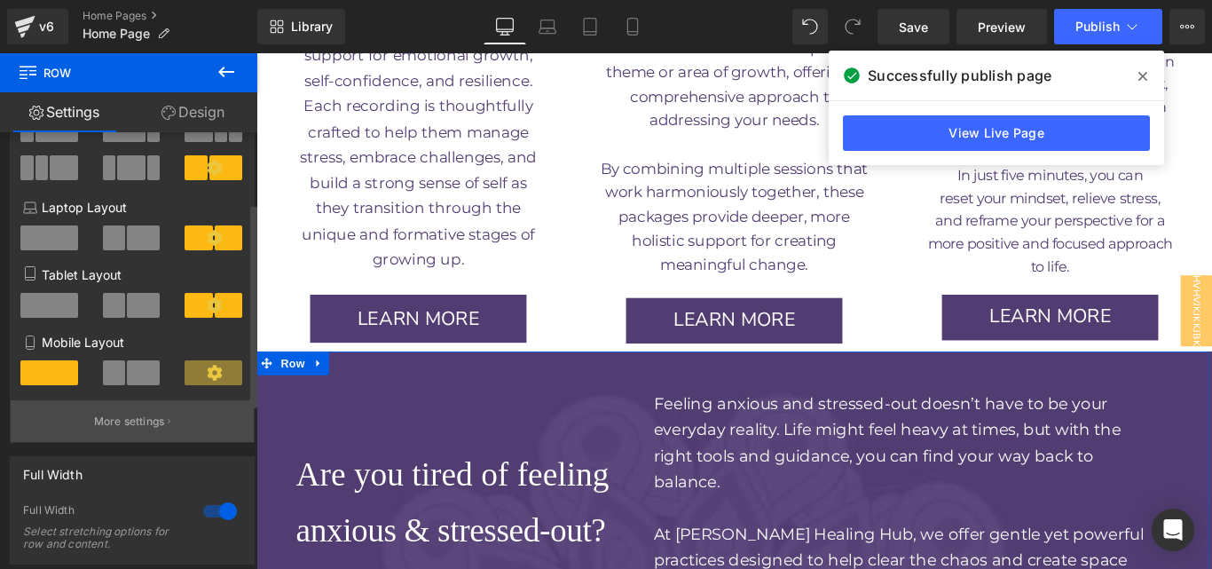
click at [149, 421] on p "More settings" at bounding box center [129, 421] width 71 height 16
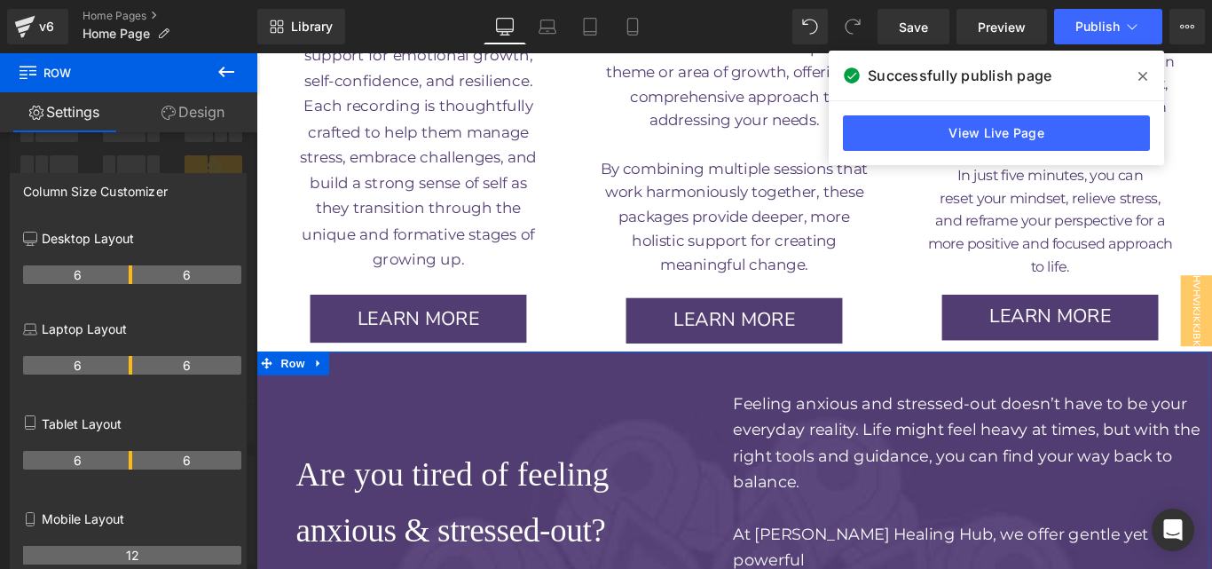
drag, startPoint x: 111, startPoint y: 273, endPoint x: 181, endPoint y: 274, distance: 70.1
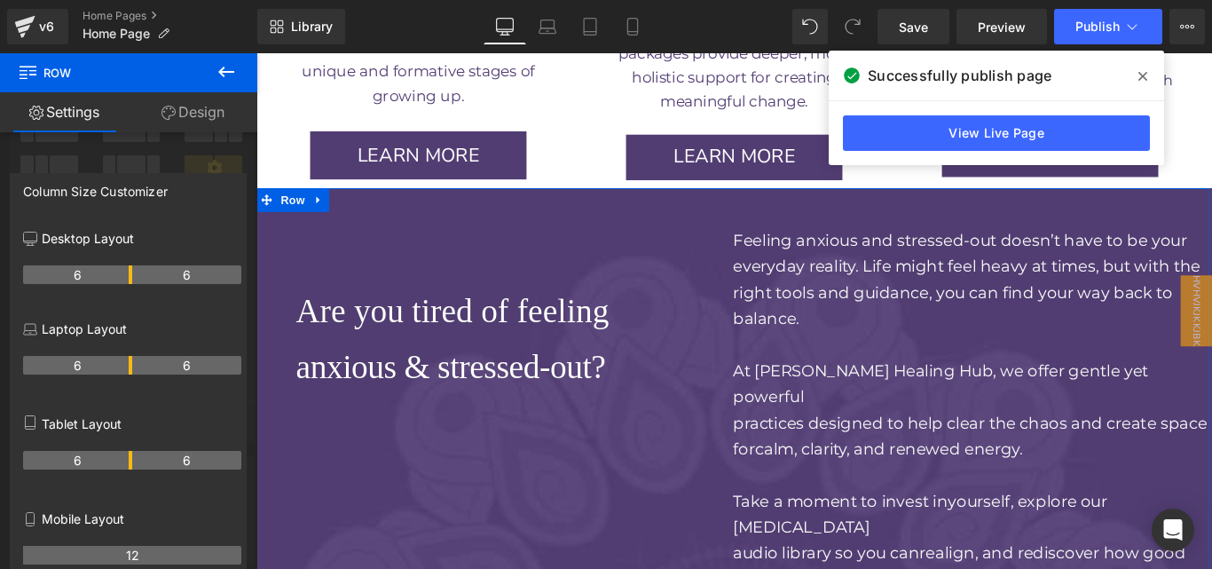
scroll to position [3870, 0]
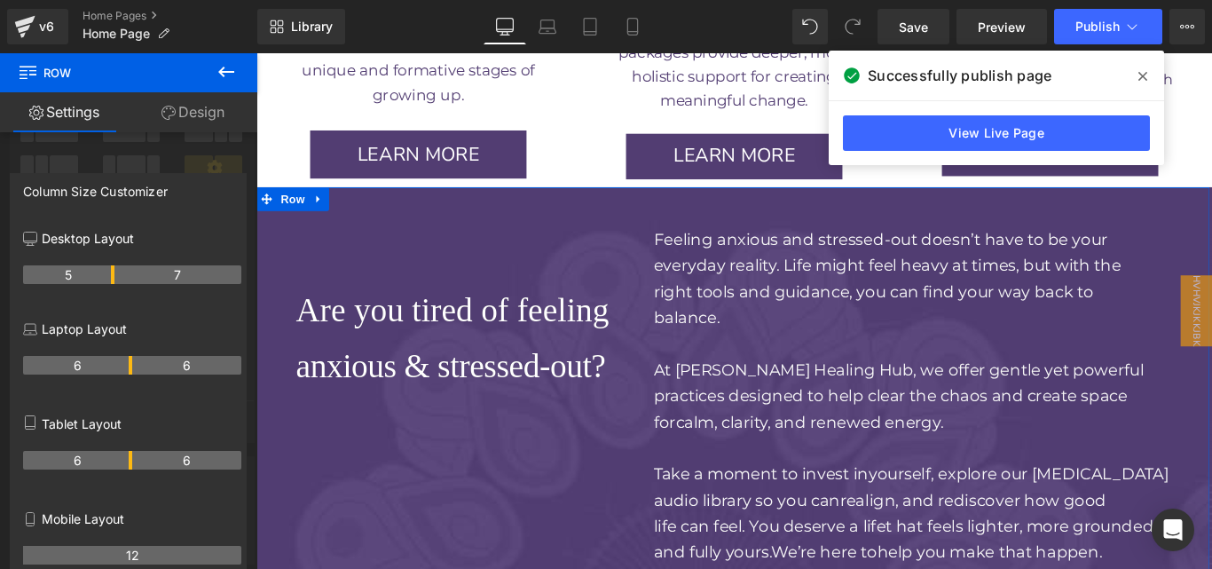
drag, startPoint x: 130, startPoint y: 273, endPoint x: 112, endPoint y: 275, distance: 17.8
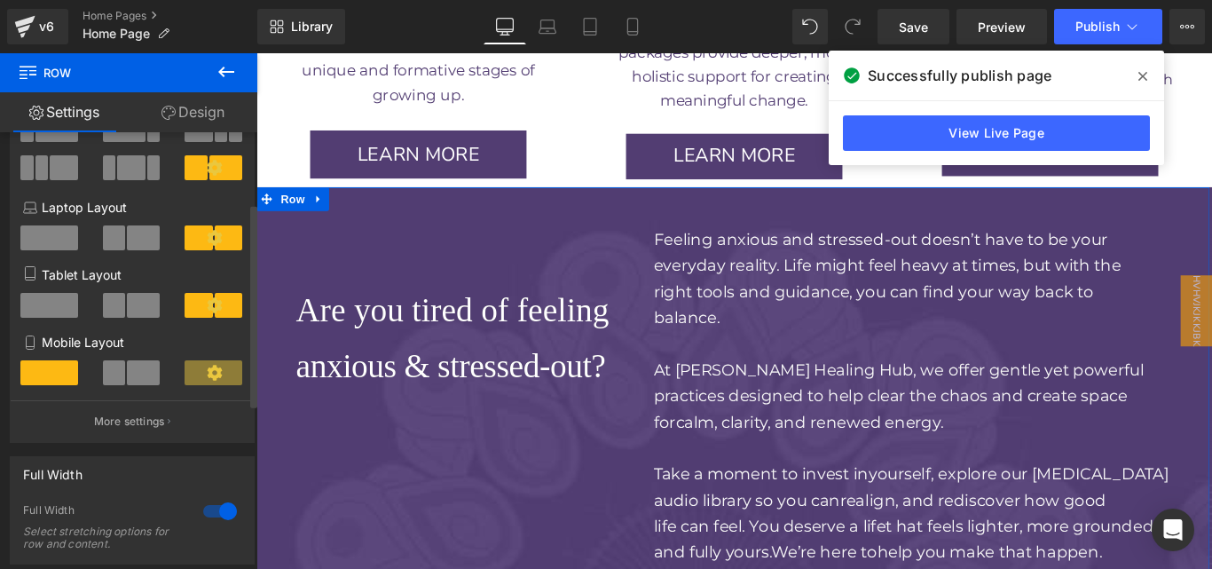
click at [720, 248] on p "Feeling anxious and stressed-out doesn’t have to be your" at bounding box center [1015, 262] width 625 height 29
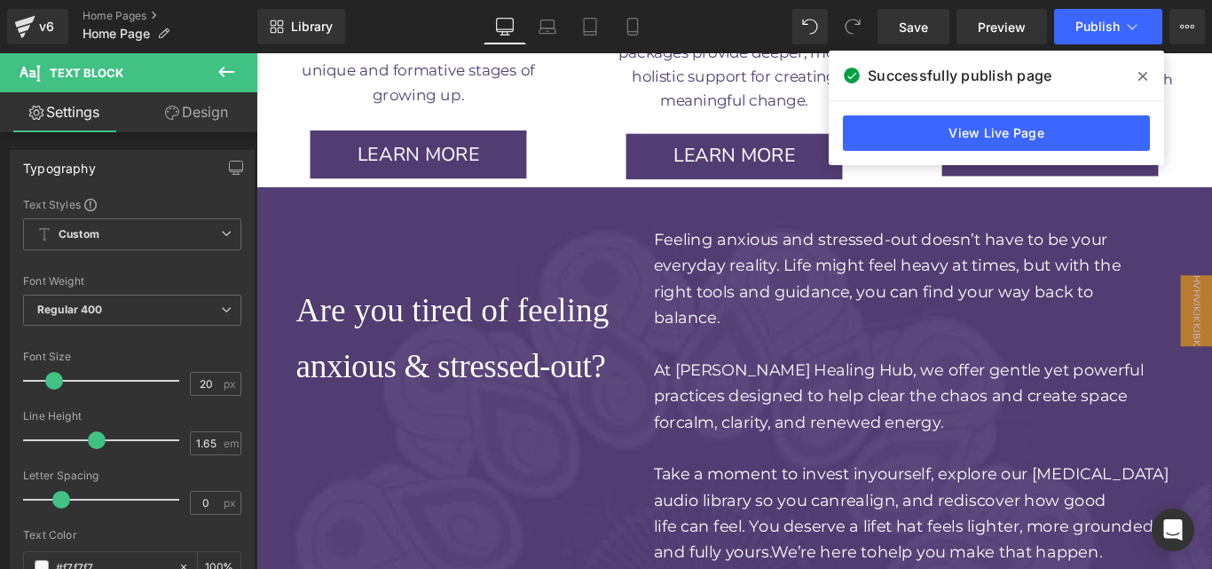
click at [198, 114] on link "Design" at bounding box center [196, 112] width 129 height 40
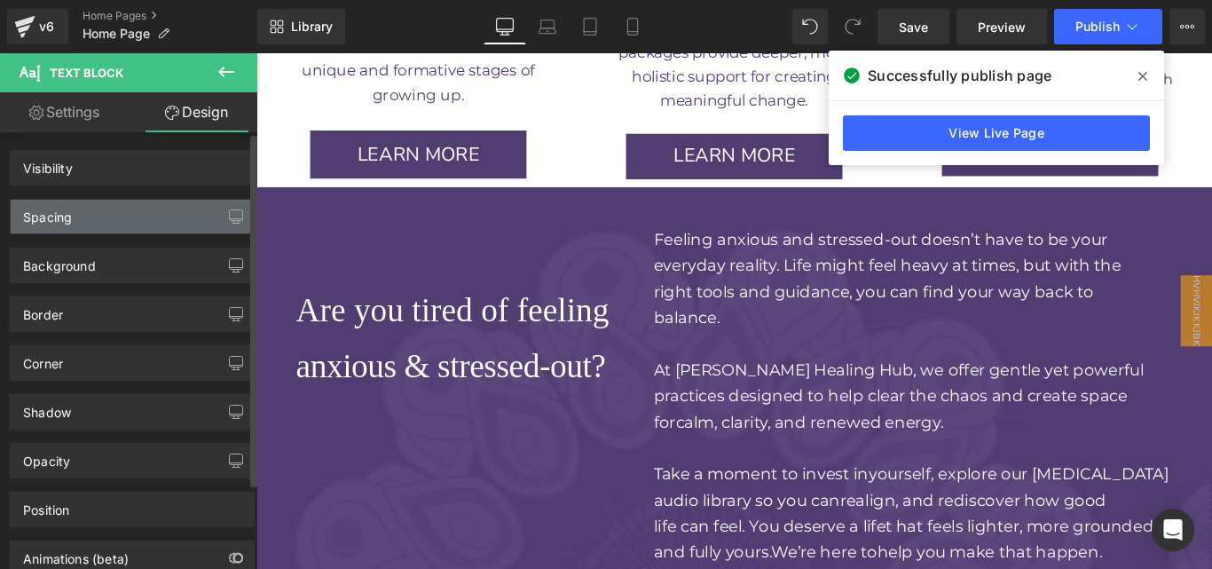
click at [82, 214] on div "Spacing" at bounding box center [132, 217] width 243 height 34
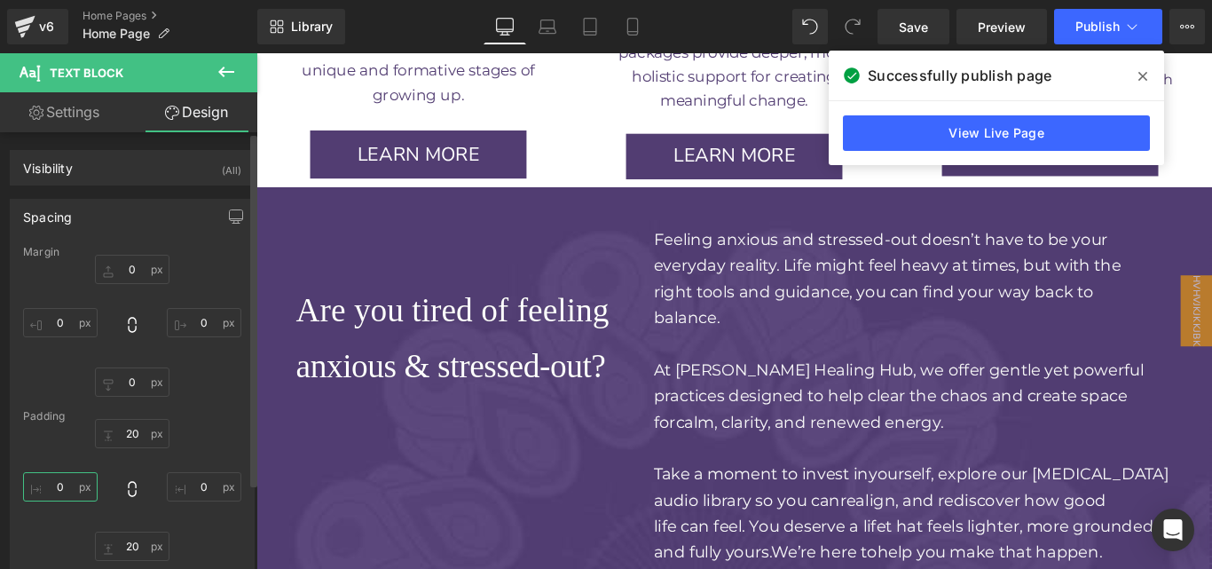
click at [65, 485] on input "text" at bounding box center [60, 486] width 75 height 29
type input "1"
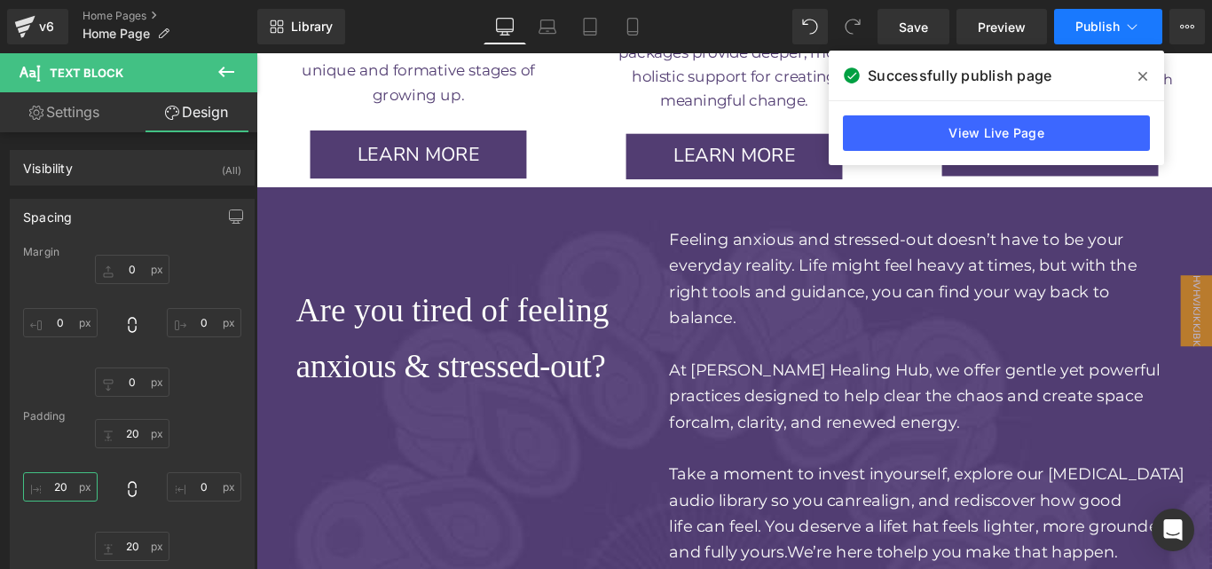
type input "20"
click at [1134, 22] on icon at bounding box center [1132, 27] width 18 height 18
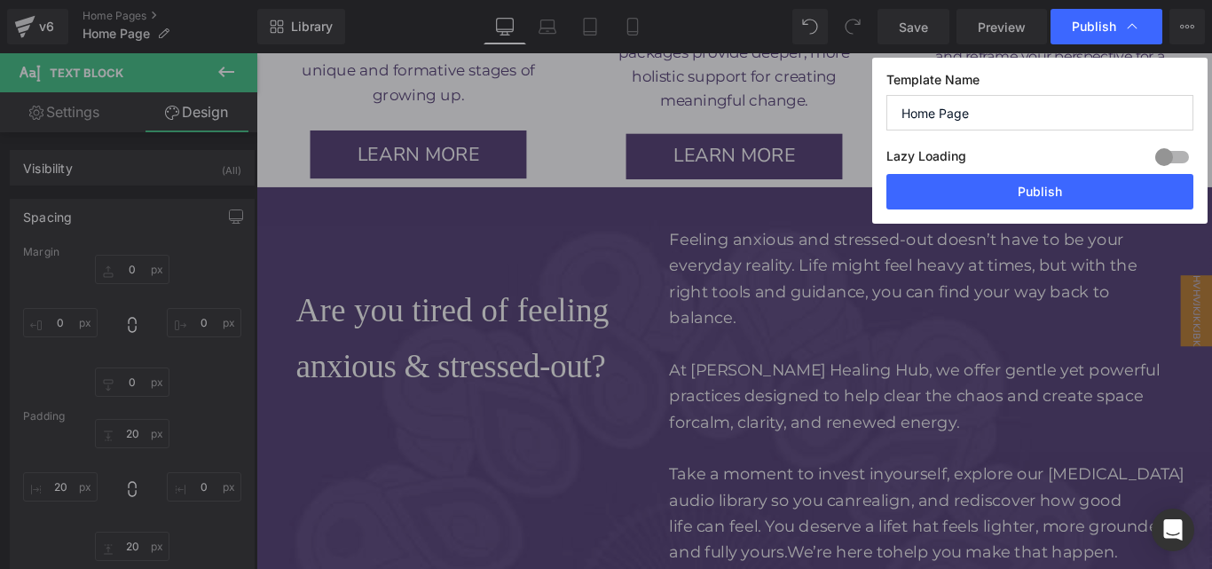
click at [1143, 72] on label "Template Name" at bounding box center [1039, 83] width 307 height 23
click at [1134, 28] on icon at bounding box center [1132, 27] width 18 height 18
click at [1147, 278] on p "everyday reality. Life might feel heavy at times, but with the" at bounding box center [1024, 292] width 607 height 29
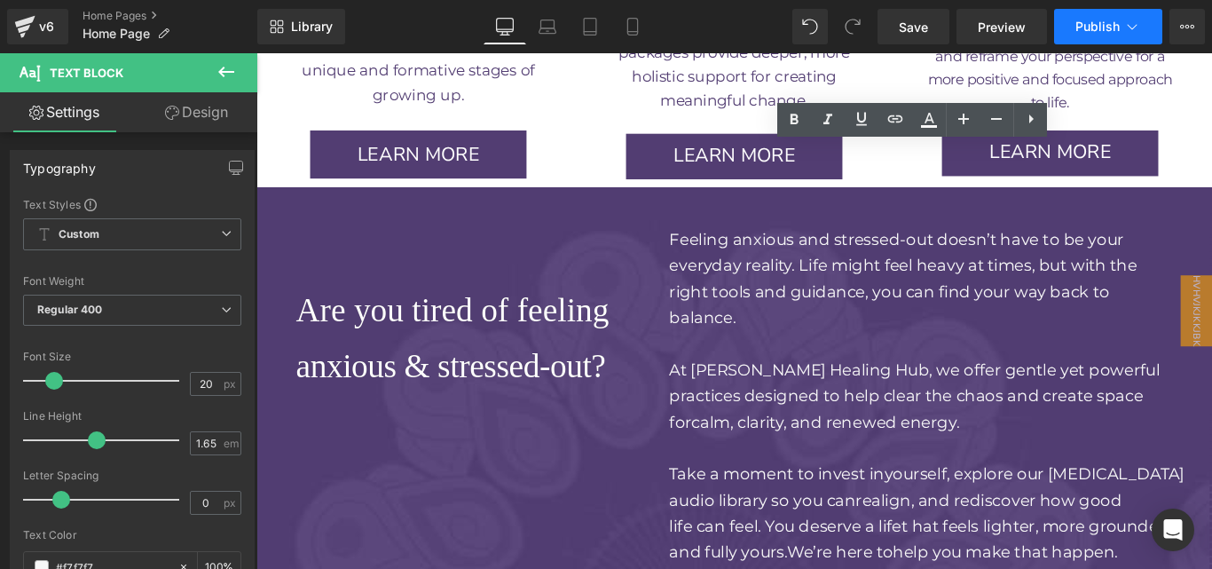
click at [1134, 28] on icon at bounding box center [1133, 26] width 10 height 5
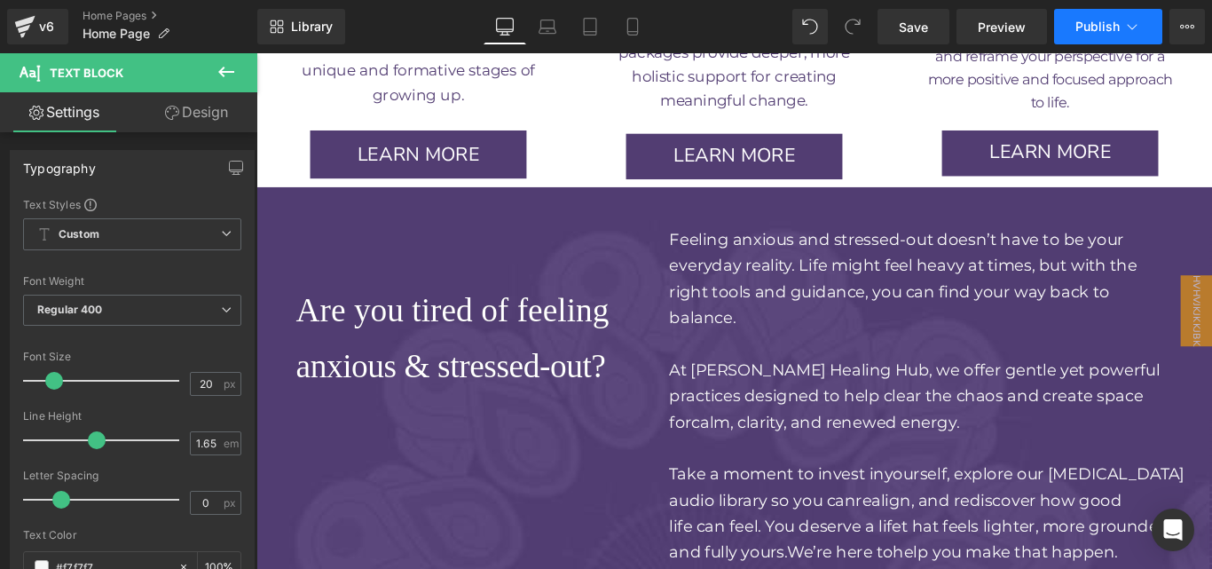
click at [1131, 26] on icon at bounding box center [1132, 27] width 18 height 18
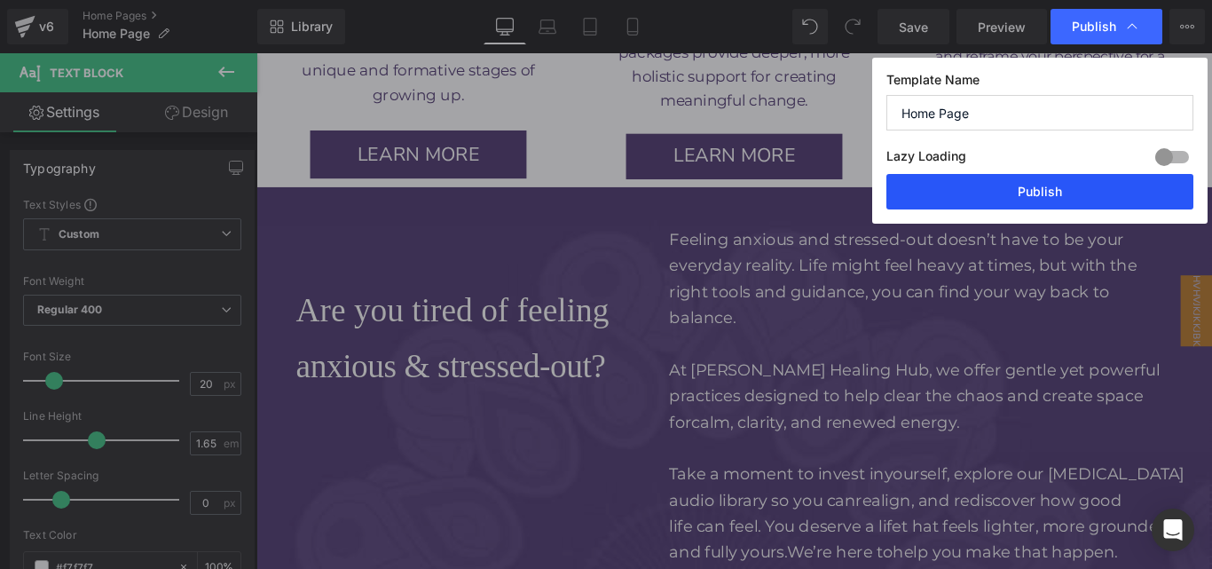
click at [1037, 198] on button "Publish" at bounding box center [1039, 191] width 307 height 35
click at [1133, 278] on p "everyday reality. Life might feel heavy at times, but with the" at bounding box center [1024, 292] width 607 height 29
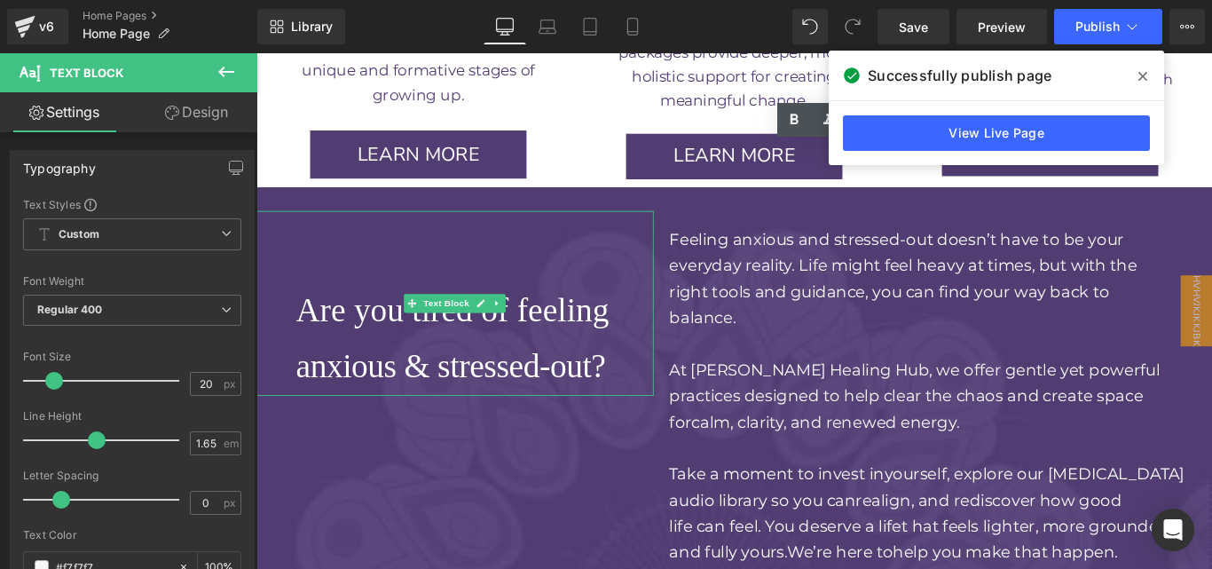
click at [554, 311] on p "Are you tired of feeling" at bounding box center [502, 342] width 402 height 63
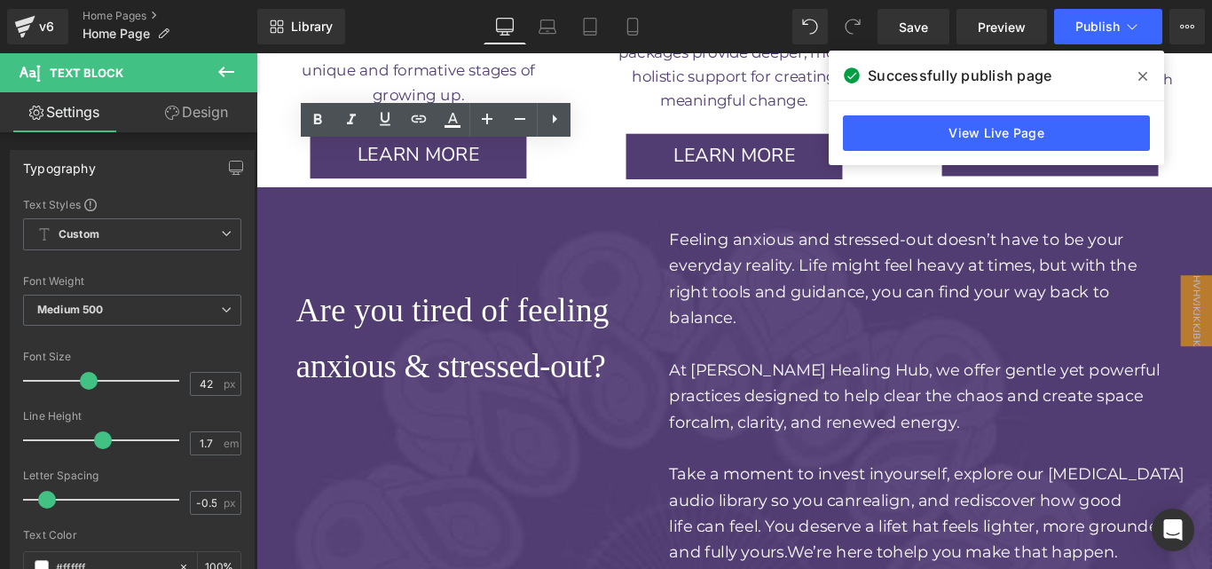
click at [179, 110] on link "Design" at bounding box center [196, 112] width 129 height 40
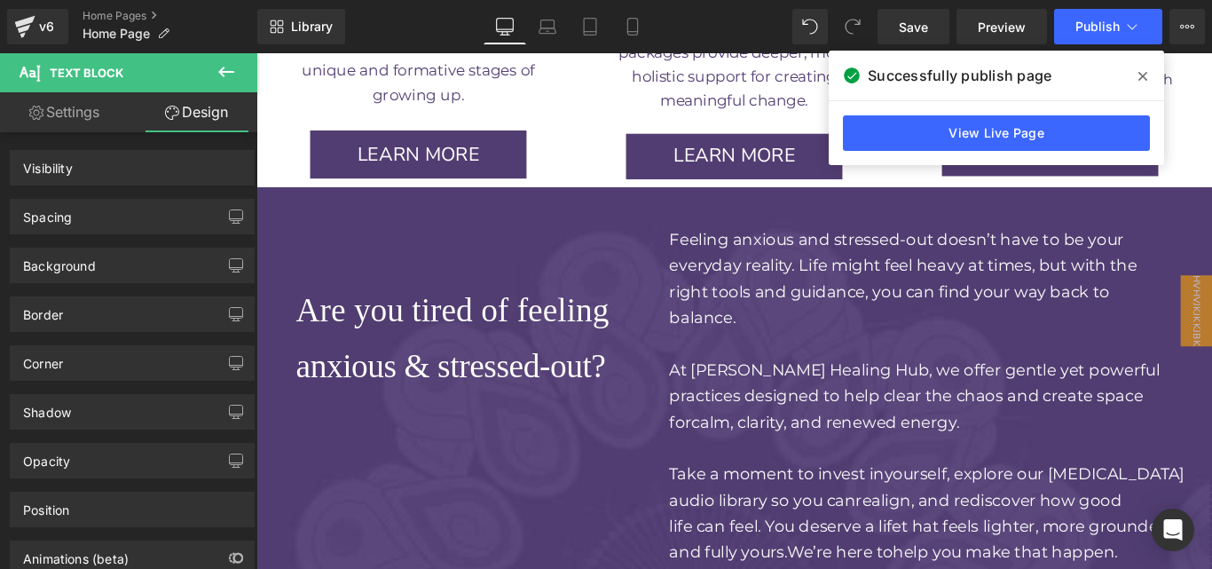
click at [179, 110] on link "Design" at bounding box center [196, 112] width 129 height 40
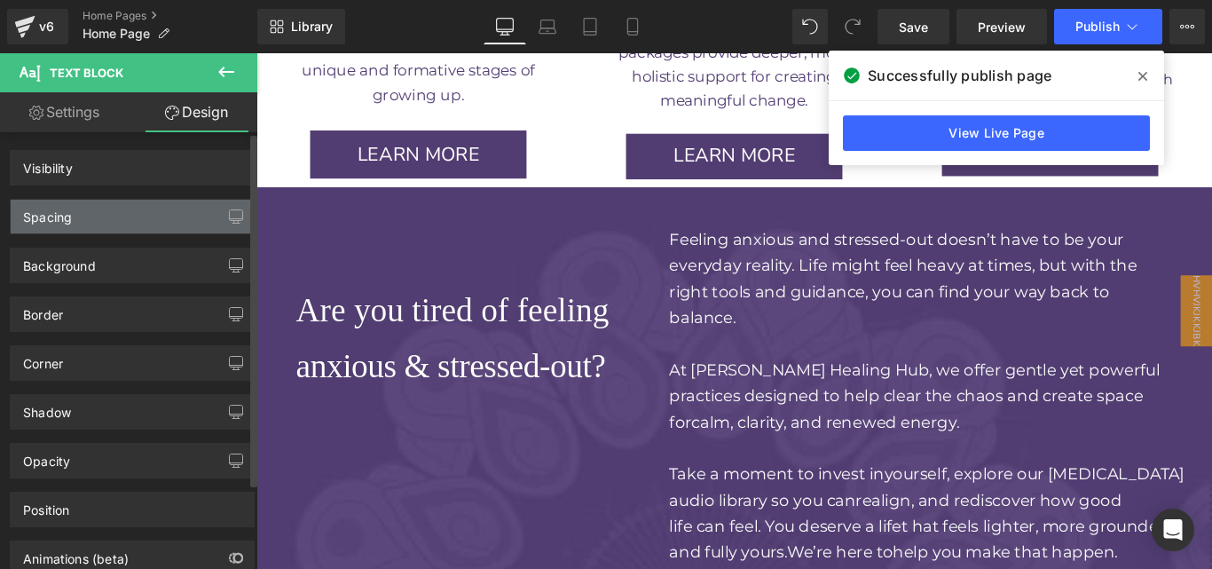
click at [122, 220] on div "Spacing" at bounding box center [132, 217] width 243 height 34
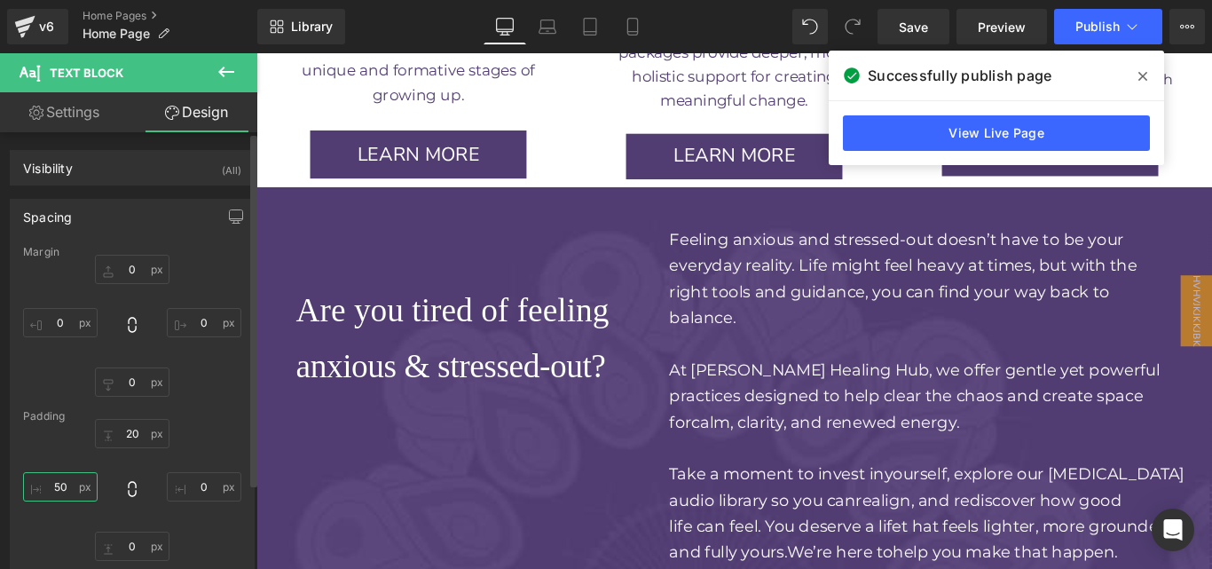
click at [60, 479] on input "50" at bounding box center [60, 486] width 75 height 29
click at [62, 488] on input "50" at bounding box center [60, 486] width 75 height 29
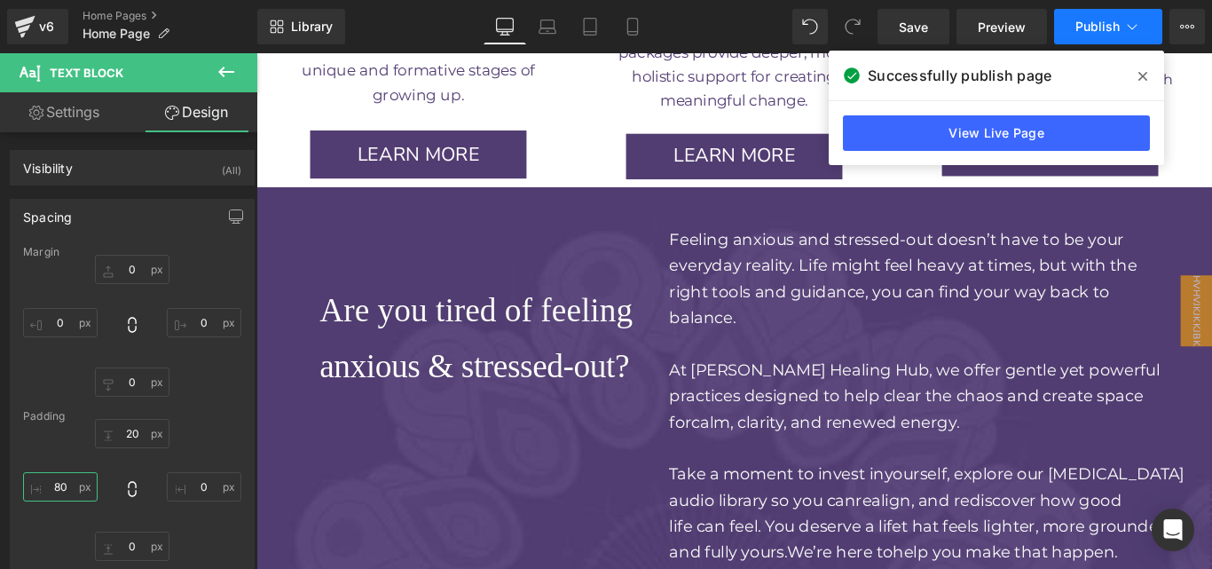
type input "80"
click at [1132, 17] on button "Publish" at bounding box center [1108, 26] width 108 height 35
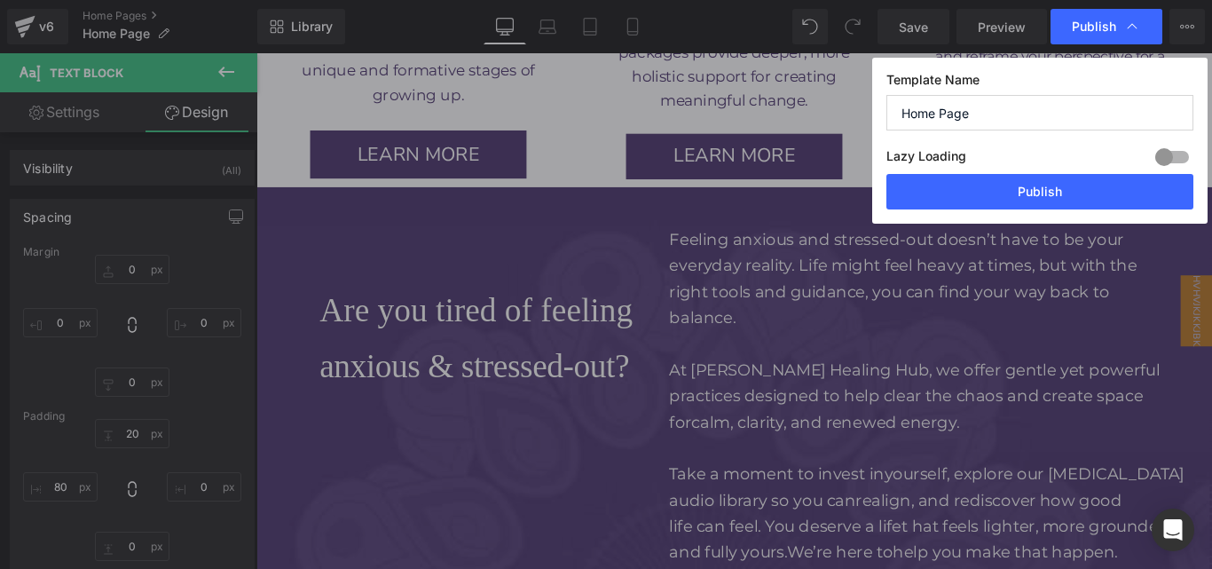
click at [1140, 75] on label "Template Name" at bounding box center [1039, 83] width 307 height 23
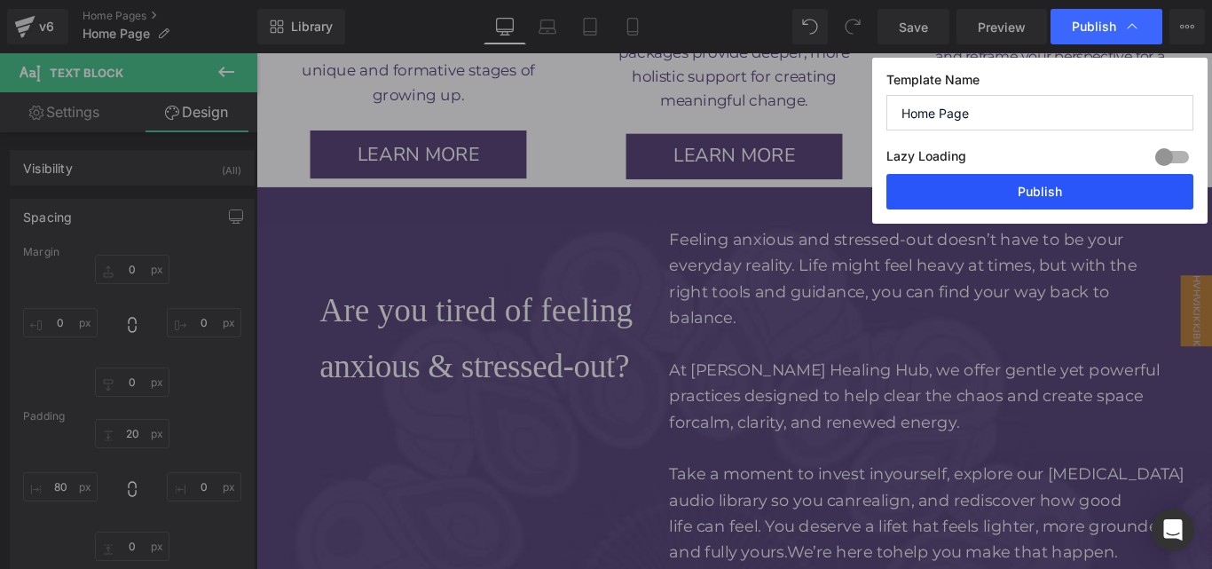
click at [1051, 184] on button "Publish" at bounding box center [1039, 191] width 307 height 35
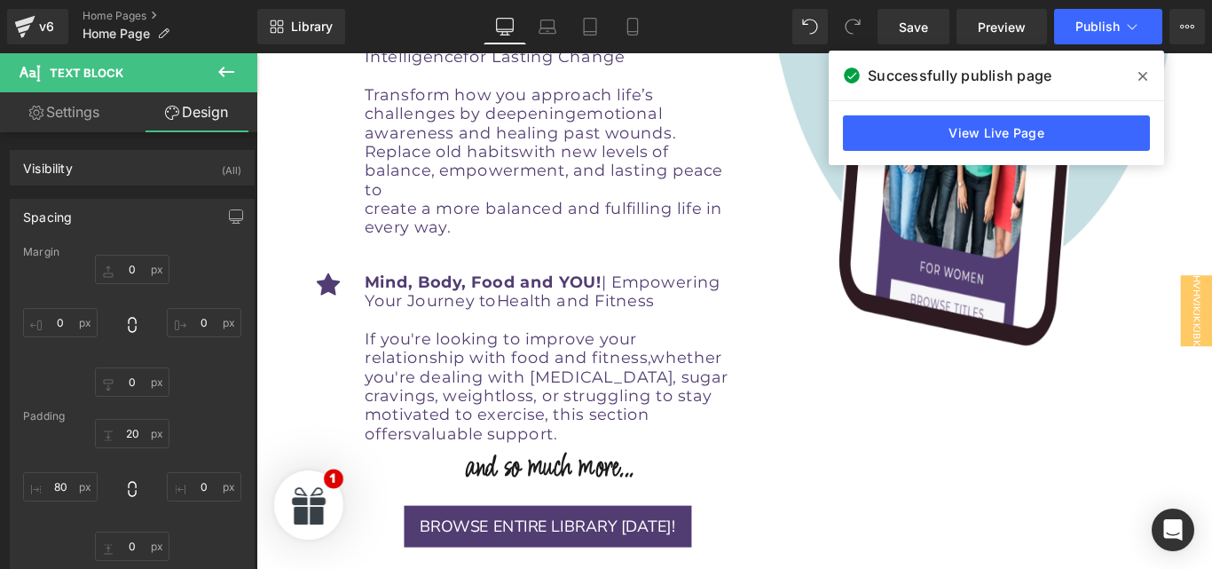
scroll to position [5694, 0]
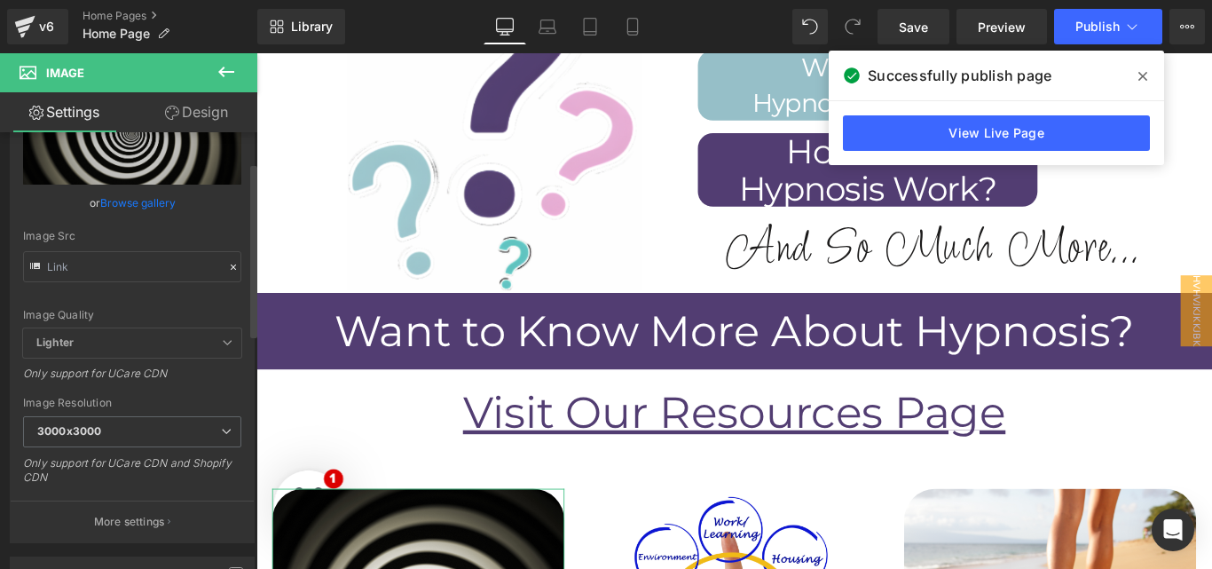
scroll to position [0, 0]
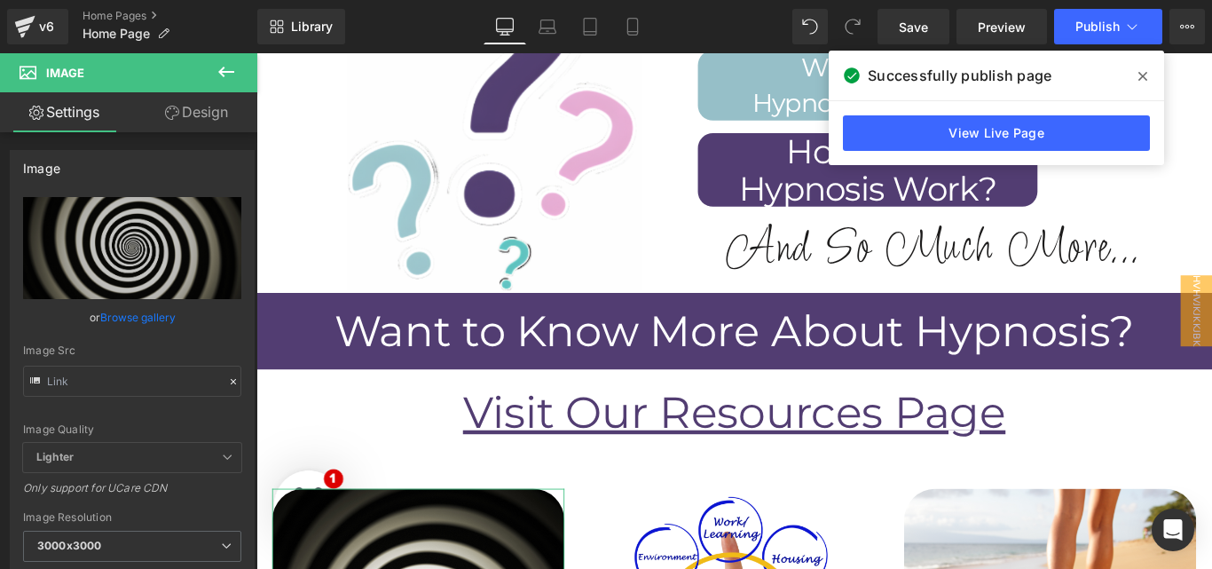
click at [198, 114] on link "Design" at bounding box center [196, 112] width 129 height 40
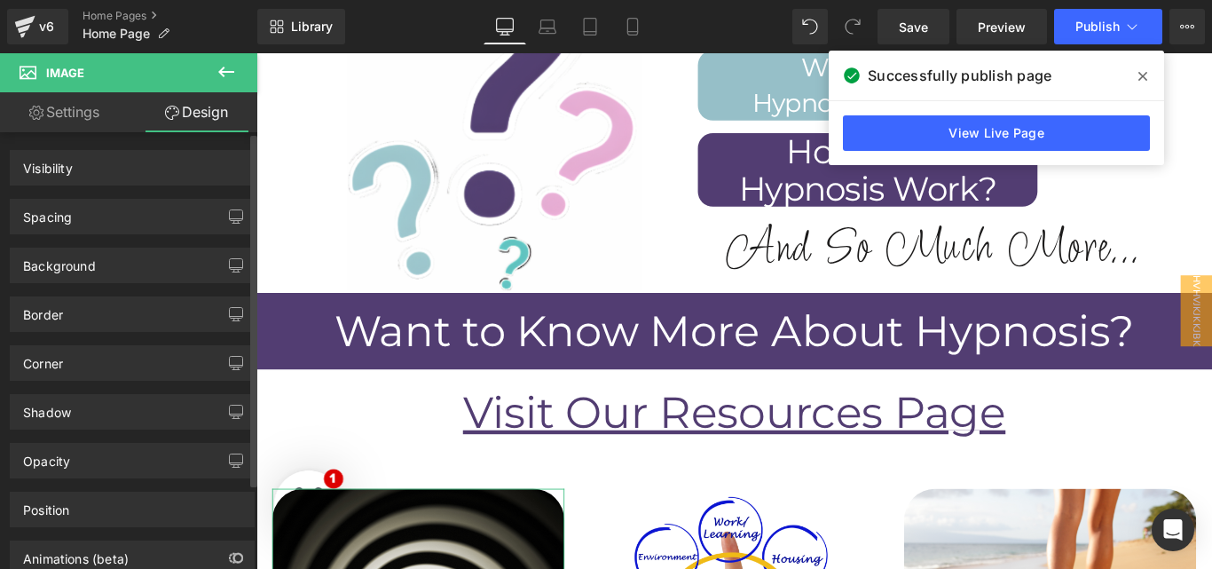
click at [107, 212] on div "Spacing" at bounding box center [132, 217] width 243 height 34
click at [0, 0] on div at bounding box center [0, 0] width 0 height 0
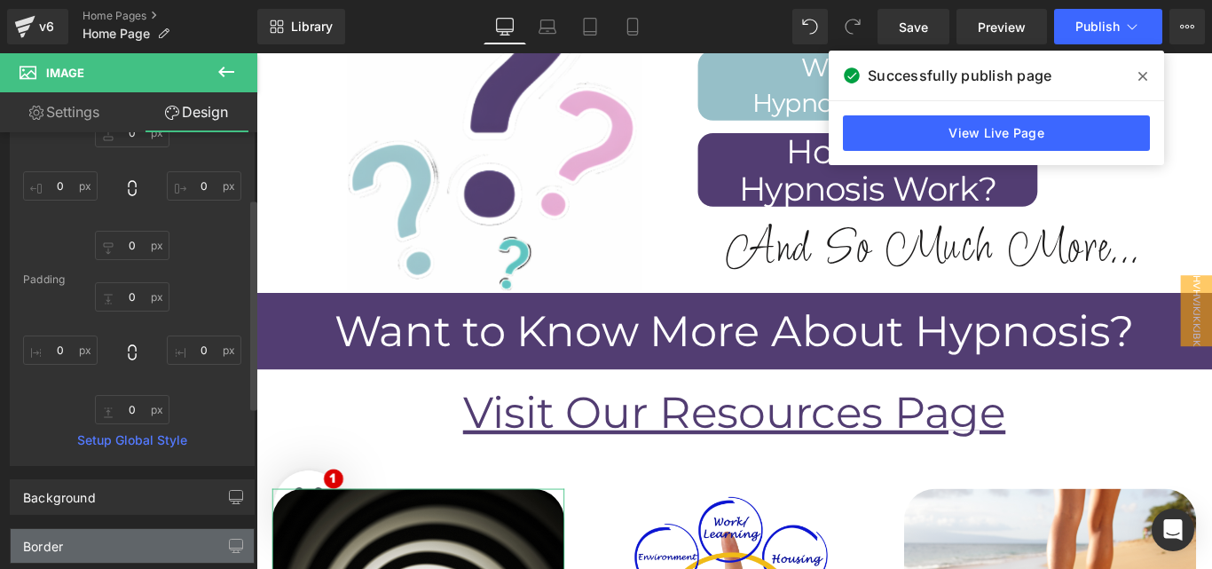
scroll to position [474, 0]
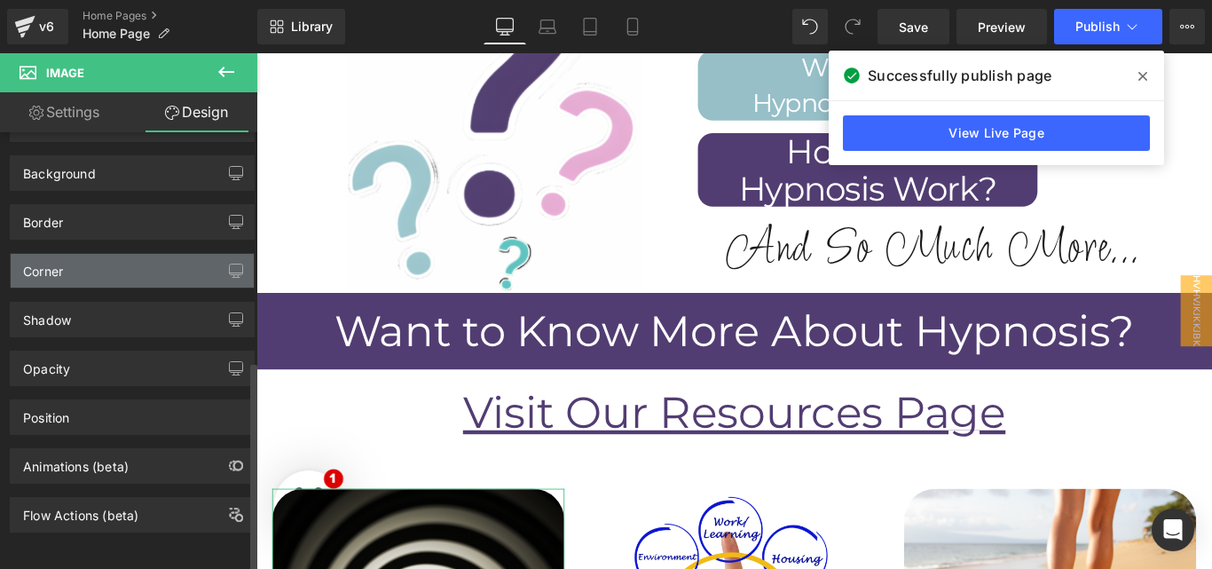
click at [114, 254] on div "Corner" at bounding box center [132, 271] width 243 height 34
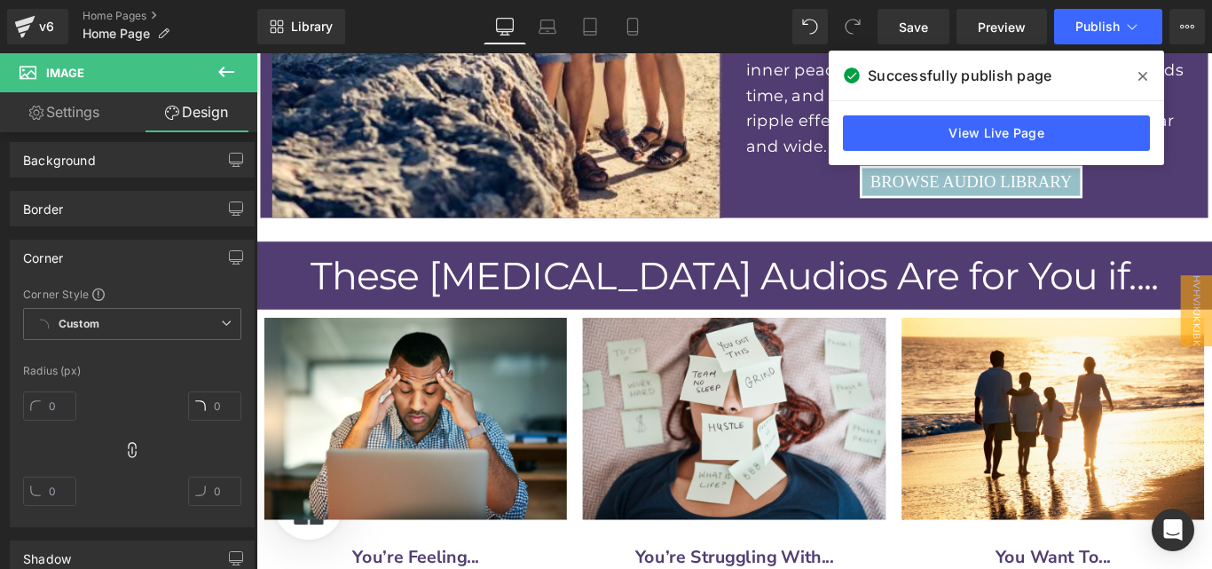
scroll to position [8271, 0]
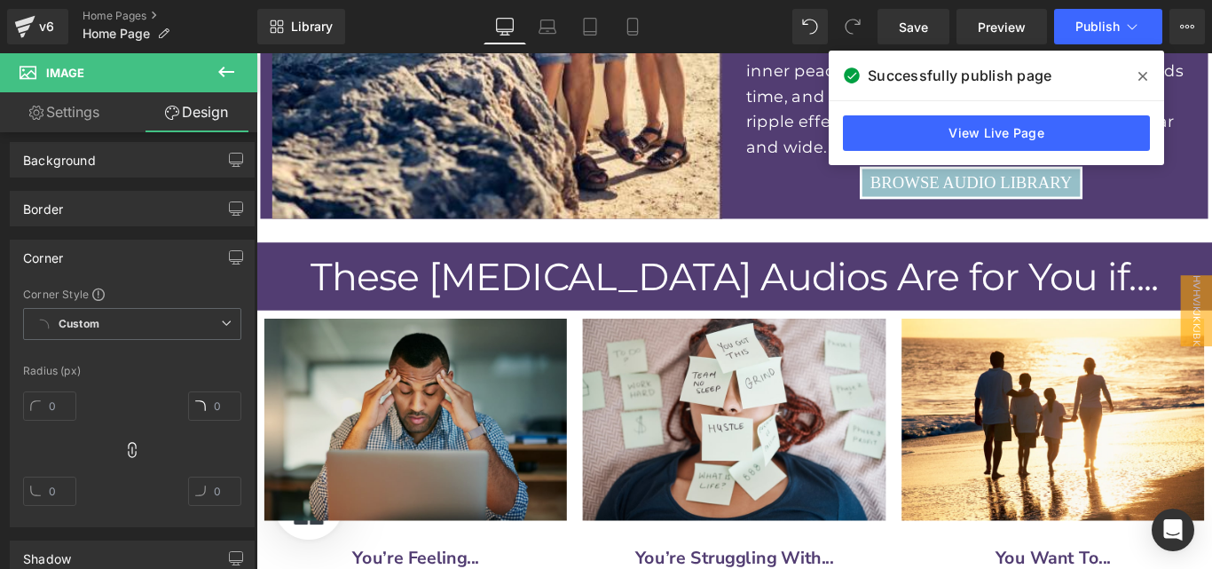
click at [552, 350] on img at bounding box center [435, 463] width 358 height 227
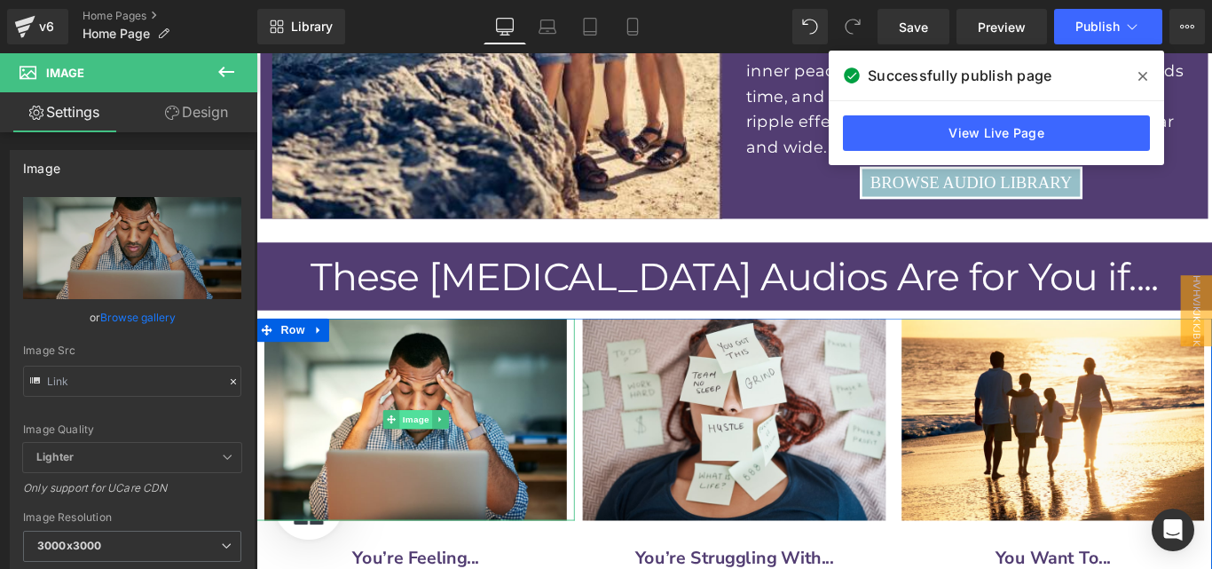
click at [428, 453] on span "Image" at bounding box center [435, 463] width 37 height 21
click at [185, 120] on link "Design" at bounding box center [196, 112] width 129 height 40
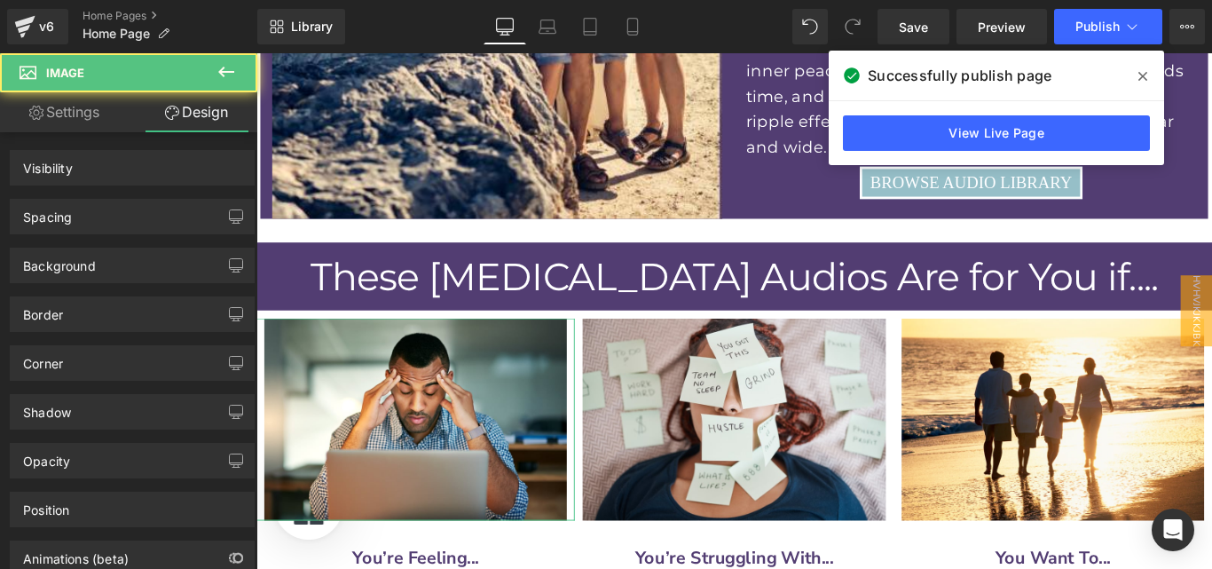
click at [201, 113] on link "Design" at bounding box center [196, 112] width 129 height 40
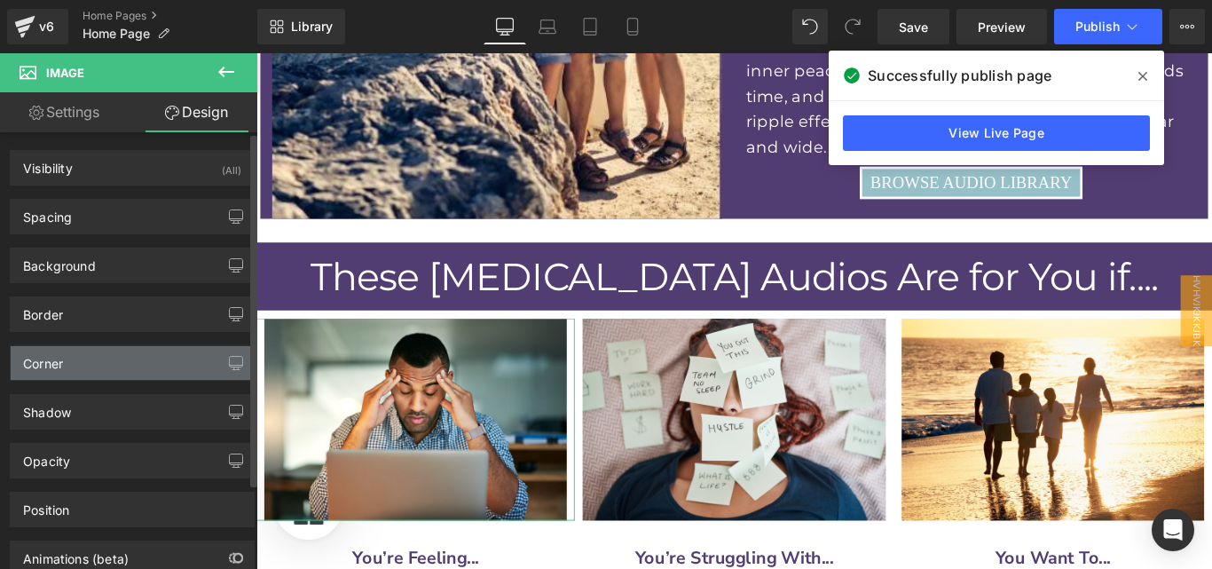
click at [147, 354] on div "Corner" at bounding box center [132, 363] width 243 height 34
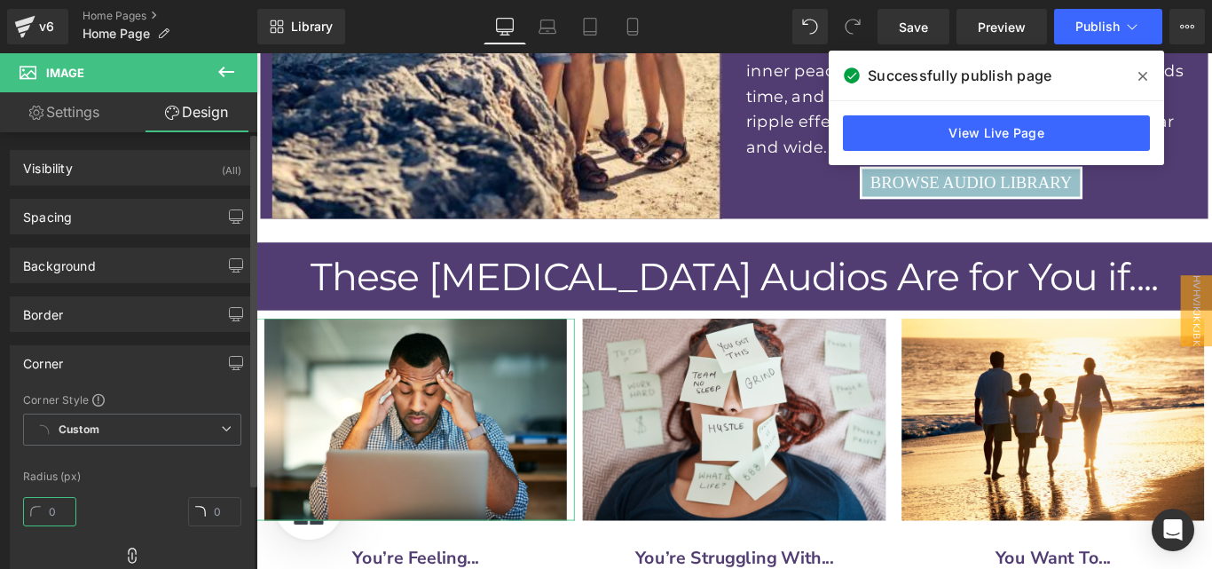
click at [51, 516] on input "text" at bounding box center [49, 511] width 53 height 29
type input "40"
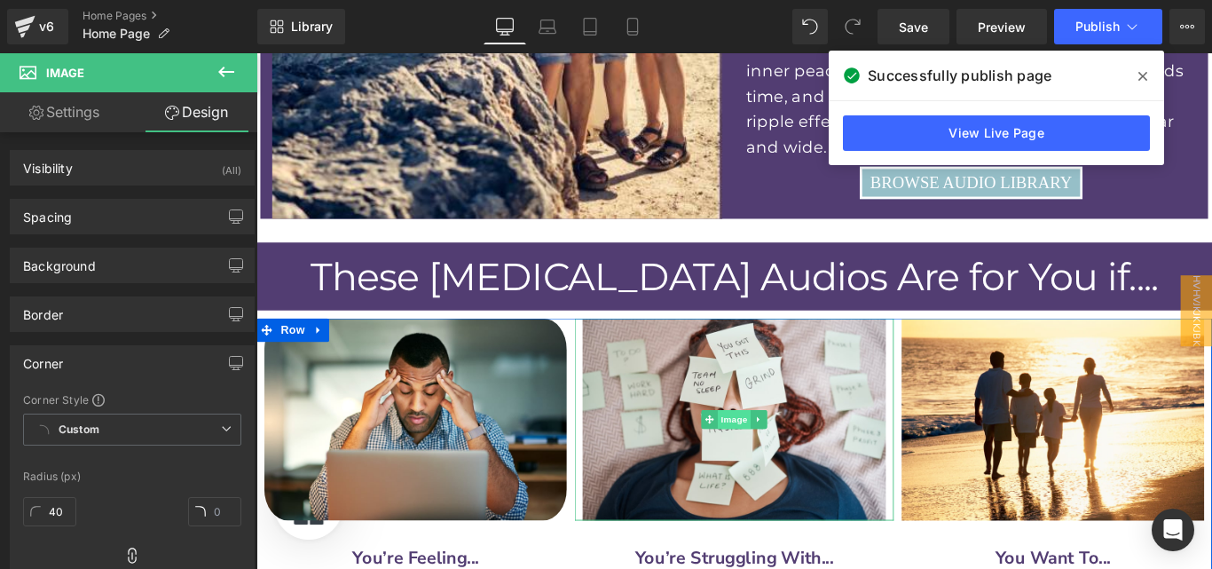
click at [775, 453] on span "Image" at bounding box center [793, 463] width 37 height 21
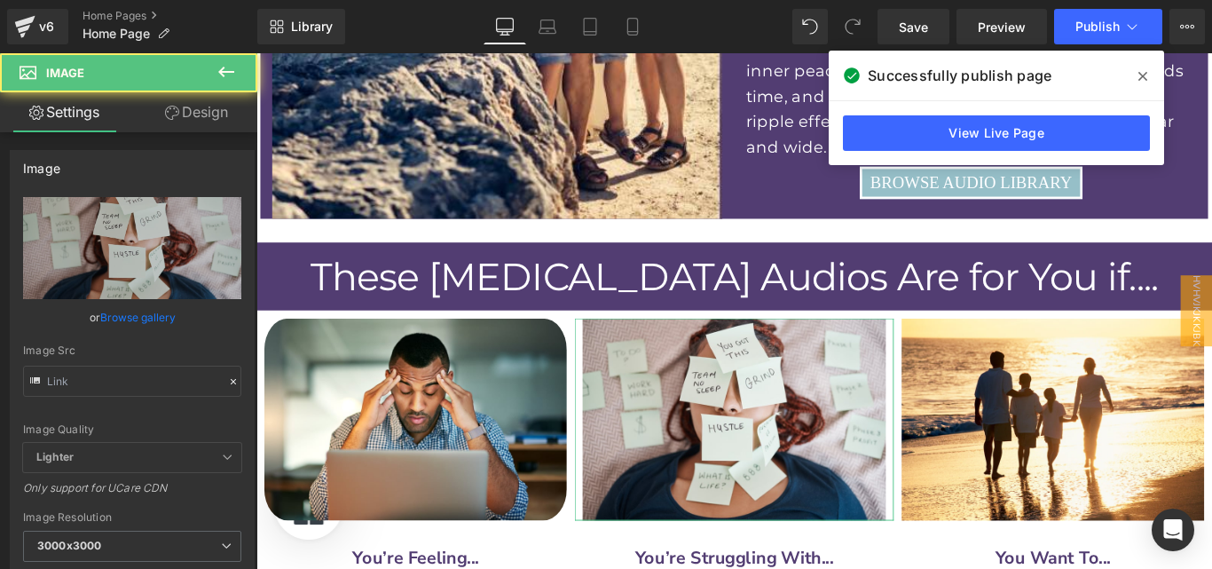
click at [193, 110] on link "Design" at bounding box center [196, 112] width 129 height 40
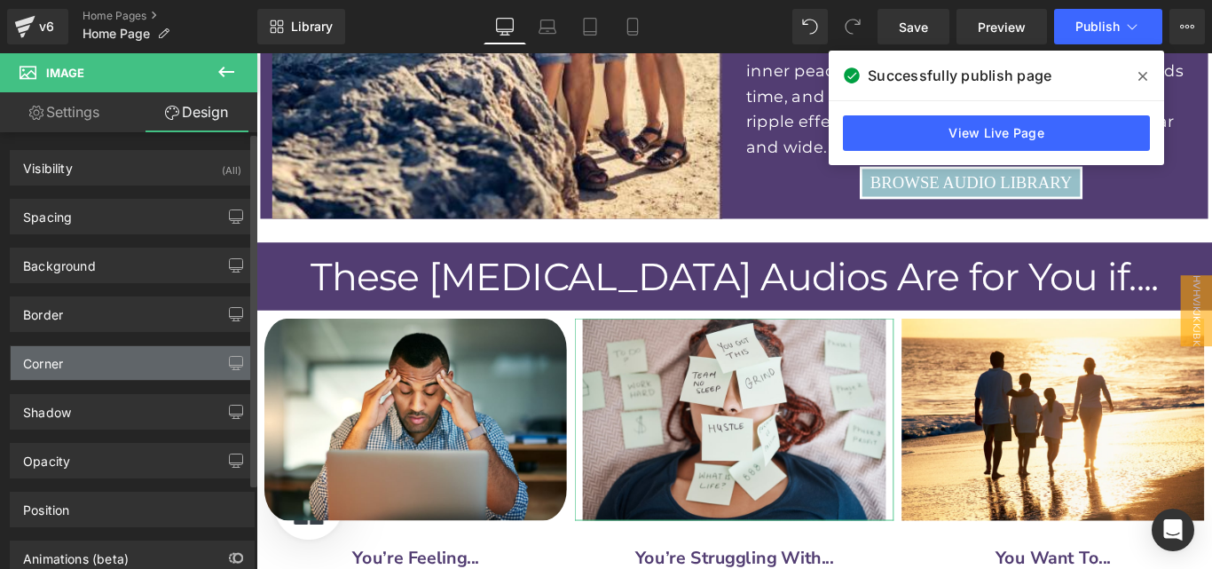
click at [111, 353] on div "Corner" at bounding box center [132, 363] width 243 height 34
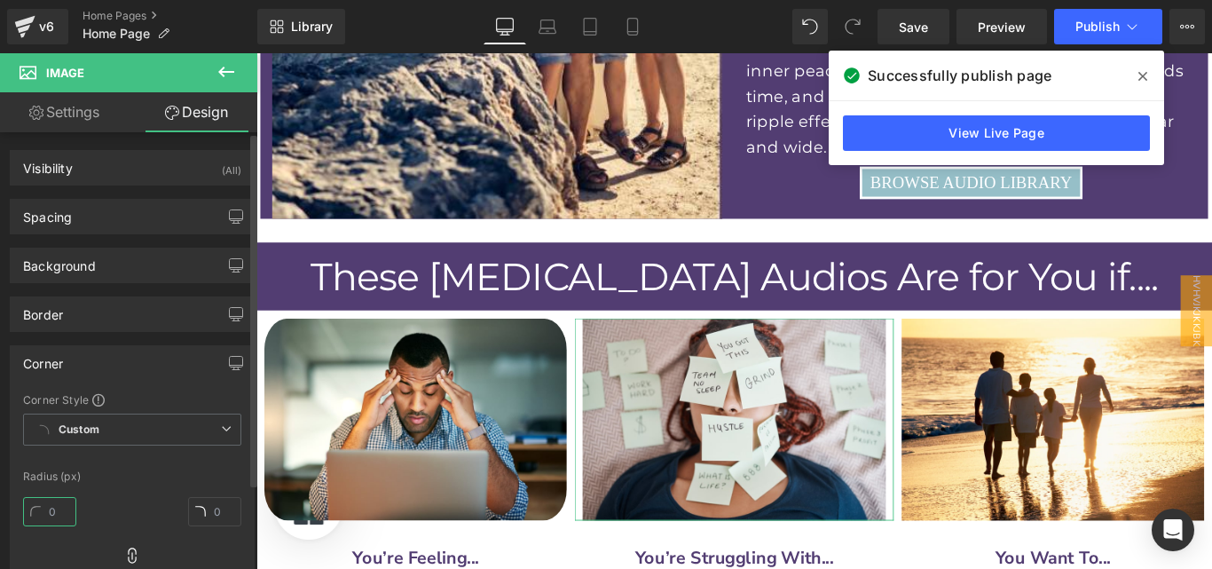
click at [66, 512] on input "text" at bounding box center [49, 511] width 53 height 29
type input "40"
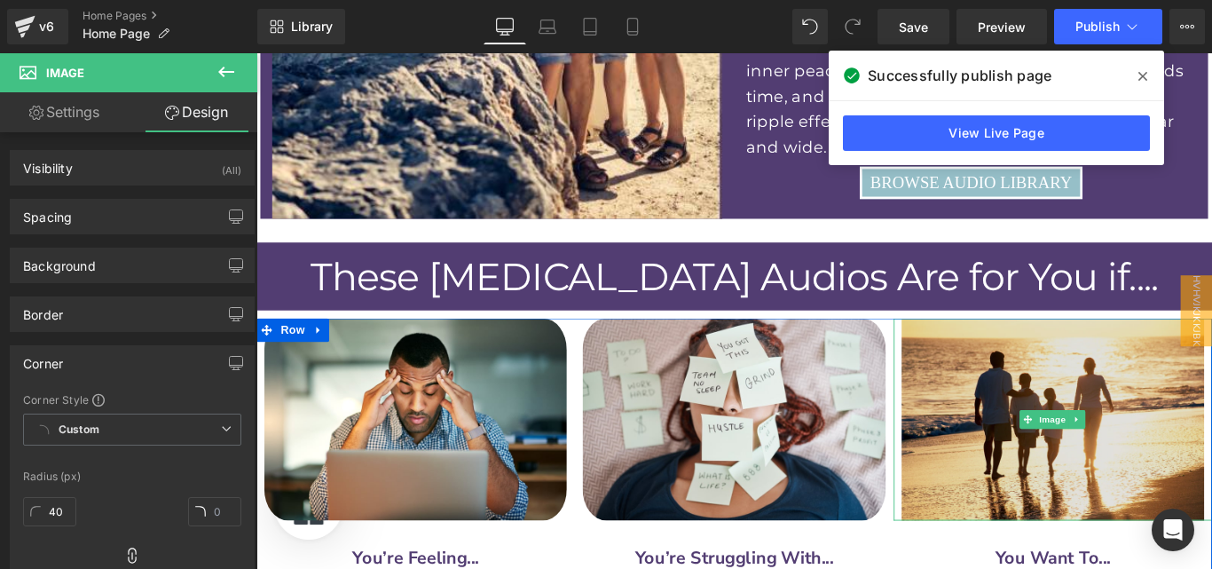
click at [1008, 350] on img at bounding box center [1152, 463] width 358 height 227
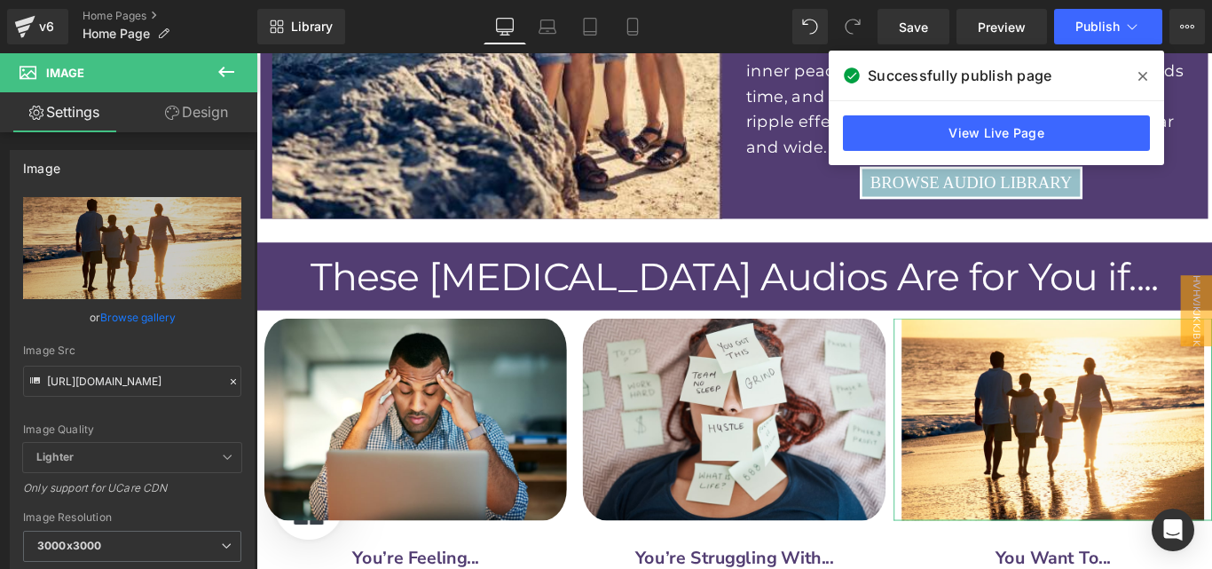
click at [202, 118] on link "Design" at bounding box center [196, 112] width 129 height 40
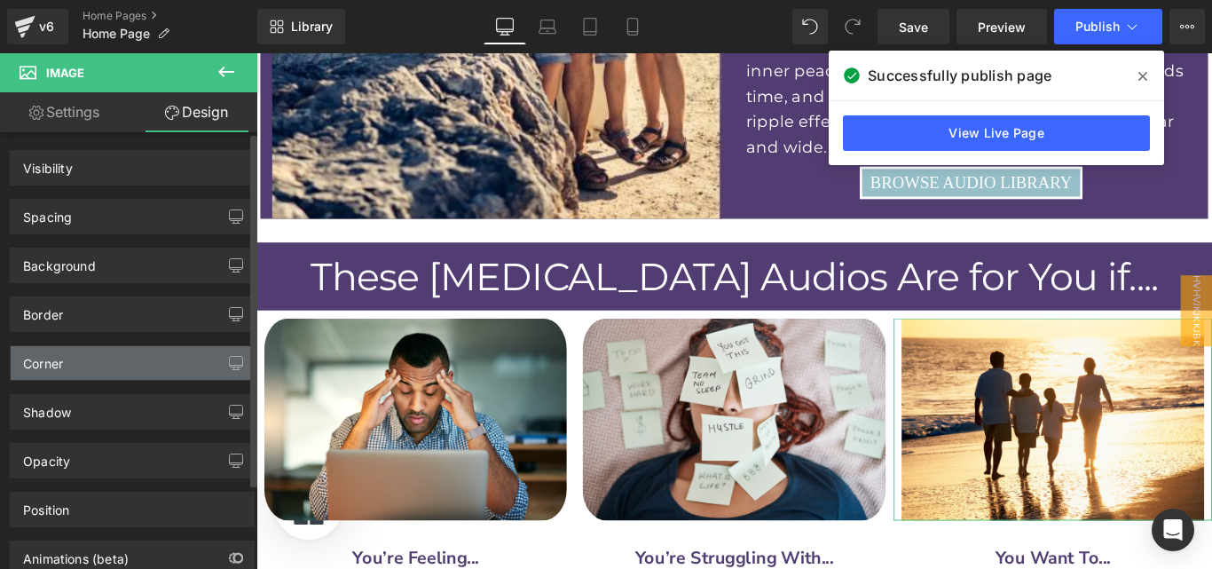
click at [88, 357] on div "Corner" at bounding box center [132, 363] width 243 height 34
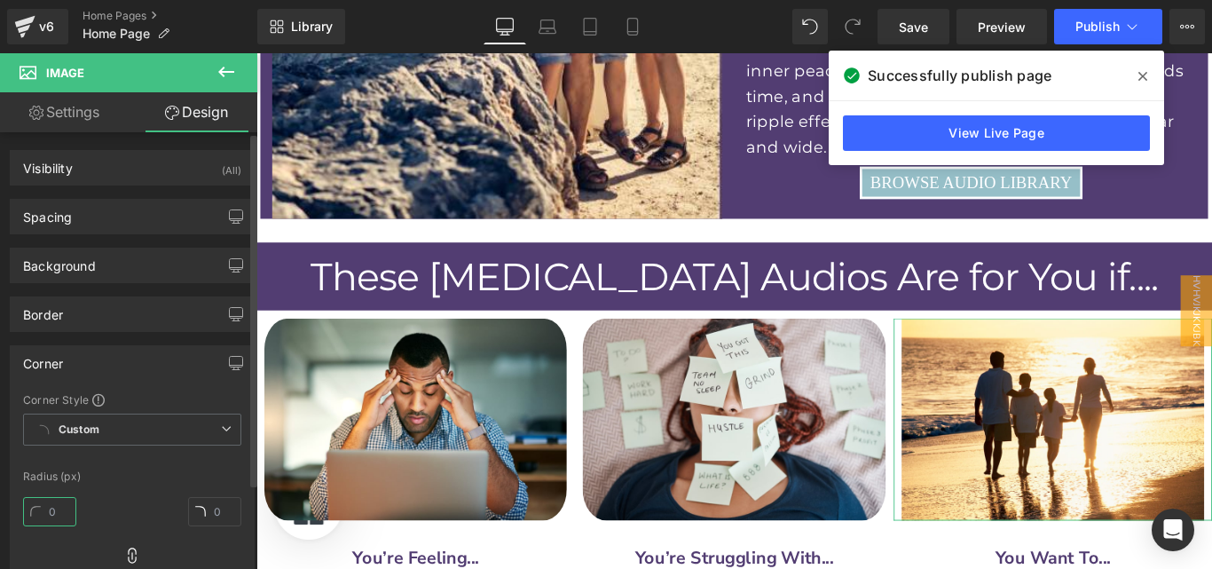
click at [59, 508] on input "text" at bounding box center [49, 511] width 53 height 29
type input "40"
click at [171, 350] on div "Corner" at bounding box center [132, 363] width 243 height 34
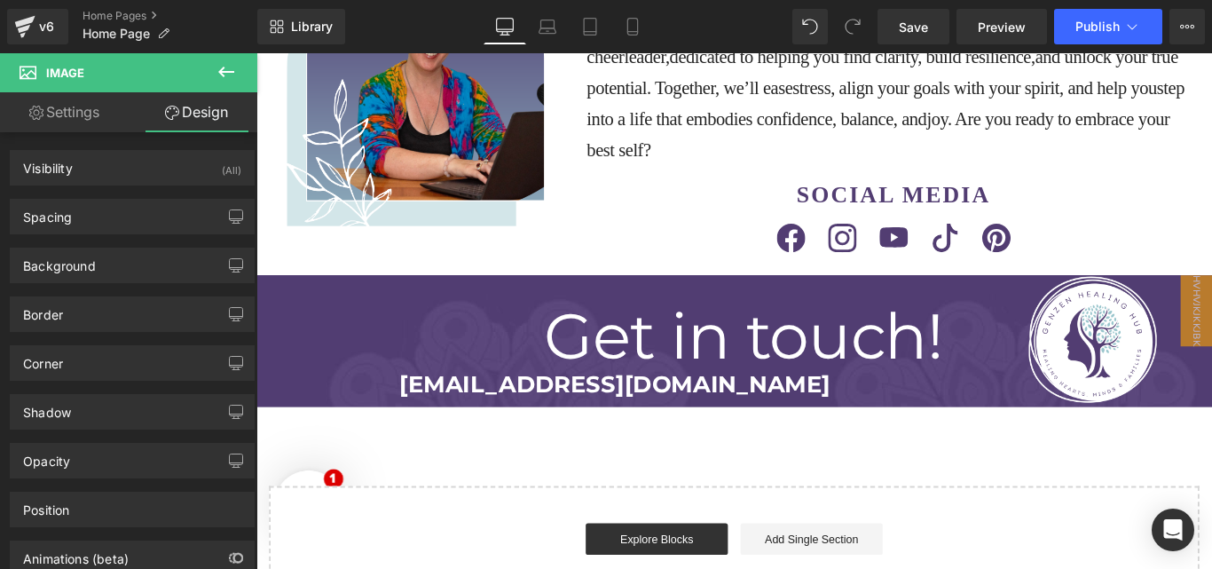
scroll to position [13112, 0]
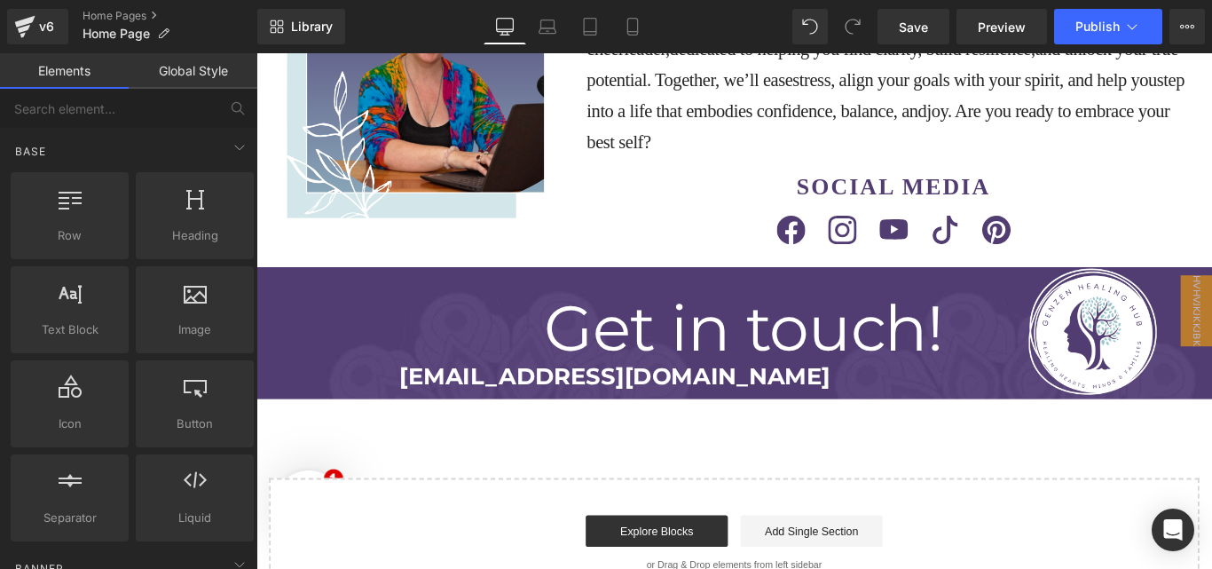
click at [1124, 25] on icon at bounding box center [1132, 27] width 18 height 18
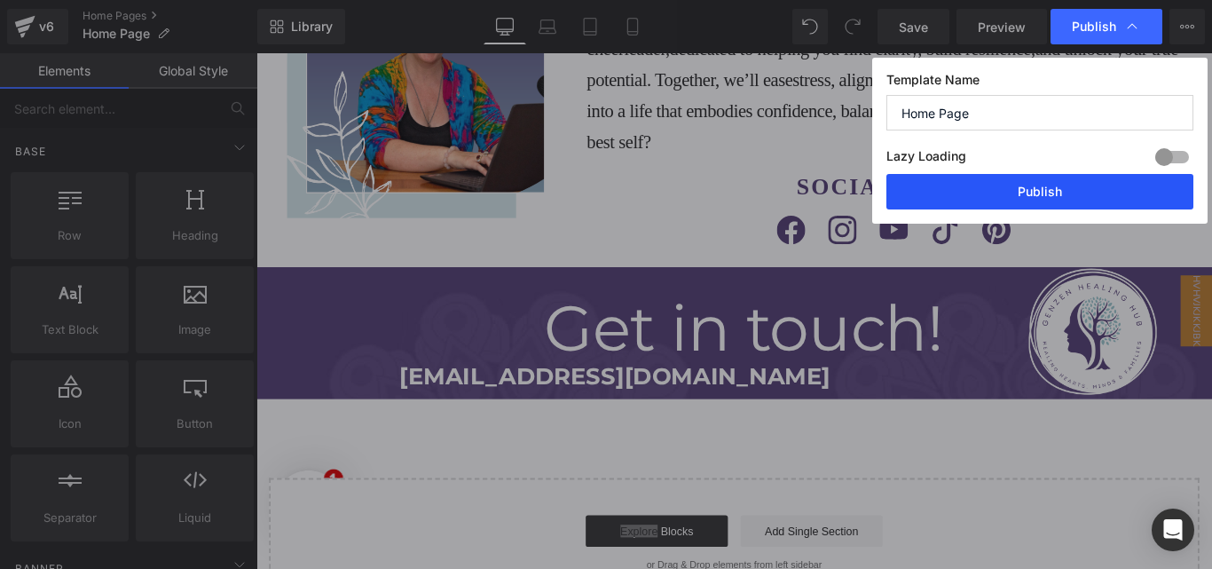
click at [1057, 177] on button "Publish" at bounding box center [1039, 191] width 307 height 35
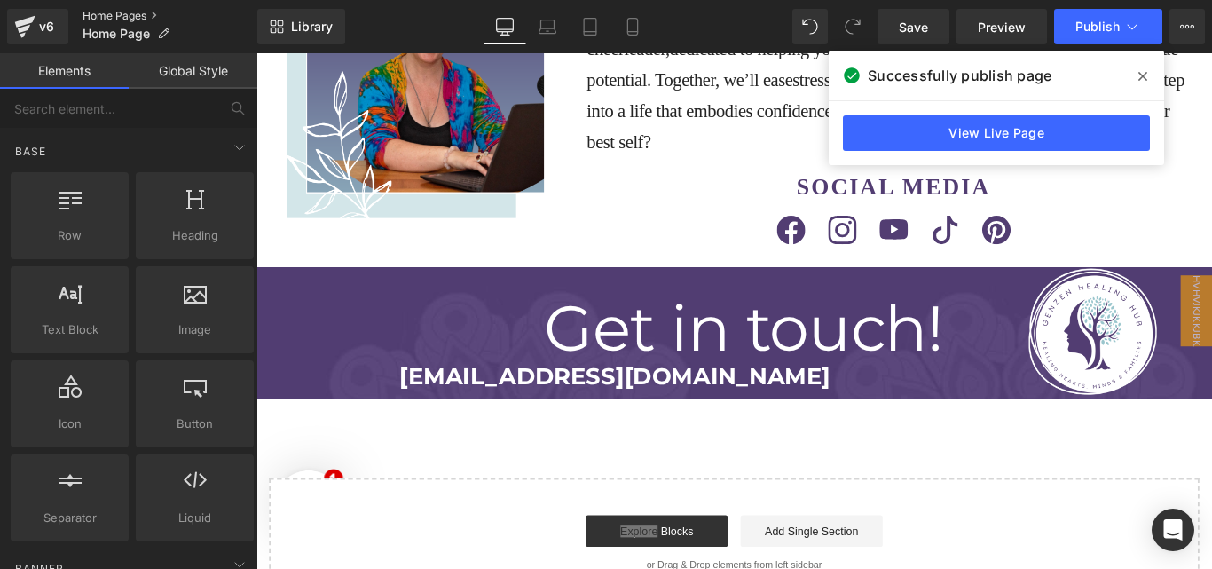
click at [144, 15] on link "Home Pages" at bounding box center [170, 16] width 175 height 14
